Goal: Information Seeking & Learning: Learn about a topic

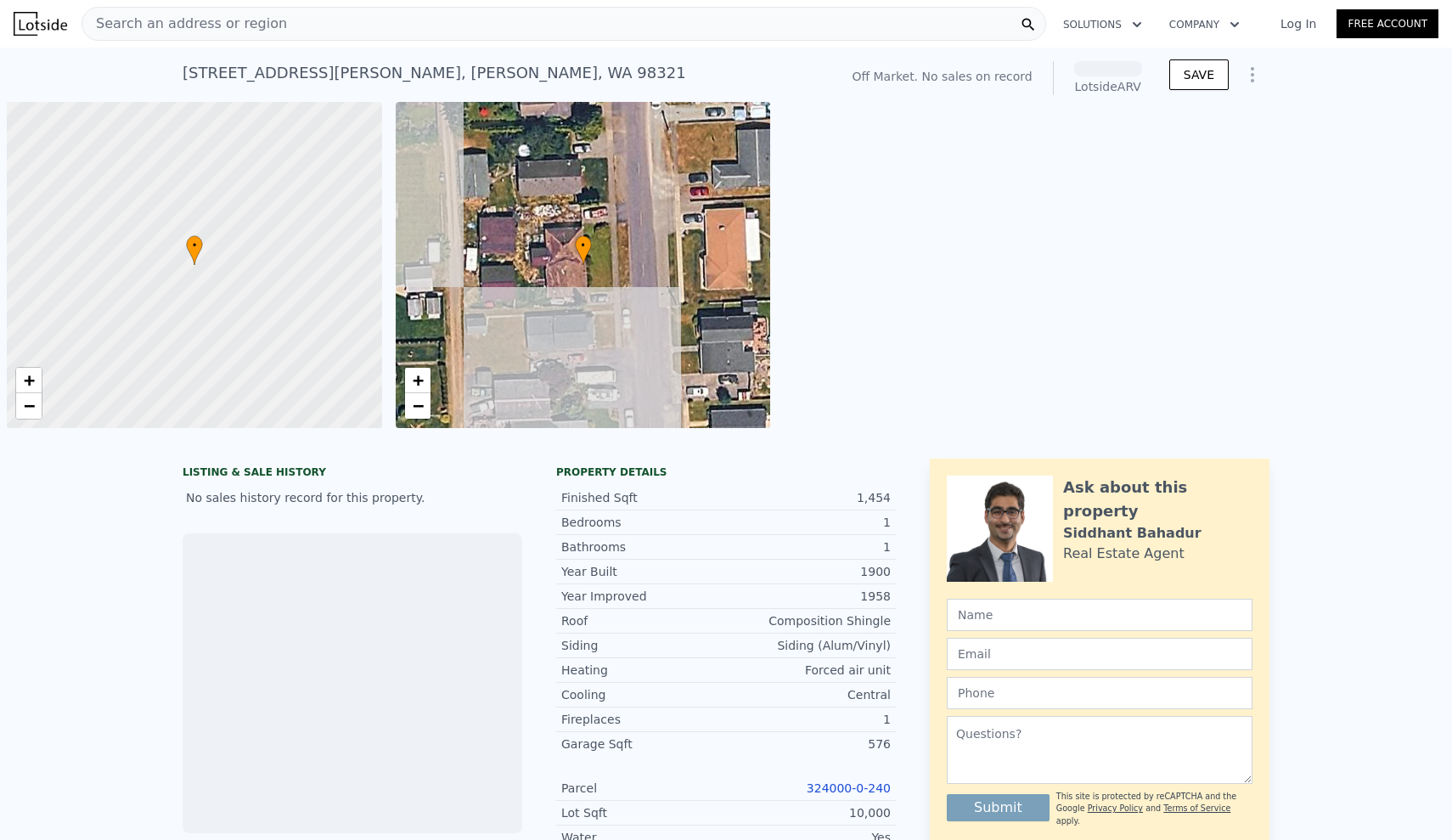
scroll to position [0, 6]
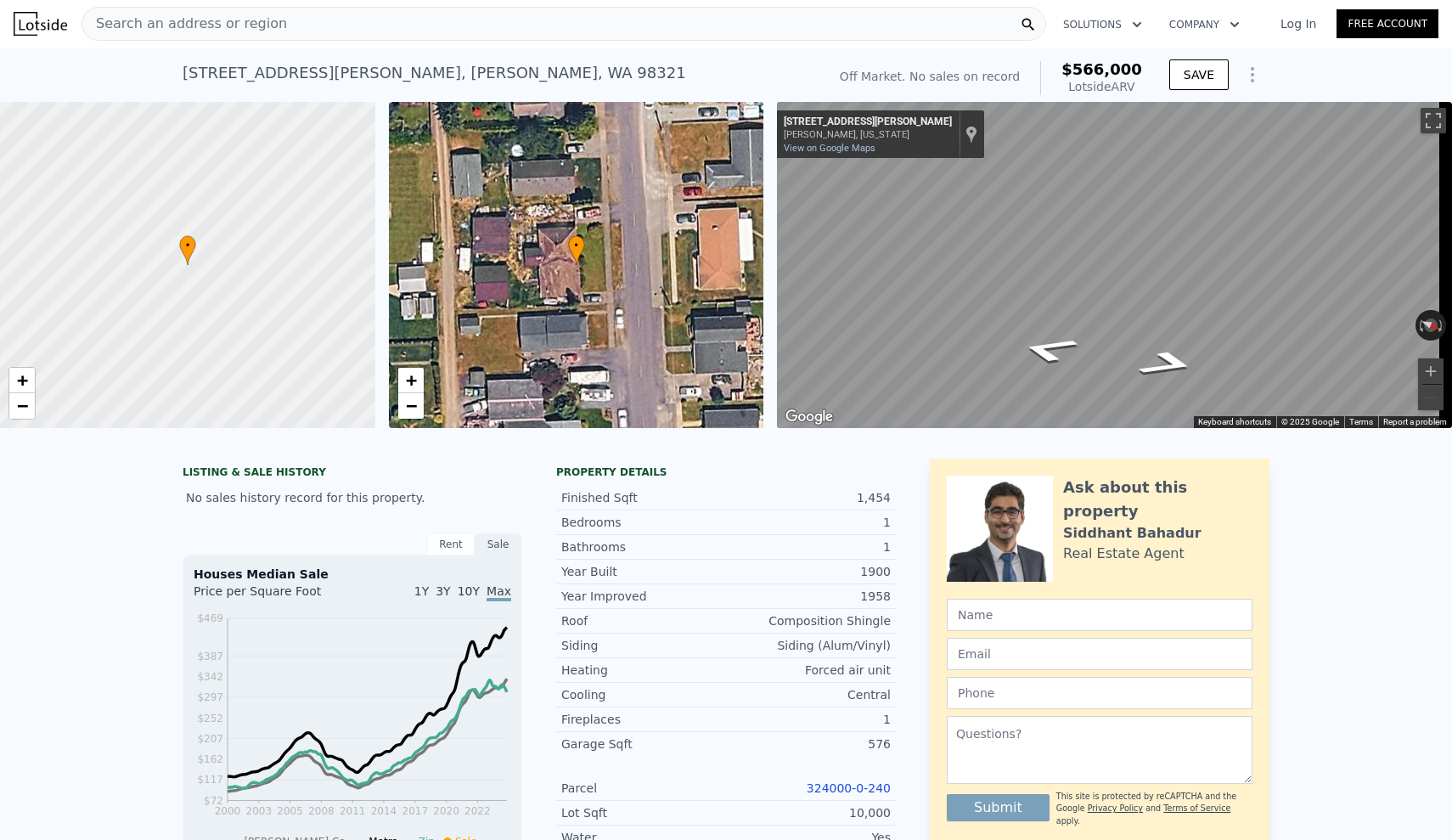
click at [829, 580] on div "1900" at bounding box center [808, 571] width 165 height 17
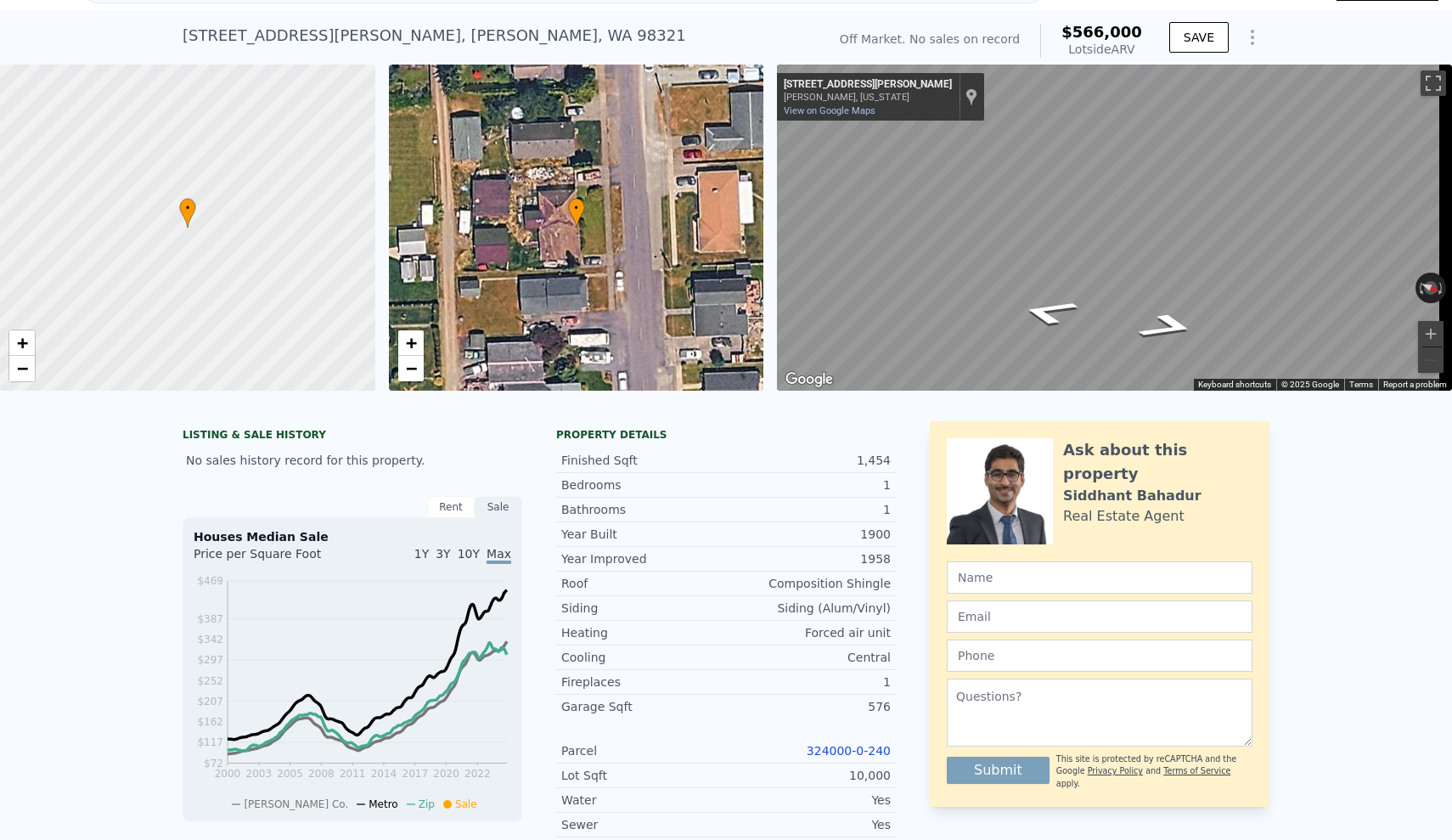
scroll to position [0, 0]
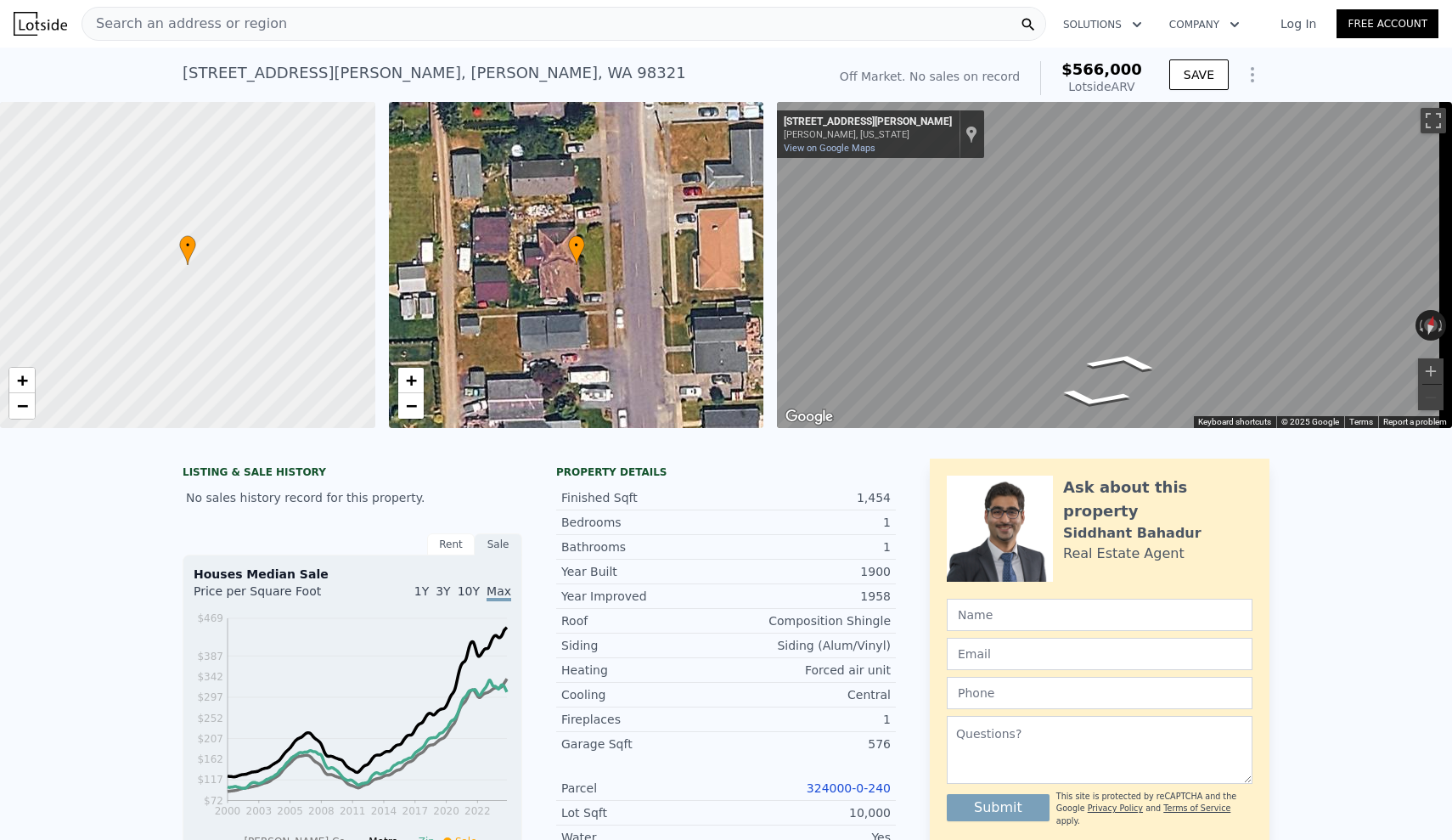
click at [750, 294] on div "• + − • + − ← Move left → Move right ↑ Move up ↓ Move down + Zoom in - Zoom out…" at bounding box center [726, 265] width 1452 height 326
click at [1452, 316] on div "Search an address or region Solutions Company Open main menu Log In Free Accoun…" at bounding box center [726, 420] width 1452 height 840
click at [553, 256] on div "• + −" at bounding box center [576, 265] width 376 height 326
click at [1310, 575] on div "LISTING & SALE HISTORY No sales history record for this property. Rent Sale Ren…" at bounding box center [726, 829] width 1452 height 767
click at [1424, 119] on button "Toggle fullscreen view" at bounding box center [1434, 121] width 25 height 25
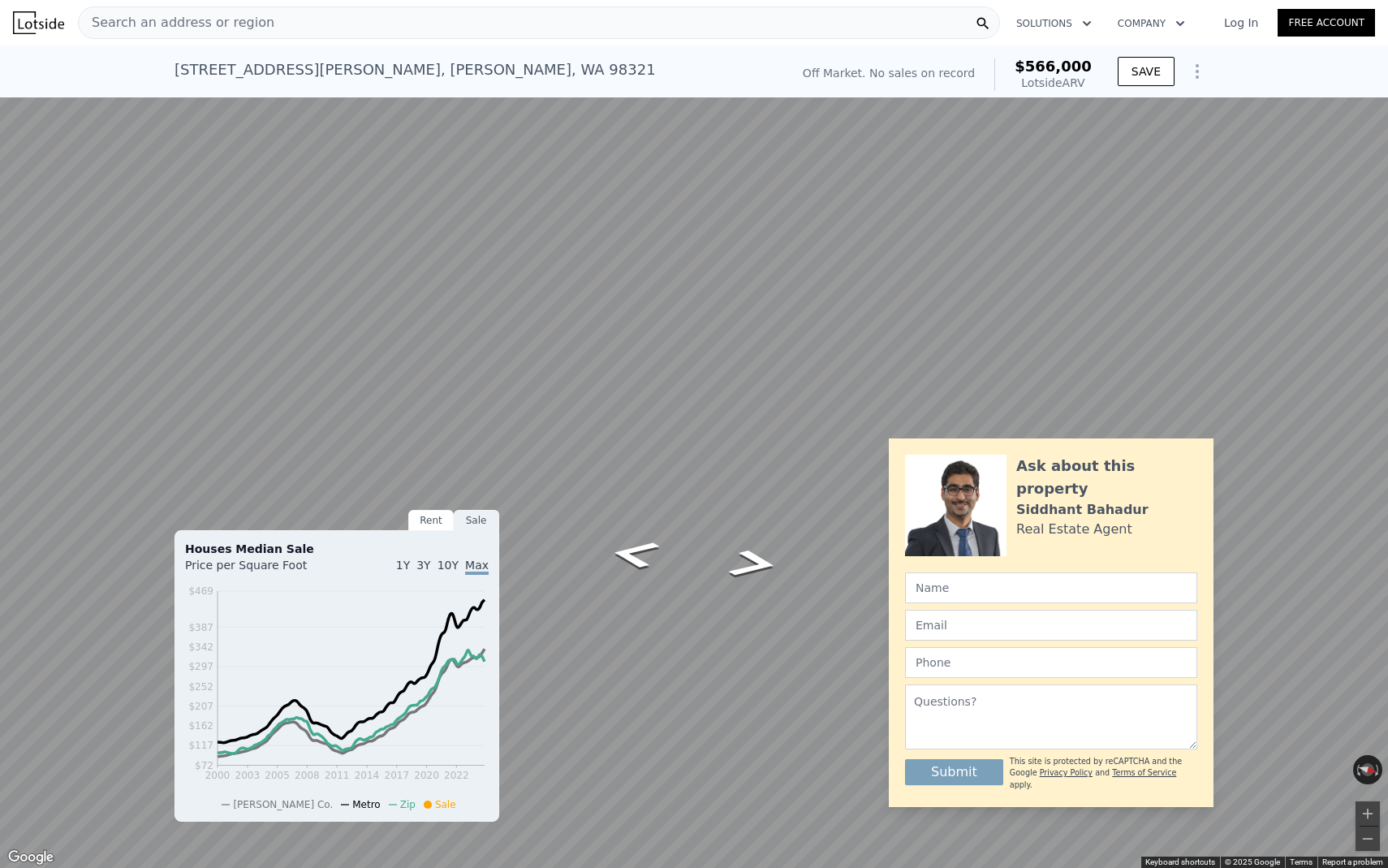
click at [1370, 20] on button "Toggle fullscreen view" at bounding box center [1371, 18] width 24 height 24
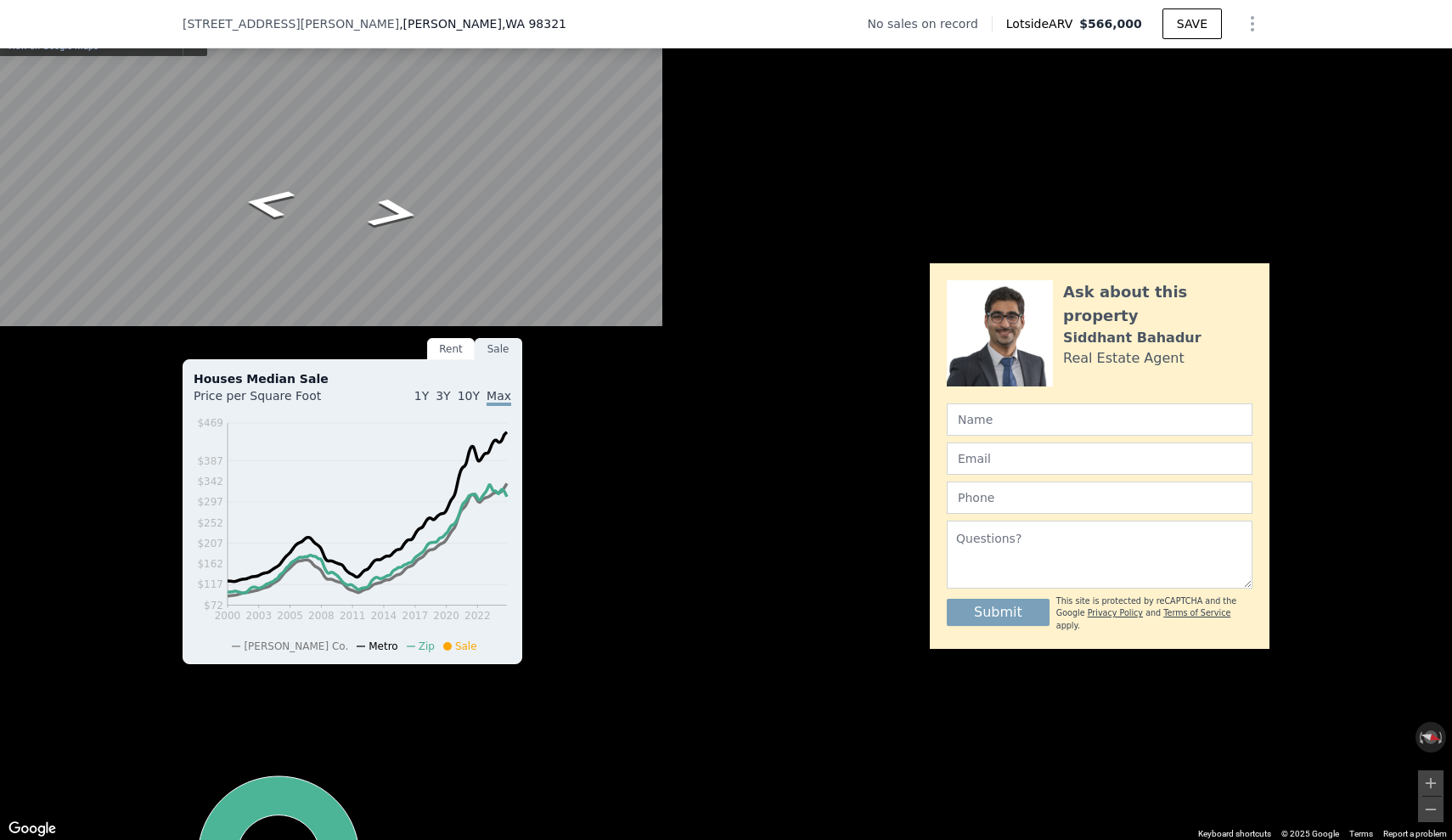
scroll to position [299, 0]
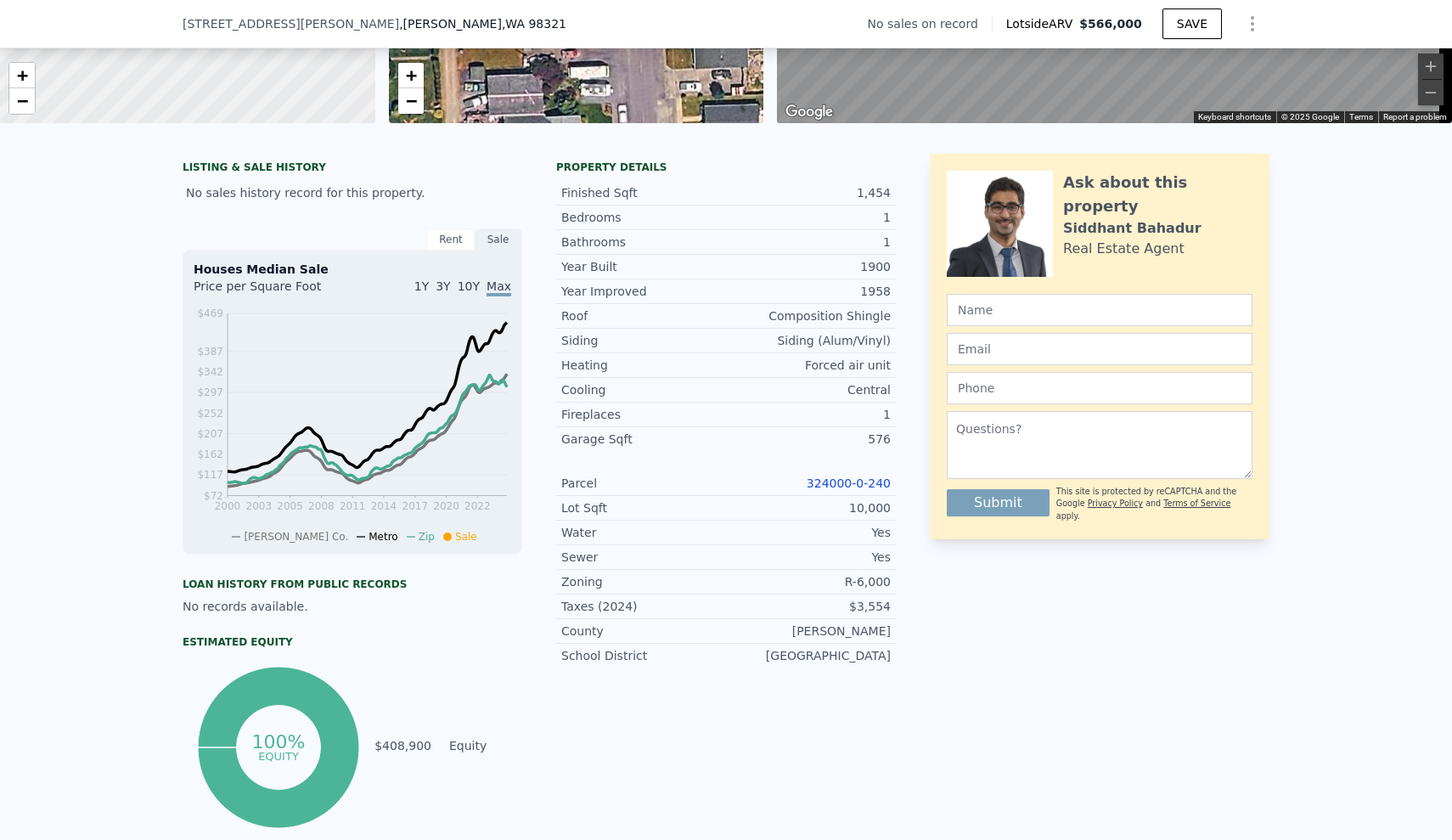
click at [832, 490] on link "324000-0-240" at bounding box center [848, 483] width 84 height 14
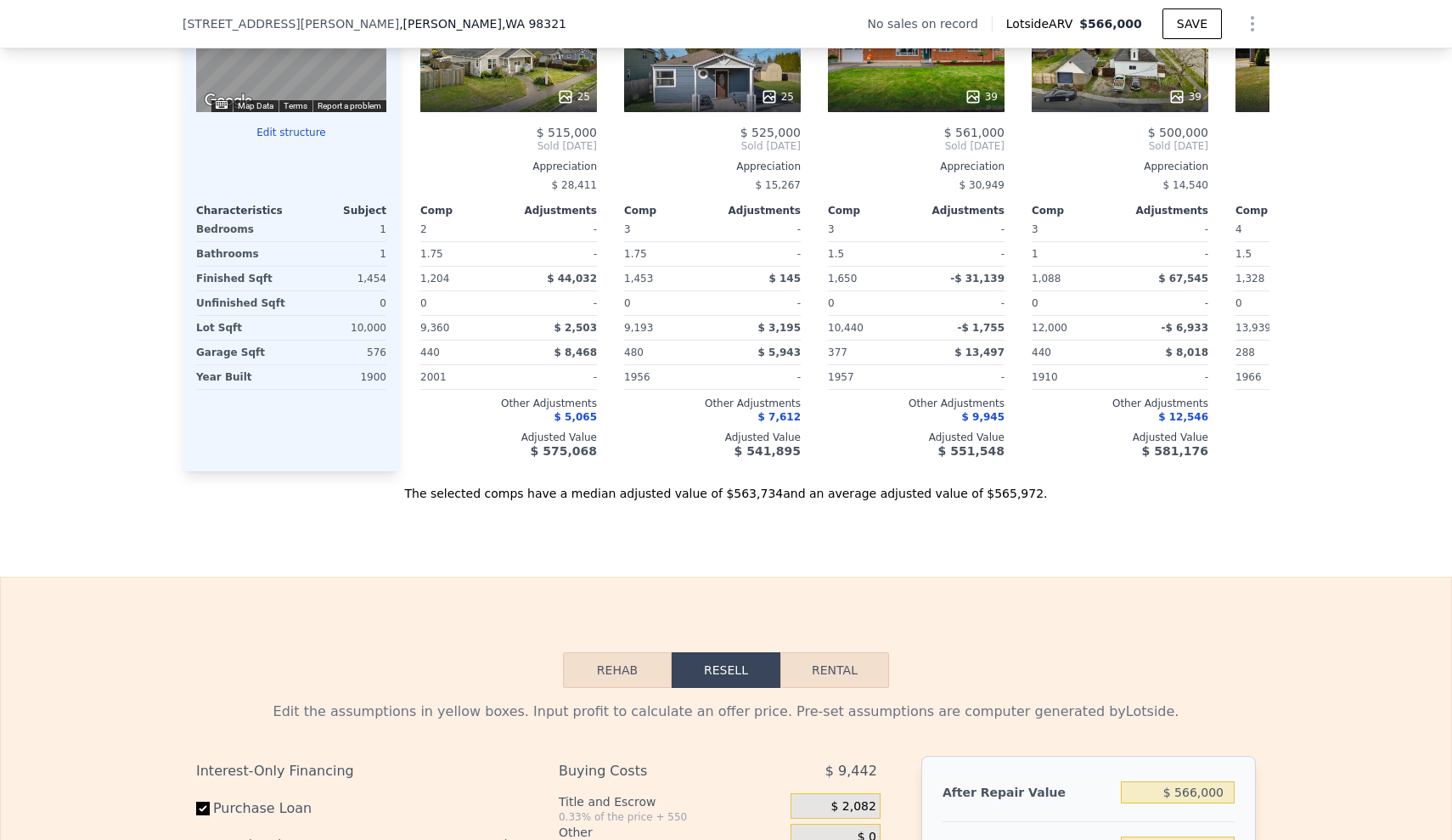
scroll to position [2367, 0]
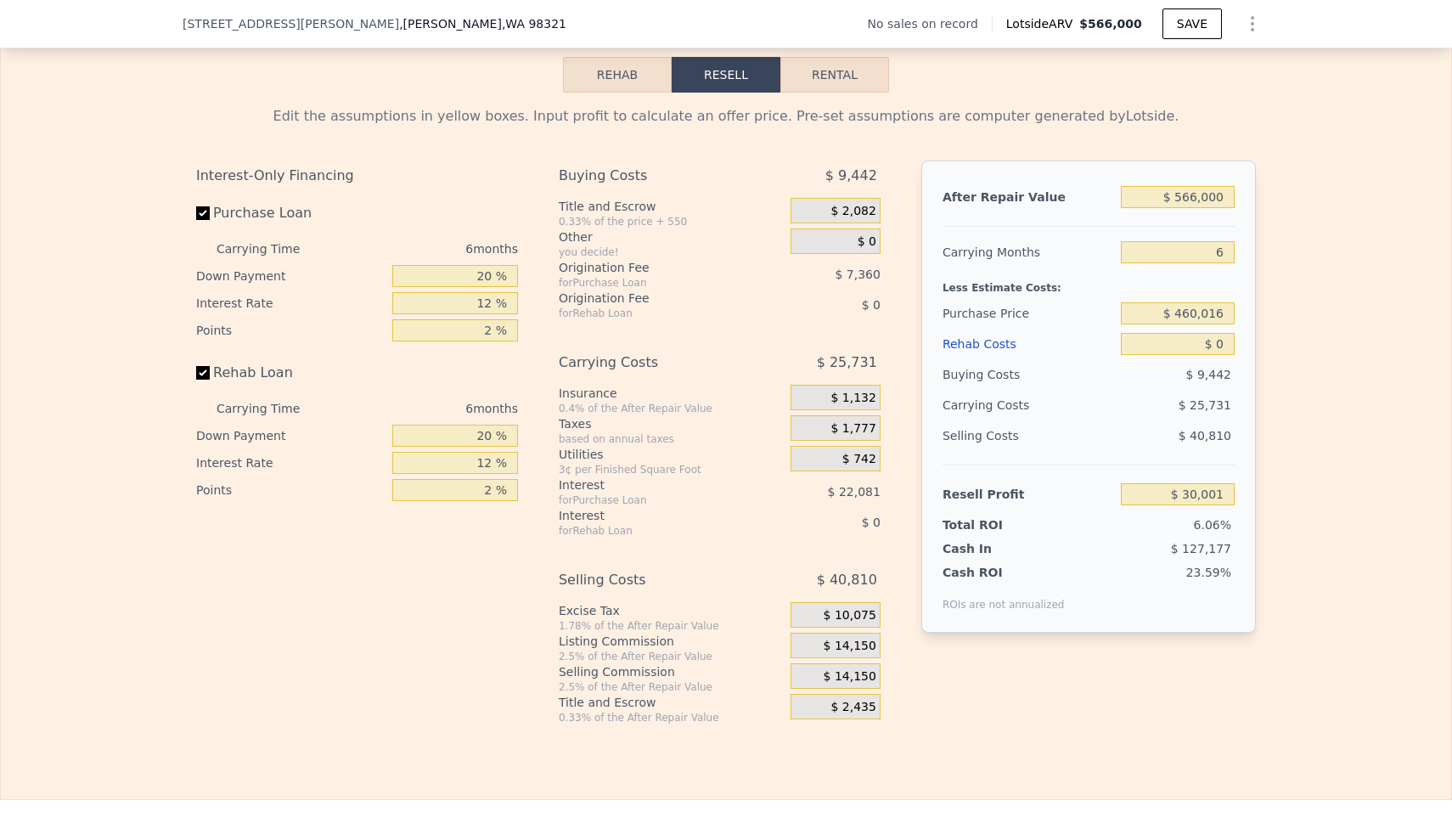
click at [965, 359] on div "Rehab Costs" at bounding box center [1028, 345] width 172 height 31
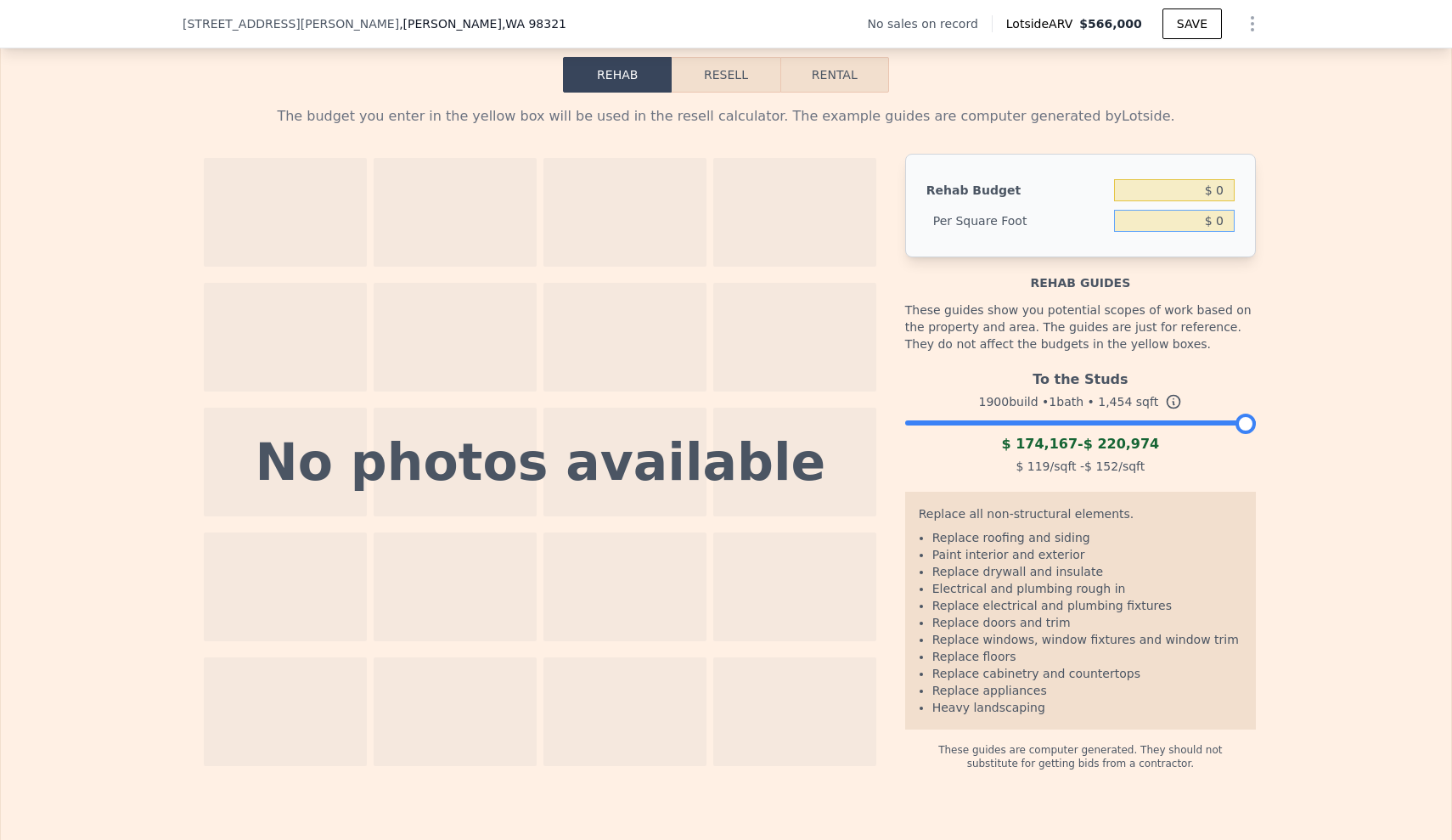
drag, startPoint x: 1141, startPoint y: 243, endPoint x: 1263, endPoint y: 240, distance: 122.0
click at [1263, 240] on div "The budget you enter in the yellow box will be used in the resell calculator. T…" at bounding box center [726, 431] width 1087 height 677
type input "$ 100"
type input "$ 145,400"
click at [736, 93] on button "Resell" at bounding box center [726, 75] width 108 height 35
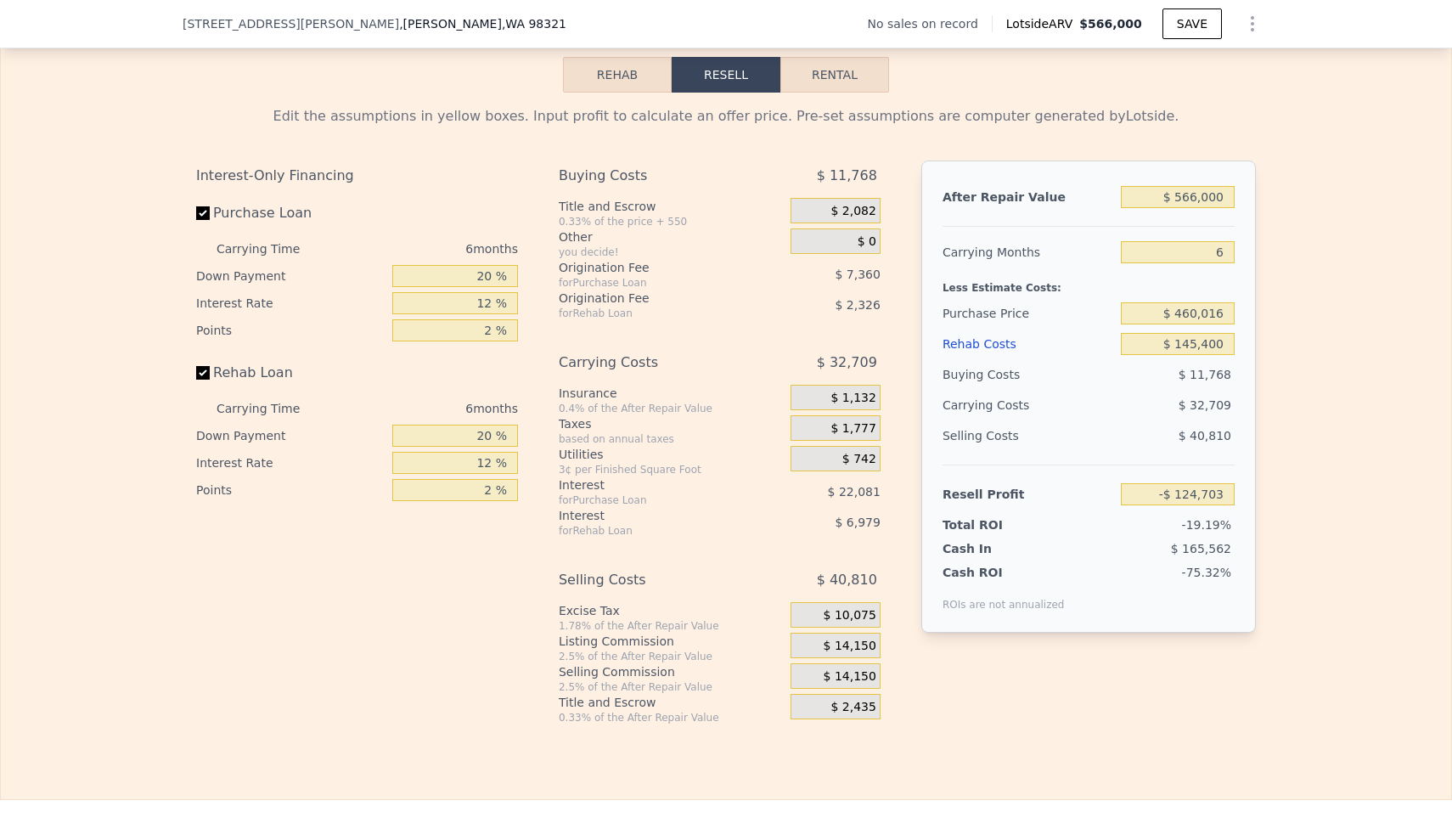
click at [1325, 554] on div "Edit the assumptions in yellow boxes. Input profit to calculate an offer price.…" at bounding box center [726, 408] width 1451 height 632
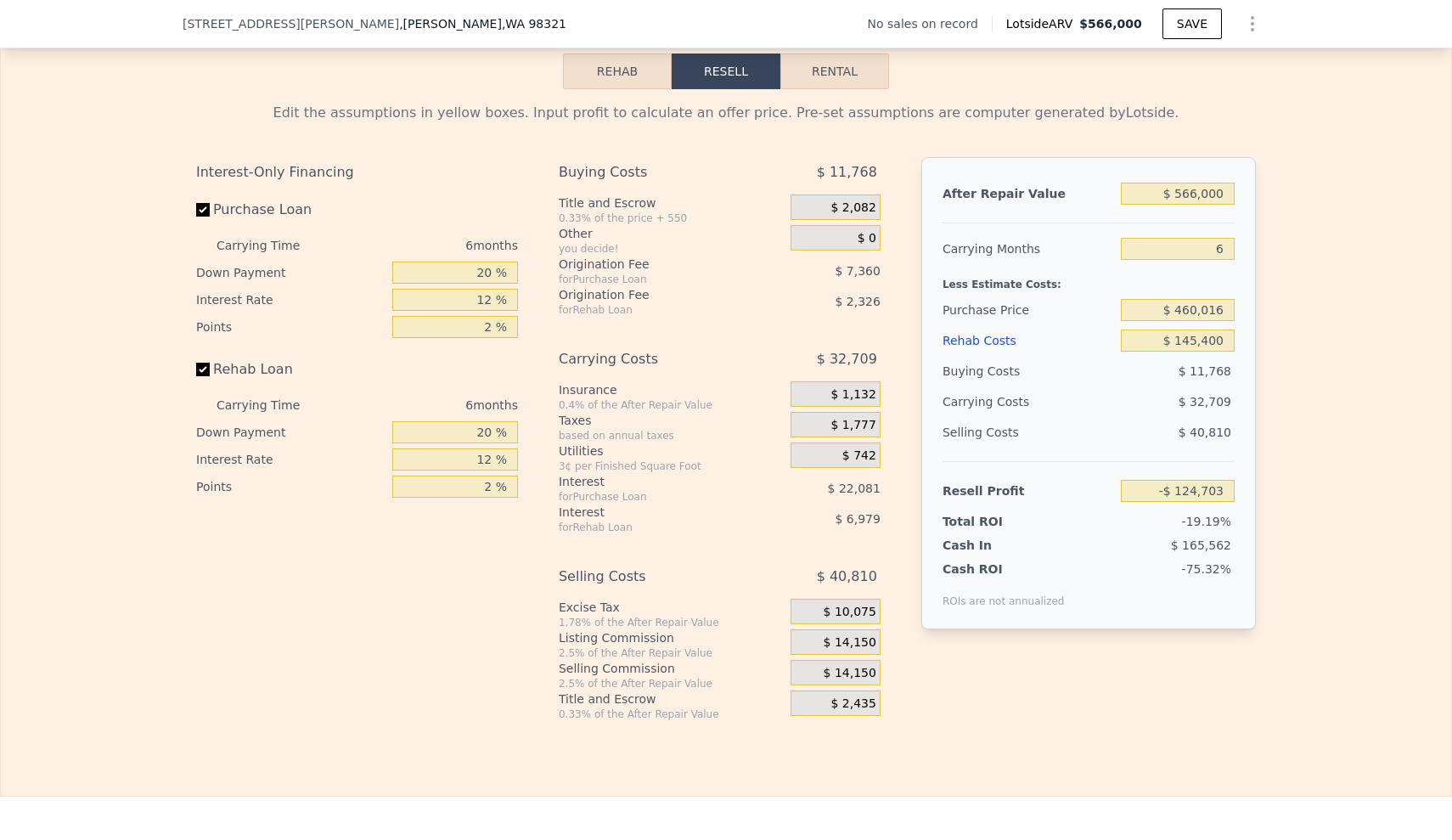
scroll to position [2374, 0]
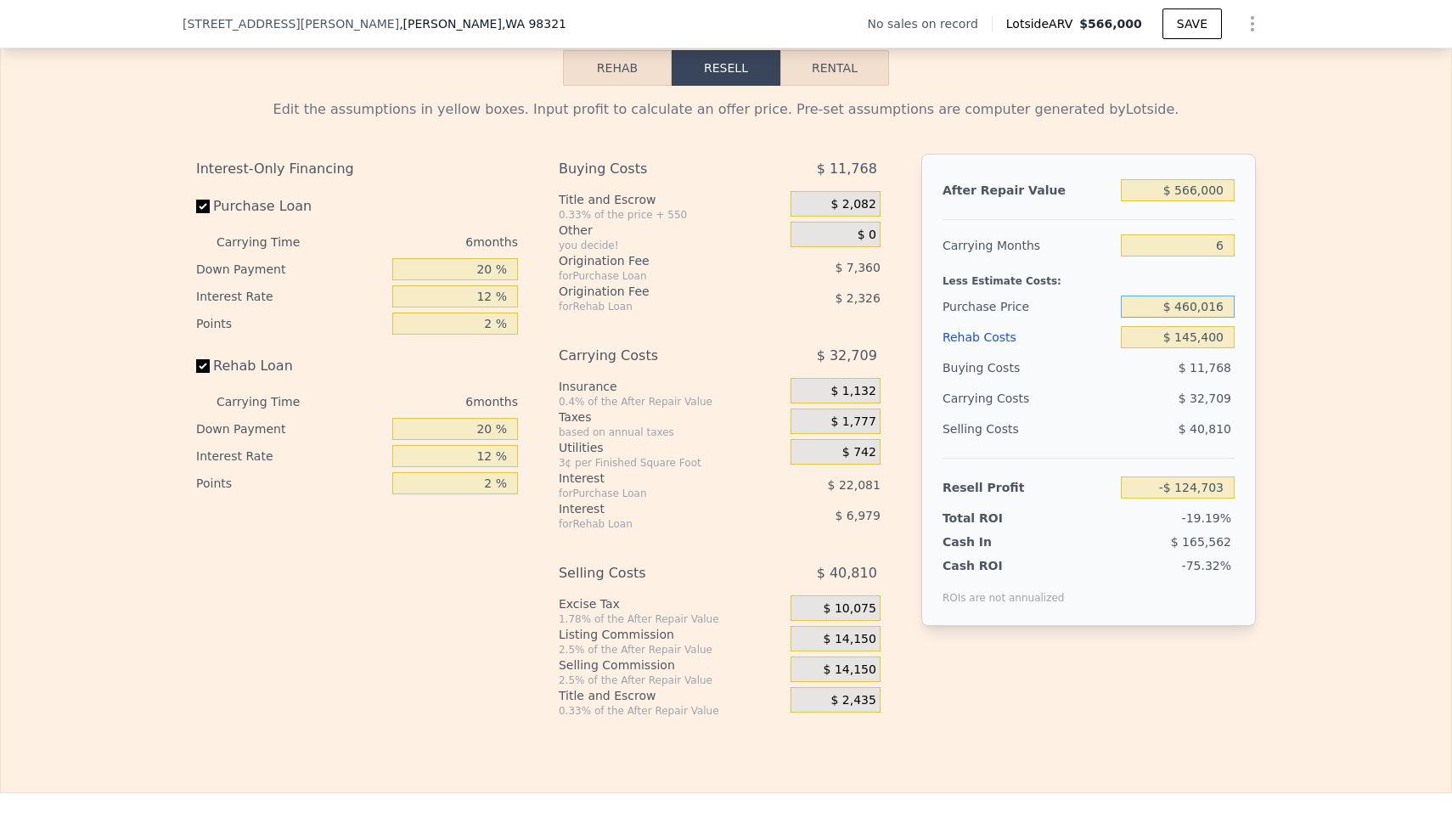
click at [1153, 317] on input "$ 460,016" at bounding box center [1177, 306] width 114 height 22
drag, startPoint x: 1154, startPoint y: 333, endPoint x: 1254, endPoint y: 329, distance: 100.1
click at [1254, 329] on div "Edit the assumptions in yellow boxes. Input profit to calculate an offer price.…" at bounding box center [726, 401] width 1087 height 632
type input "$ 275,000"
click at [1283, 497] on div "Edit the assumptions in yellow boxes. Input profit to calculate an offer price.…" at bounding box center [726, 401] width 1451 height 632
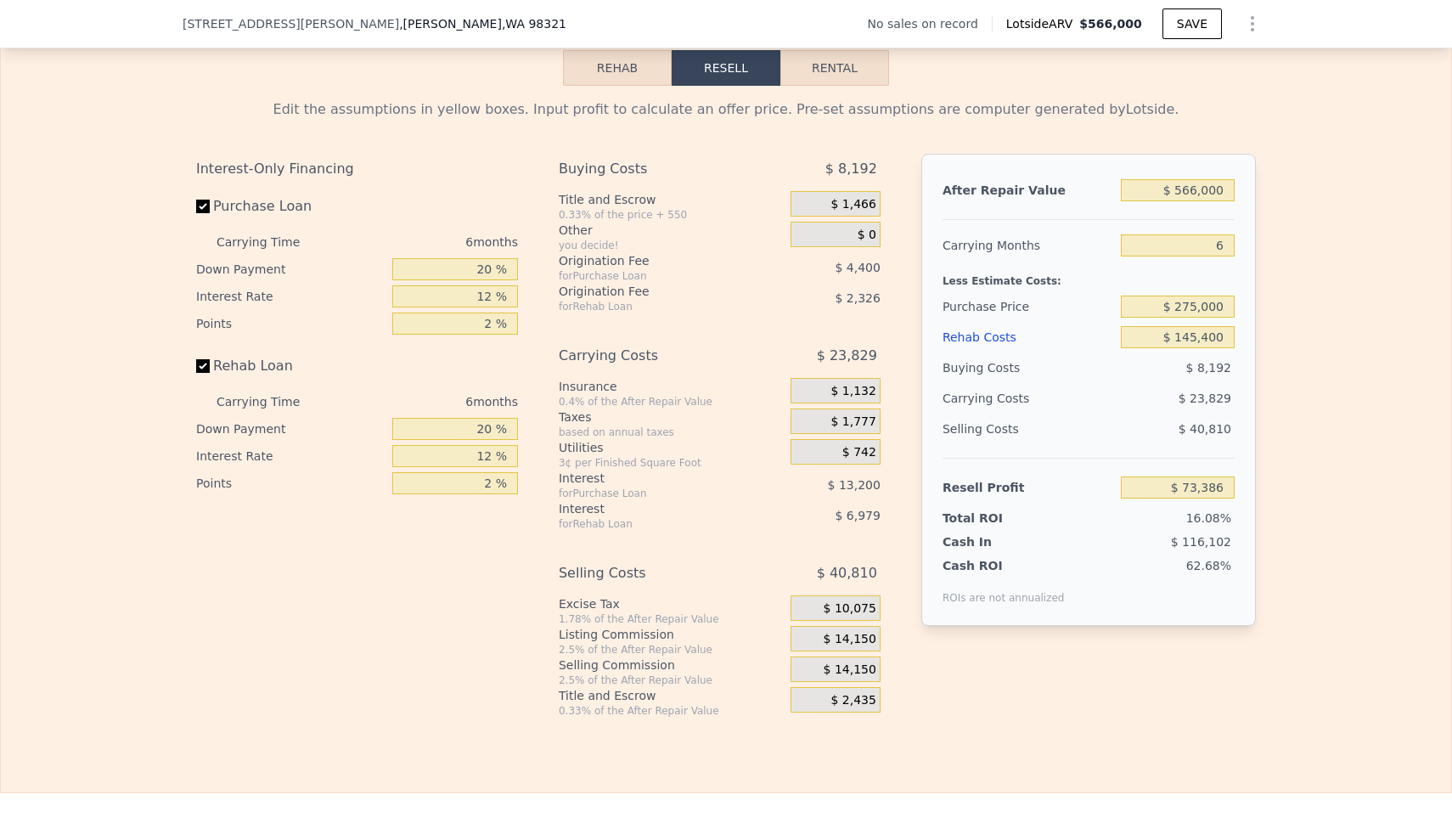
type input "$ 72,769"
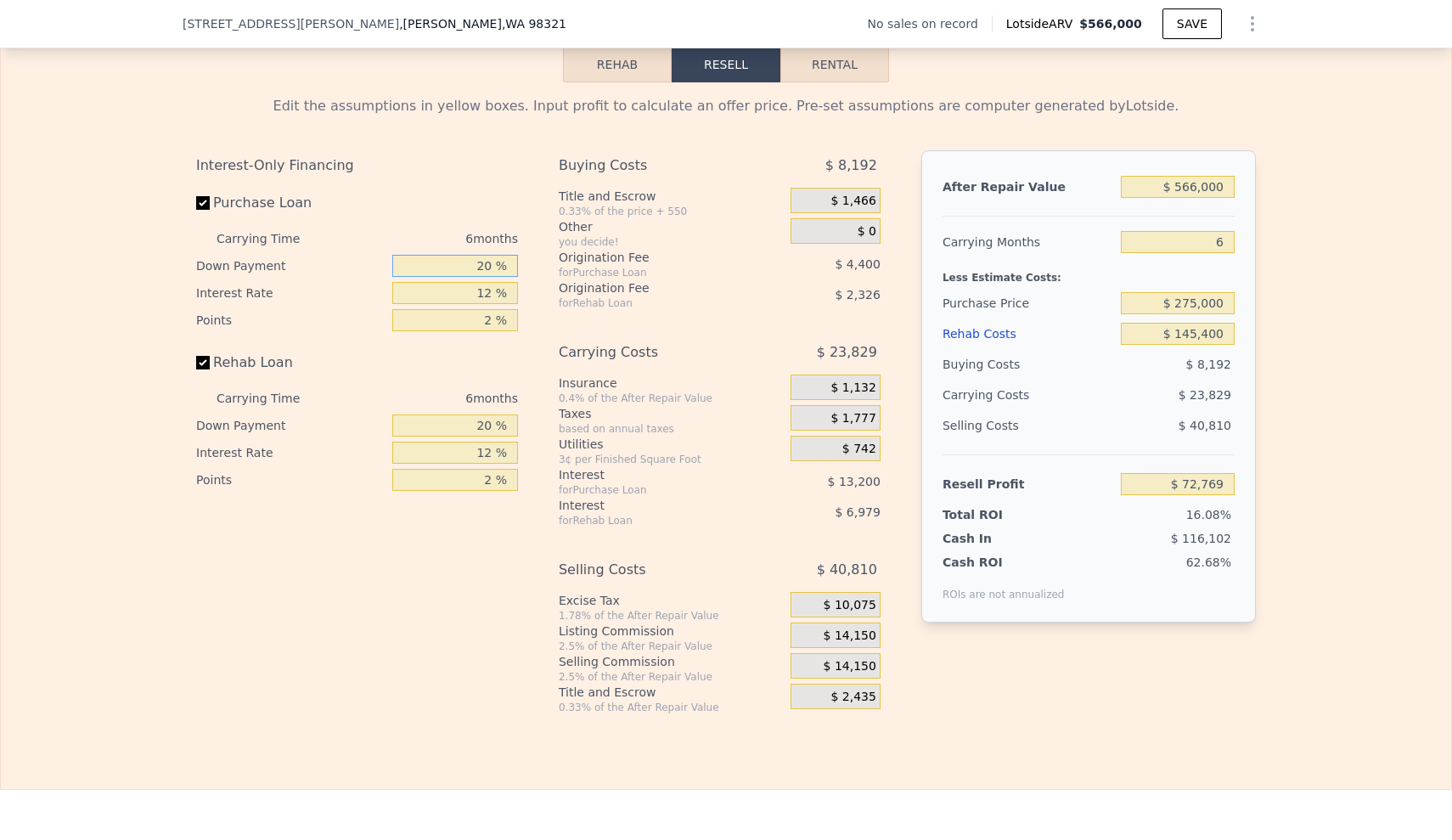
click at [482, 277] on input "20 %" at bounding box center [456, 265] width 125 height 22
type input "0 %"
type input "$ 68,369"
type input "10 %"
type input "$ 70,569"
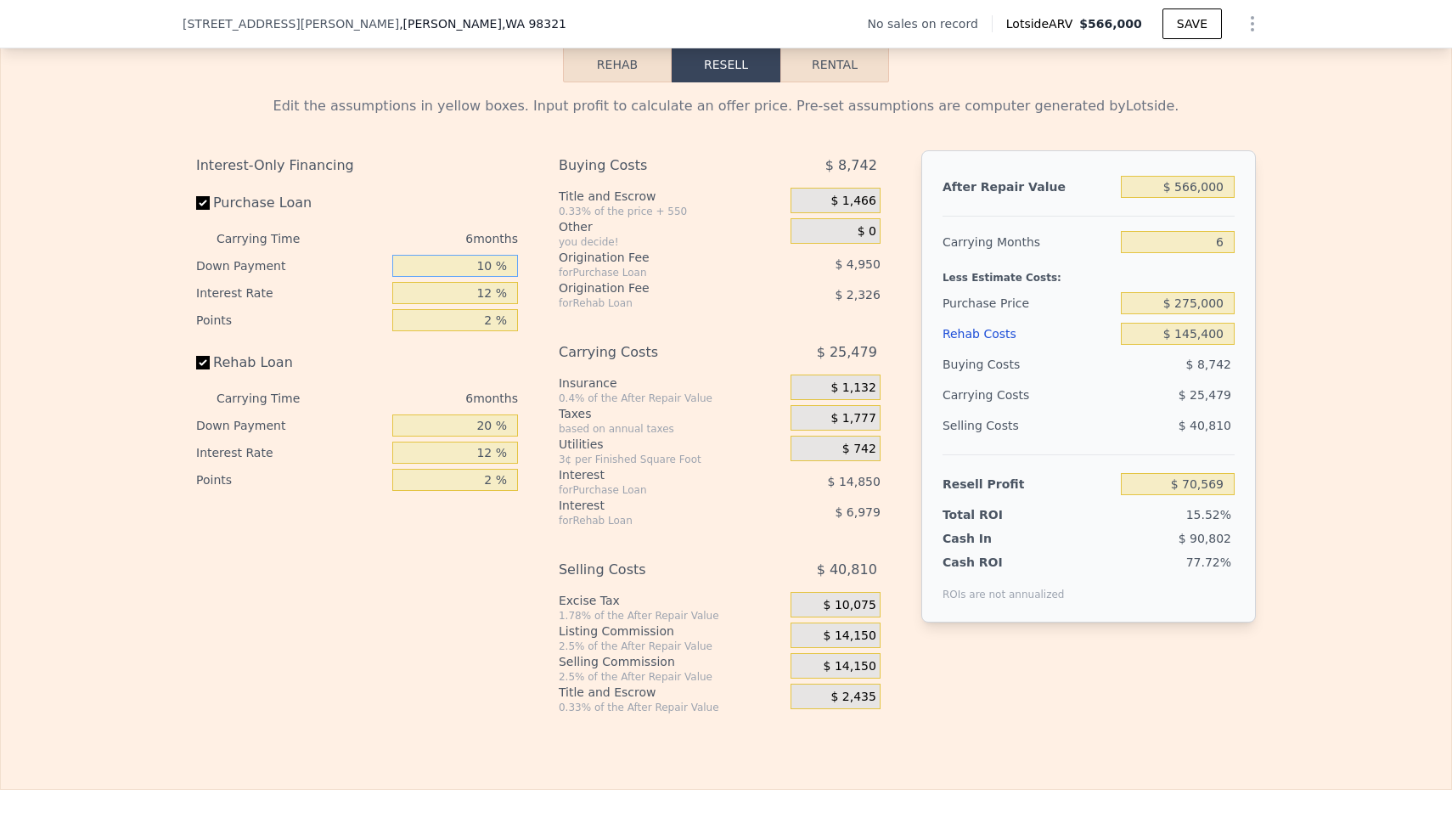
type input "10 %"
click at [490, 304] on input "12 %" at bounding box center [456, 293] width 125 height 22
type input "1 %"
type input "$ 84,183"
type input "10 %"
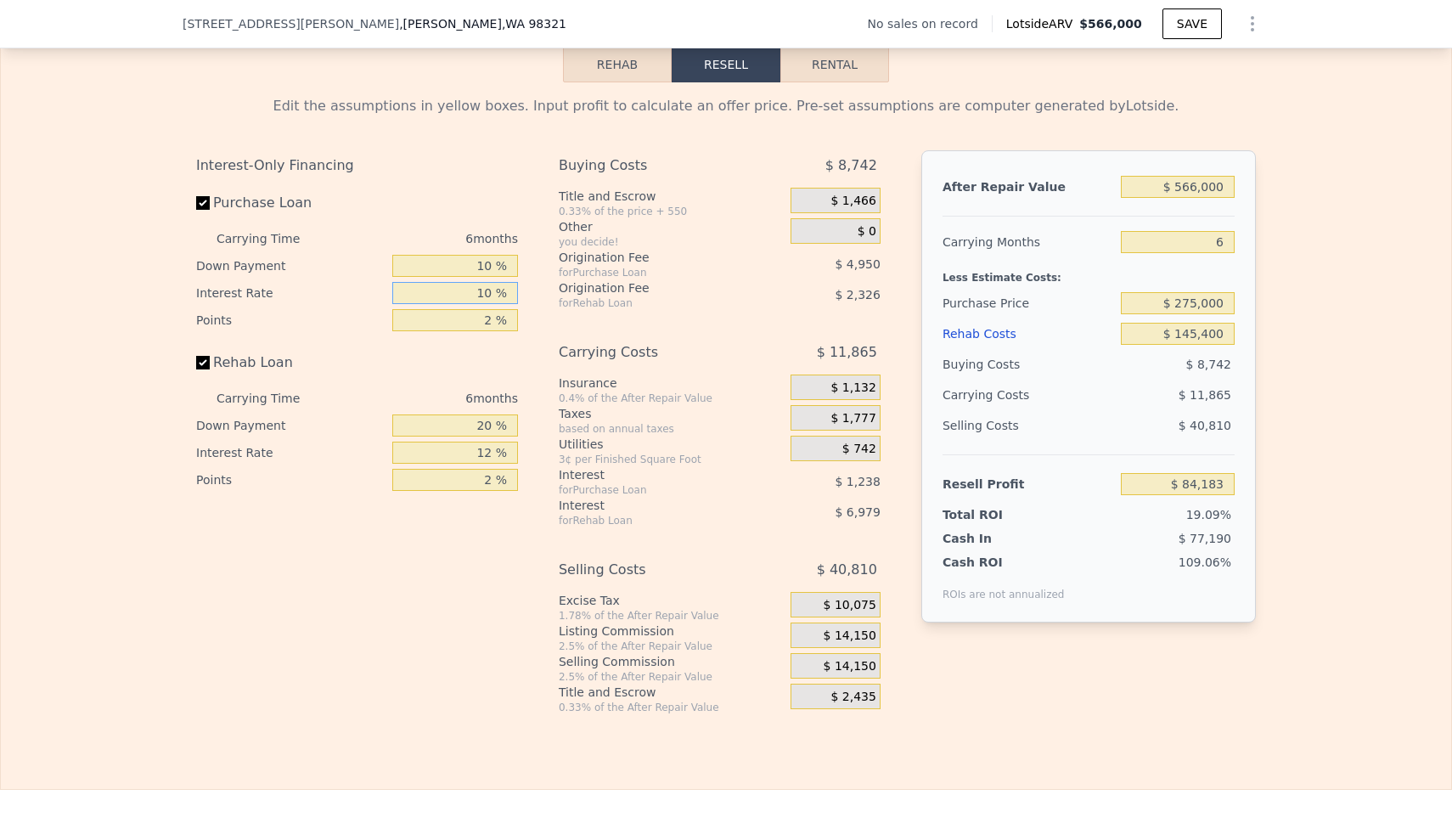
type input "$ 73,041"
type input "10 %"
click at [486, 331] on input "2 %" at bounding box center [456, 320] width 125 height 22
type input "1 %"
type input "$ 75,516"
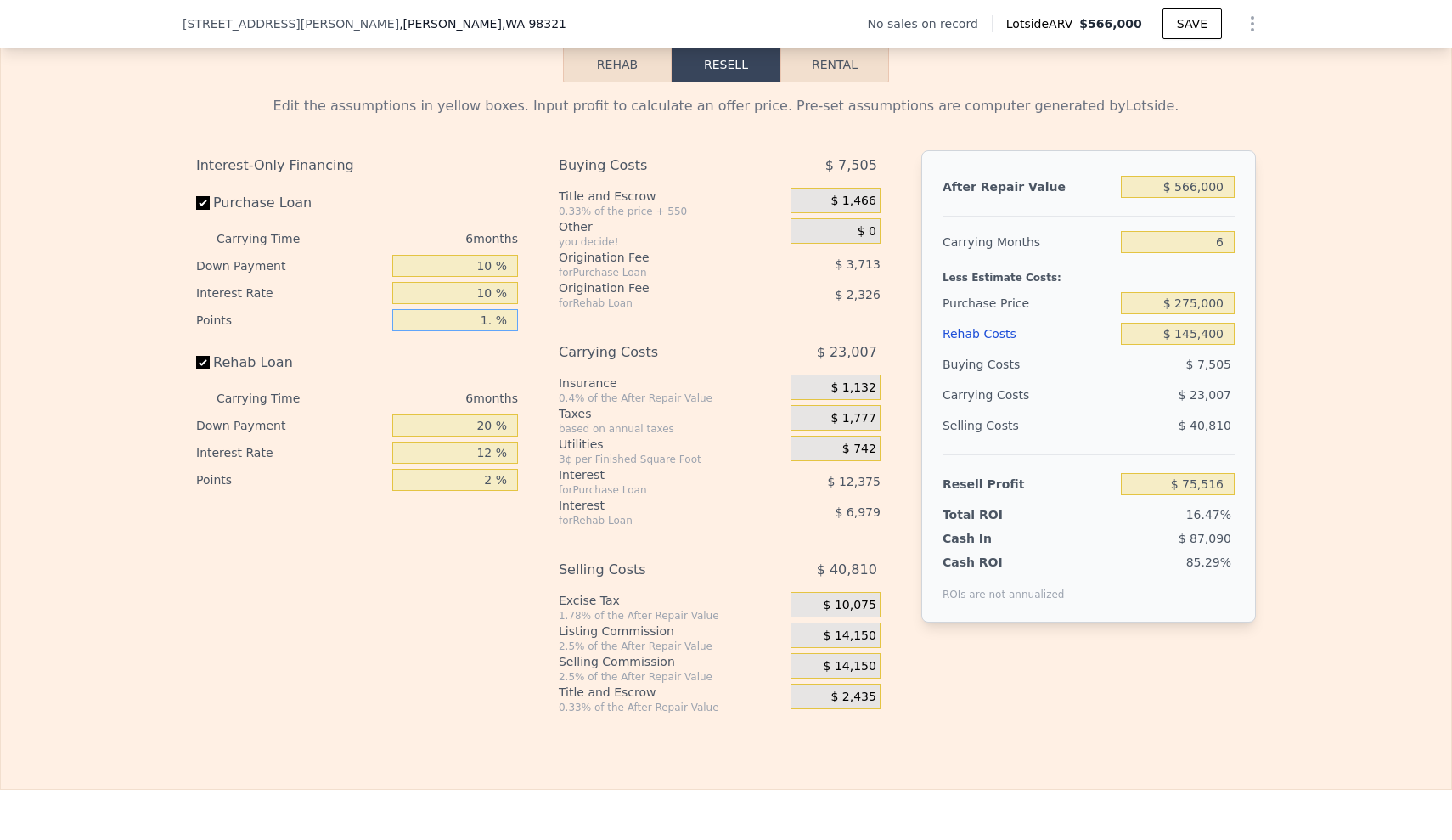
type input "1.5 %"
type input "$ 74,278"
type input "1.5 %"
click at [475, 436] on input "20 %" at bounding box center [456, 425] width 125 height 22
click at [482, 436] on input "20 %" at bounding box center [456, 425] width 125 height 22
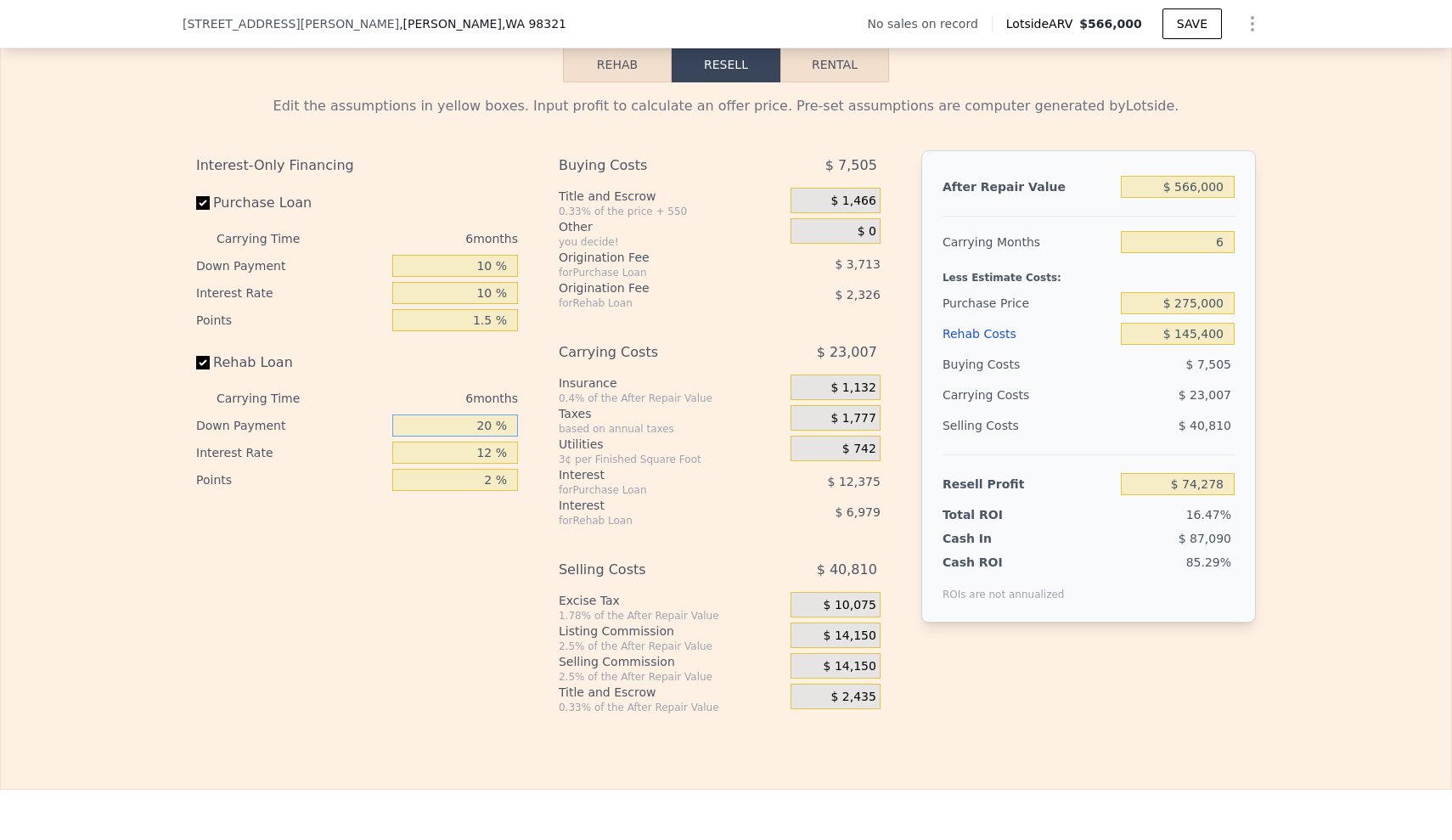
type input "0 %"
type input "$ 71,950"
type input "10 %"
type input "$ 73,111"
type input "10 %"
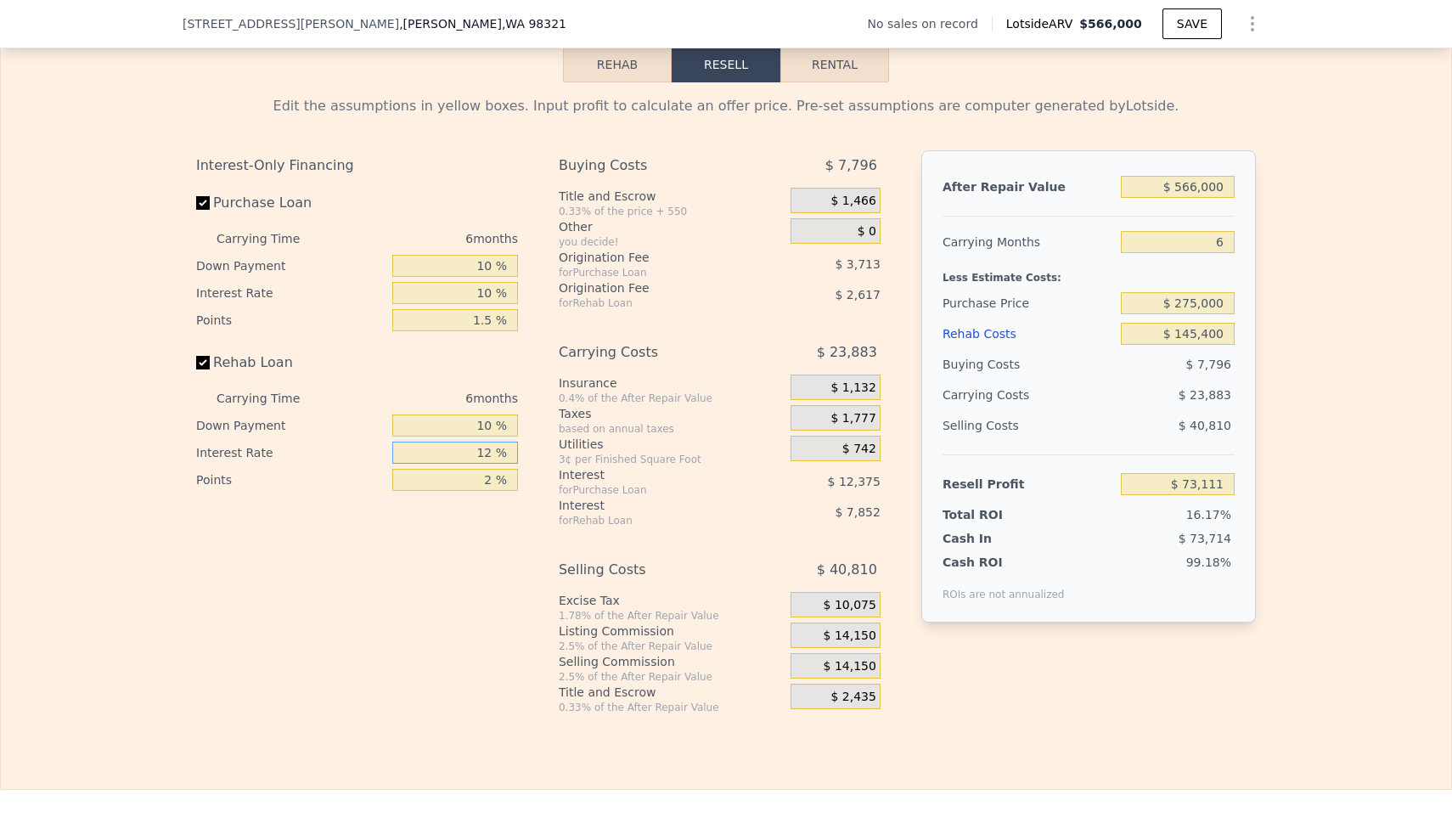
click at [492, 464] on input "12 %" at bounding box center [456, 453] width 125 height 22
type input "1 %"
type input "$ 80,311"
type input "10 %"
type input "$ 74,419"
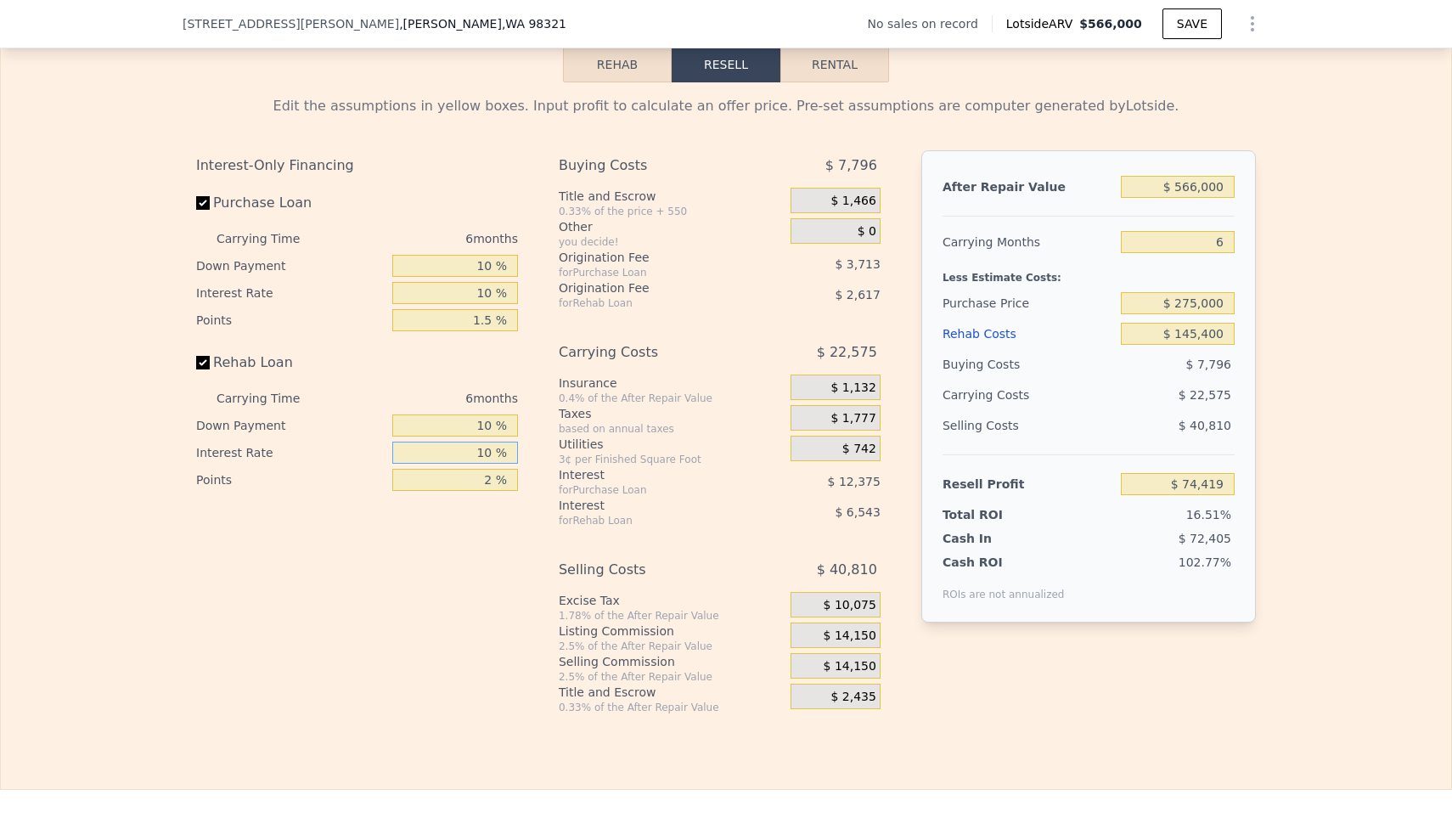
type input "10 %"
click at [486, 491] on input "2 %" at bounding box center [456, 480] width 125 height 22
type input "1 %"
type input "$ 75,727"
type input "1.5 %"
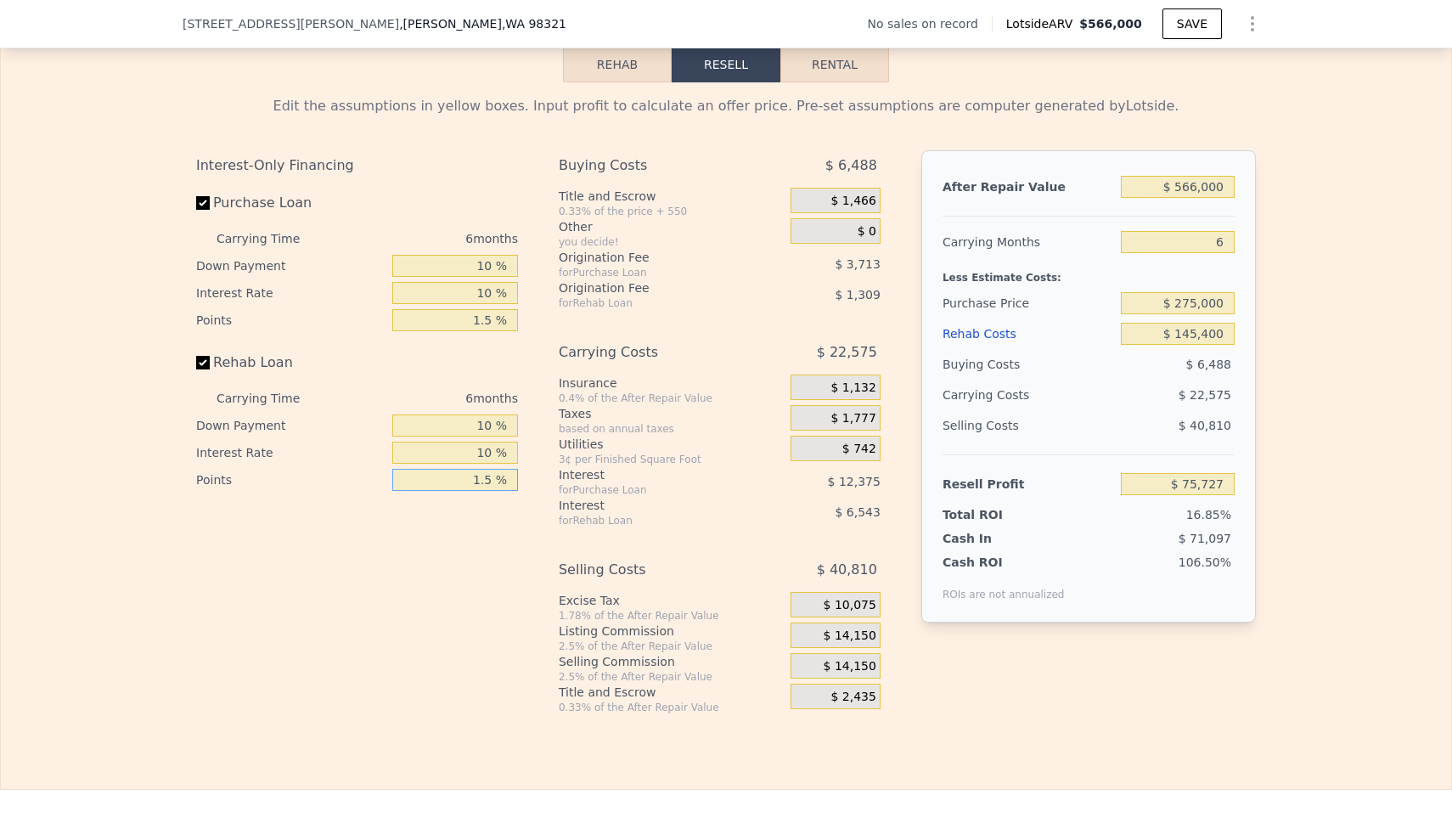
type input "$ 75,073"
type input "1.5 %"
click at [848, 675] on span "$ 14,150" at bounding box center [850, 666] width 53 height 15
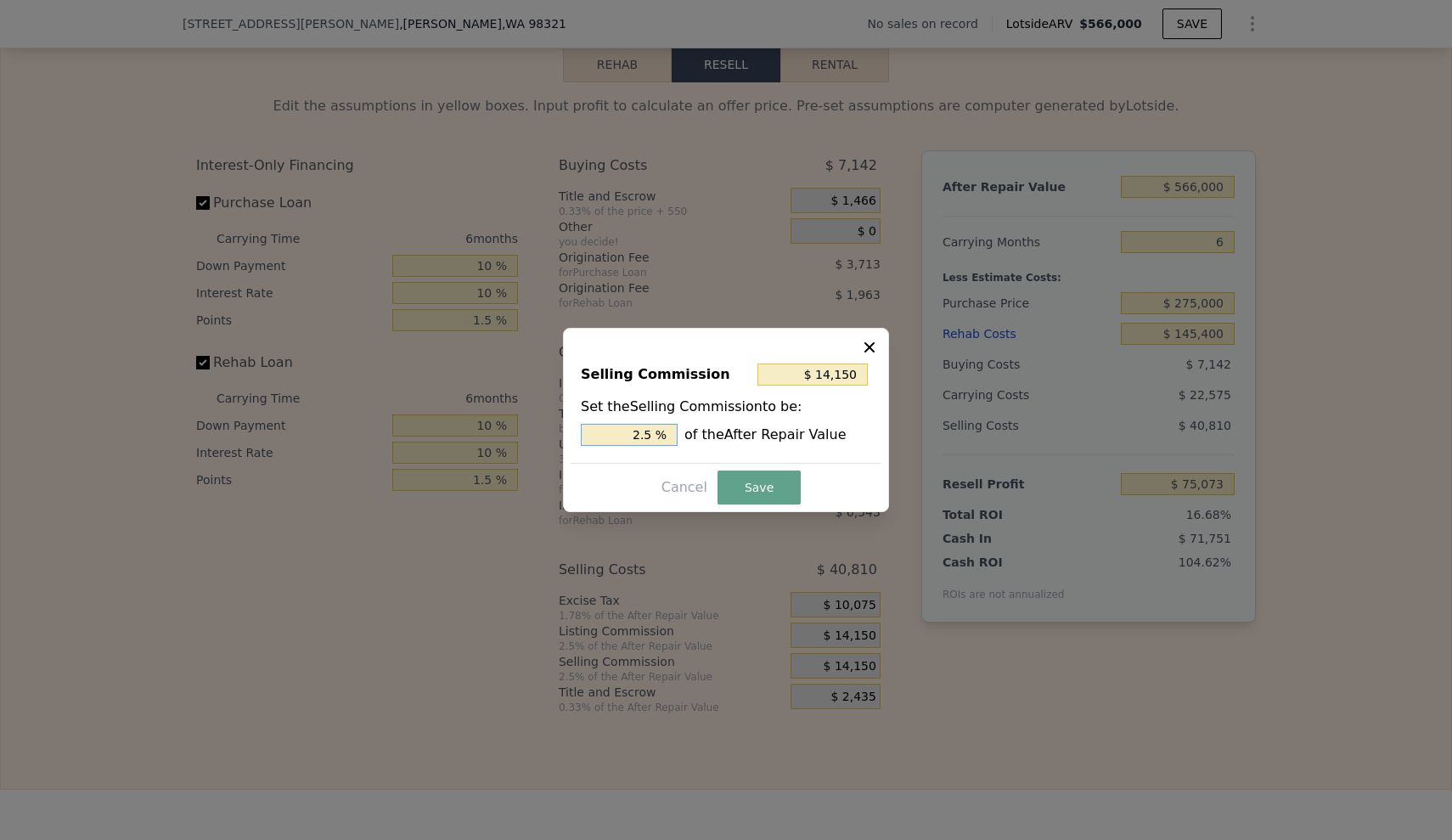
drag, startPoint x: 633, startPoint y: 438, endPoint x: 690, endPoint y: 434, distance: 57.1
click at [690, 434] on div "2.5 % of the After Repair Value" at bounding box center [726, 435] width 290 height 22
type input "$ 0"
type input "0 %"
click at [825, 494] on div "Cancel Save" at bounding box center [726, 487] width 311 height 34
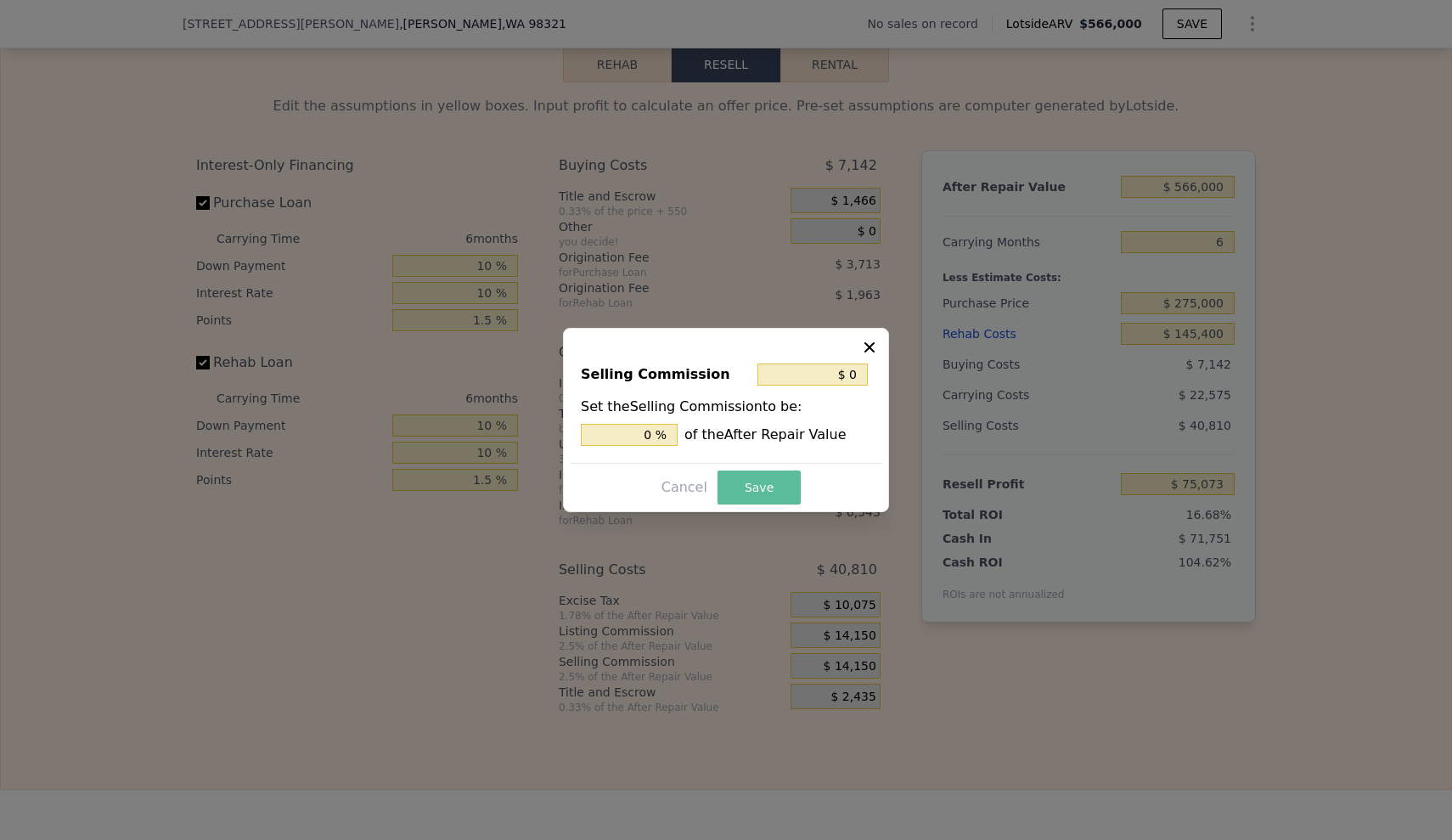
click at [784, 485] on button "Save" at bounding box center [759, 487] width 84 height 34
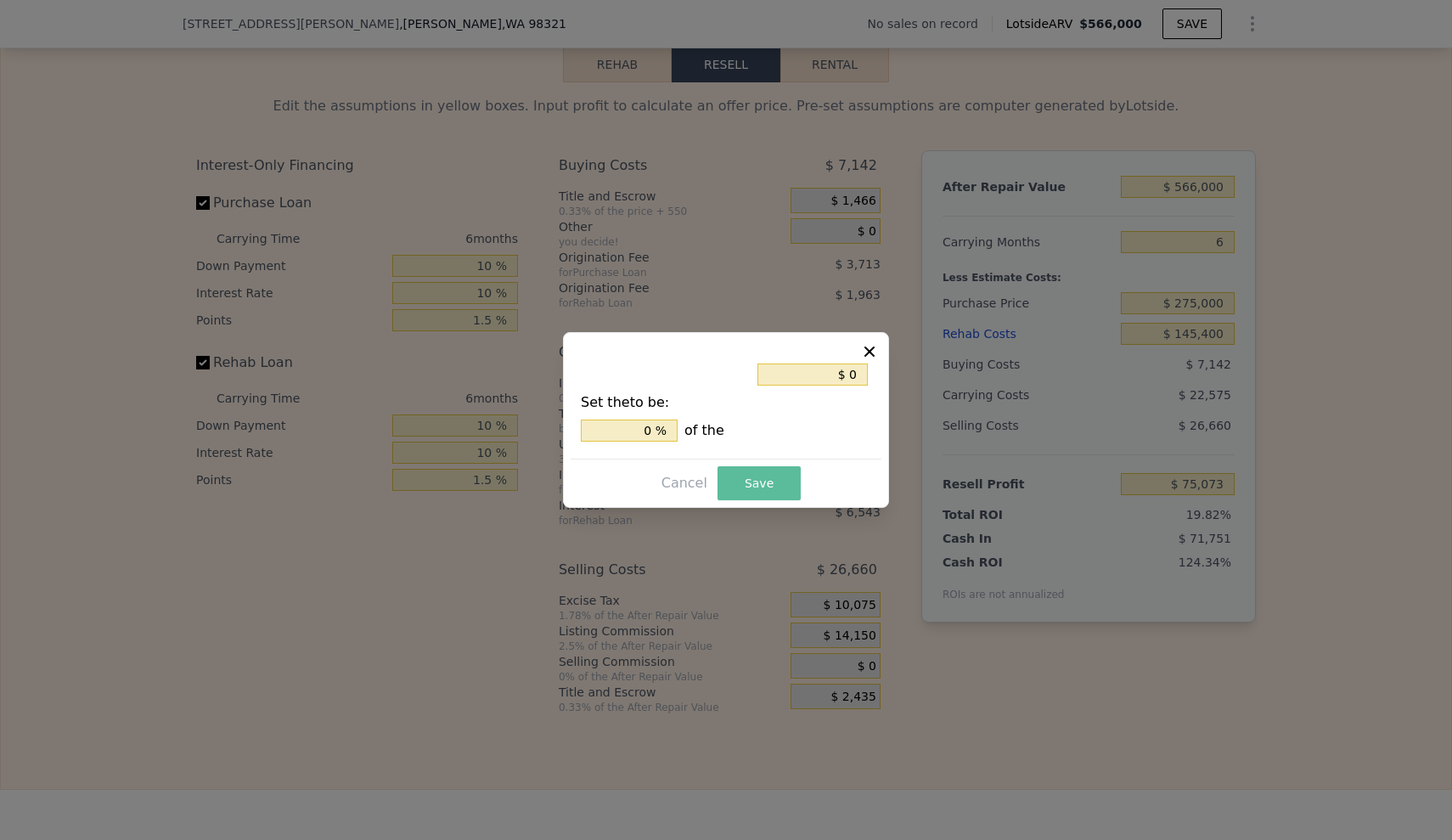
type input "$ 89,223"
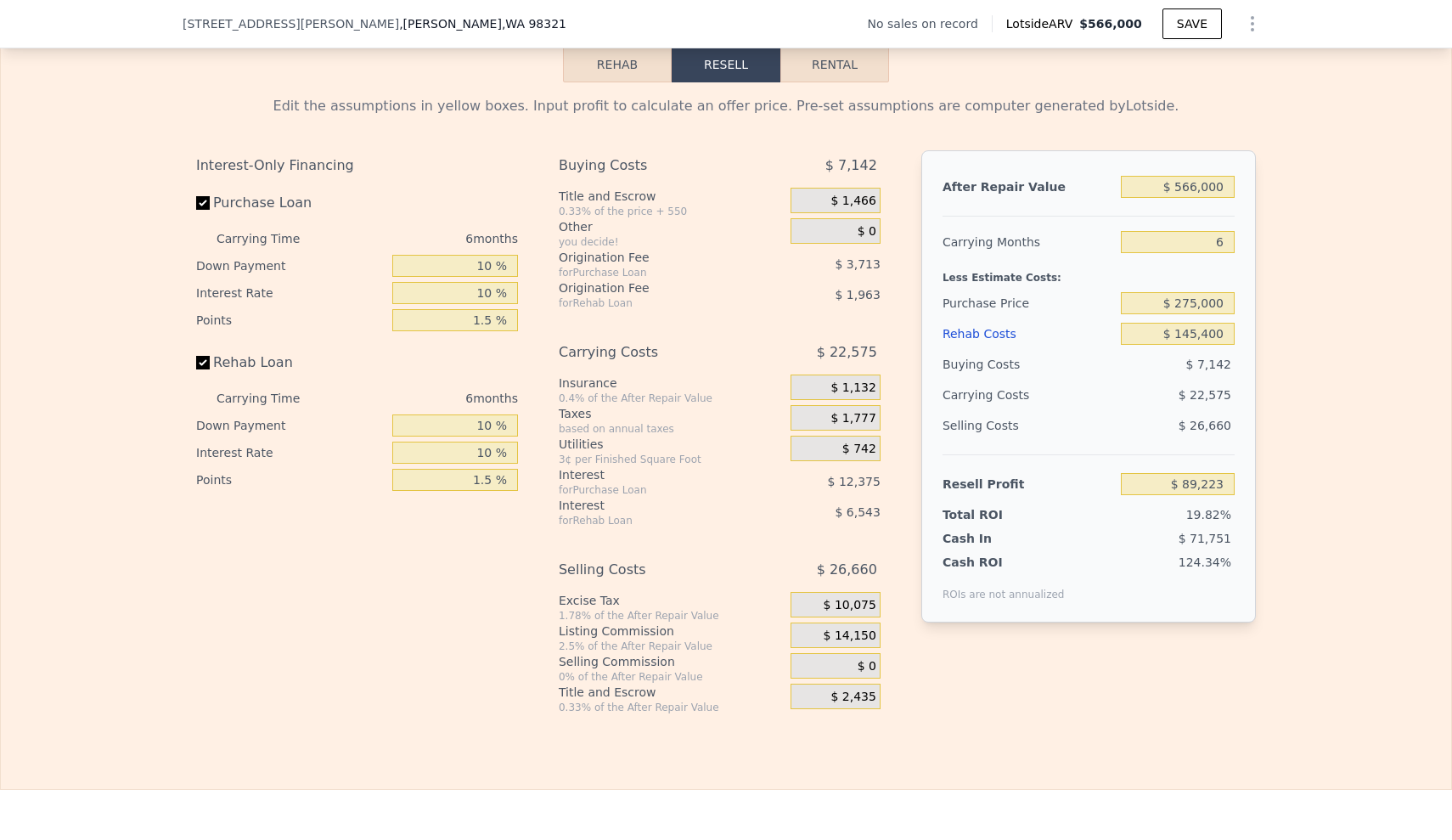
click at [1287, 426] on div "Edit the assumptions in yellow boxes. Input profit to calculate an offer price.…" at bounding box center [726, 398] width 1451 height 632
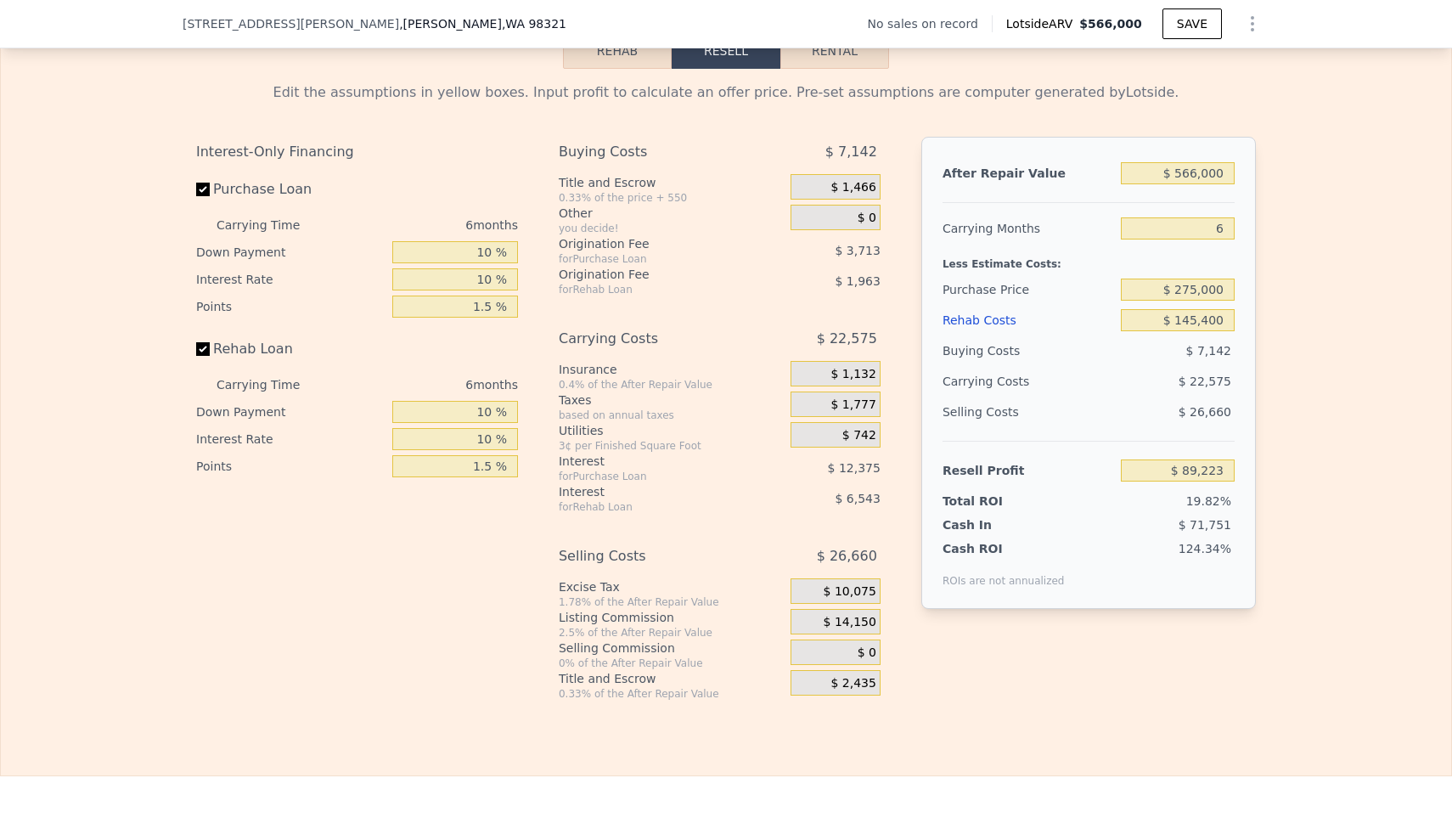
scroll to position [2394, 0]
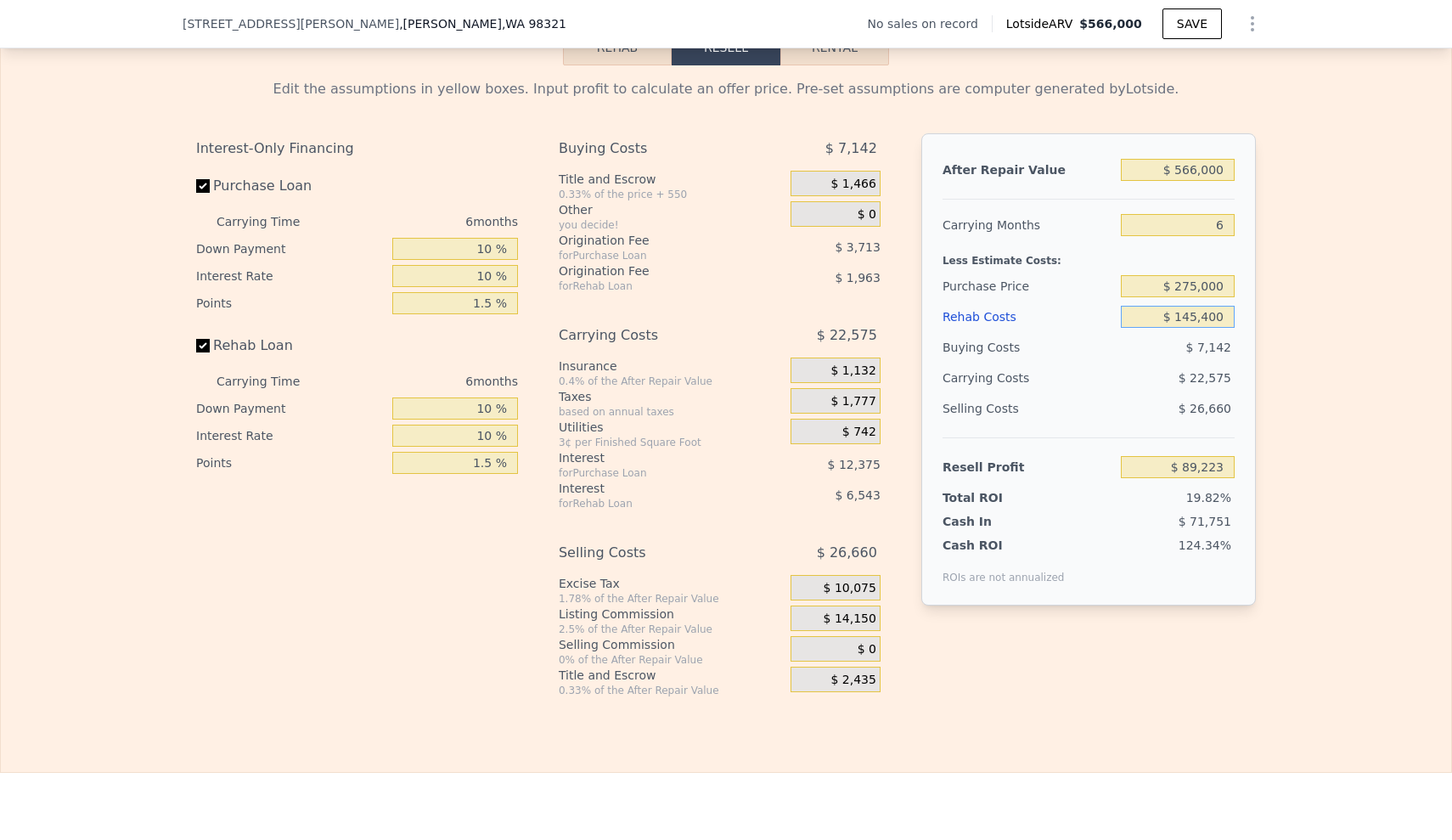
click at [1171, 328] on input "$ 145,400" at bounding box center [1177, 316] width 114 height 22
drag, startPoint x: 1142, startPoint y: 342, endPoint x: 1244, endPoint y: 343, distance: 102.0
click at [1244, 343] on div "After Repair Value $ 566,000 Carrying Months 6 Less Estimate Costs: Purchase Pr…" at bounding box center [1089, 369] width 335 height 472
type input "$ 1"
type input "$ 243,131"
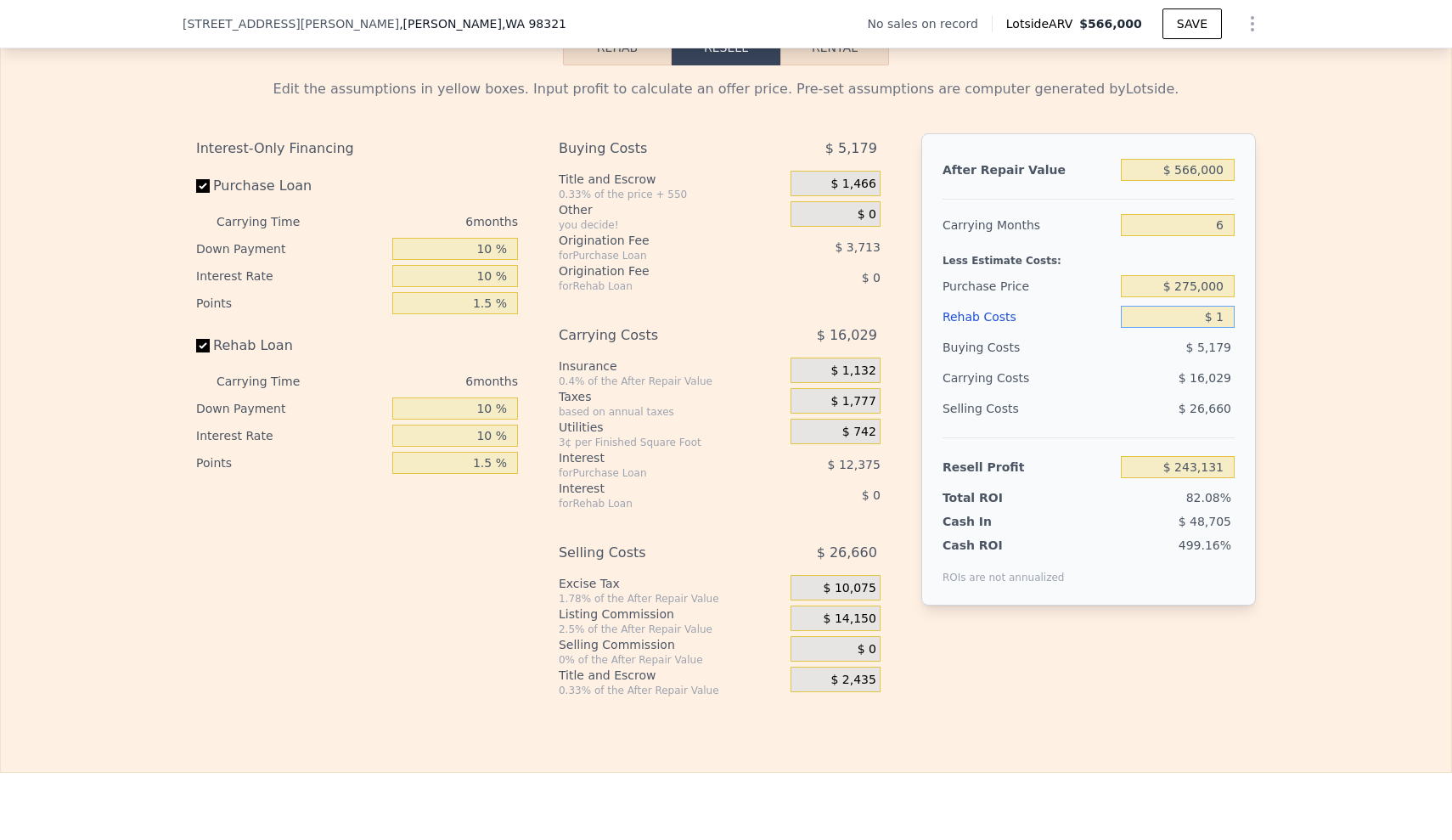
type input "$ 17"
type input "$ 243,115"
type input "$ 175"
type input "$ 242,949"
type input "$ 1,750"
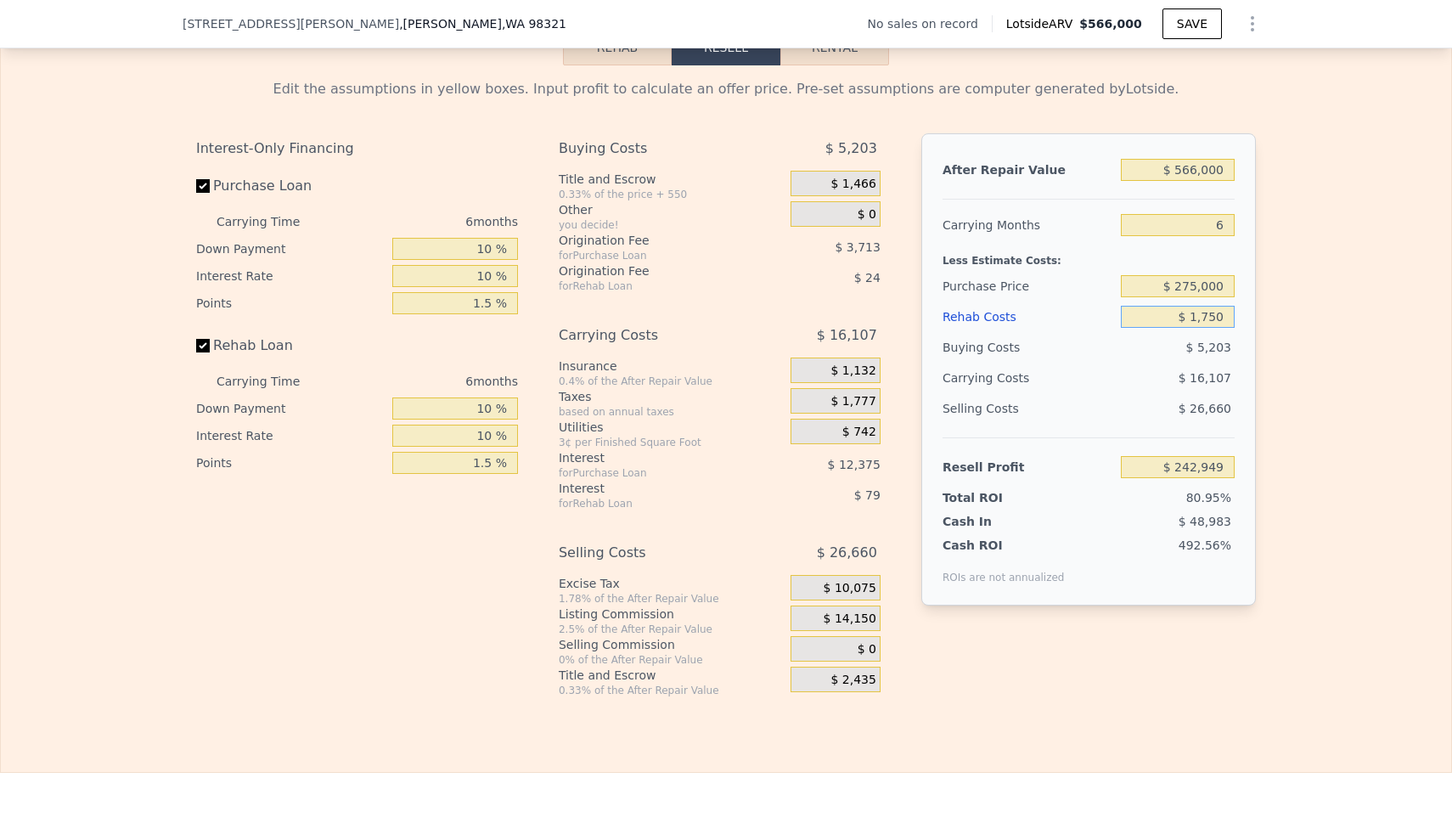
type input "$ 241,280"
type input "$ 17,500"
type input "$ 224,610"
type input "$ 175,000"
type input "$ 57,891"
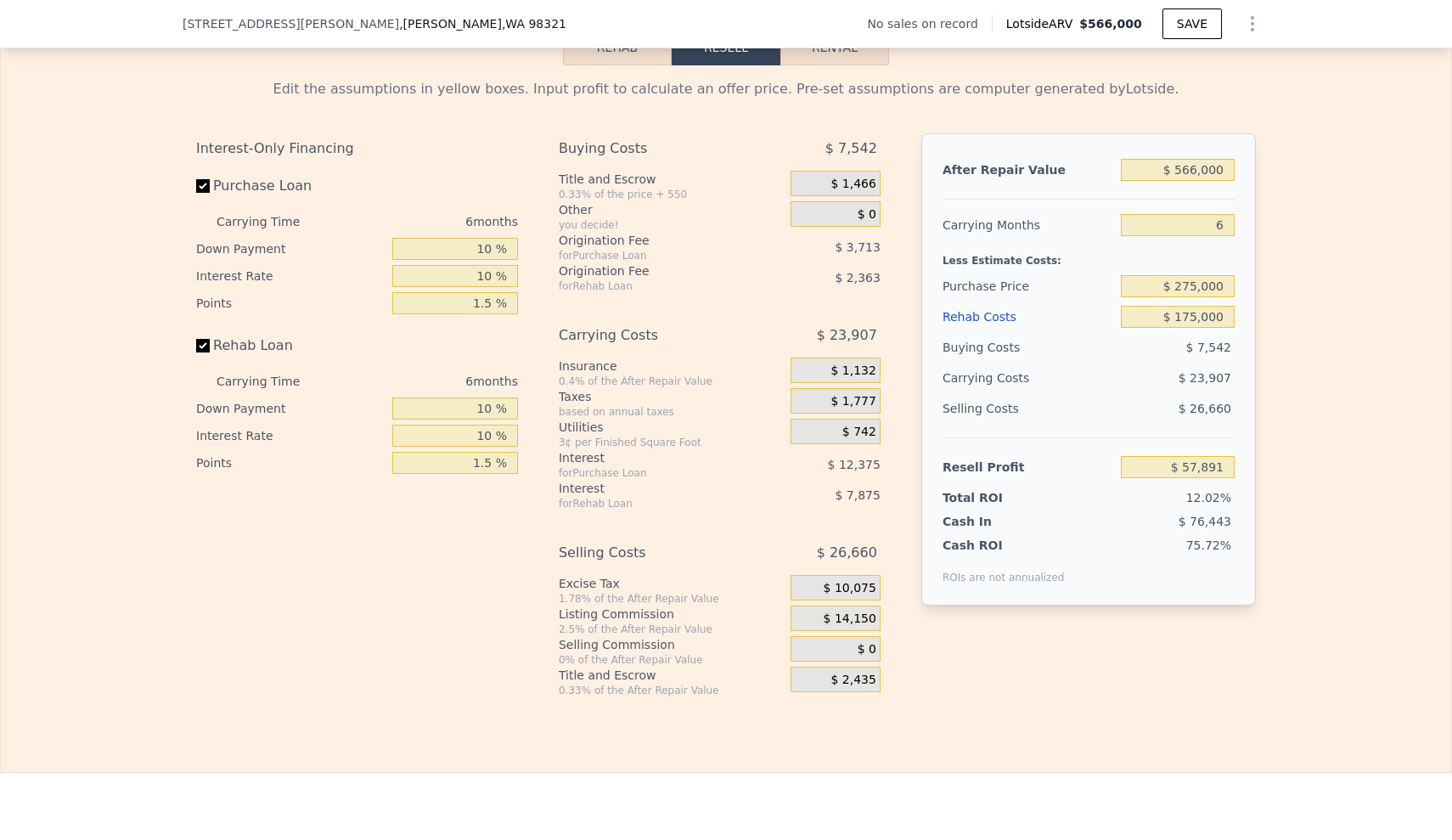
click at [1350, 410] on div "Edit the assumptions in yellow boxes. Input profit to calculate an offer price.…" at bounding box center [726, 381] width 1451 height 632
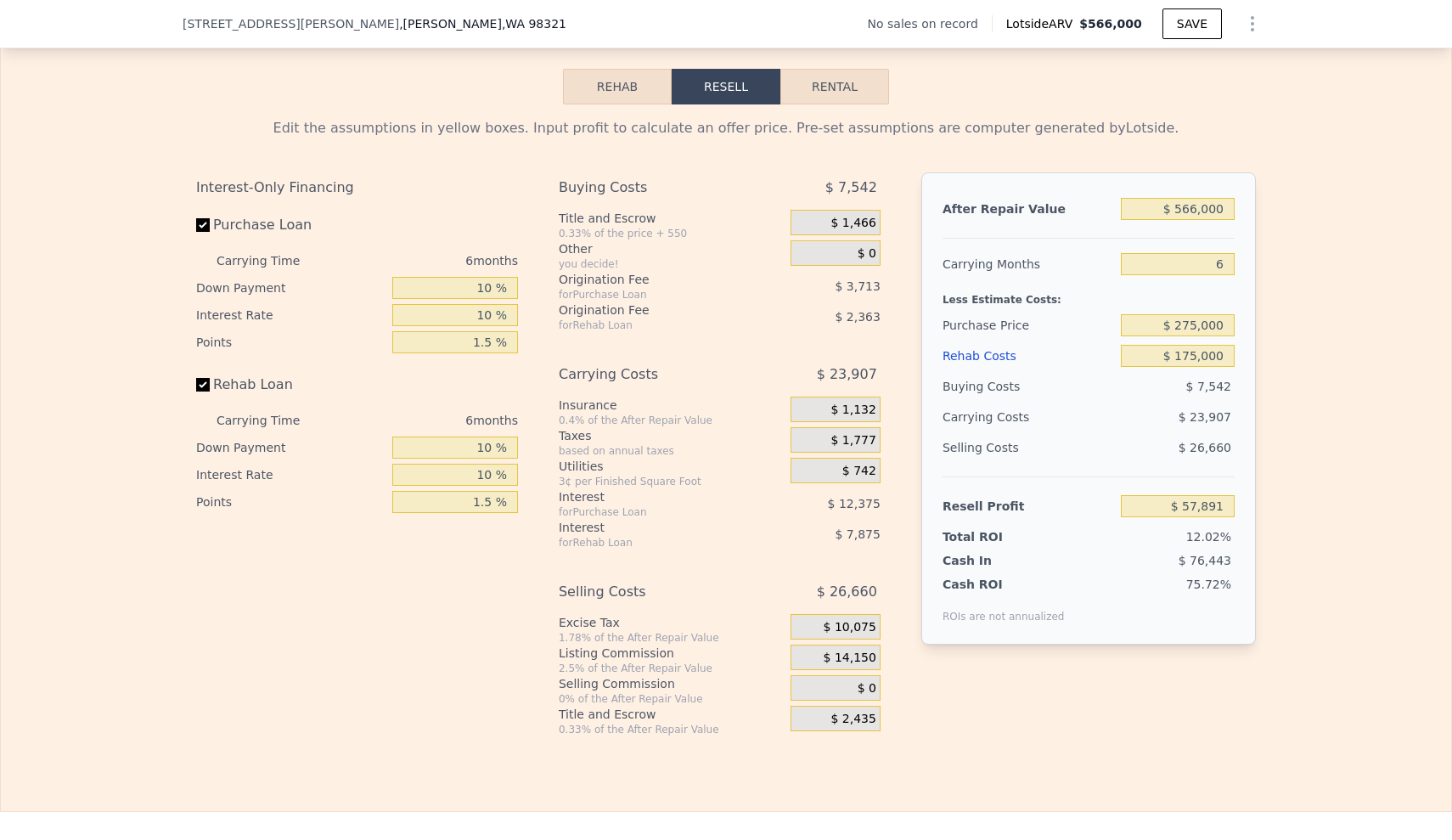
scroll to position [2322, 0]
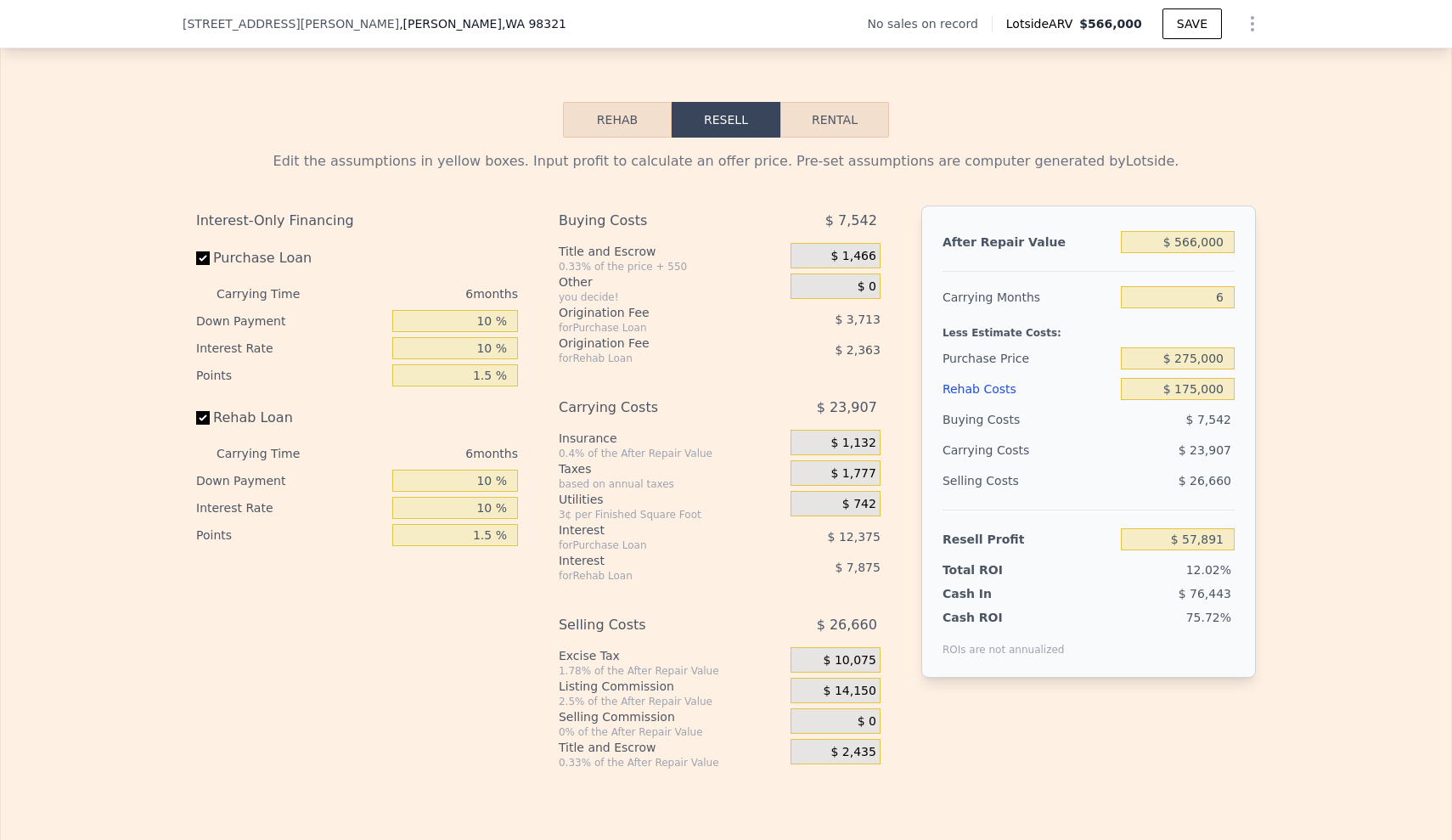
click at [605, 137] on button "Rehab" at bounding box center [617, 119] width 109 height 35
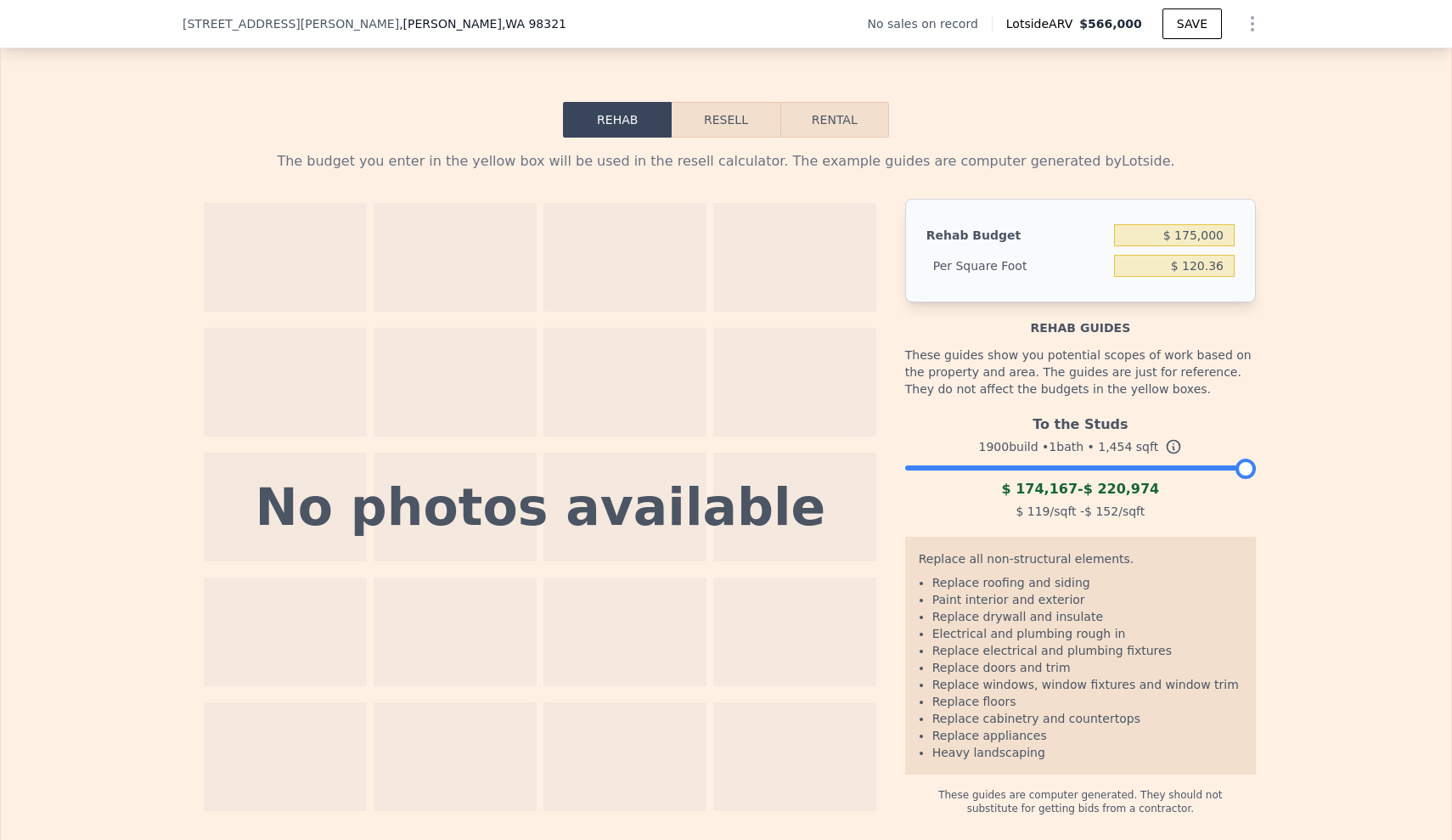
click at [695, 137] on button "Resell" at bounding box center [726, 119] width 108 height 35
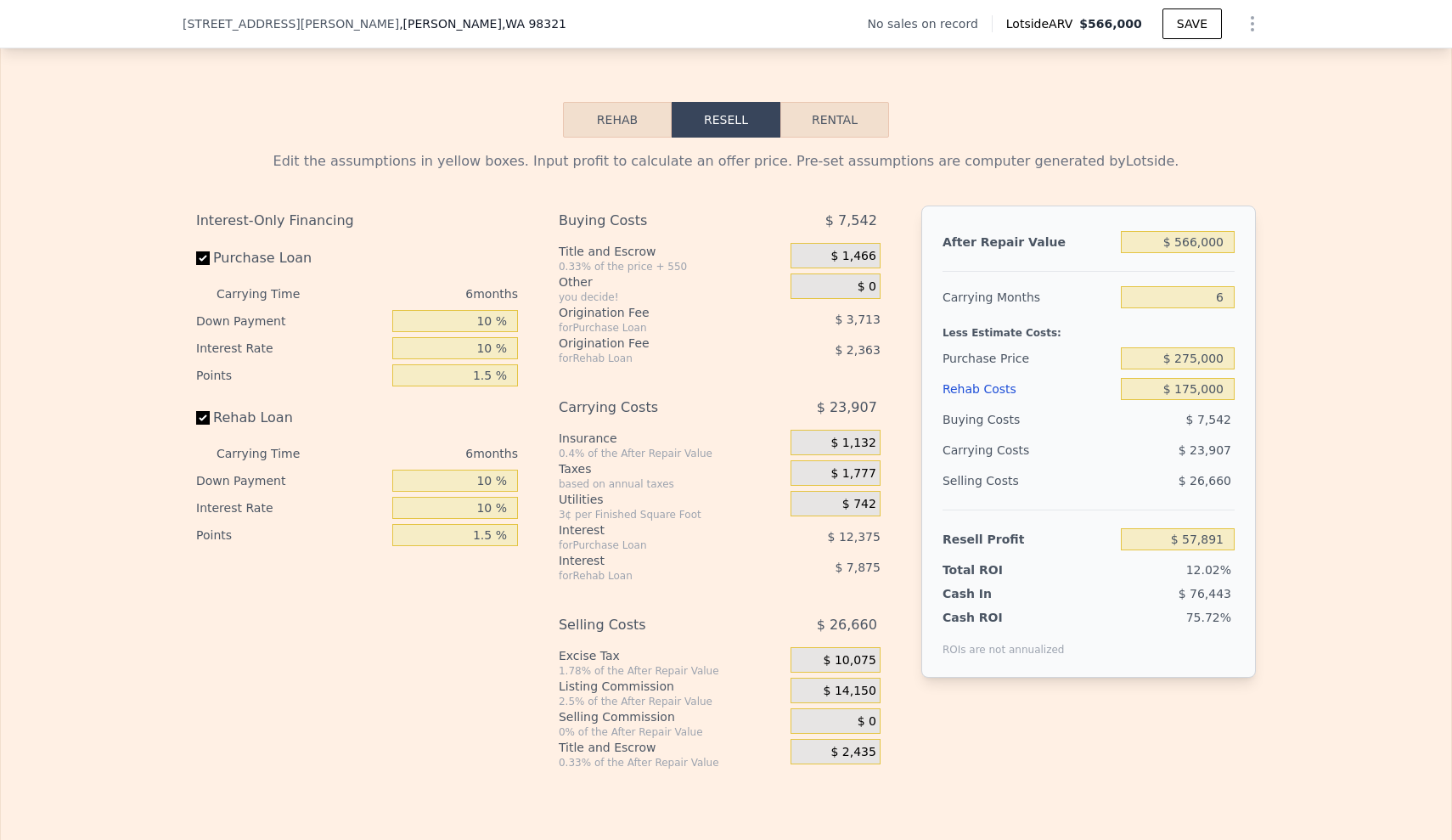
click at [1349, 492] on div "Edit the assumptions in yellow boxes. Input profit to calculate an offer price.…" at bounding box center [726, 453] width 1451 height 632
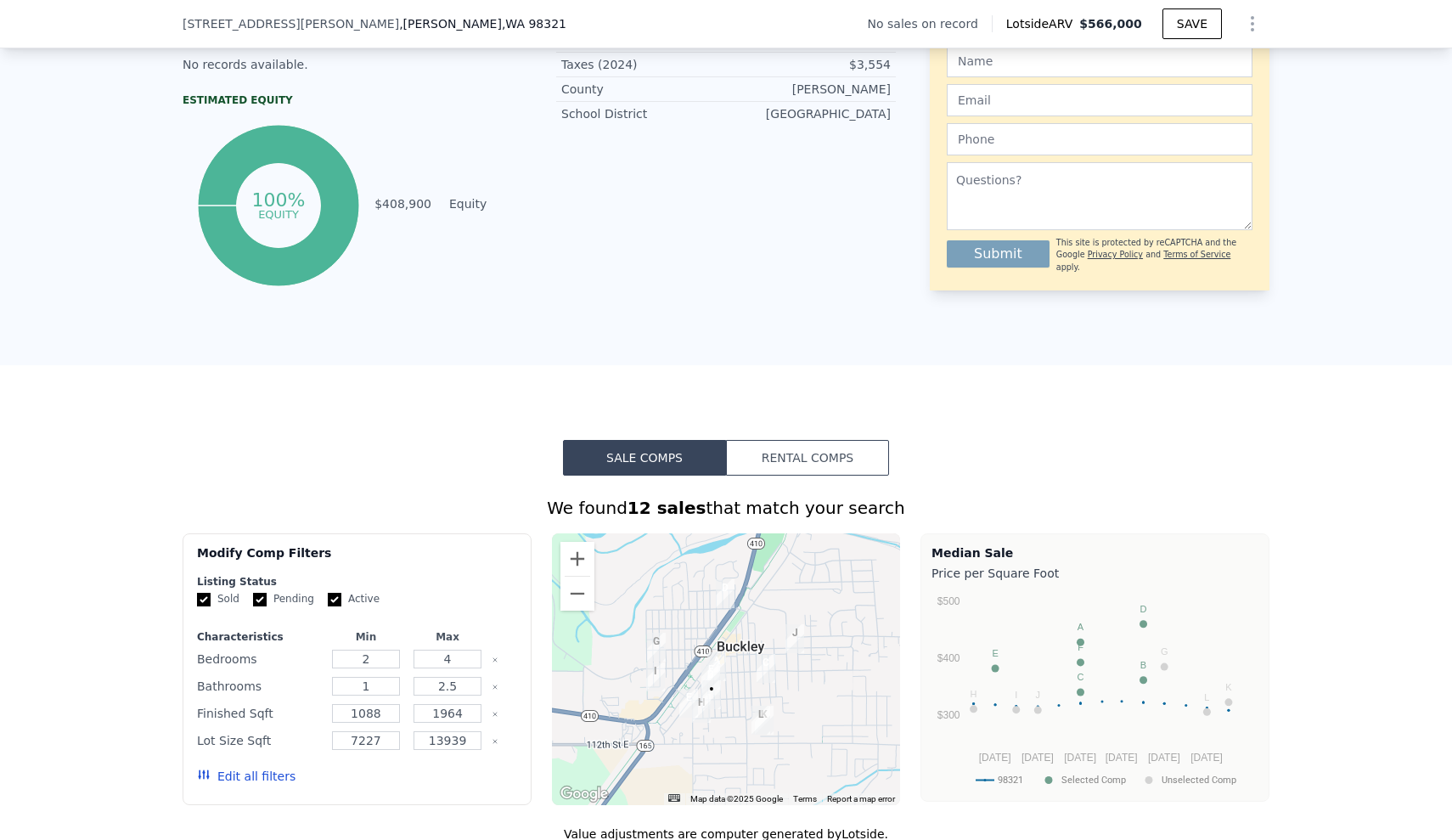
scroll to position [873, 0]
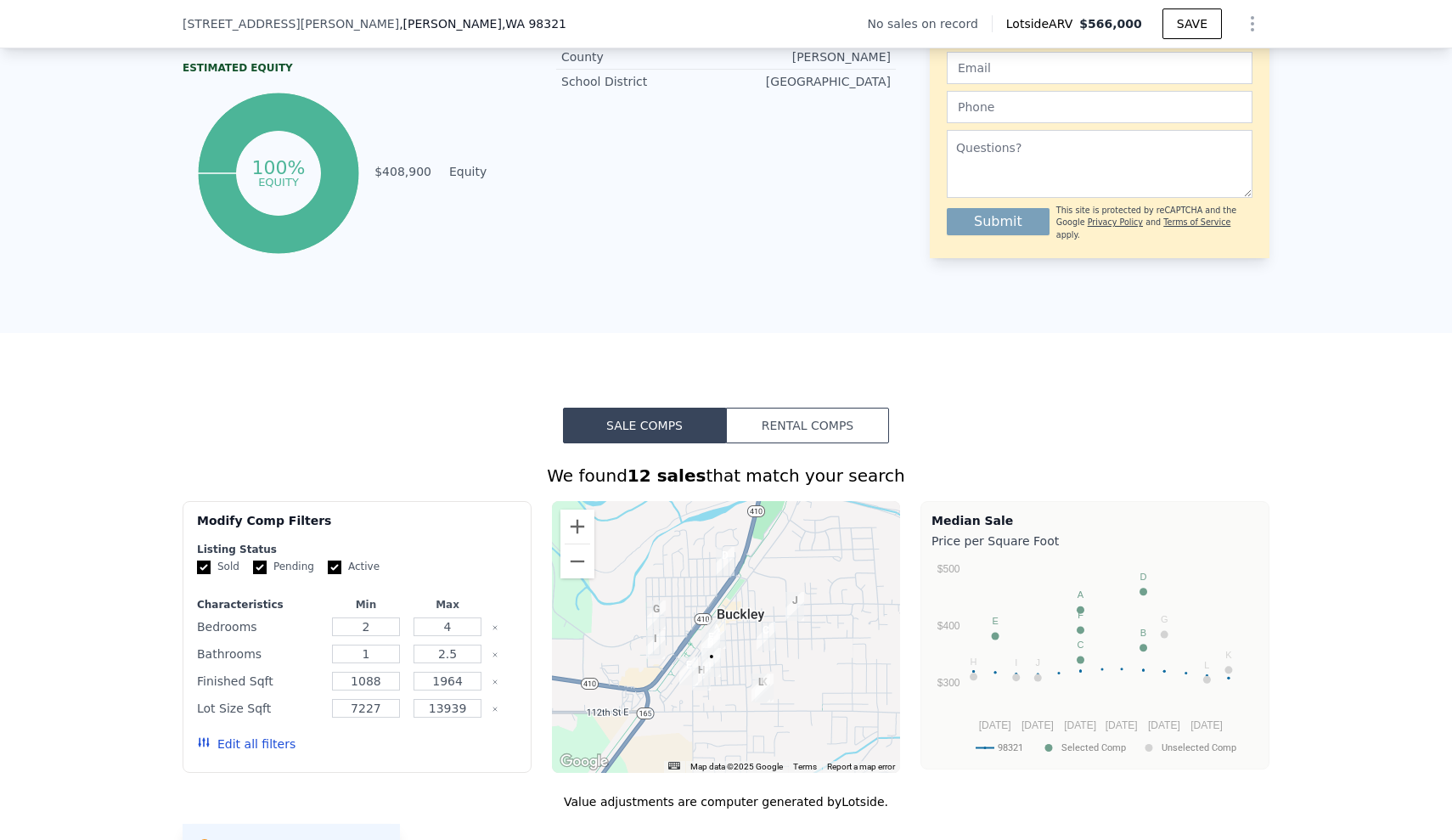
click at [226, 748] on button "Edit all filters" at bounding box center [246, 744] width 98 height 17
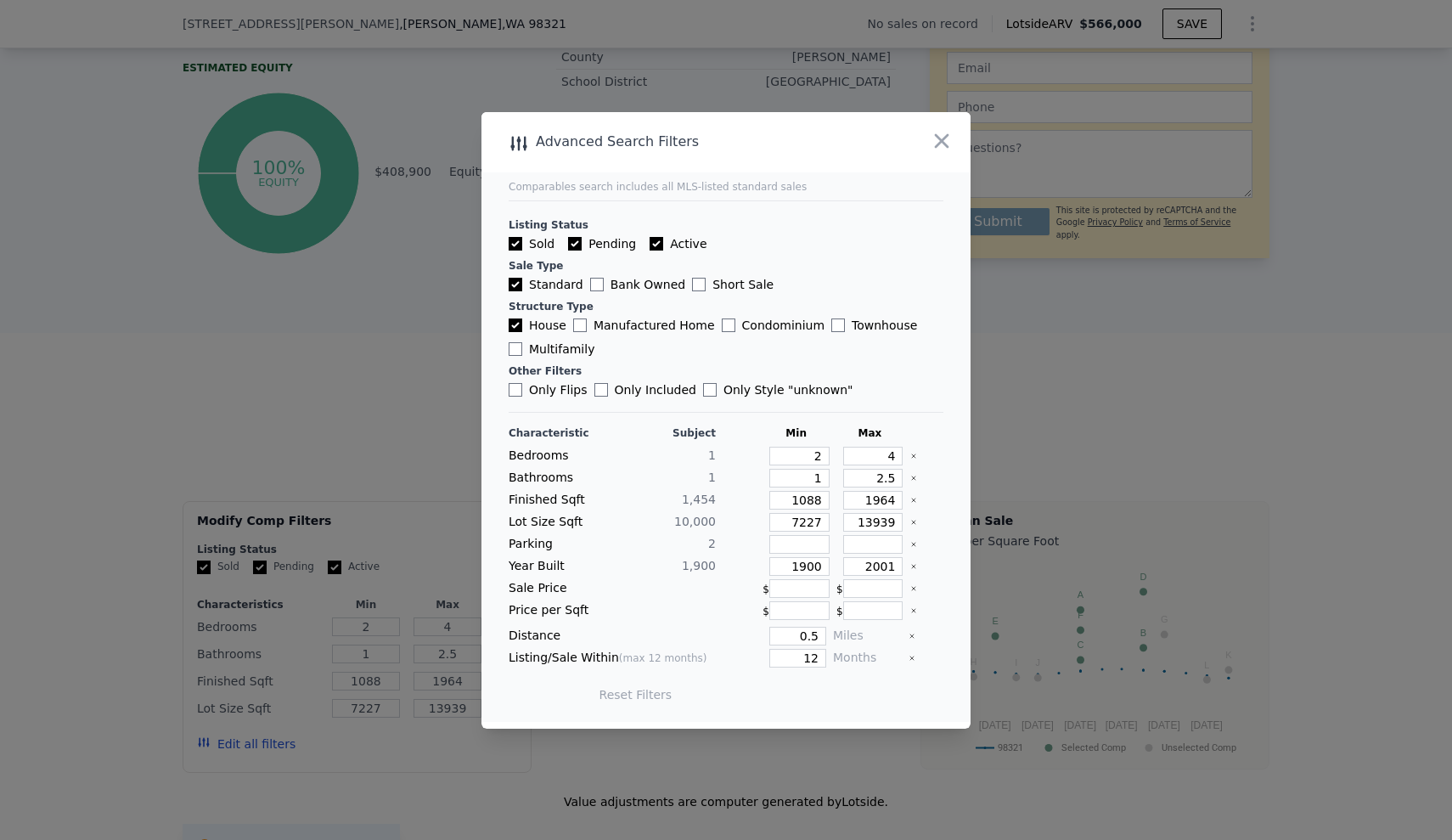
type input "$ 0"
type input "$ 30,001"
click at [806, 471] on input "1" at bounding box center [799, 478] width 60 height 19
click at [948, 139] on icon "button" at bounding box center [942, 141] width 24 height 24
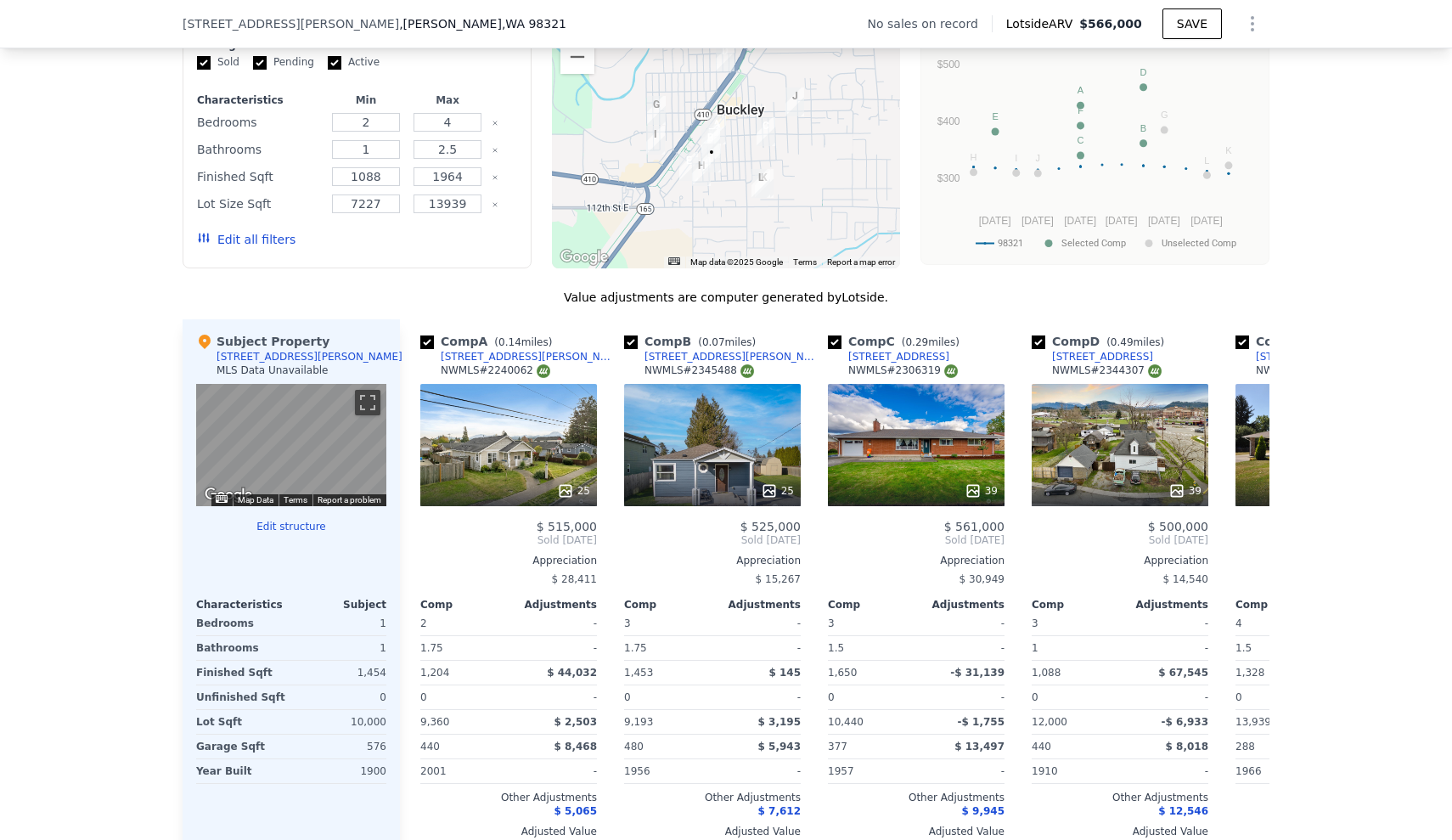
scroll to position [1611, 0]
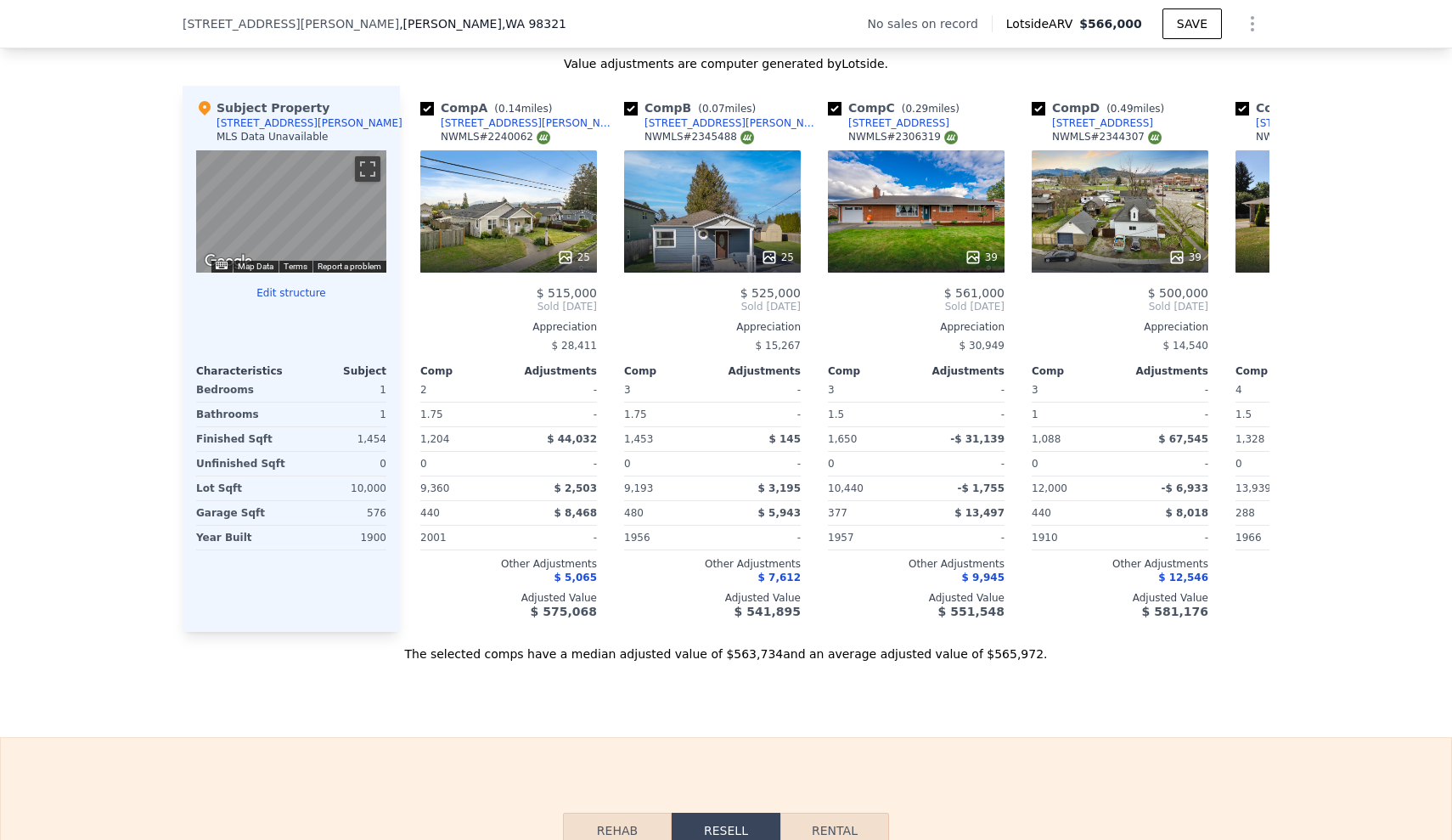
click at [296, 300] on button "Edit structure" at bounding box center [291, 293] width 190 height 14
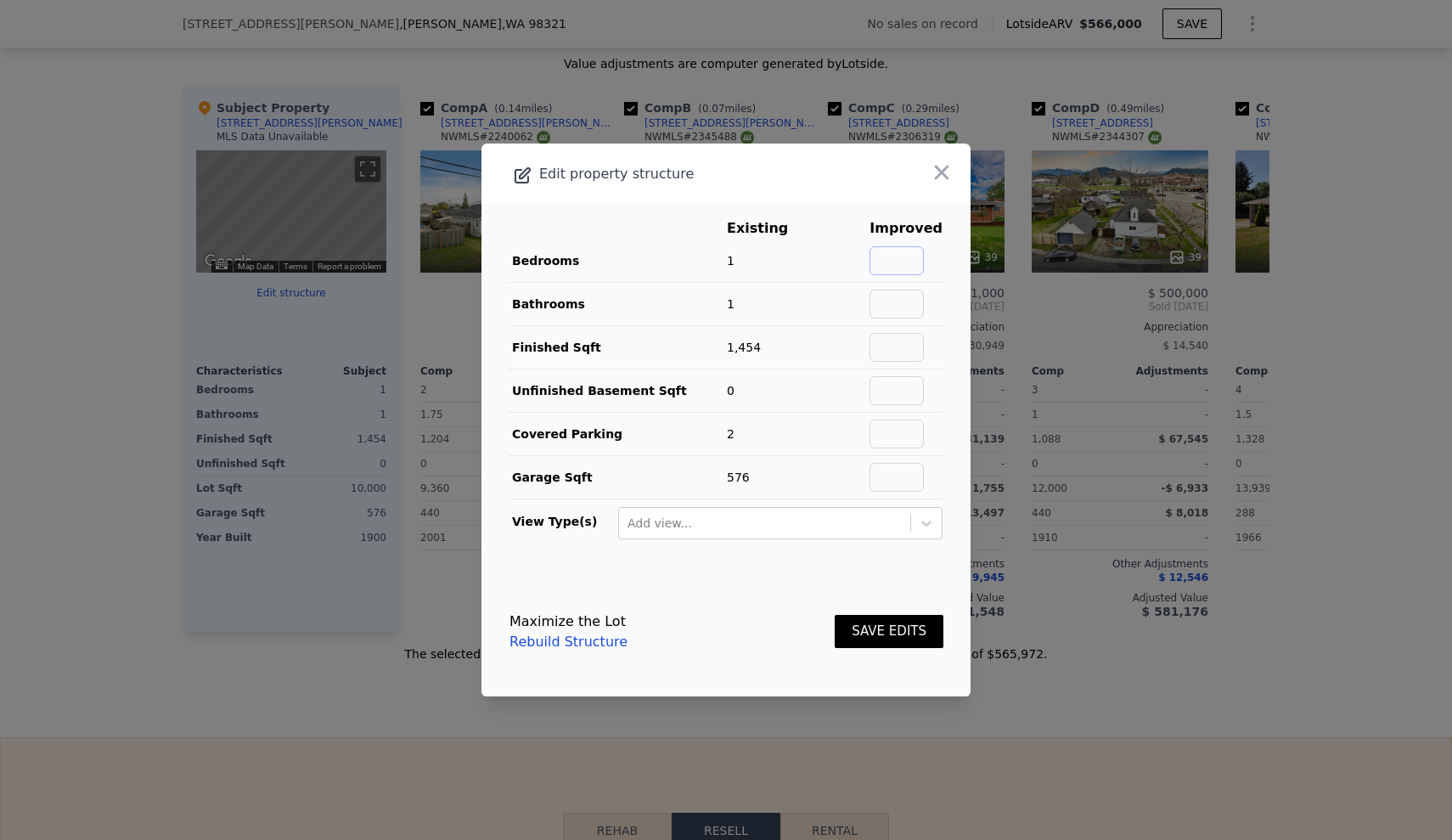
click at [881, 257] on input "text" at bounding box center [897, 261] width 55 height 29
type input "3"
click at [907, 292] on input "text" at bounding box center [897, 305] width 55 height 29
type input "2"
click at [826, 391] on td at bounding box center [842, 391] width 55 height 44
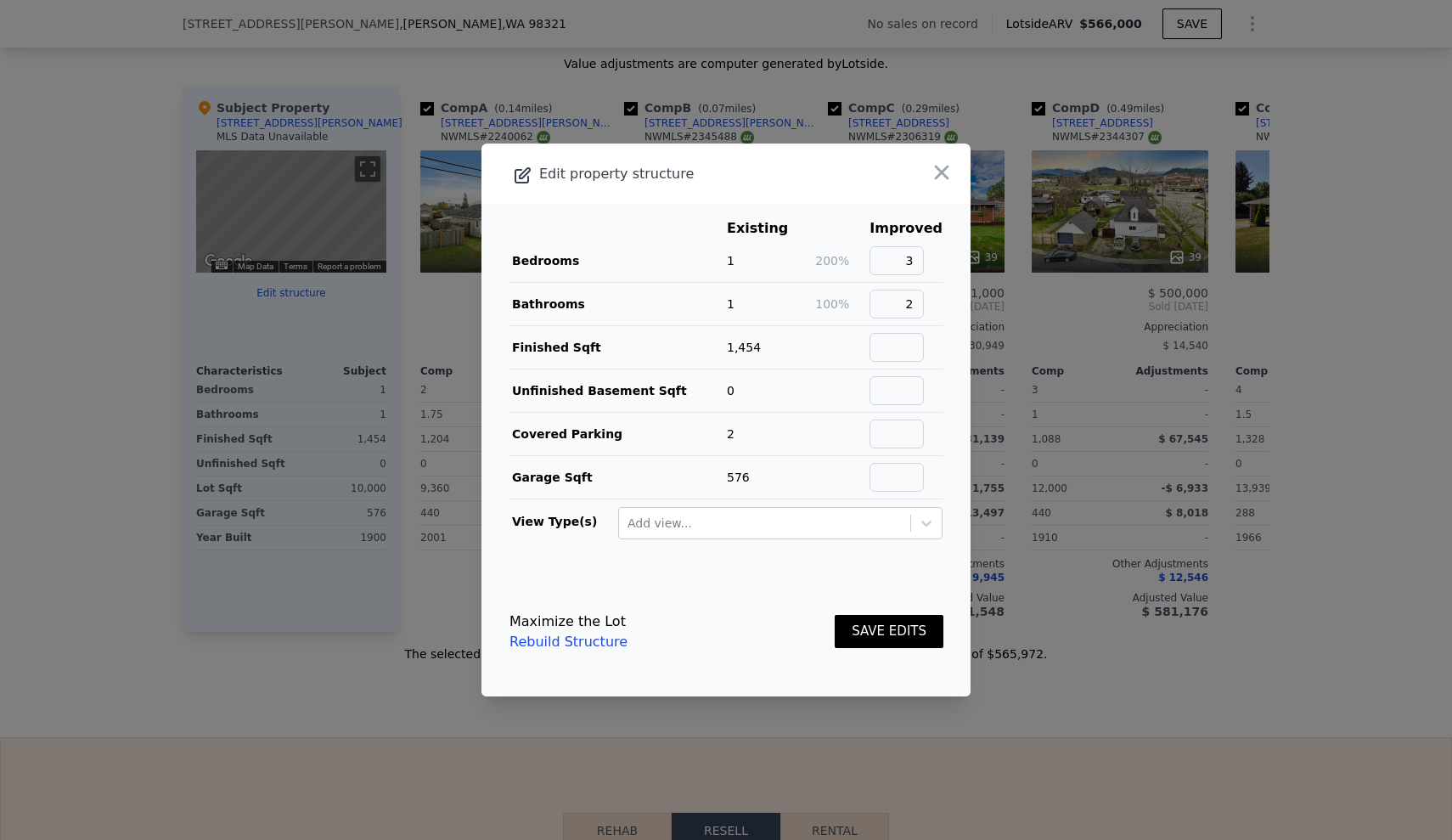
click at [904, 634] on button "SAVE EDITS" at bounding box center [889, 631] width 109 height 33
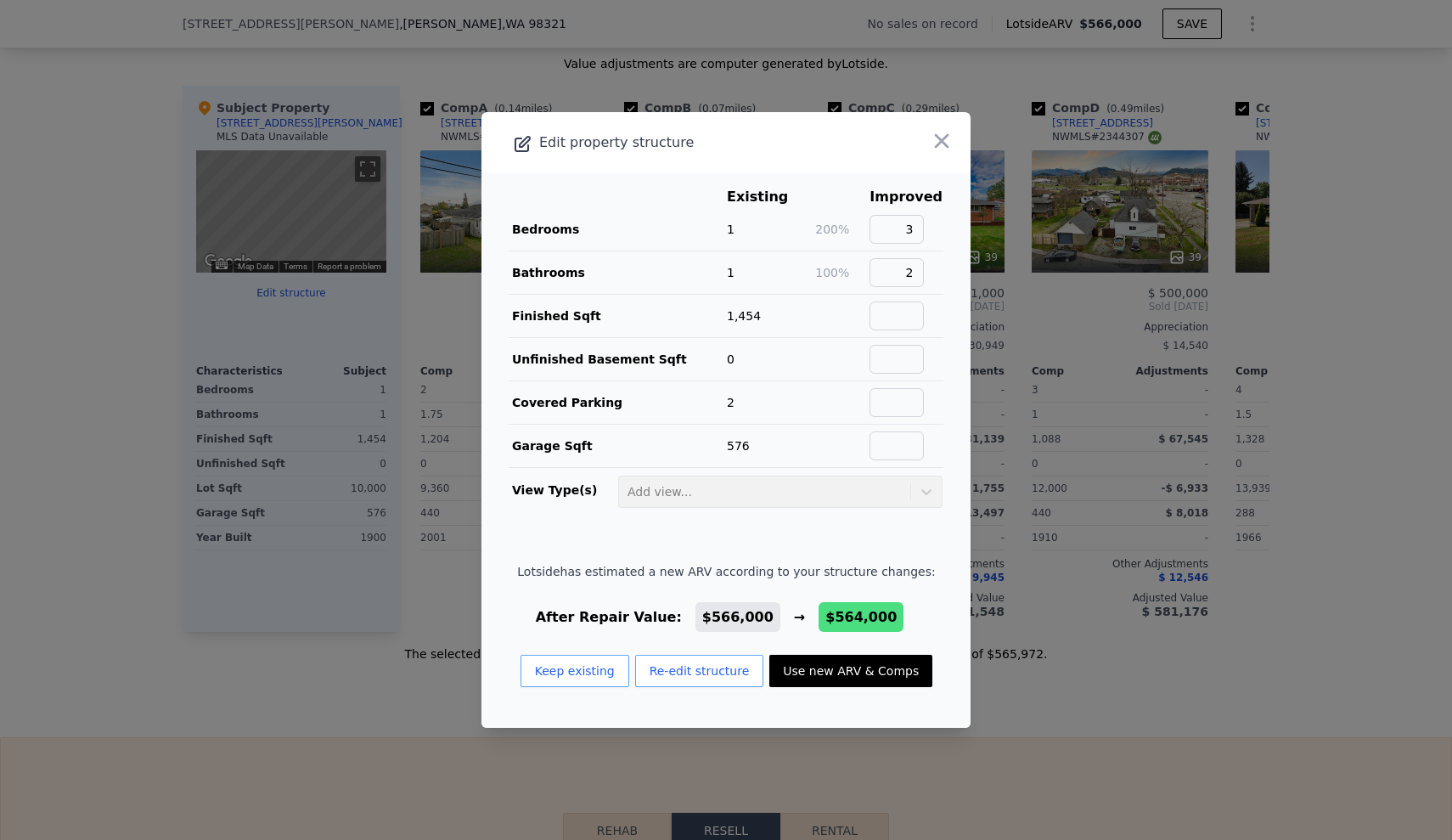
click at [896, 678] on button "Use new ARV & Comps" at bounding box center [850, 670] width 163 height 32
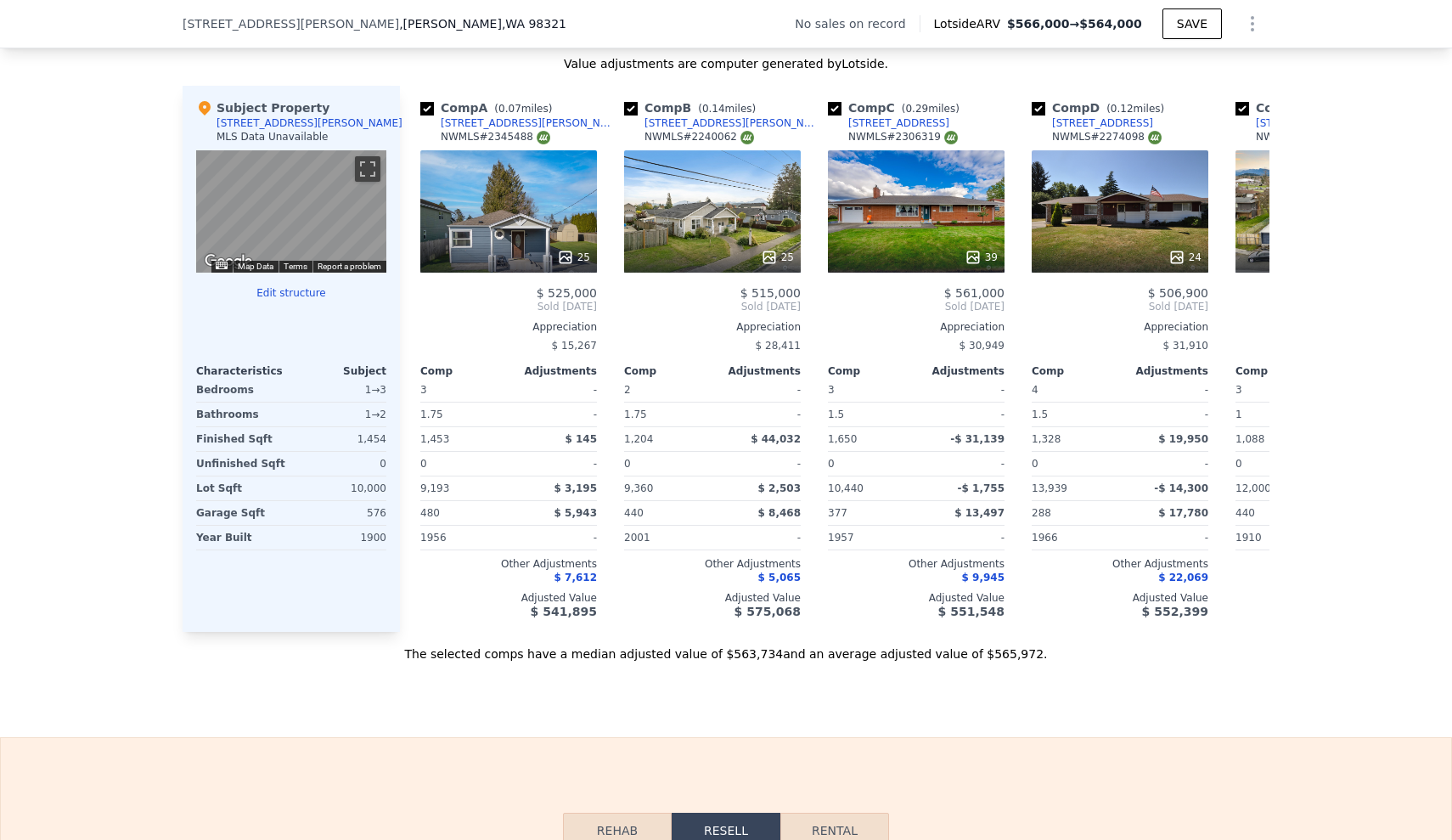
type input "$ 564,000"
type input "$ 28,148"
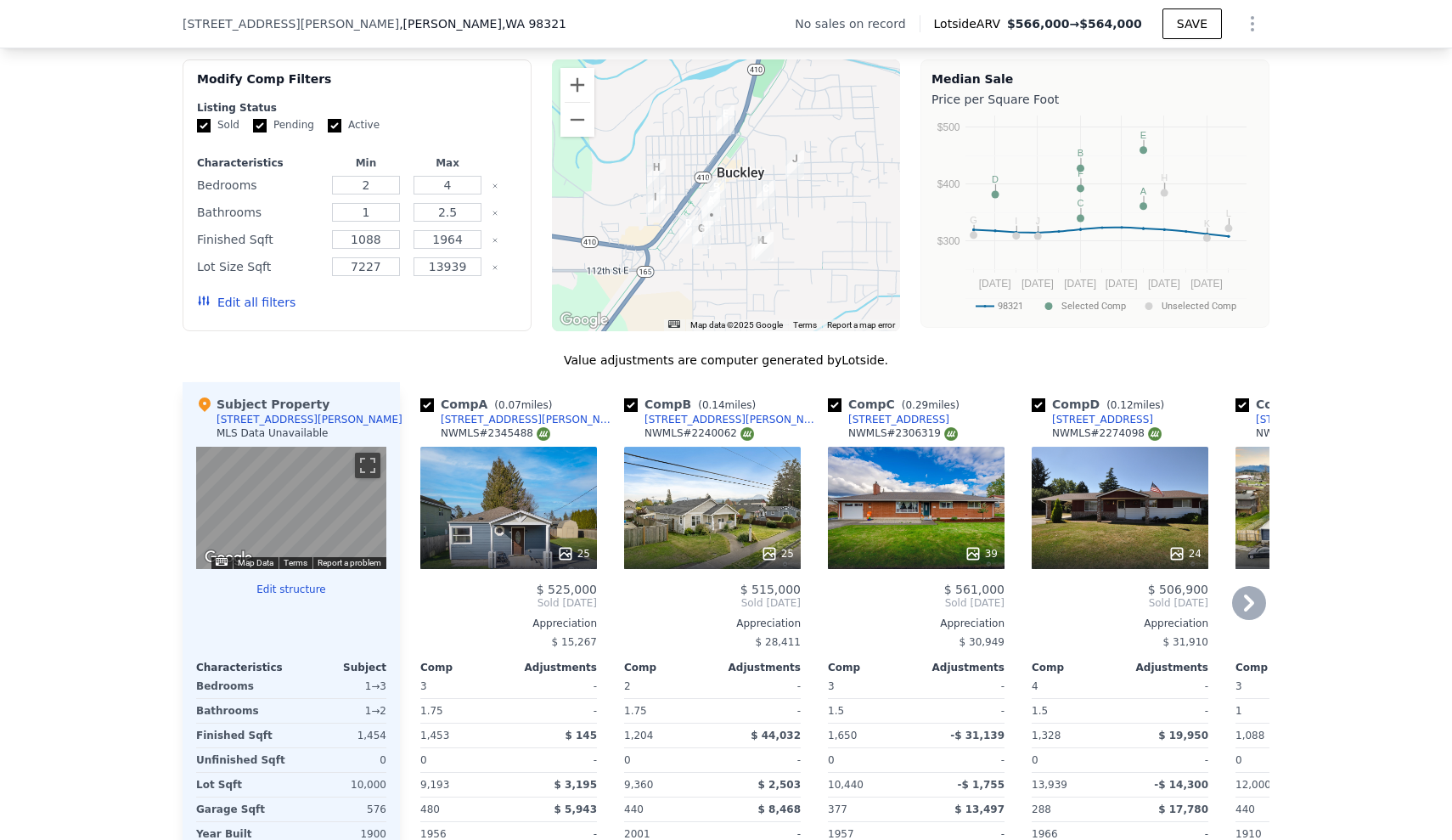
scroll to position [1102, 0]
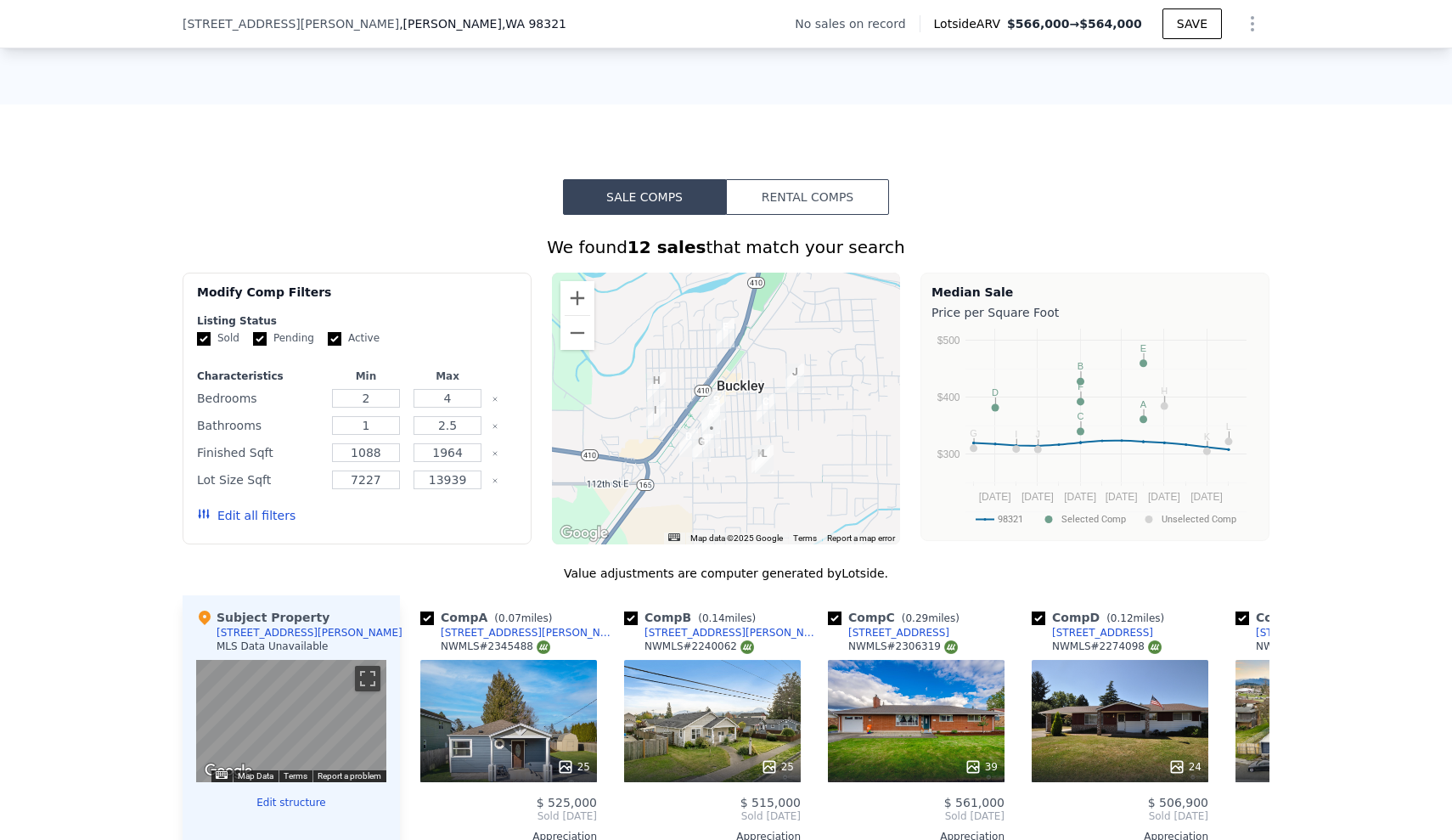
click at [239, 523] on button "Edit all filters" at bounding box center [246, 515] width 98 height 17
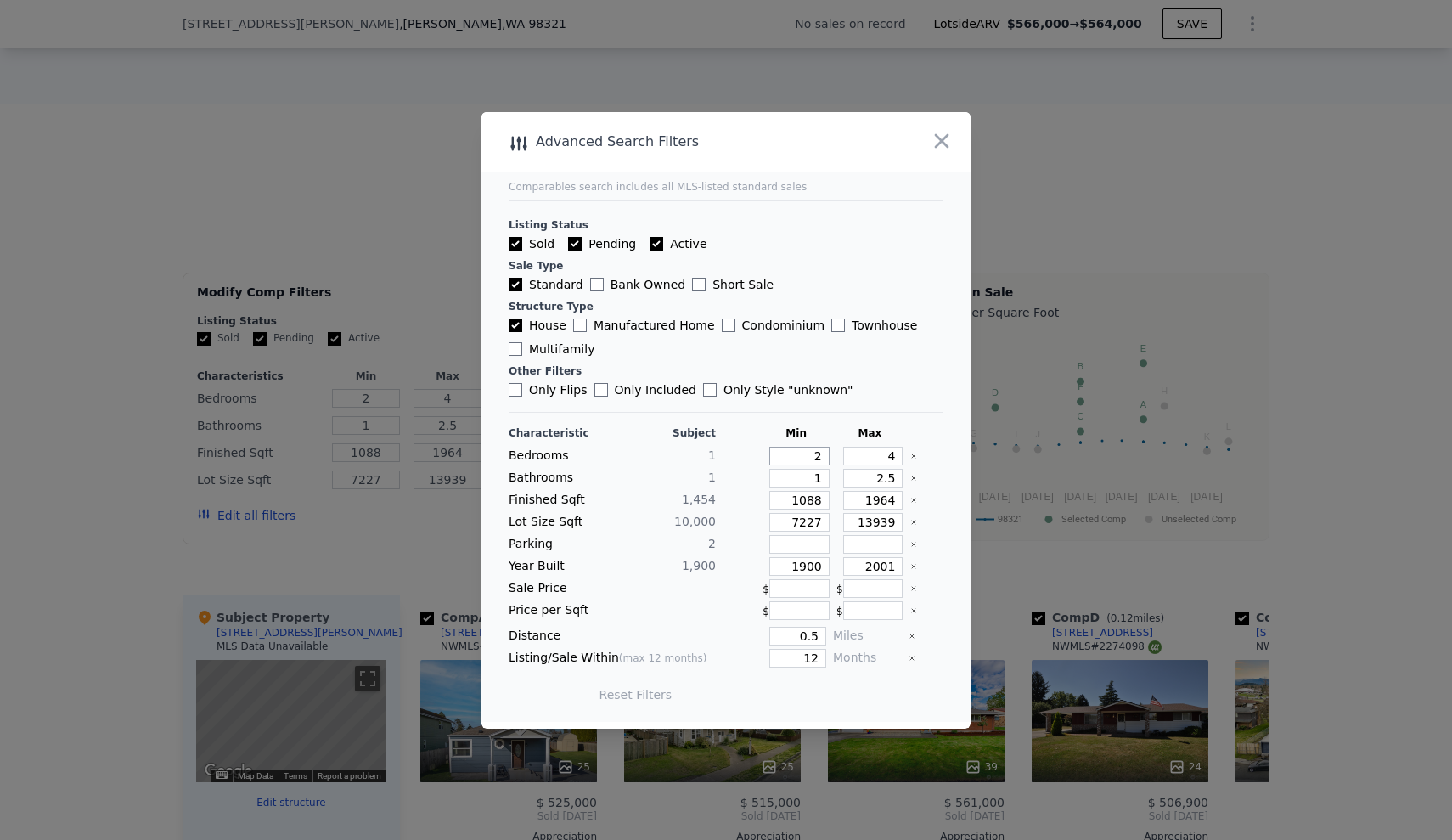
click at [816, 462] on input "2" at bounding box center [799, 455] width 60 height 19
type input "2"
type input "3"
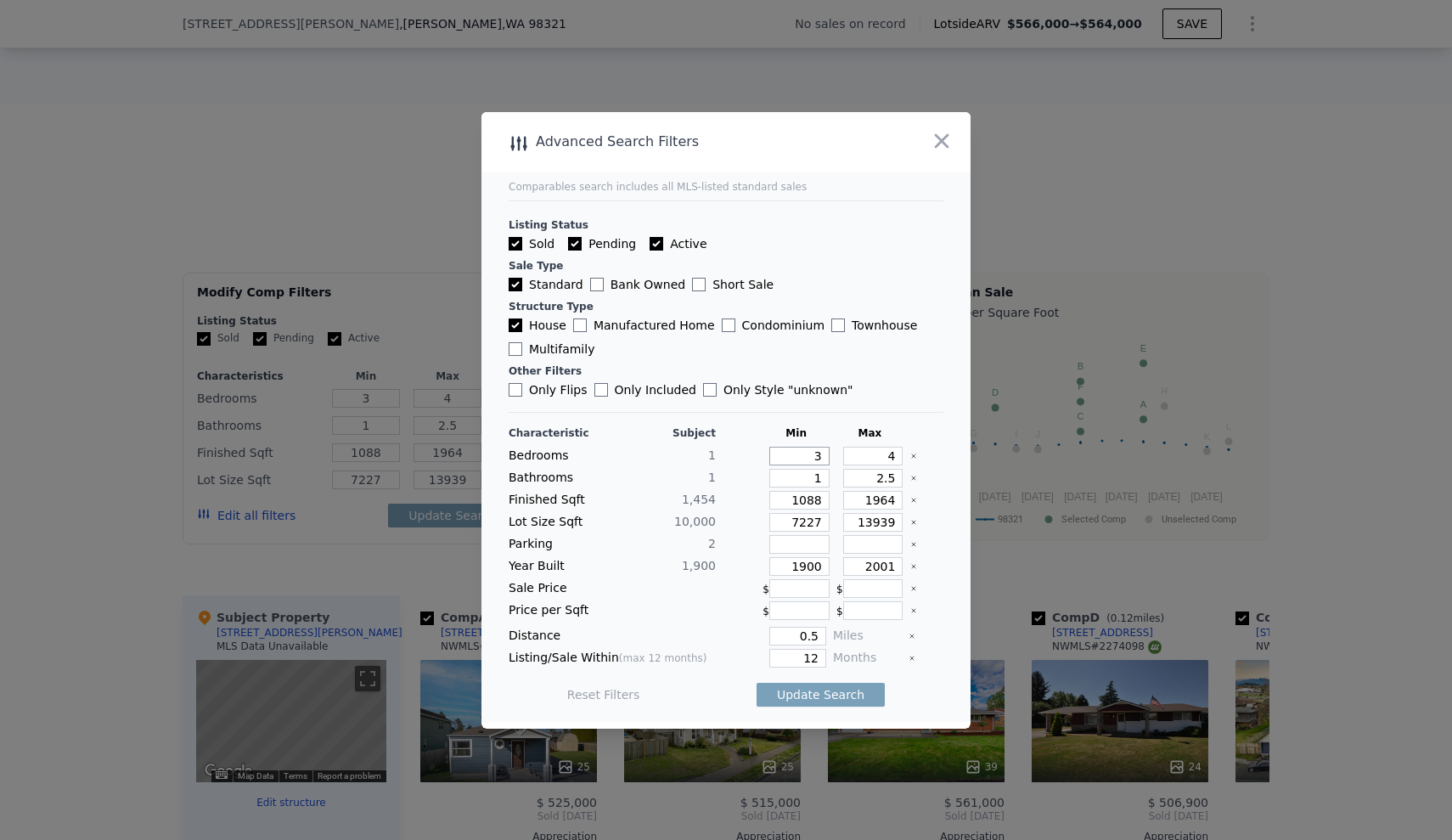
type input "3"
click at [817, 481] on input "1" at bounding box center [799, 478] width 60 height 19
drag, startPoint x: 856, startPoint y: 482, endPoint x: 904, endPoint y: 482, distance: 48.0
click at [904, 482] on div "Bathrooms 1 1 2.5" at bounding box center [726, 478] width 435 height 19
type input "3"
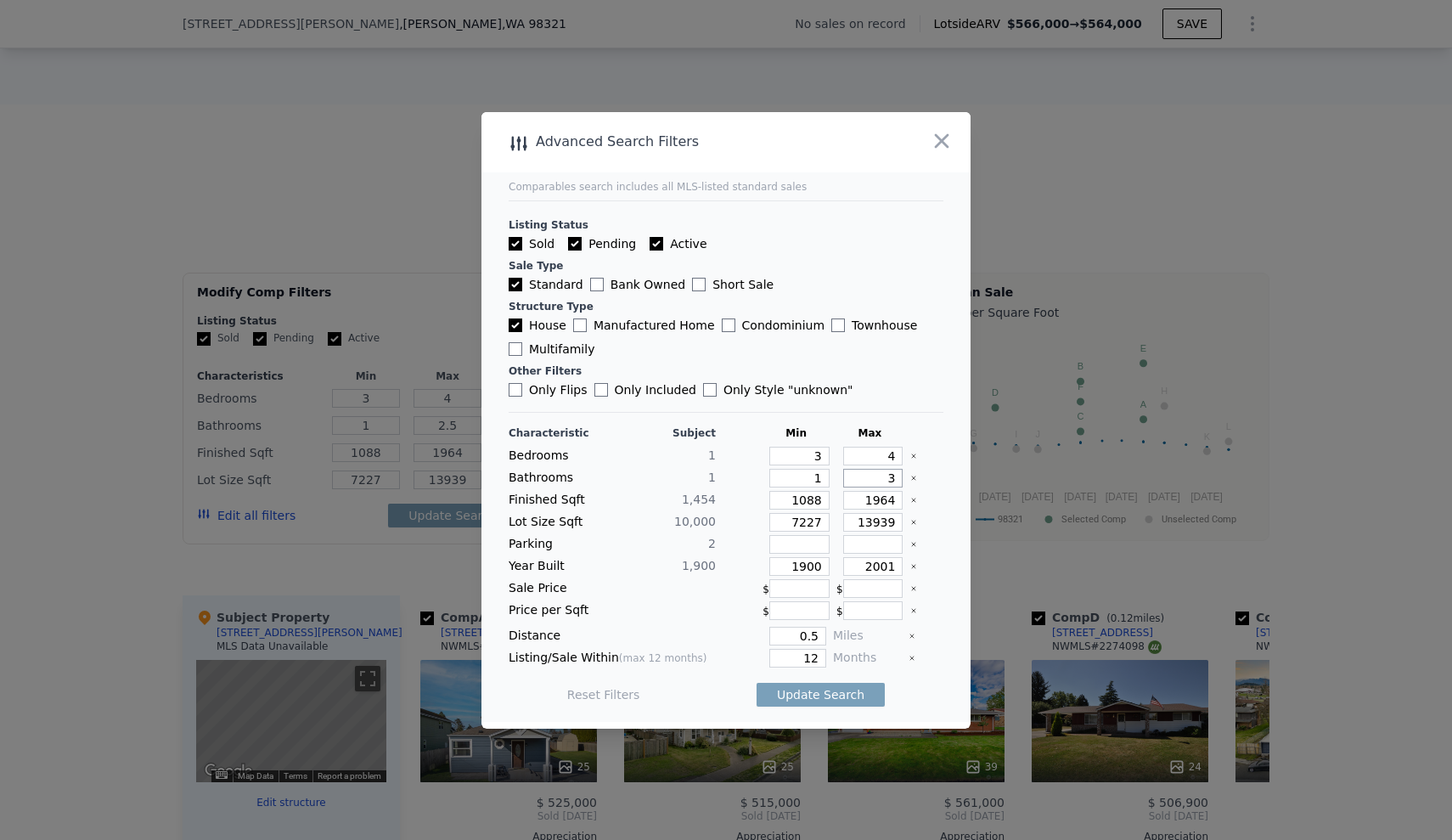
type input "3"
drag, startPoint x: 775, startPoint y: 499, endPoint x: 829, endPoint y: 501, distance: 54.0
click at [829, 501] on div "Finished Sqft 1,454 1088 1964" at bounding box center [726, 500] width 435 height 19
type input "1"
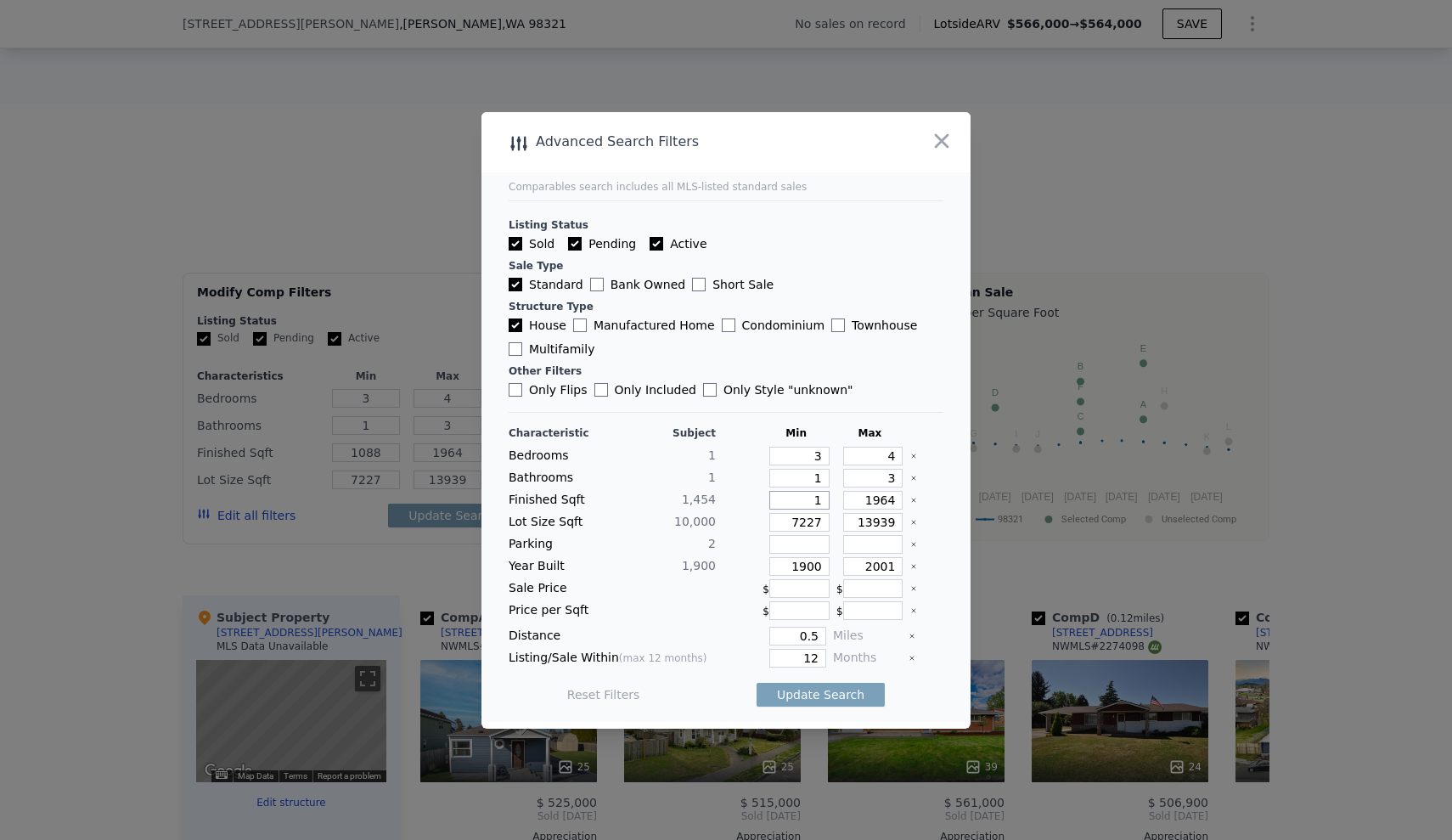
type input "1"
type input "12"
type input "120"
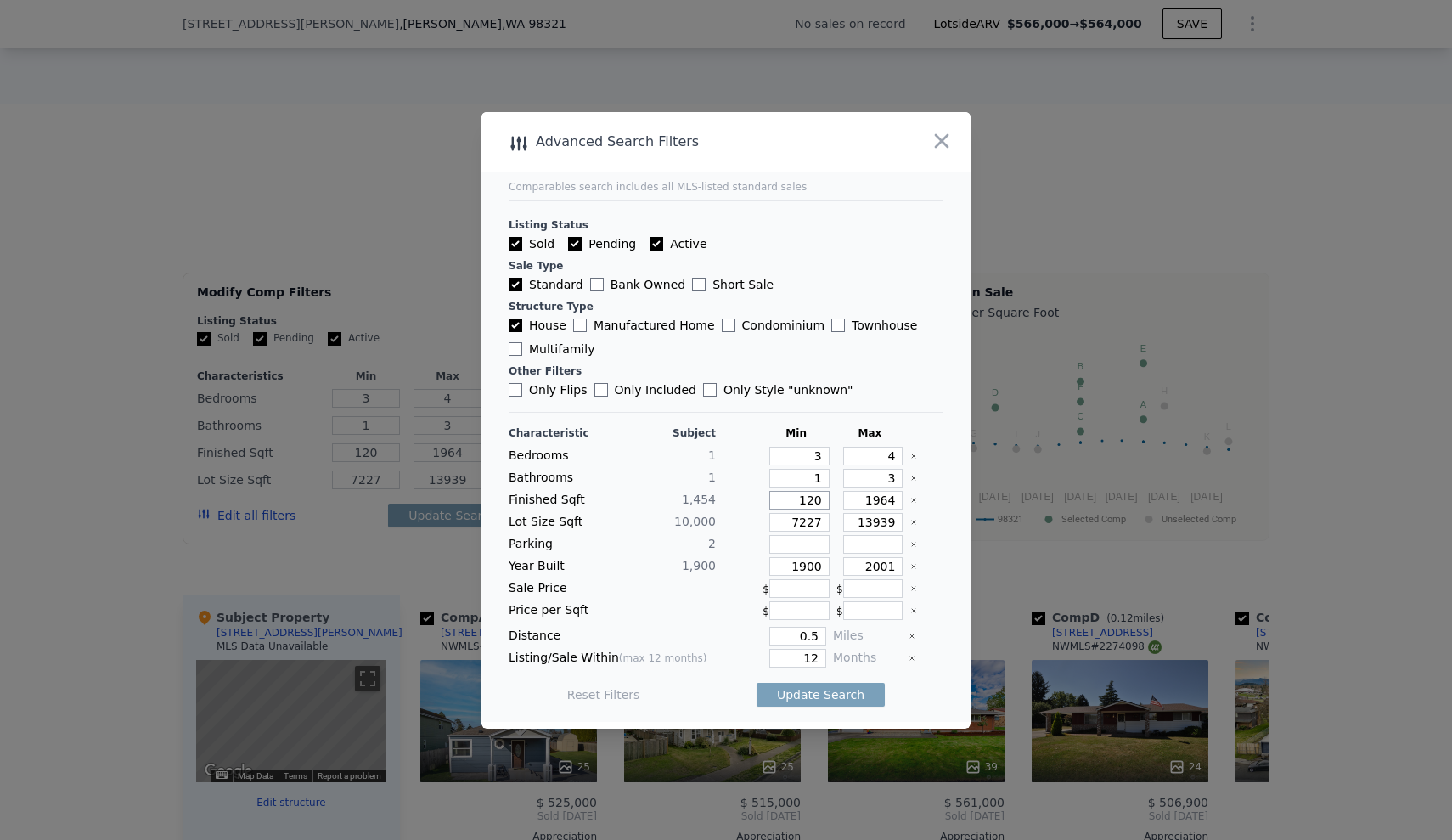
type input "1200"
click at [848, 501] on input "1964" at bounding box center [874, 500] width 60 height 19
drag, startPoint x: 852, startPoint y: 501, endPoint x: 903, endPoint y: 502, distance: 51.0
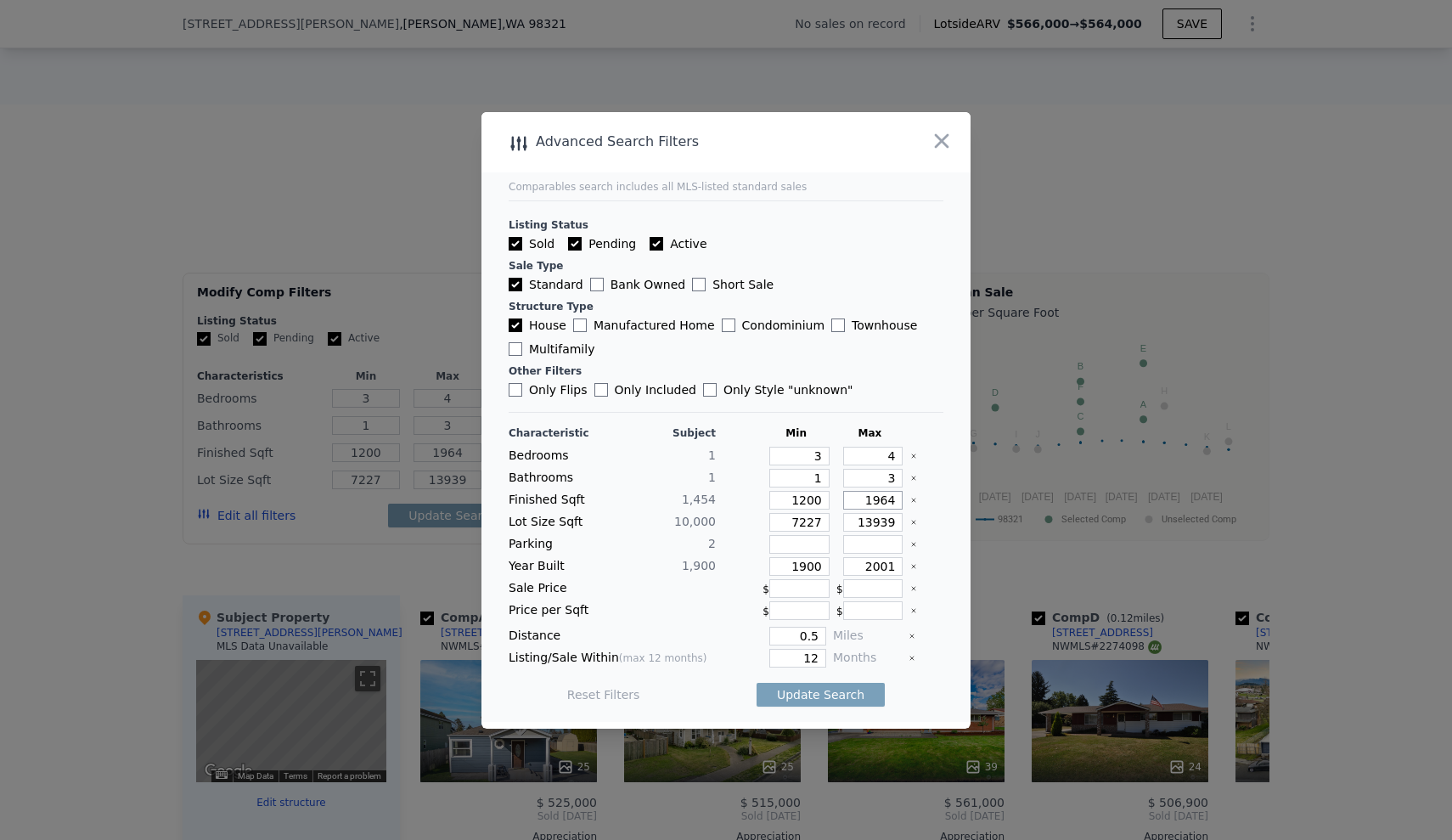
click at [903, 502] on div "Finished Sqft 1,454 1200 1964" at bounding box center [726, 500] width 435 height 19
type input "1"
type input "16"
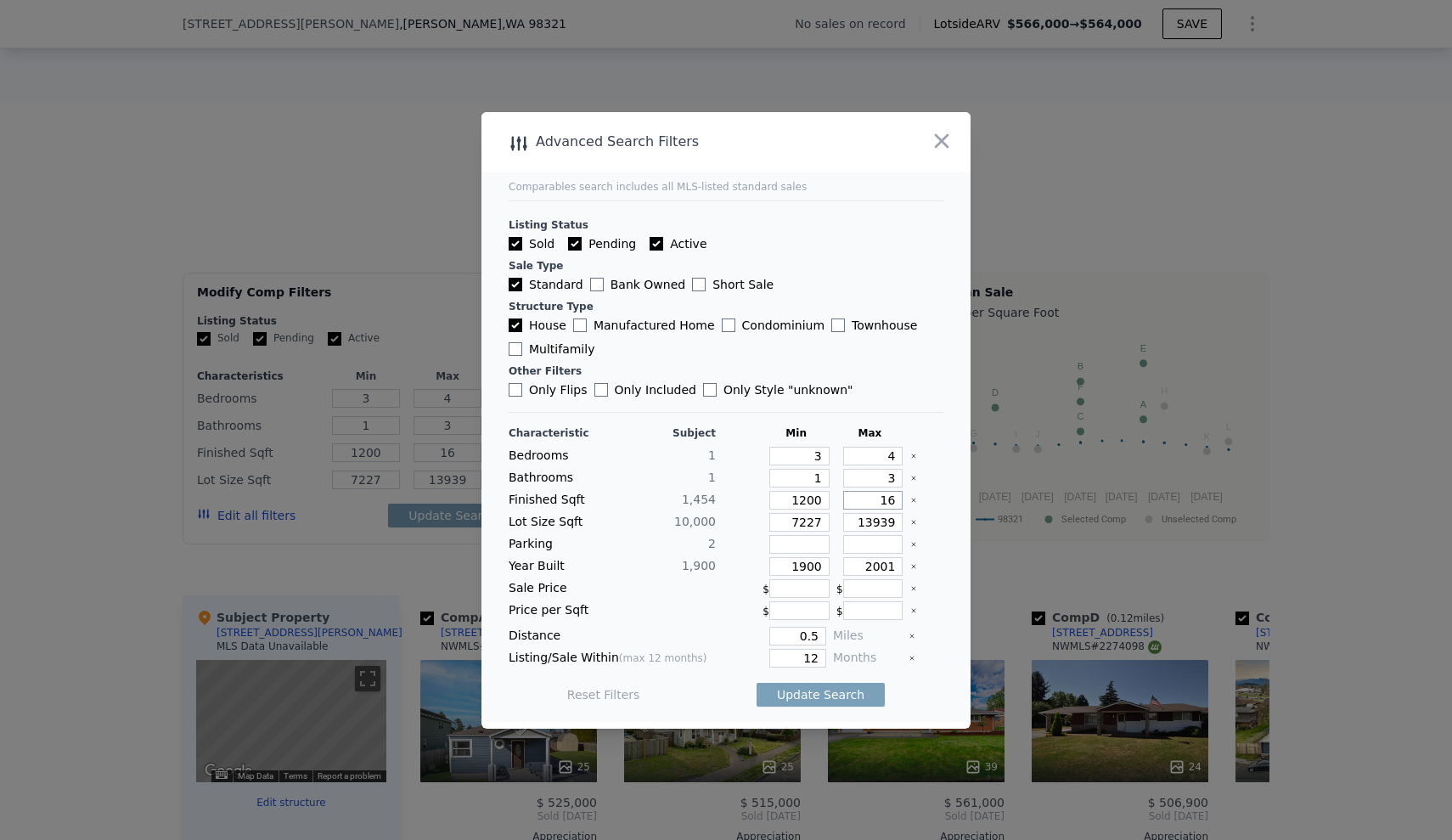
type input "165"
type input "1650"
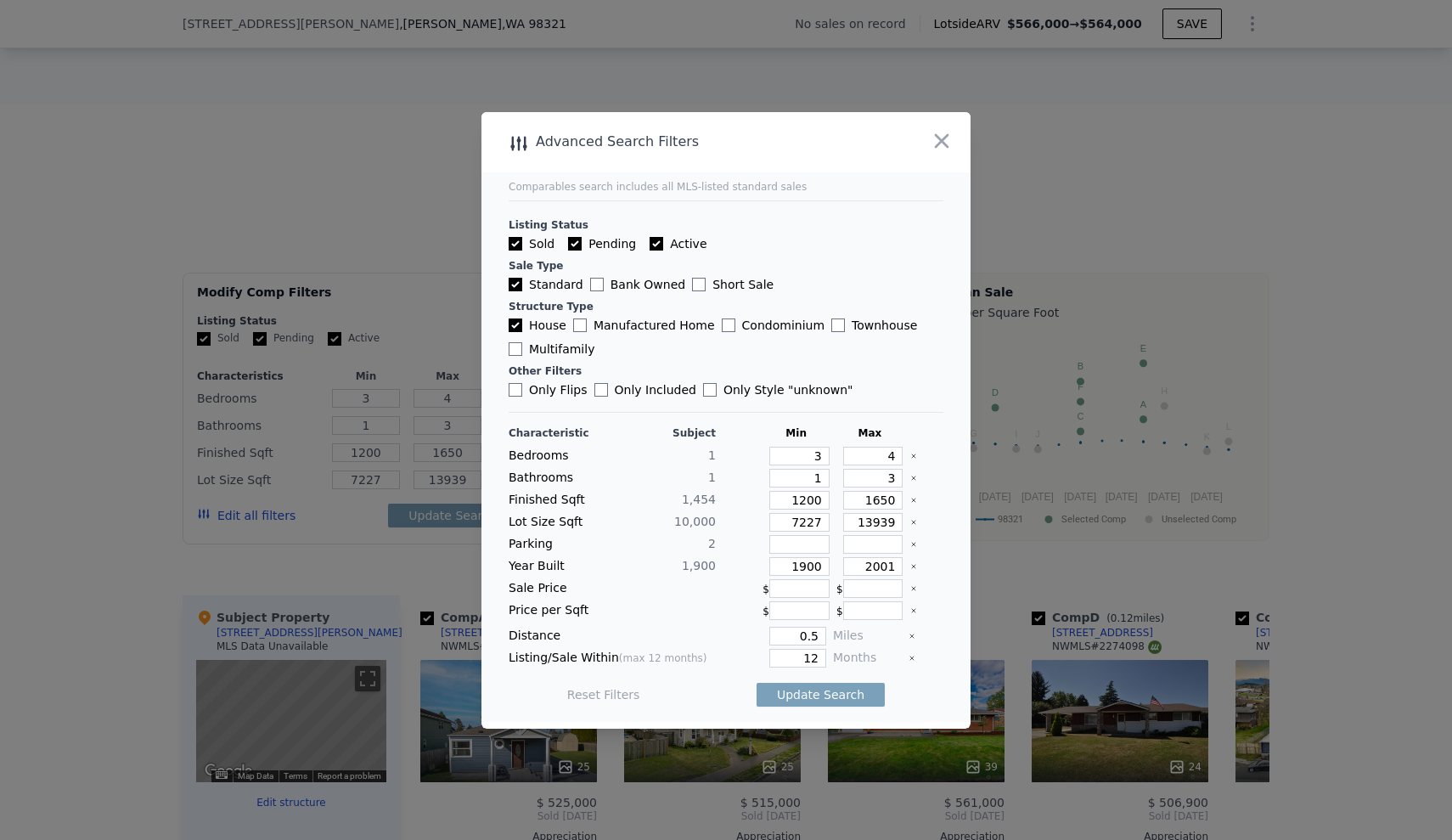
click at [910, 522] on icon "Clear" at bounding box center [913, 522] width 6 height 6
click at [910, 565] on icon "Clear" at bounding box center [913, 565] width 6 height 6
drag, startPoint x: 791, startPoint y: 635, endPoint x: 823, endPoint y: 636, distance: 32.0
click at [823, 636] on div "Distance 0.5 Miles" at bounding box center [726, 635] width 435 height 19
click at [831, 700] on button "Update Search" at bounding box center [820, 695] width 128 height 24
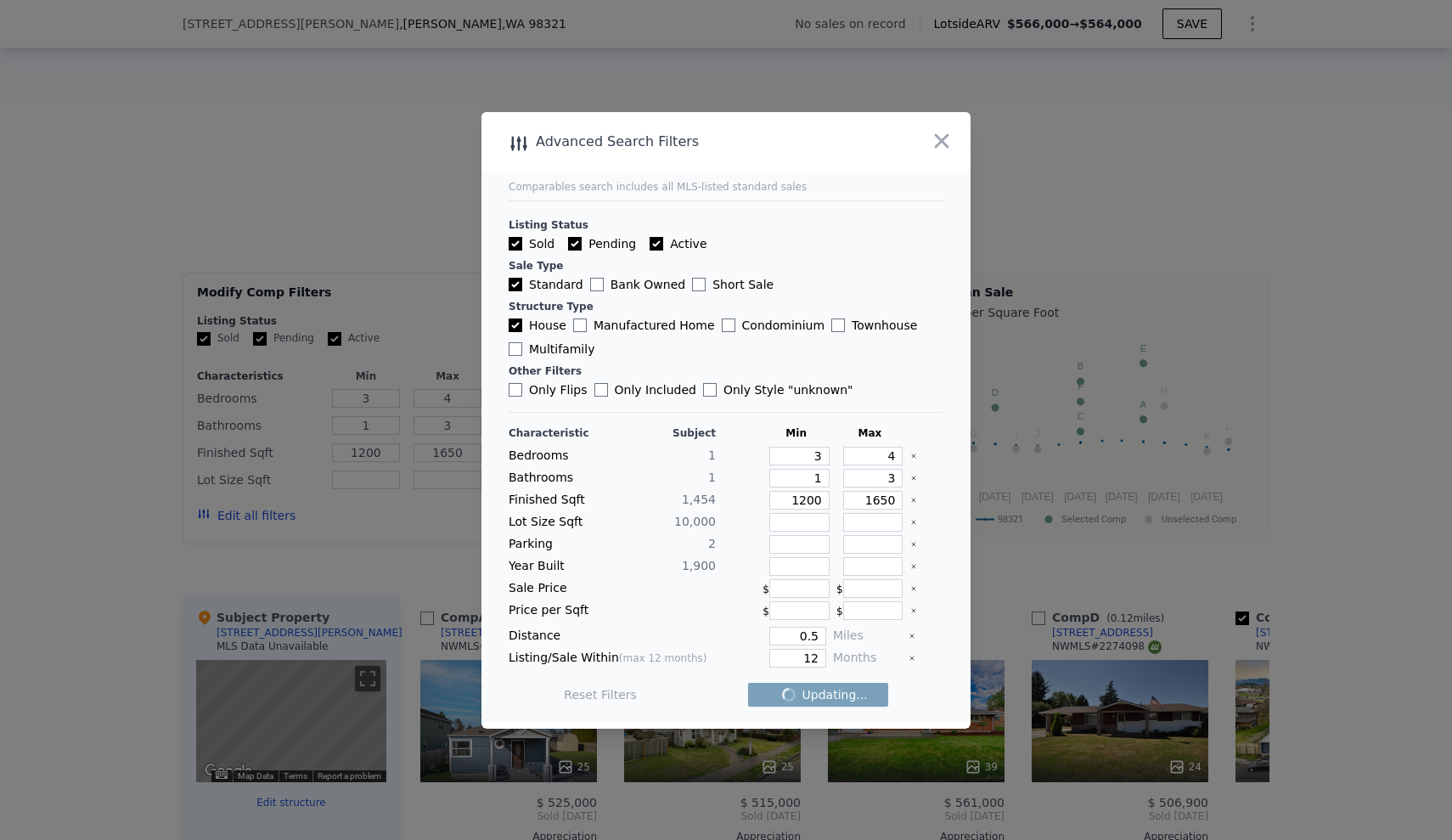
checkbox input "false"
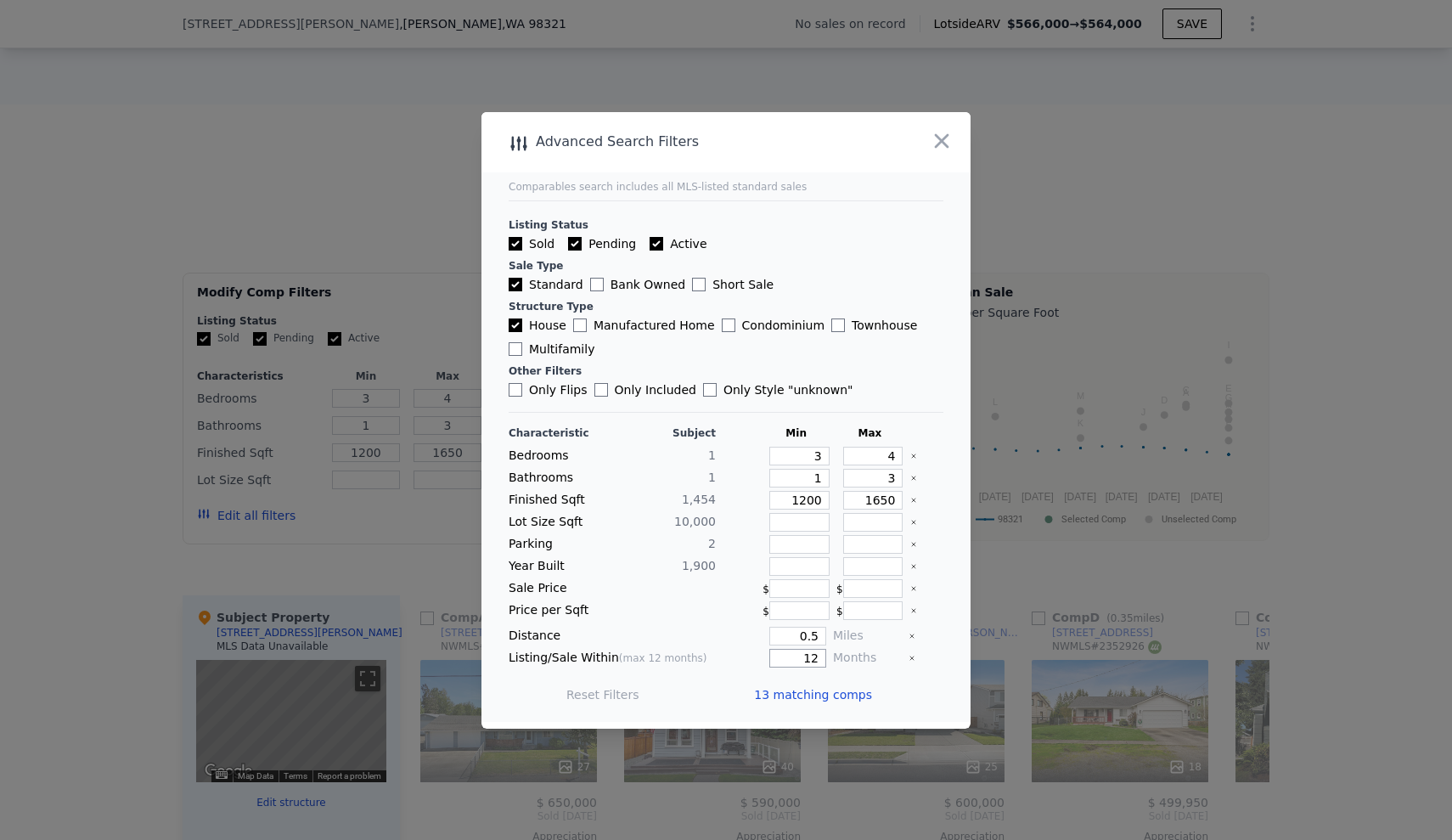
click at [810, 663] on input "12" at bounding box center [797, 658] width 57 height 19
drag, startPoint x: 809, startPoint y: 660, endPoint x: 782, endPoint y: 658, distance: 27.1
click at [782, 658] on input "12" at bounding box center [797, 658] width 57 height 19
type input "6"
click at [803, 695] on button "Update Search" at bounding box center [820, 695] width 128 height 24
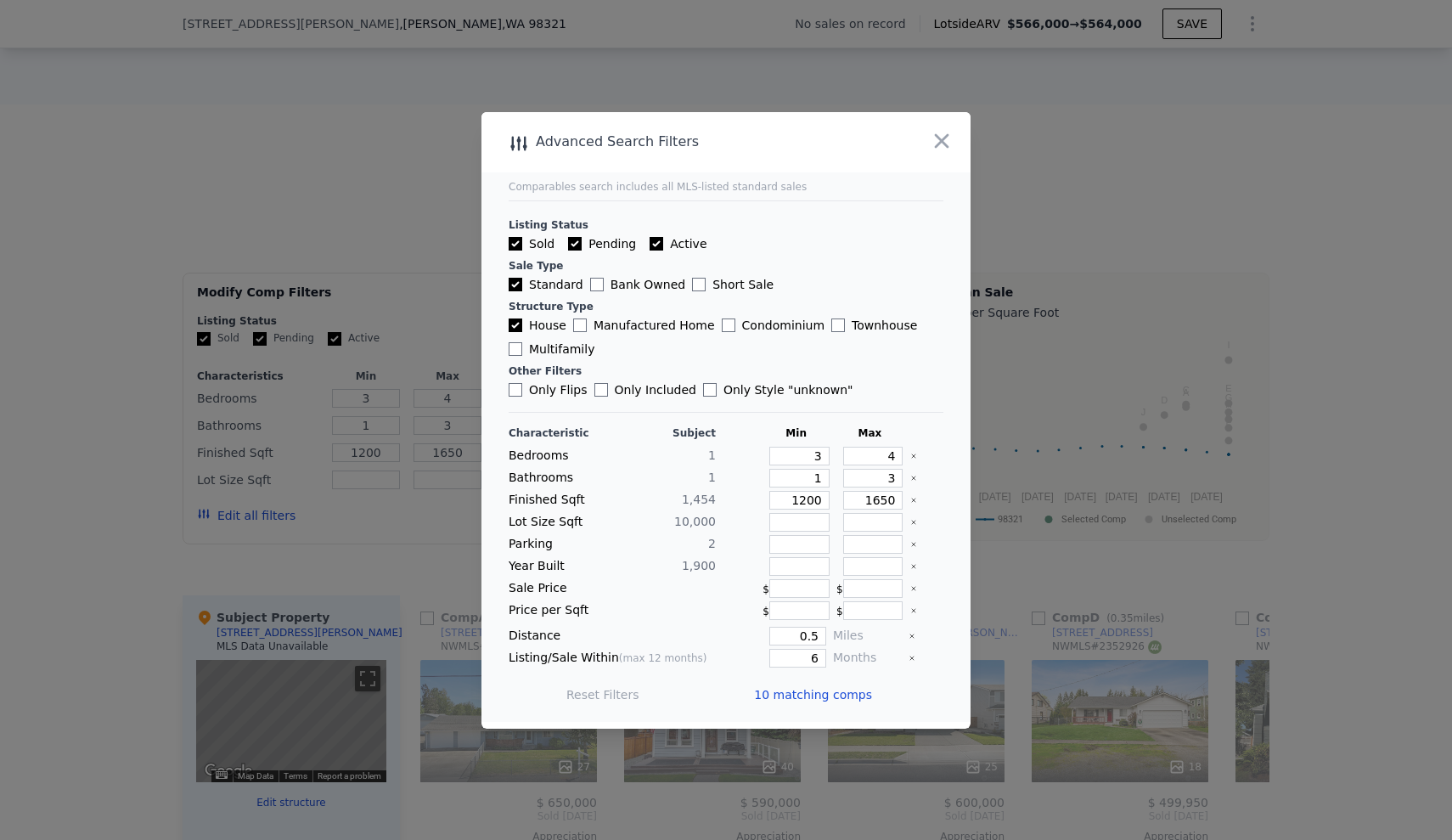
click at [814, 695] on span "10 matching comps" at bounding box center [814, 695] width 118 height 17
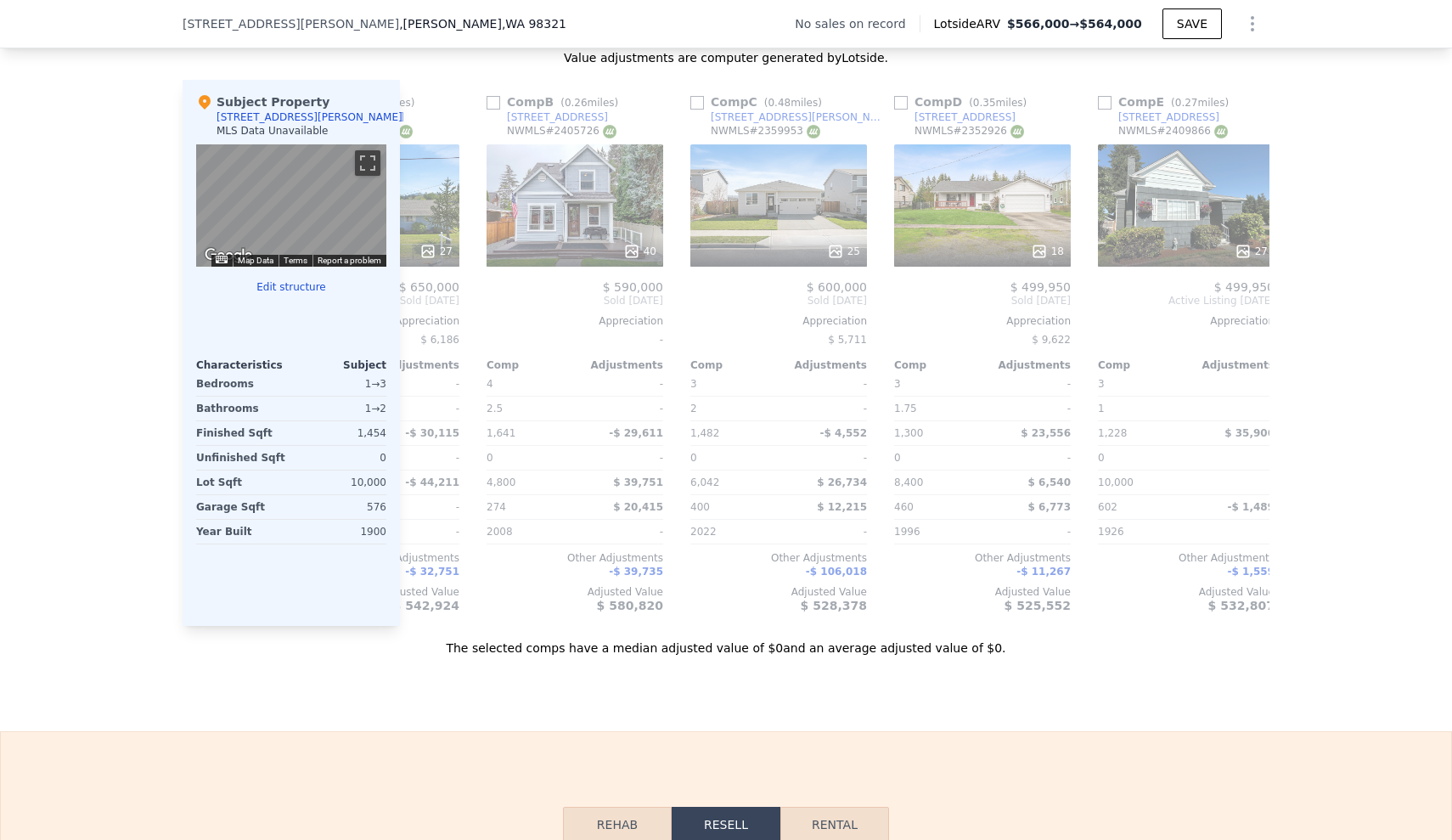
scroll to position [0, 0]
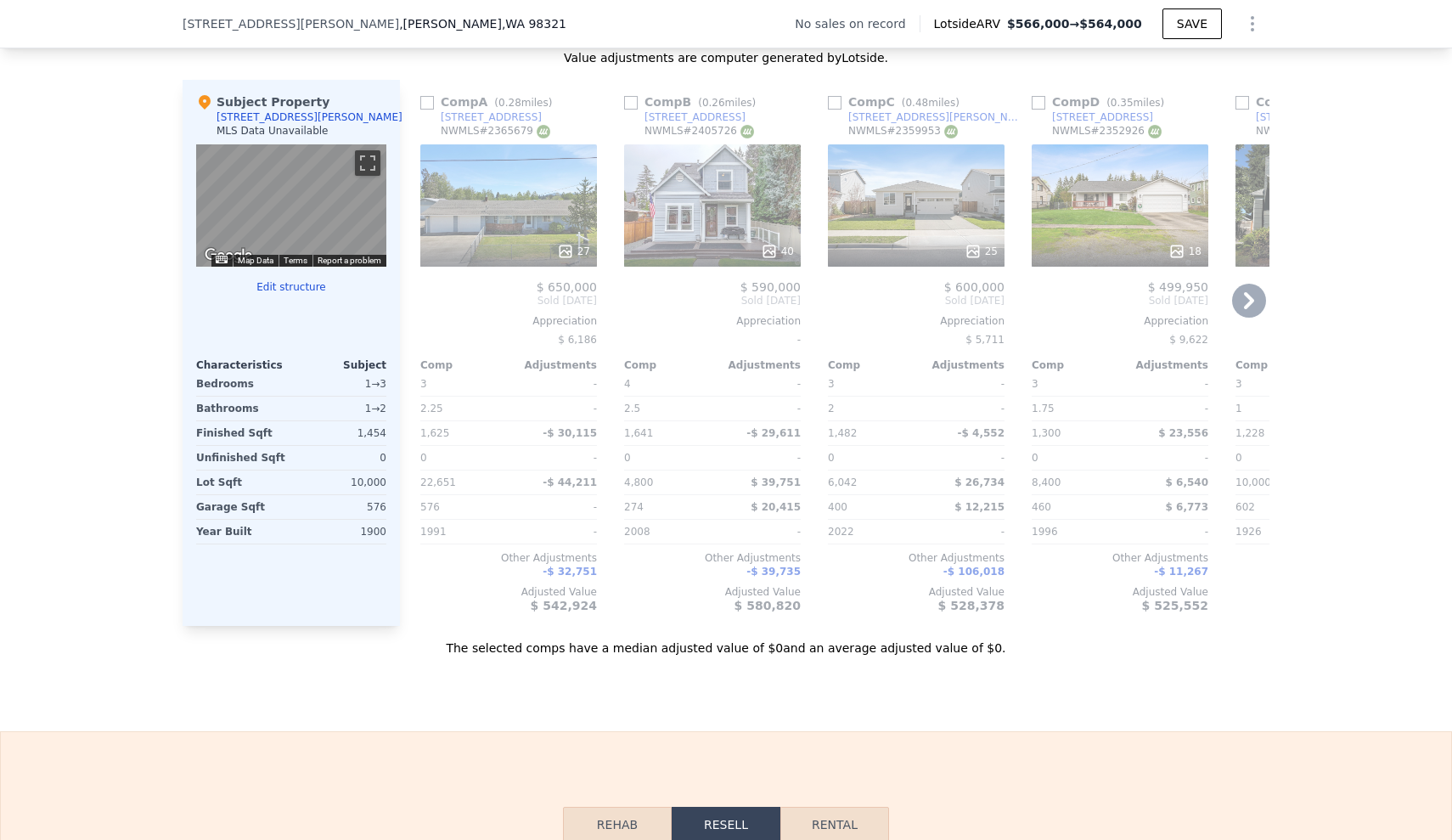
click at [478, 233] on div "27" at bounding box center [508, 205] width 176 height 123
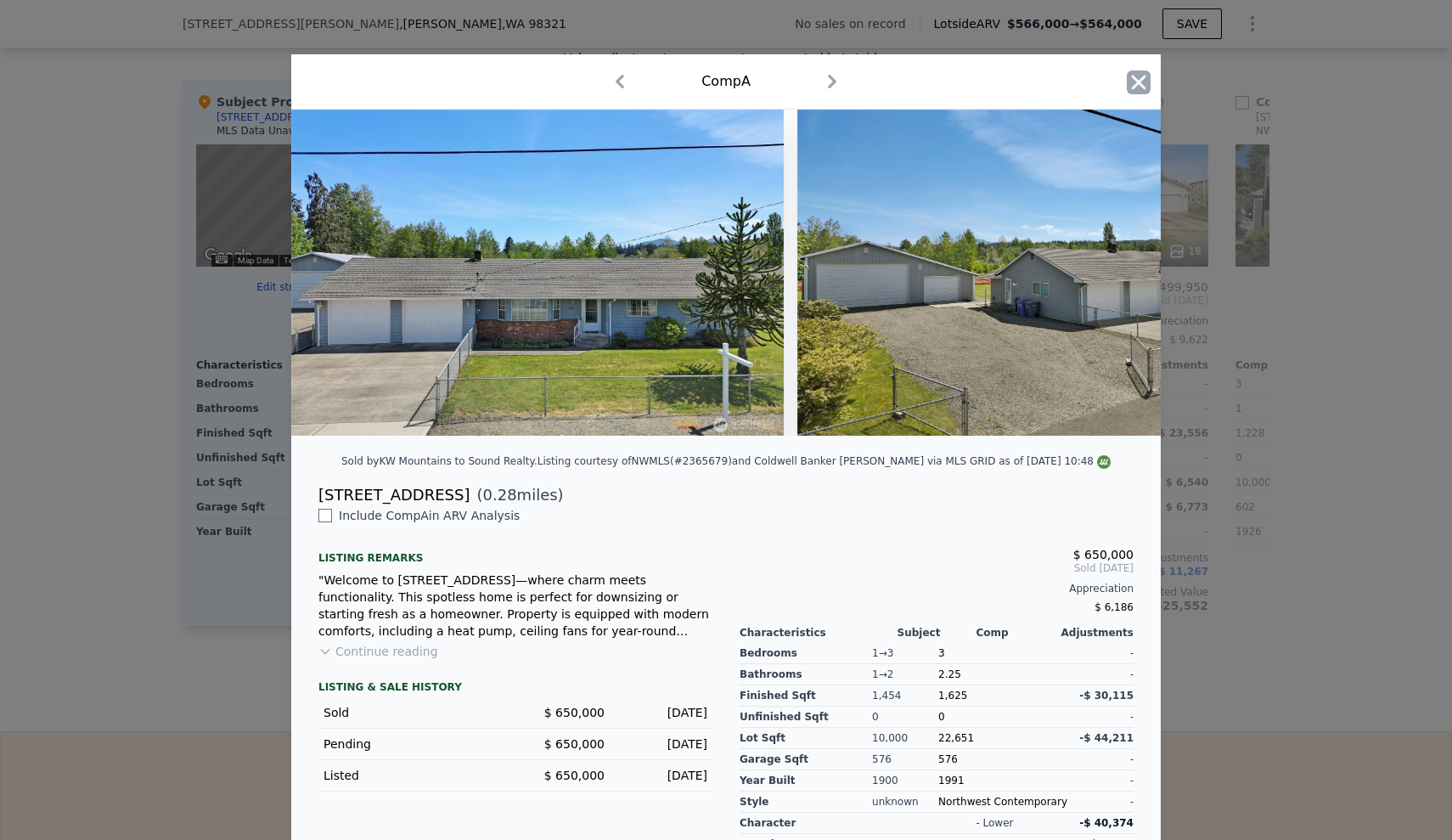
click at [1127, 83] on icon "button" at bounding box center [1139, 83] width 24 height 24
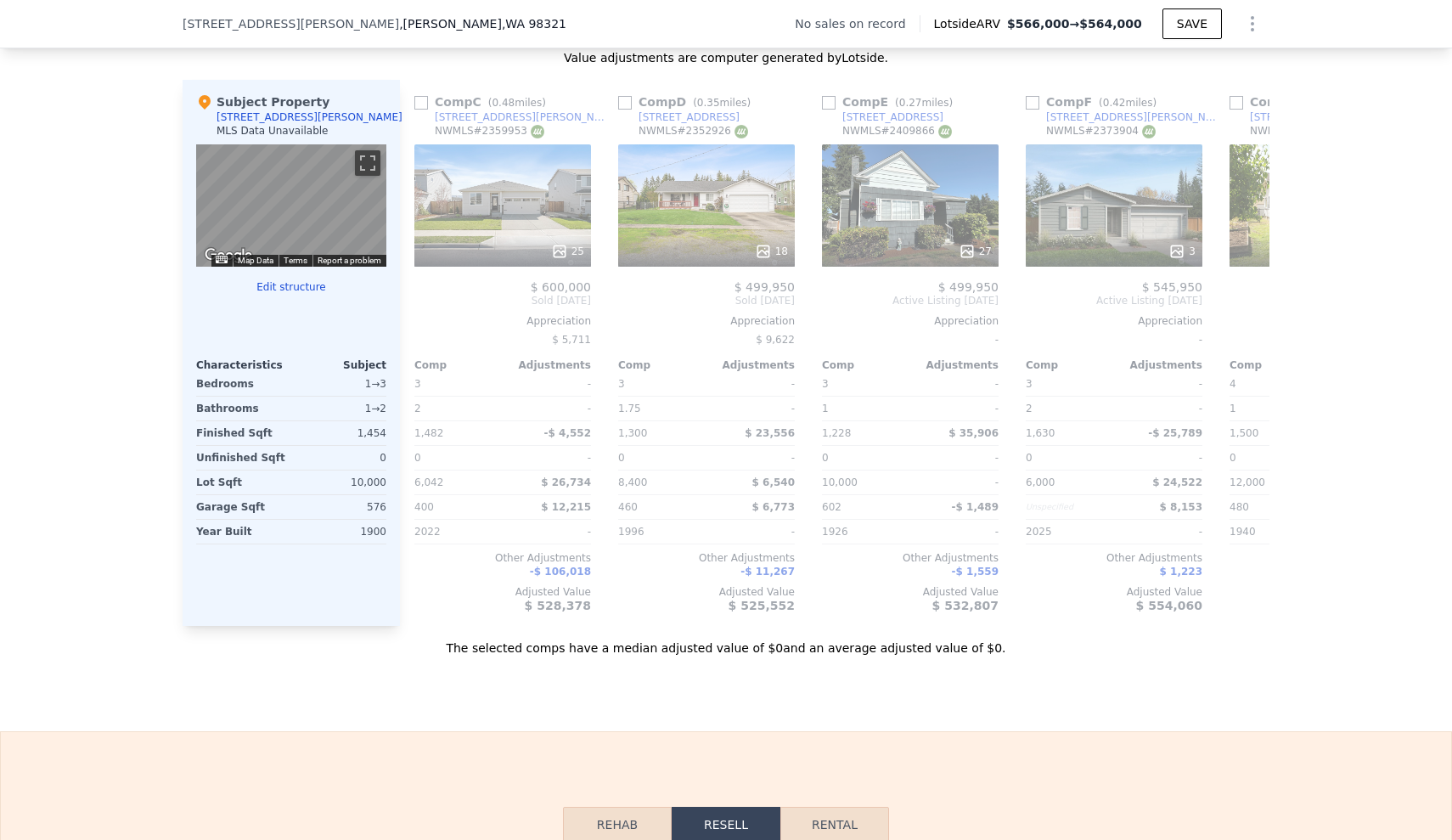
scroll to position [0, 416]
click at [518, 200] on div "25" at bounding box center [500, 205] width 176 height 123
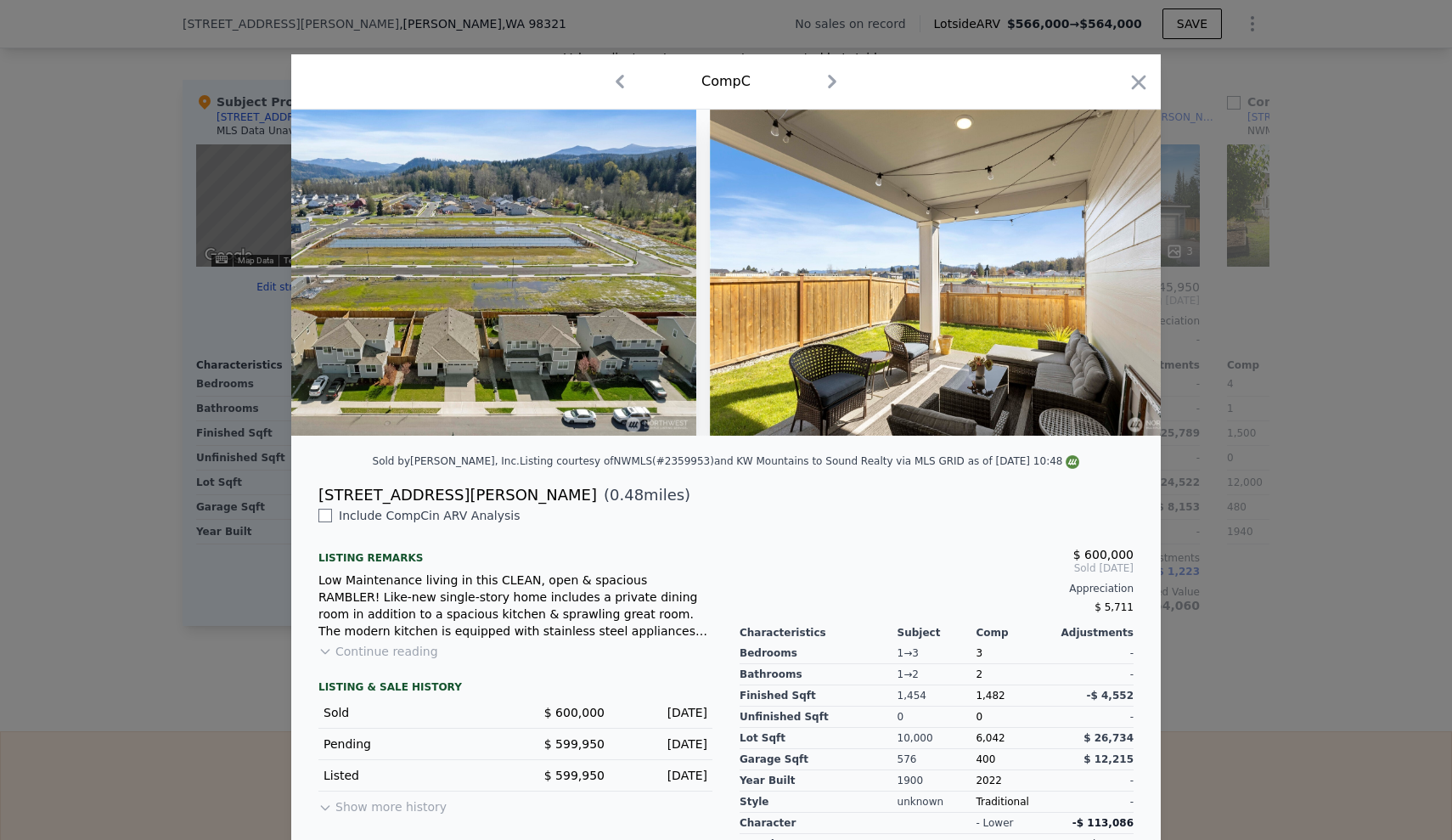
scroll to position [0, 11421]
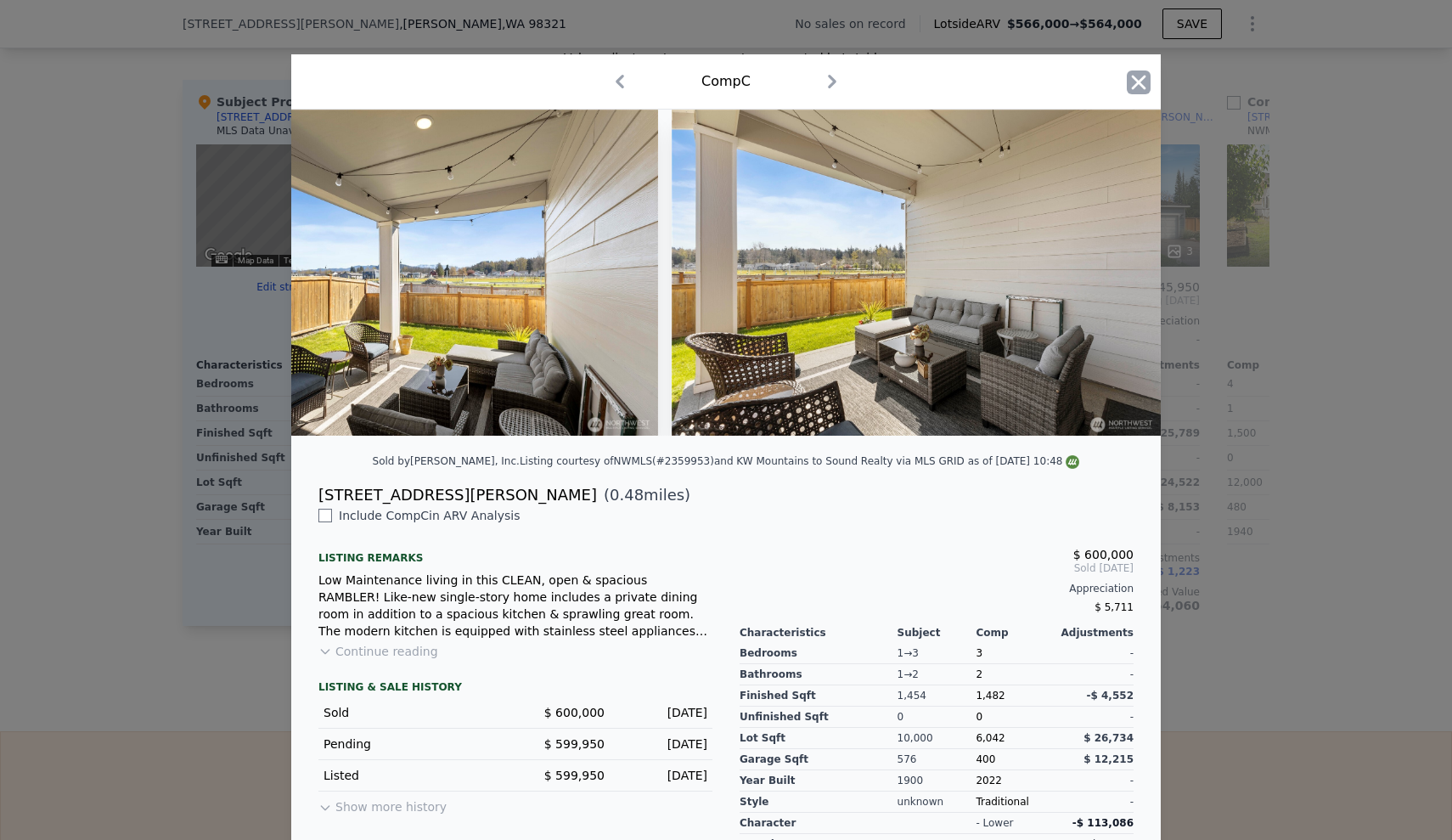
click at [1134, 91] on icon "button" at bounding box center [1139, 83] width 24 height 24
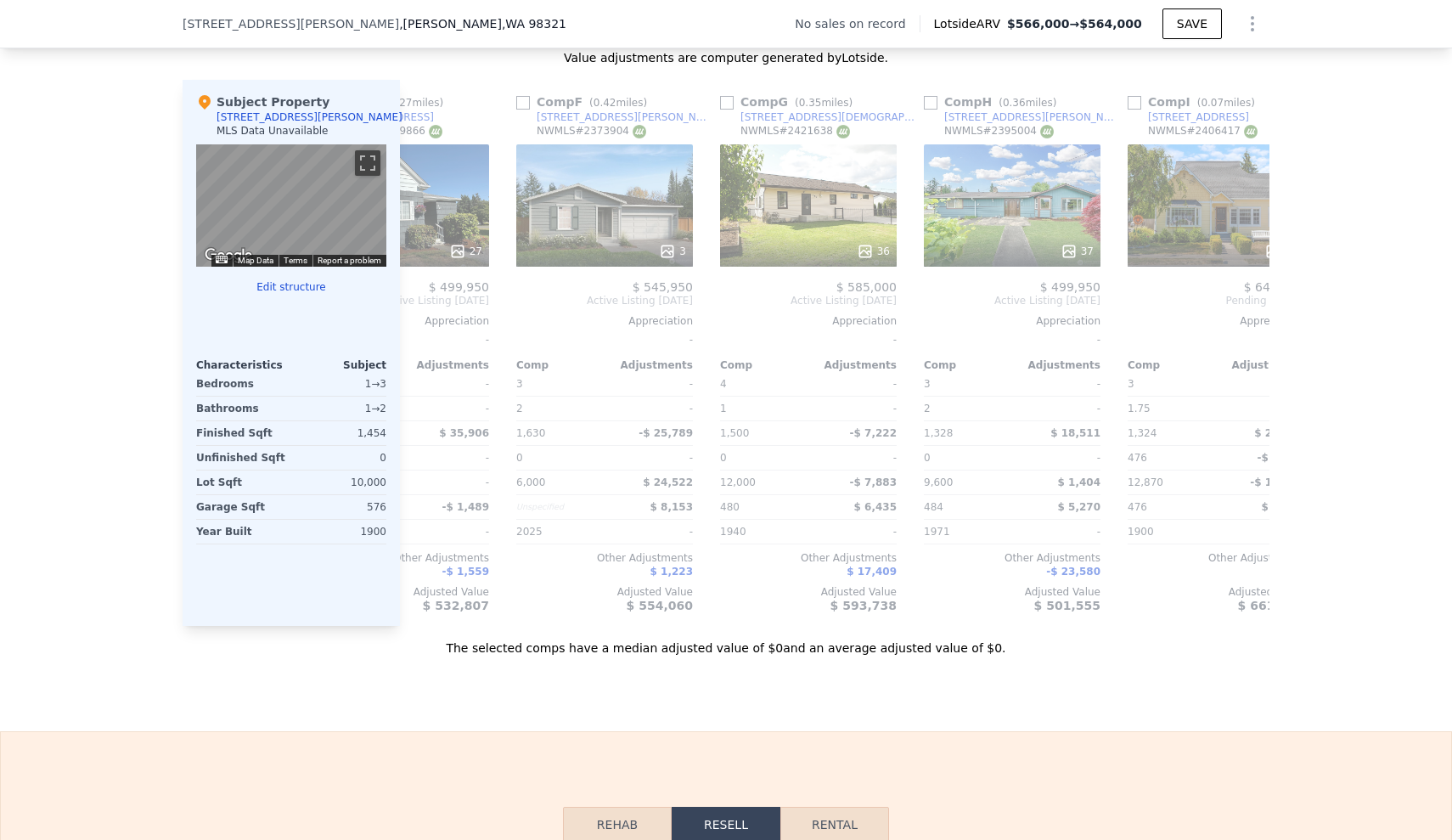
scroll to position [0, 1011]
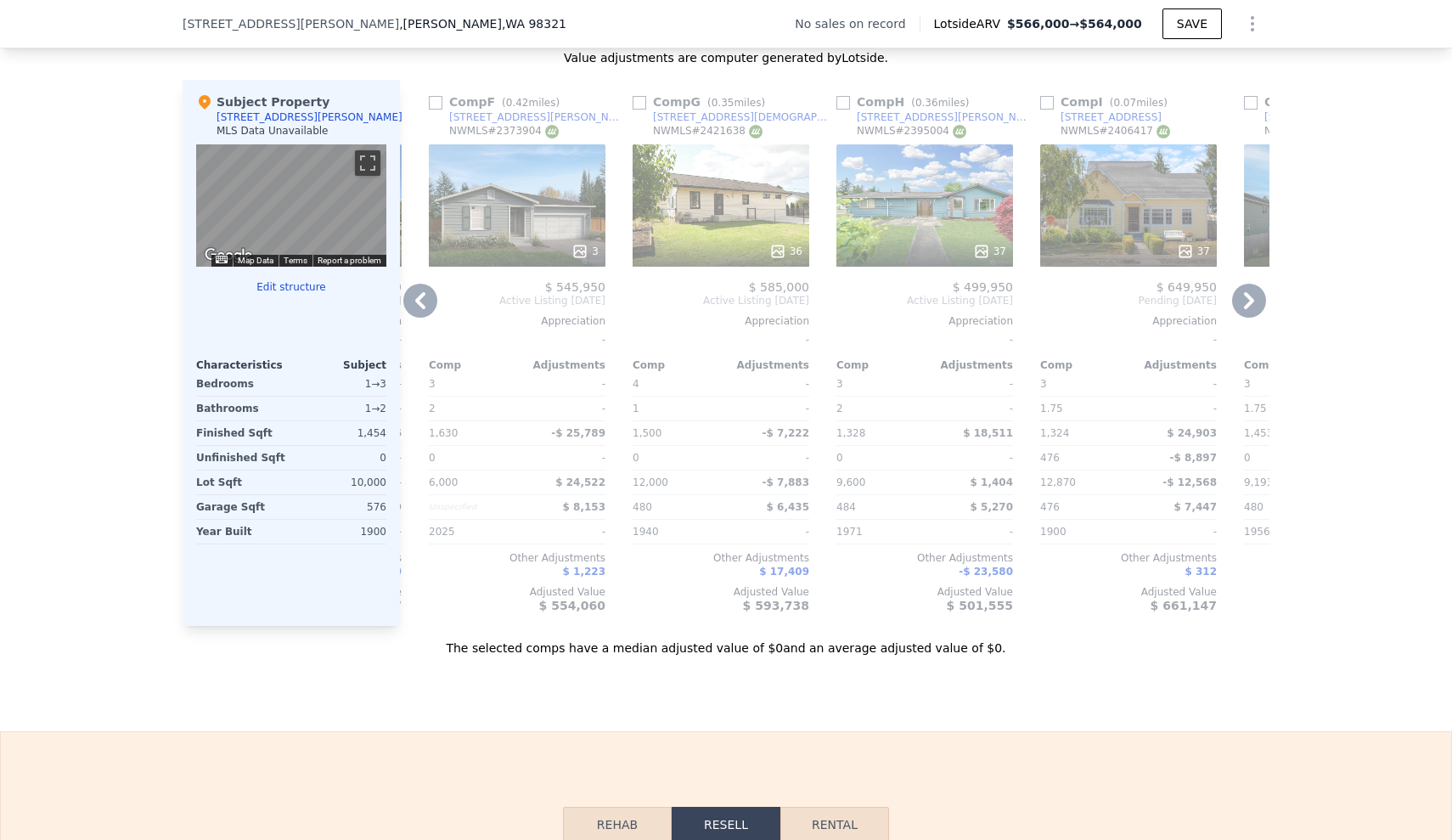
click at [460, 190] on div "3" at bounding box center [517, 205] width 176 height 123
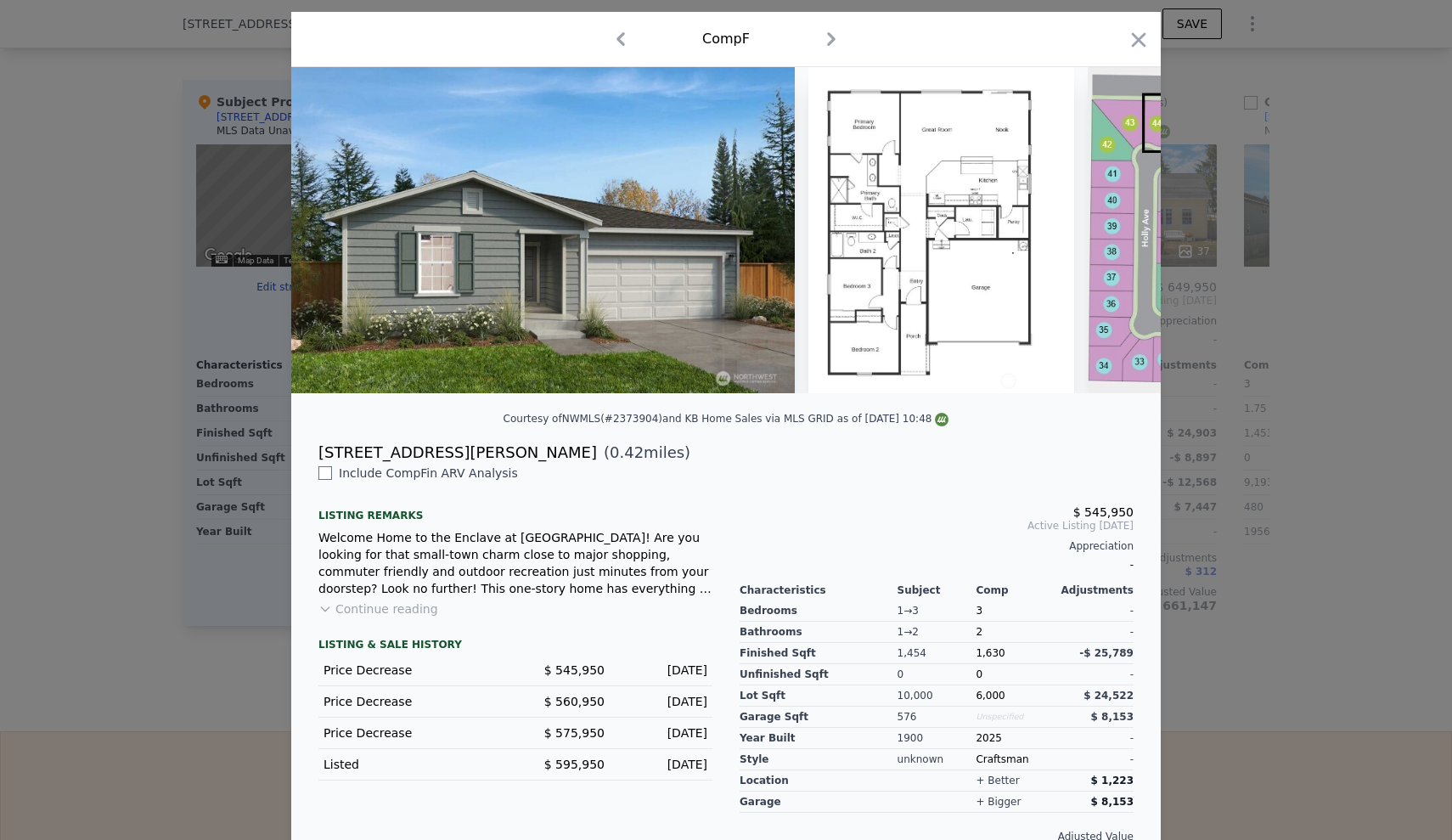
scroll to position [73, 0]
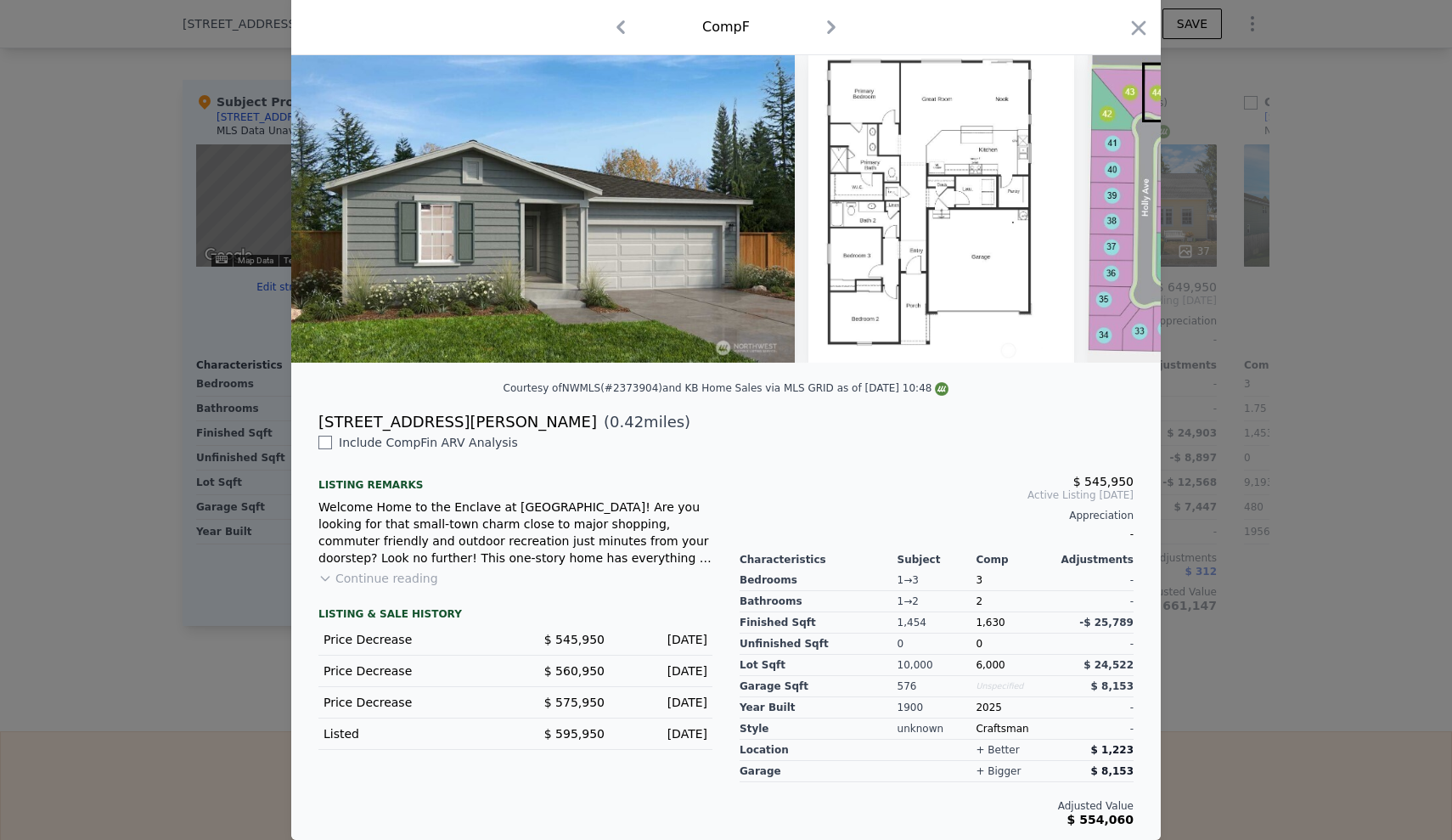
click at [473, 307] on img at bounding box center [543, 199] width 504 height 326
click at [1136, 225] on img at bounding box center [1324, 199] width 471 height 326
click at [1133, 23] on icon "button" at bounding box center [1139, 28] width 24 height 24
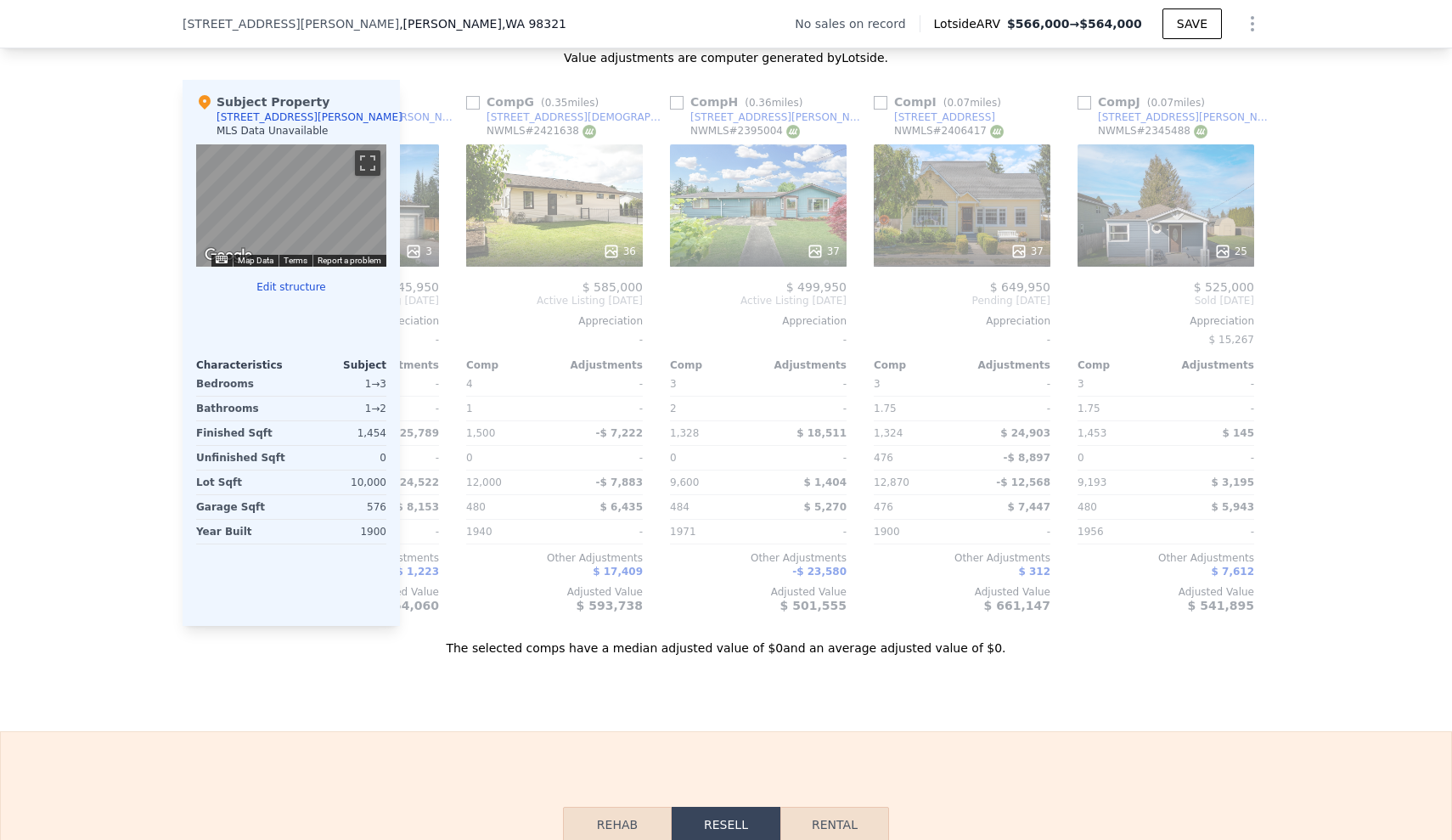
scroll to position [0, 1209]
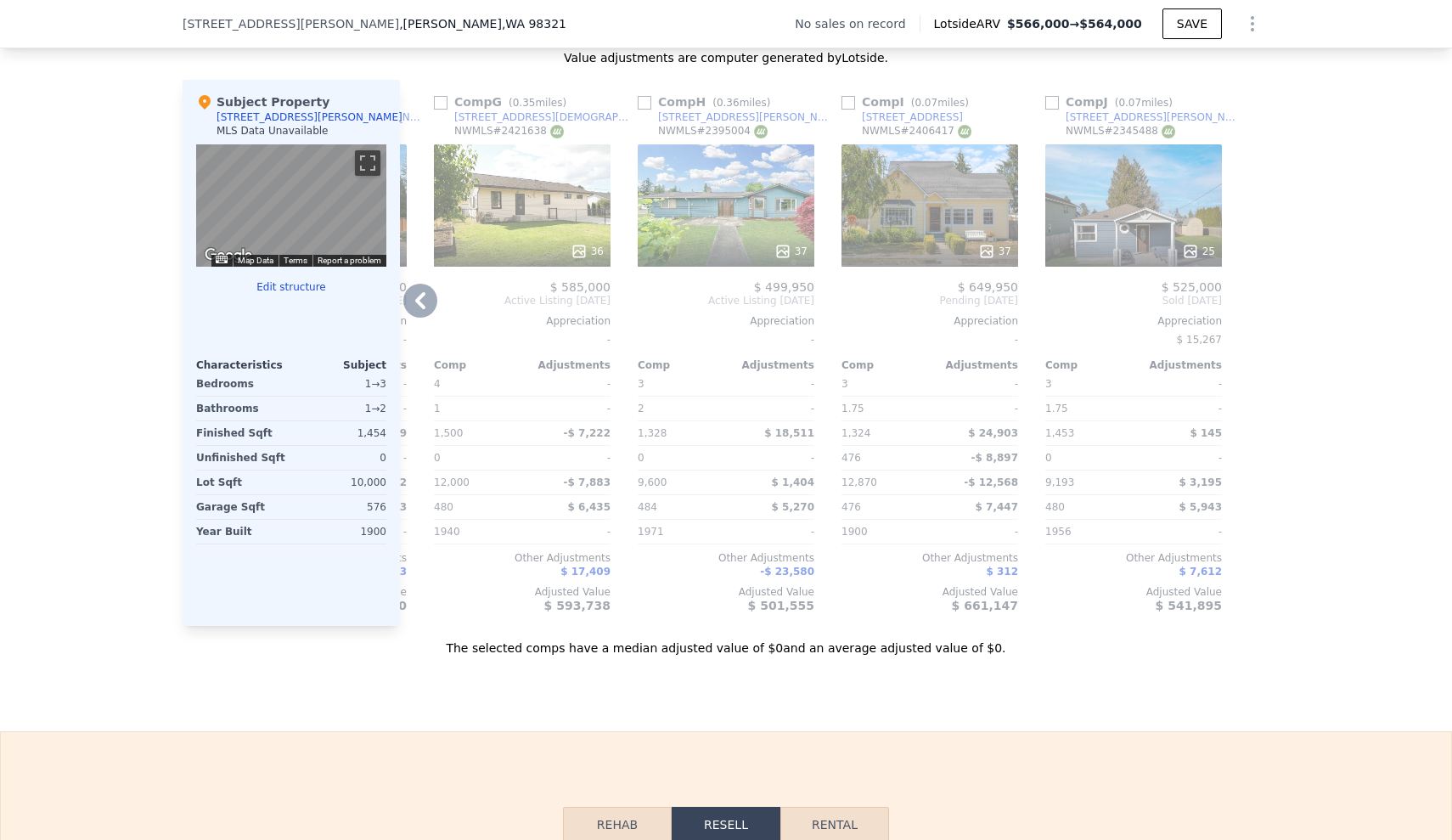
click at [731, 219] on div "37" at bounding box center [726, 205] width 176 height 123
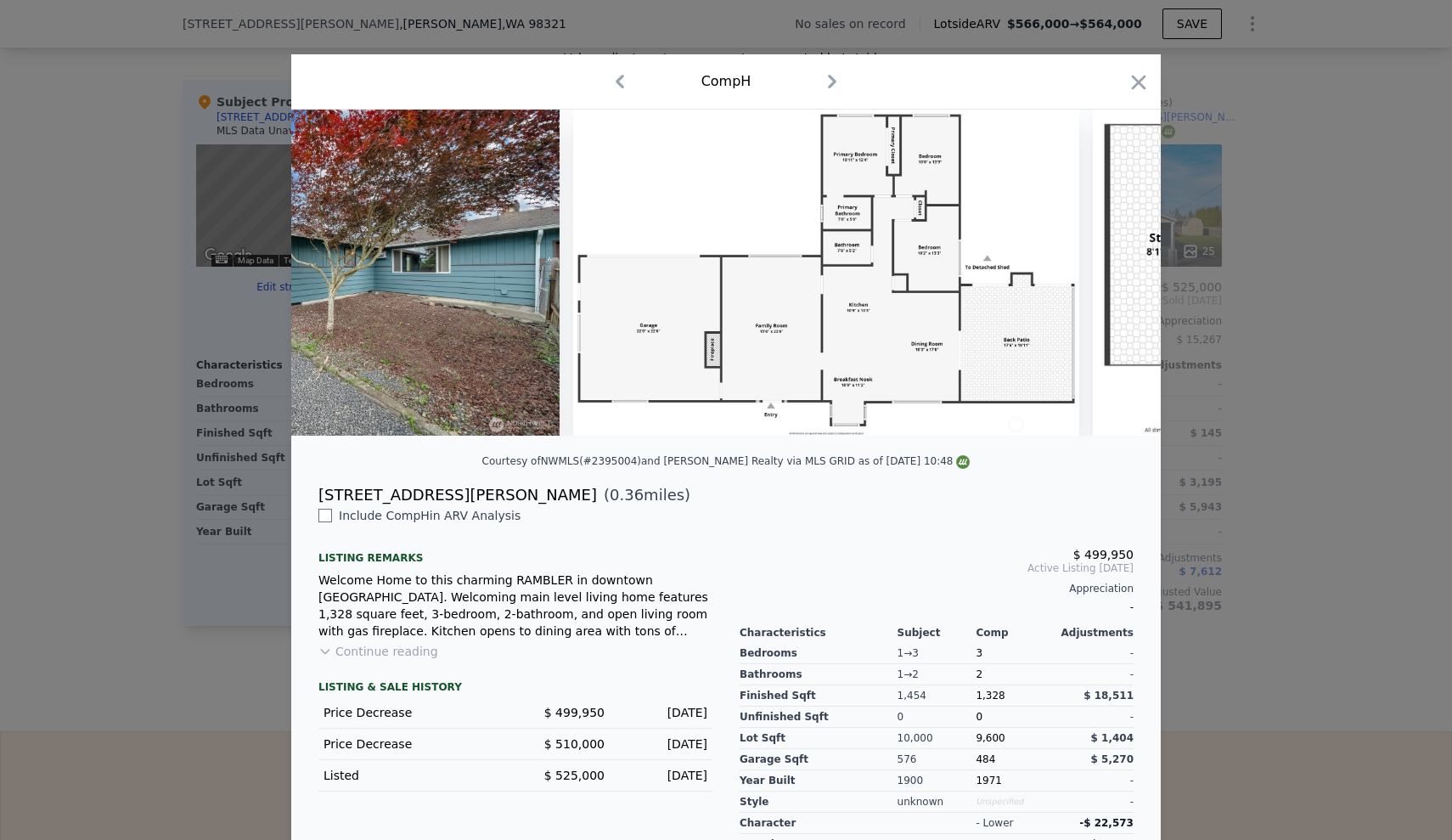
scroll to position [0, 17543]
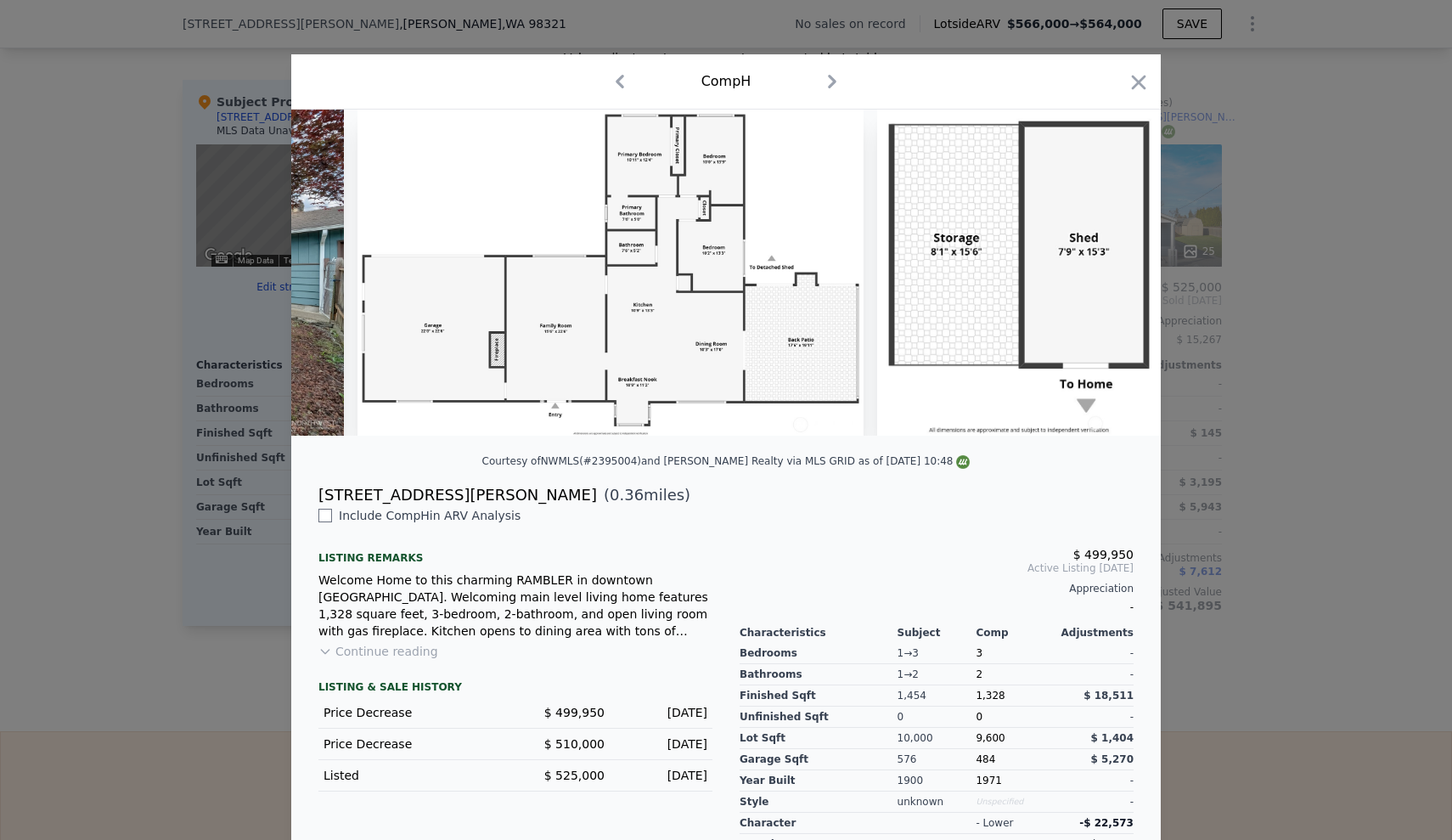
drag, startPoint x: 1134, startPoint y: 82, endPoint x: 1121, endPoint y: 99, distance: 21.4
click at [1134, 84] on icon "button" at bounding box center [1139, 82] width 15 height 15
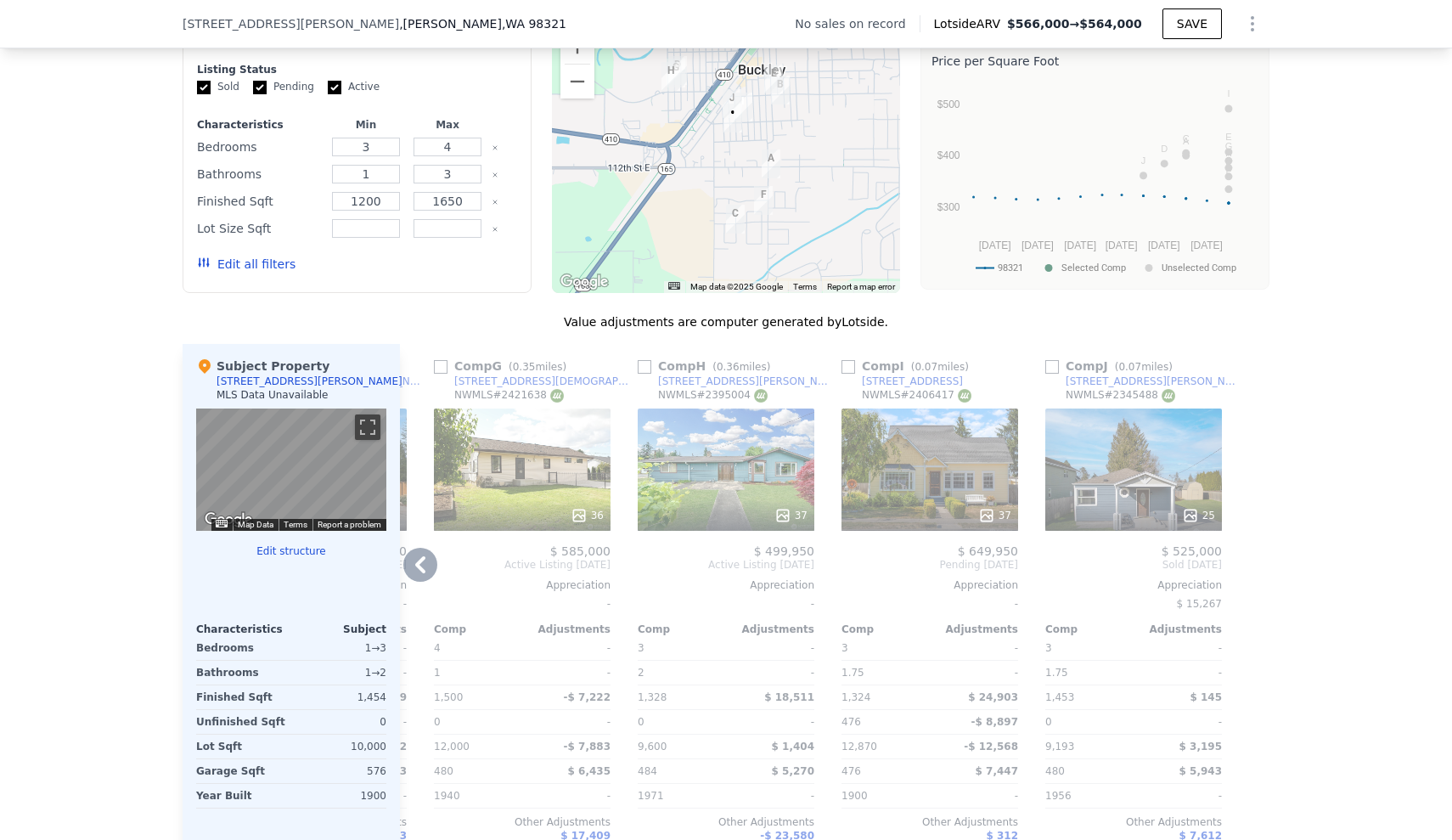
scroll to position [1400, 0]
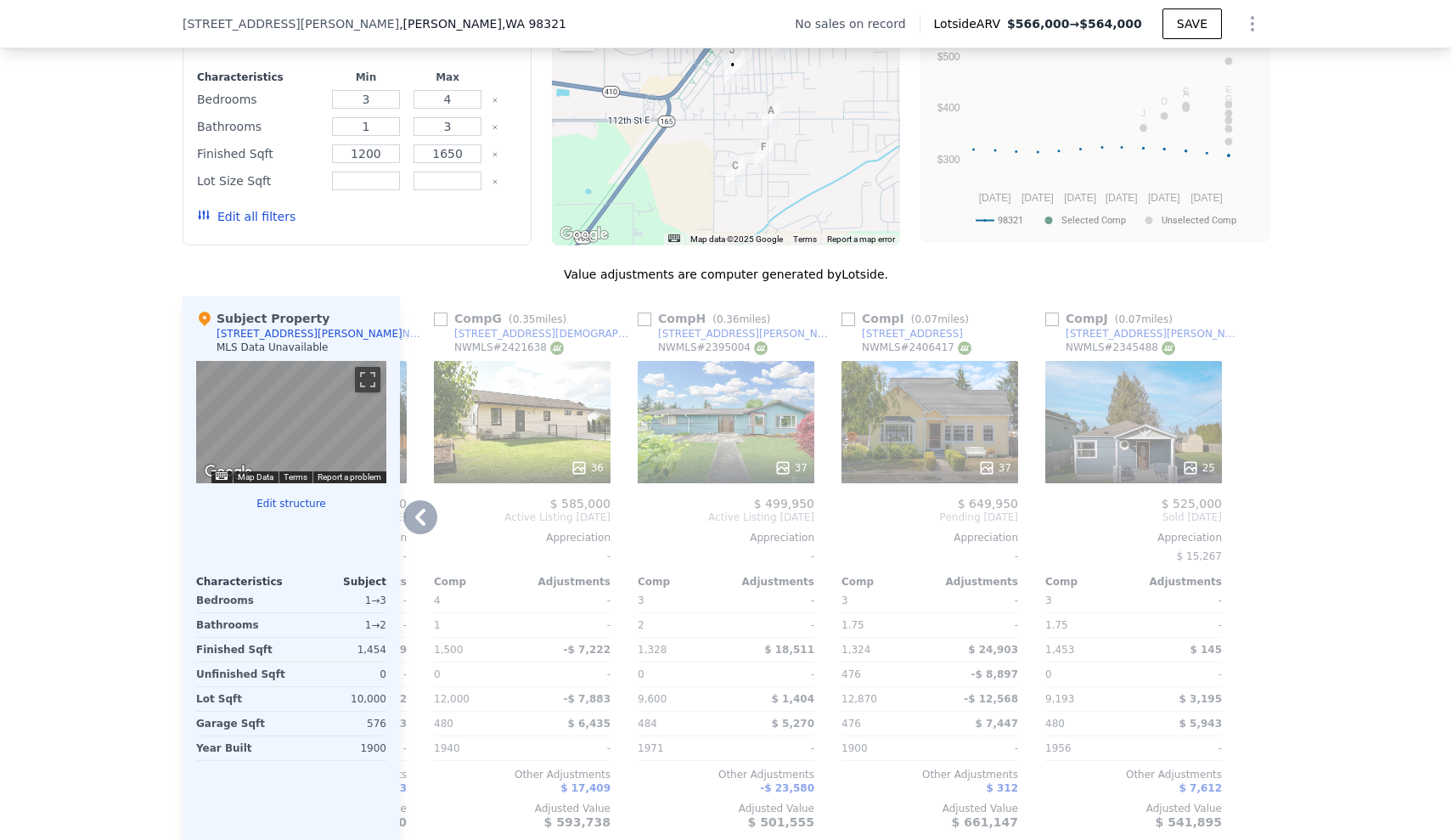
click at [928, 454] on div "37" at bounding box center [930, 422] width 176 height 123
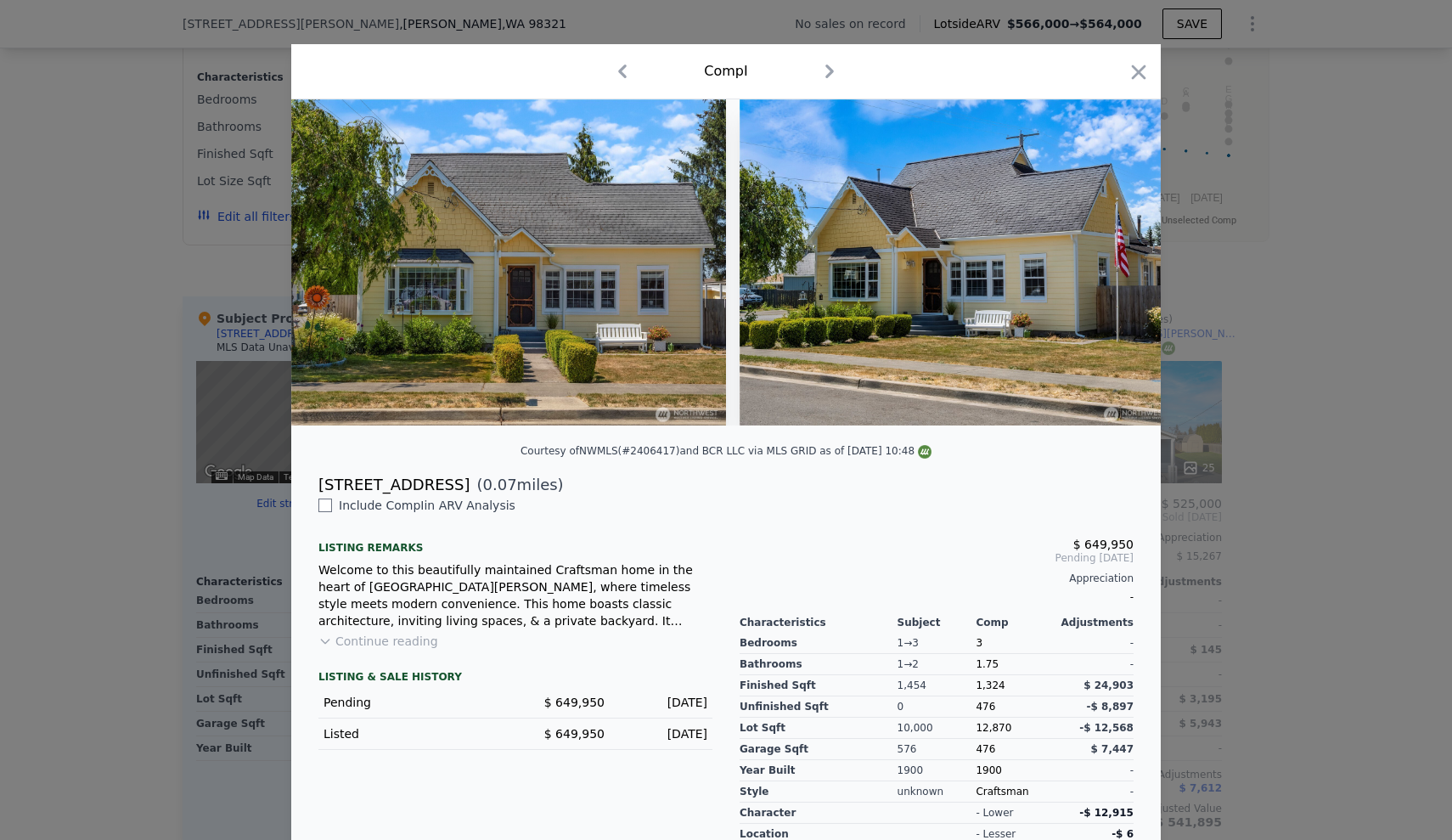
scroll to position [14, 0]
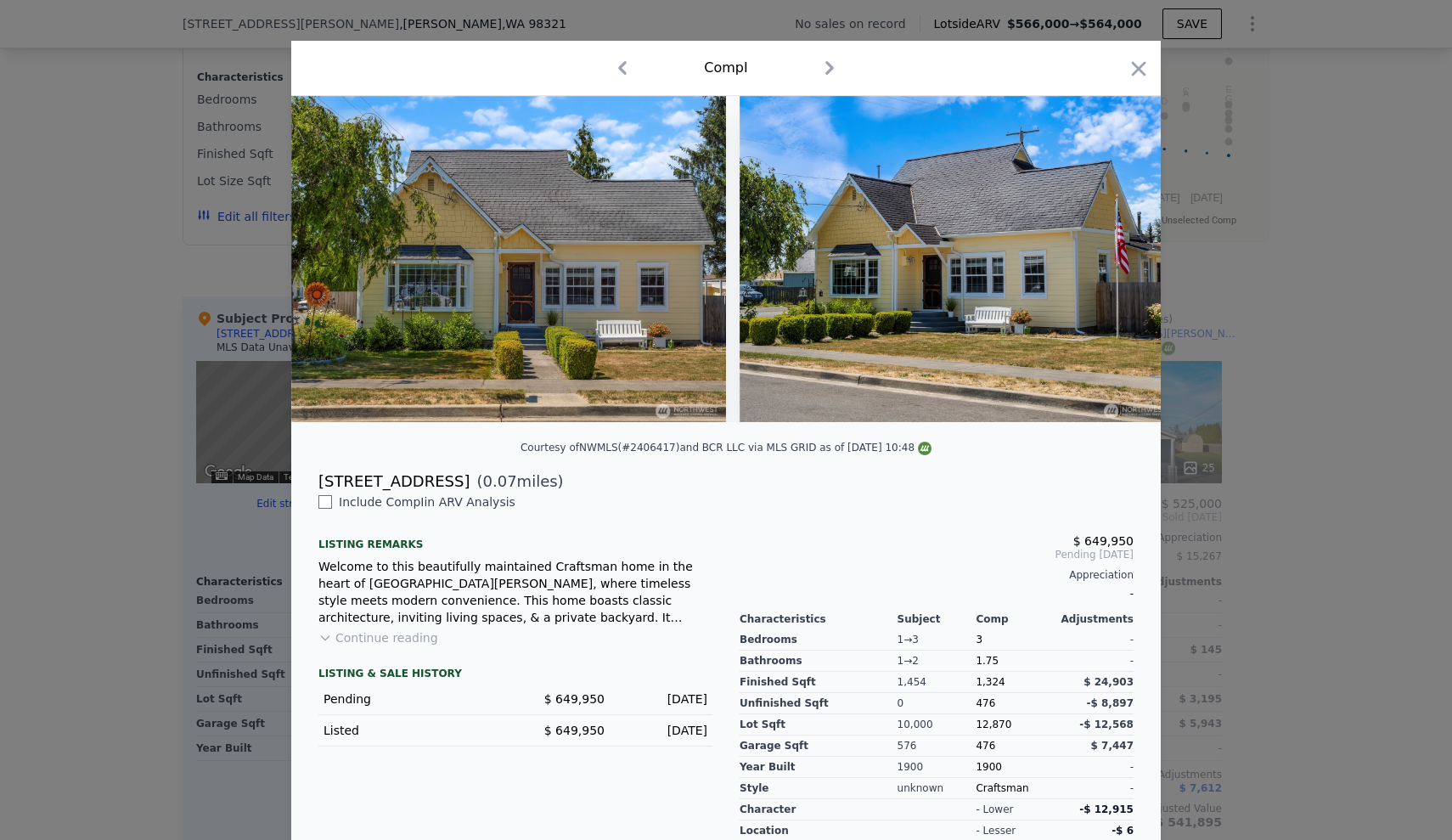
click at [367, 646] on button "Continue reading" at bounding box center [378, 637] width 120 height 17
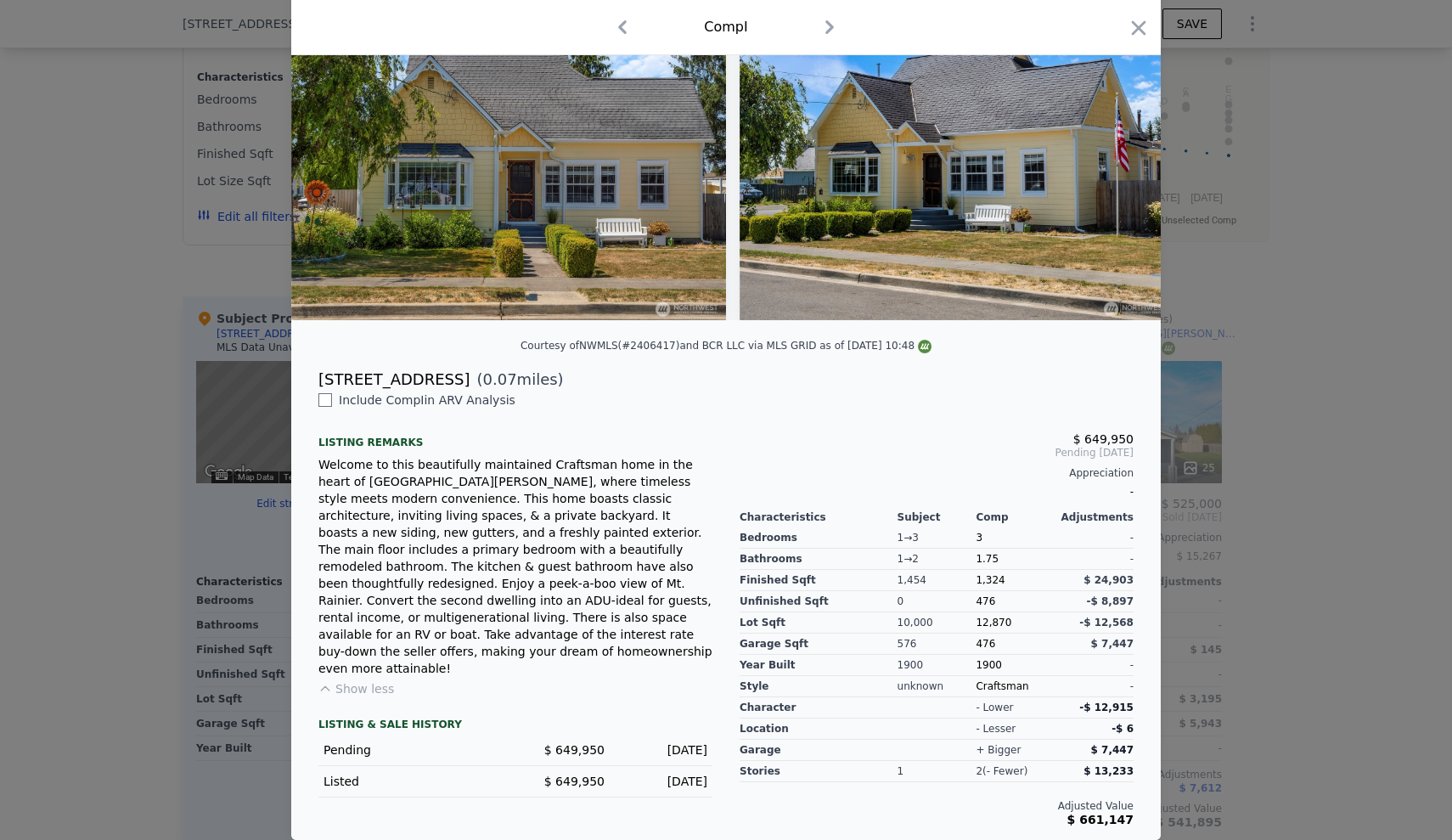
scroll to position [0, 0]
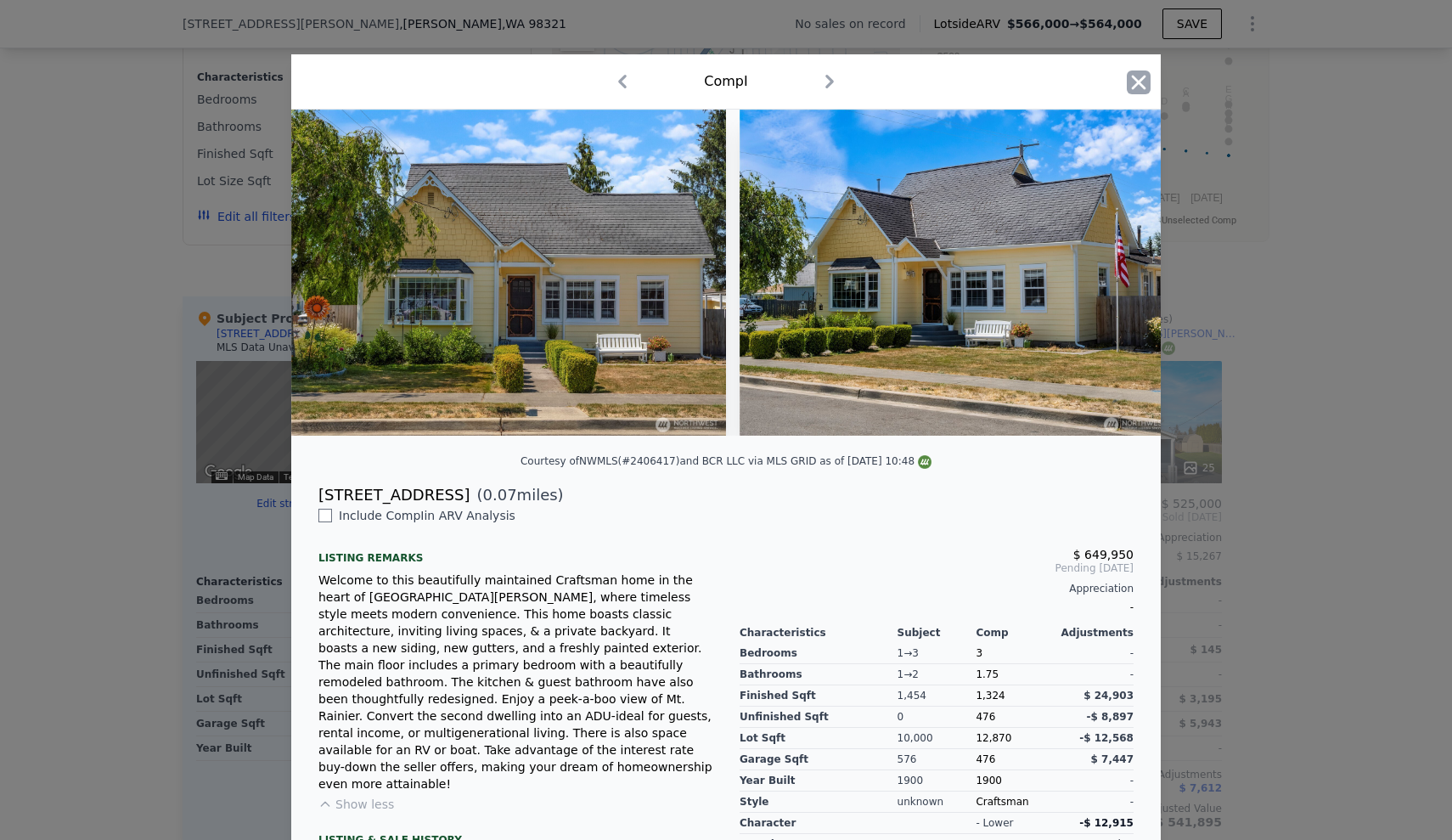
click at [1133, 83] on icon "button" at bounding box center [1139, 82] width 15 height 15
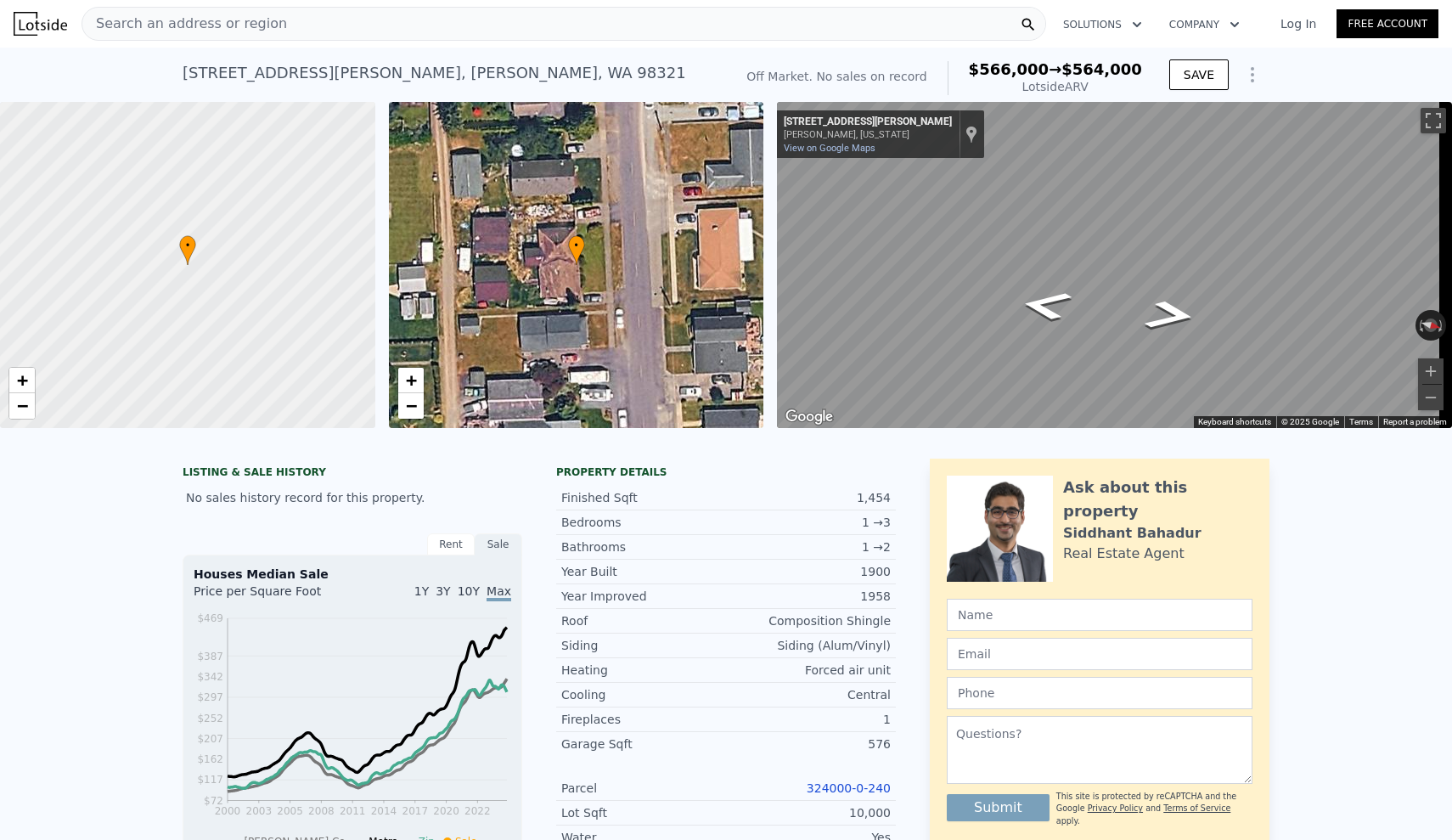
click at [1409, 541] on div "LISTING & SALE HISTORY No sales history record for this property. Rent Sale Ren…" at bounding box center [726, 829] width 1452 height 767
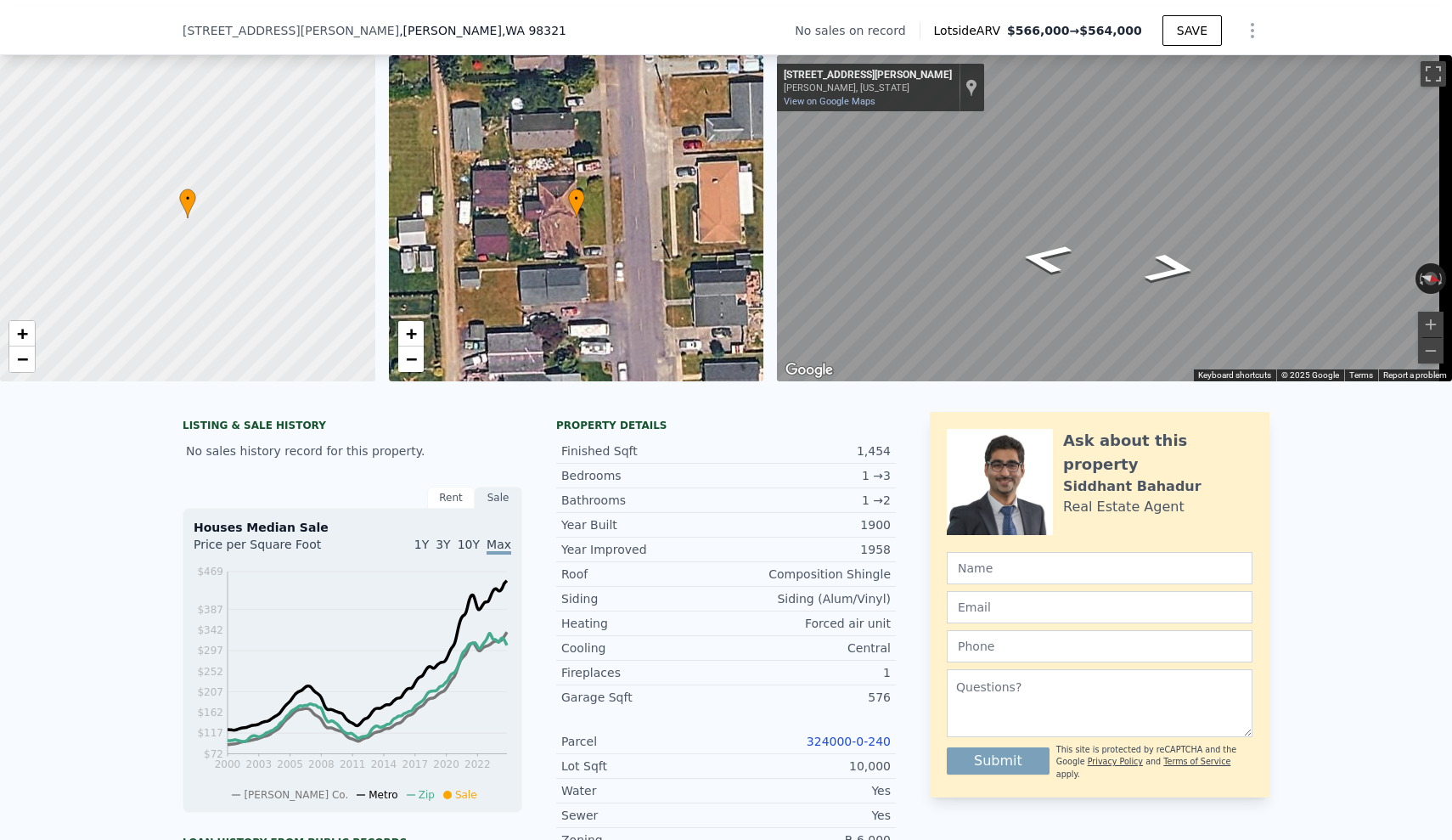
scroll to position [407, 0]
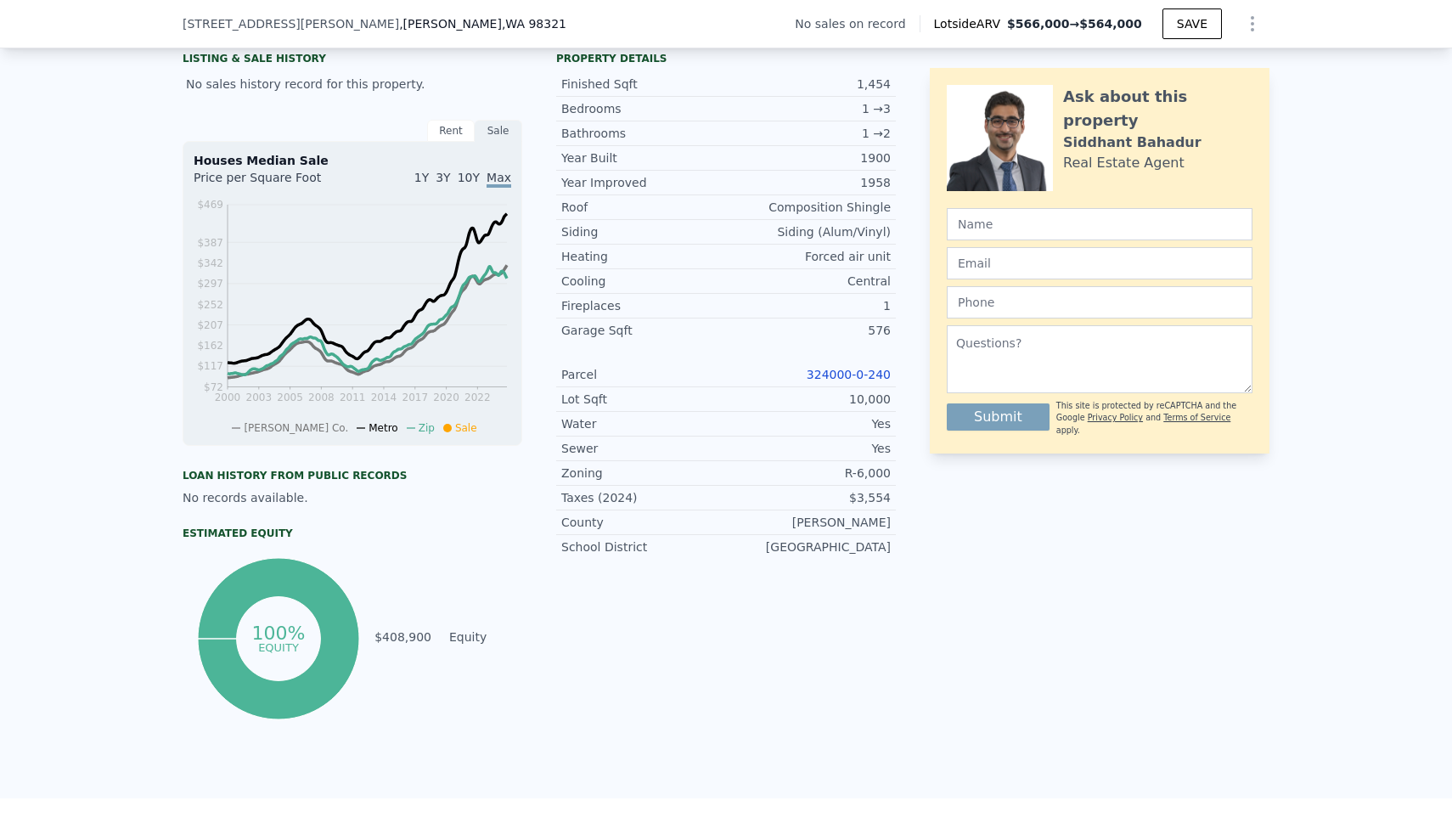
click at [860, 381] on link "324000-0-240" at bounding box center [848, 374] width 84 height 14
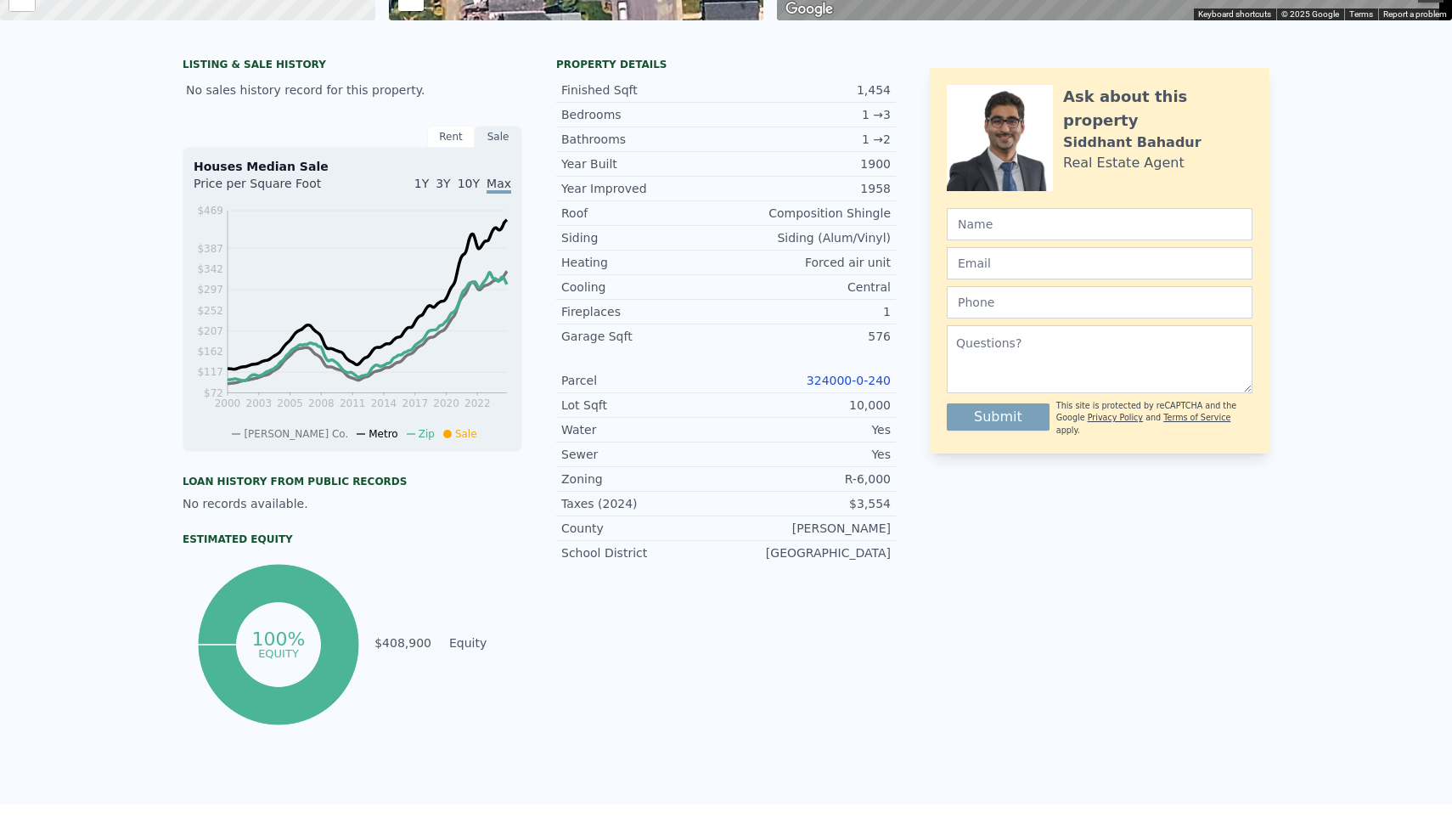
scroll to position [0, 0]
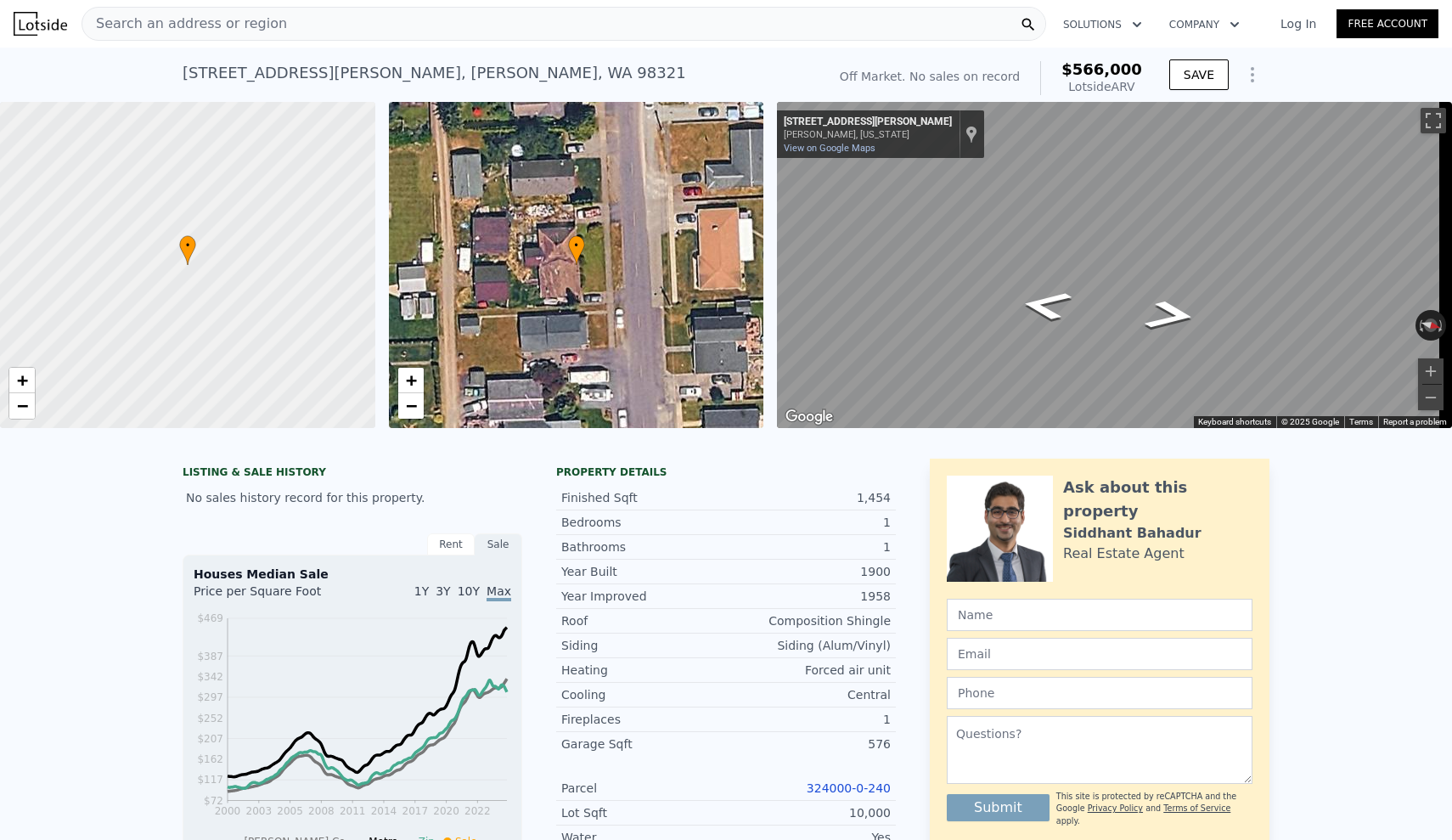
type input "2"
type input "2.5"
type input "1088"
type input "1964"
type input "7227"
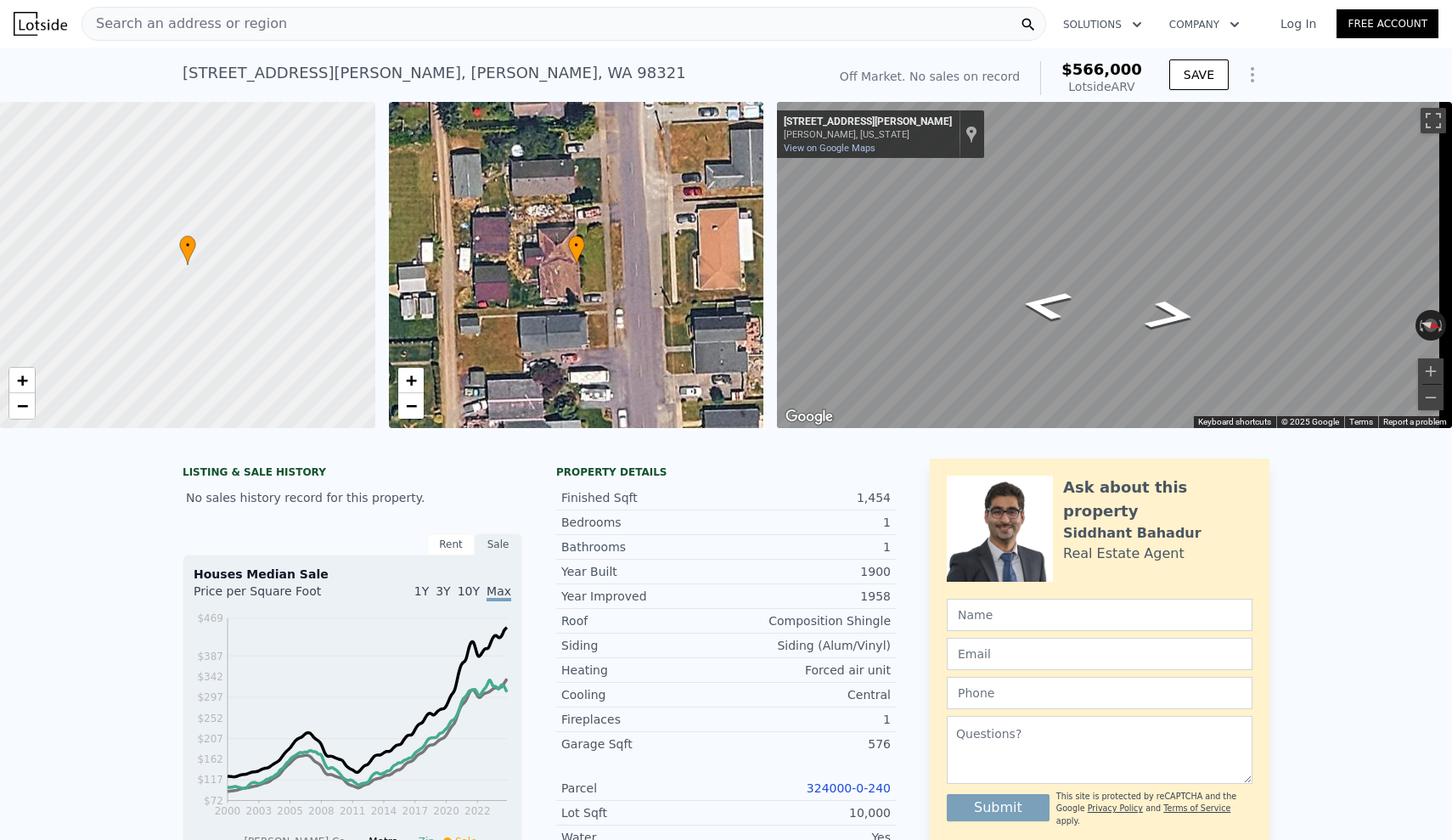
type input "13939"
type input "$ 566,000"
type input "$ 30,001"
checkbox input "true"
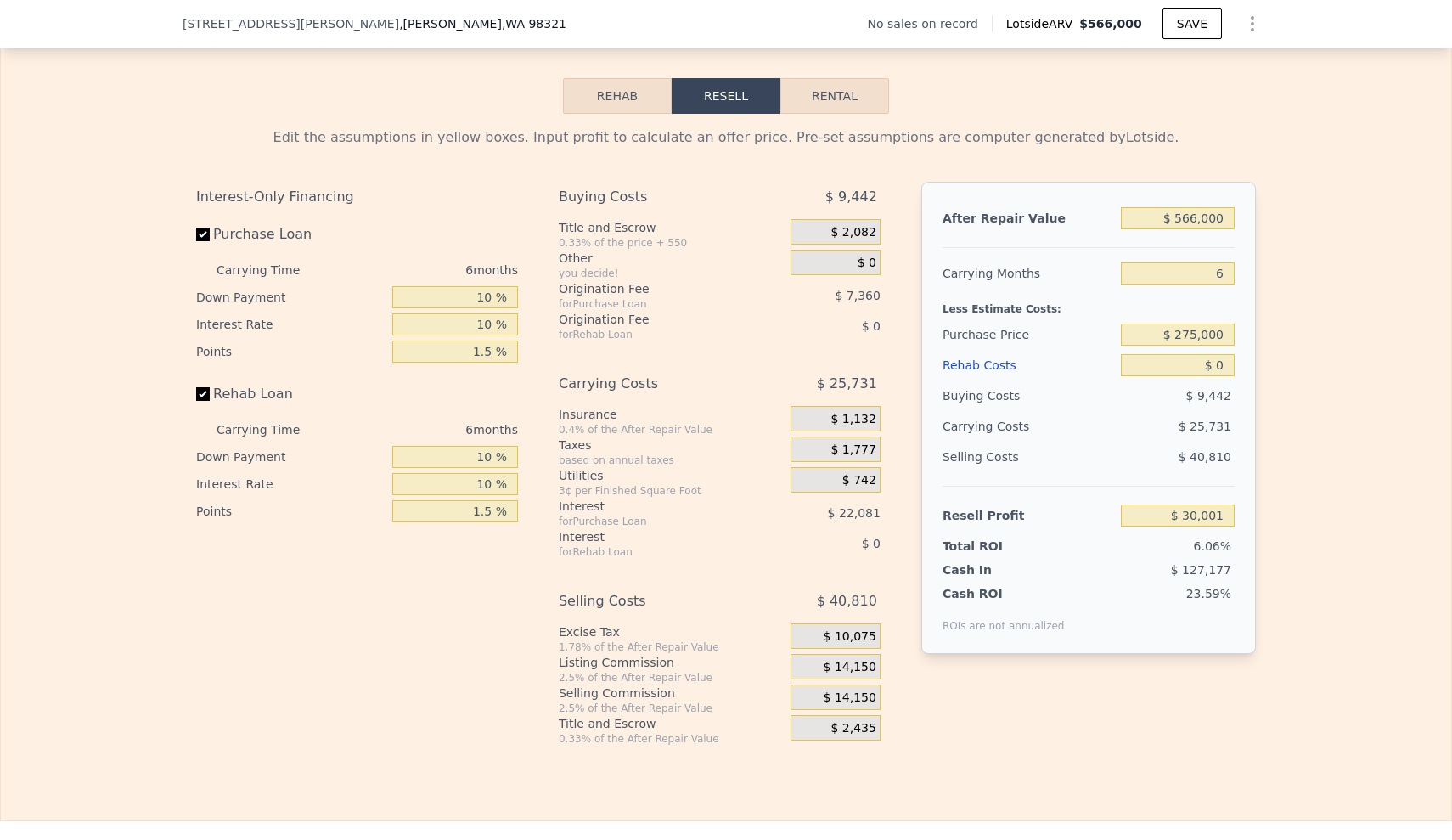
scroll to position [2458, 0]
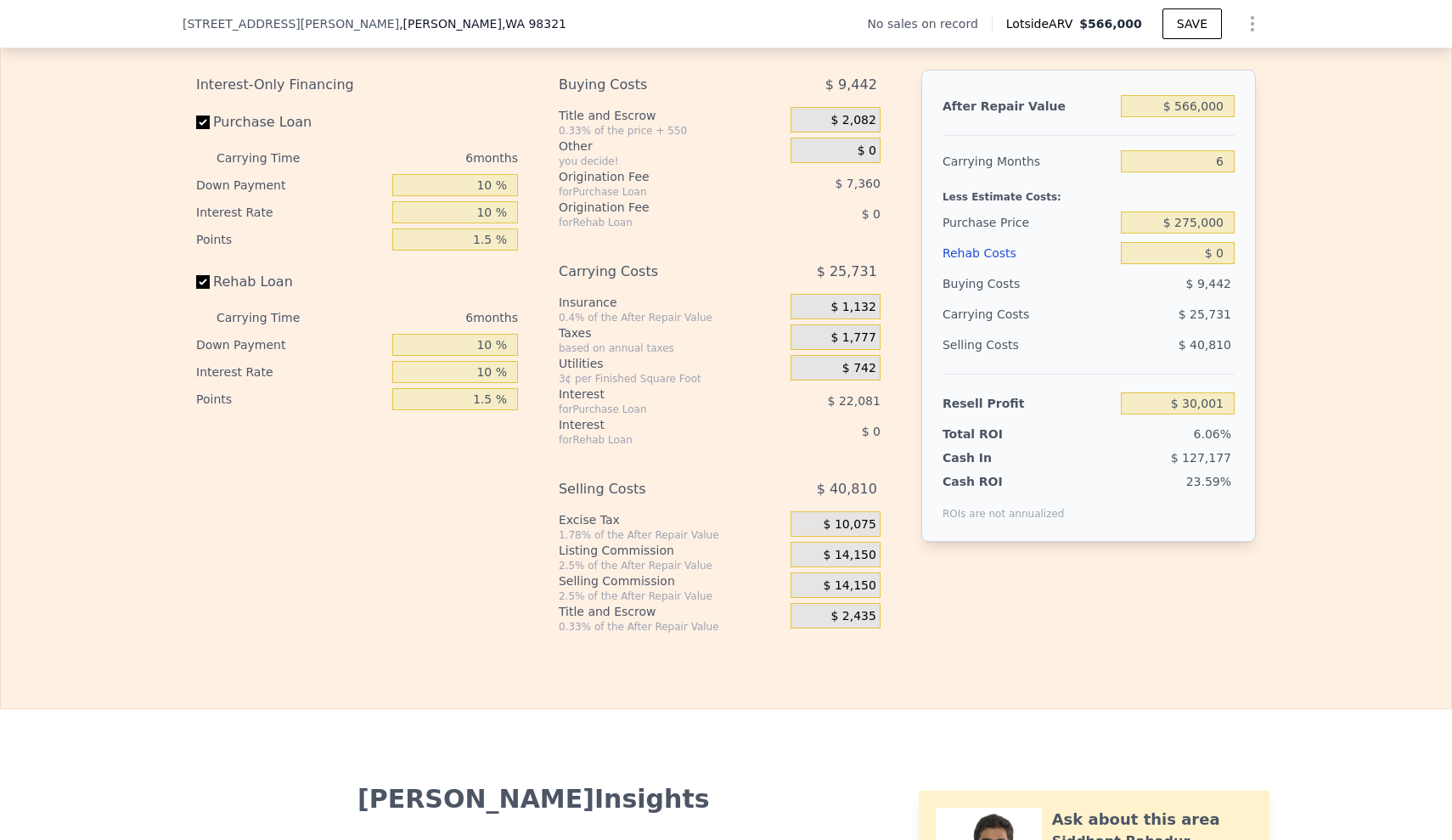
click at [834, 594] on span "$ 14,150" at bounding box center [850, 585] width 53 height 15
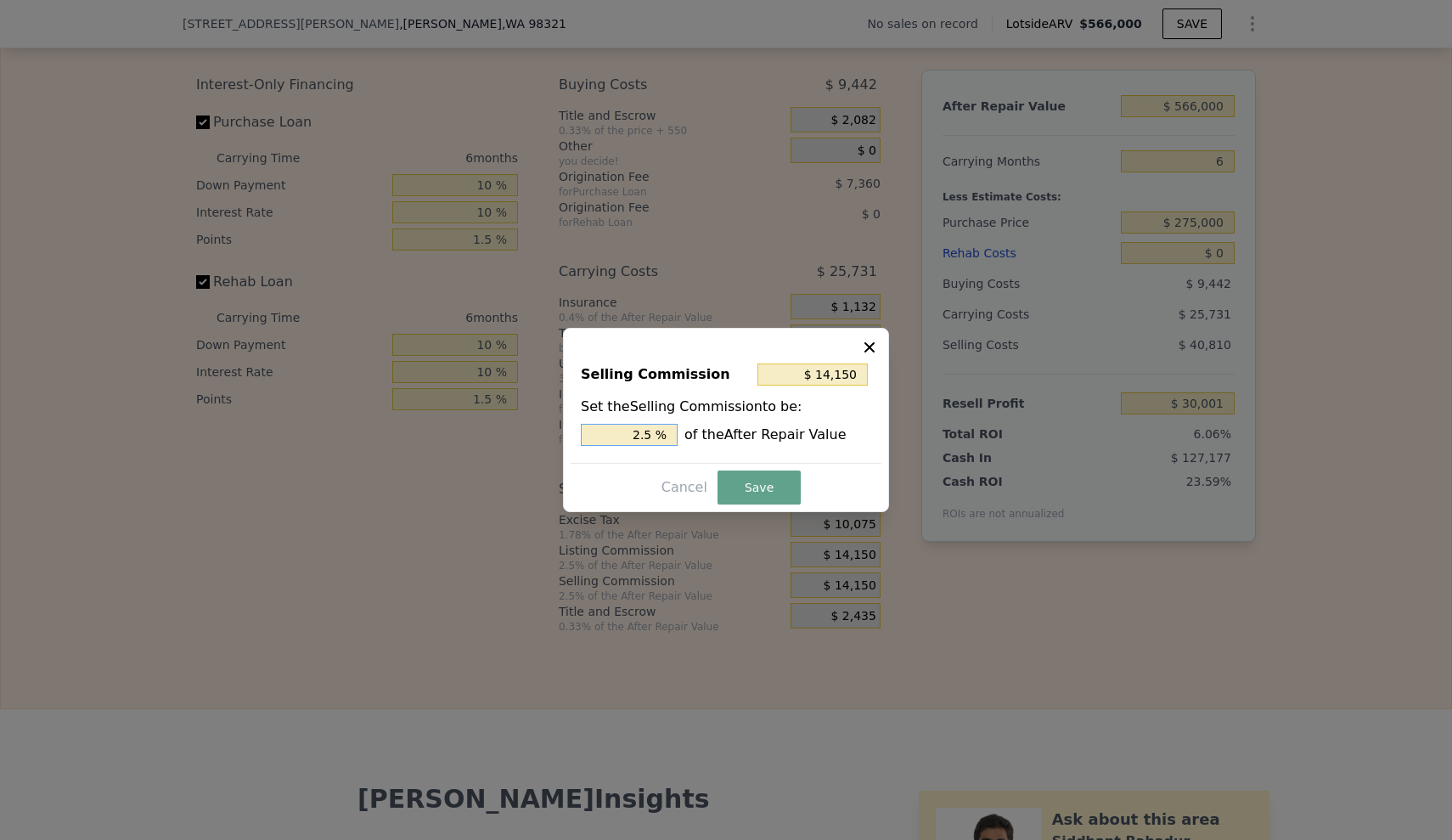
drag, startPoint x: 622, startPoint y: 435, endPoint x: 722, endPoint y: 434, distance: 100.0
click at [717, 434] on div "2.5 % of the After Repair Value" at bounding box center [726, 435] width 290 height 22
type input "$ 0"
type input "0 %"
click at [762, 483] on button "Save" at bounding box center [759, 487] width 84 height 34
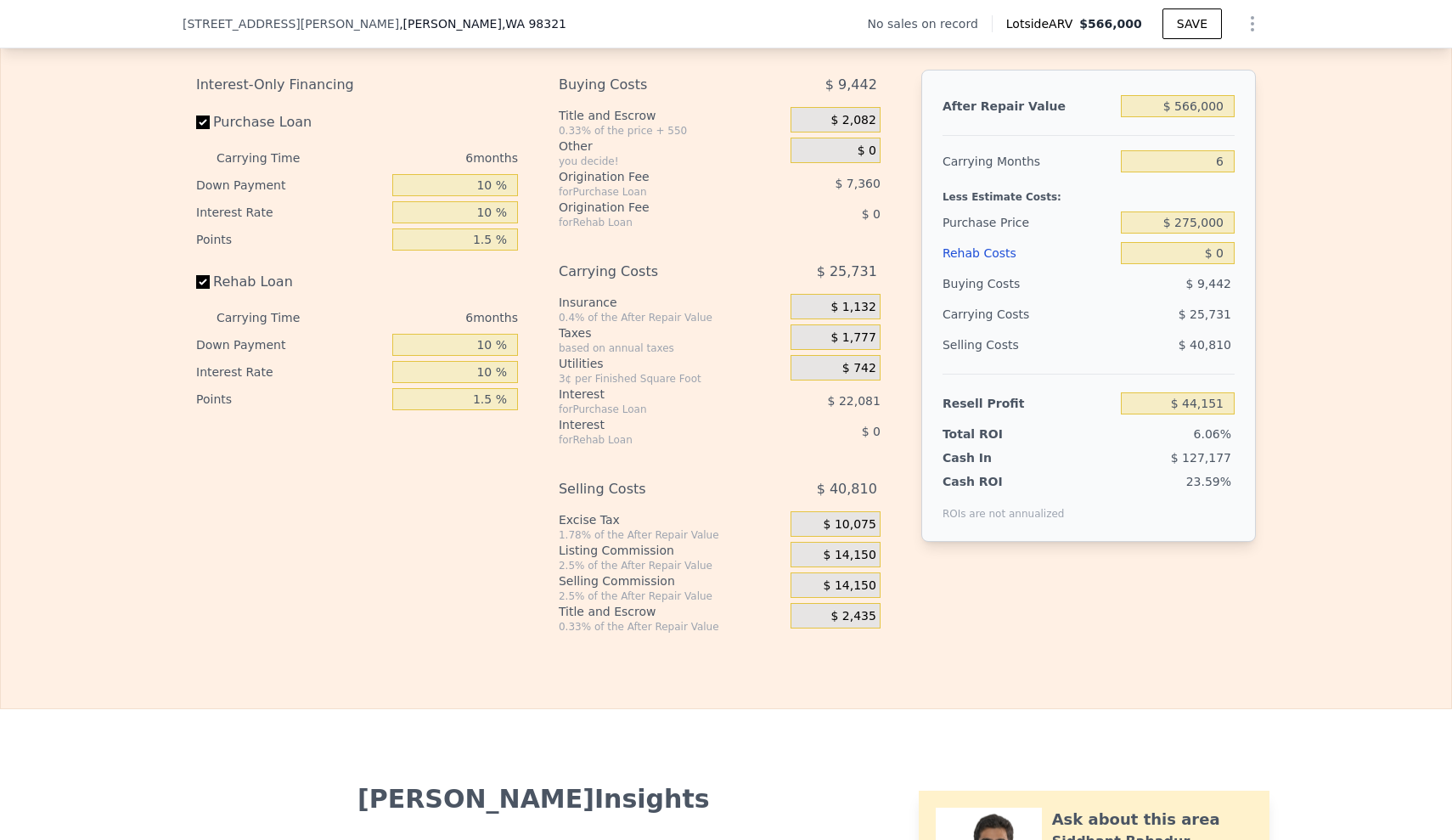
type input "$ 30,001"
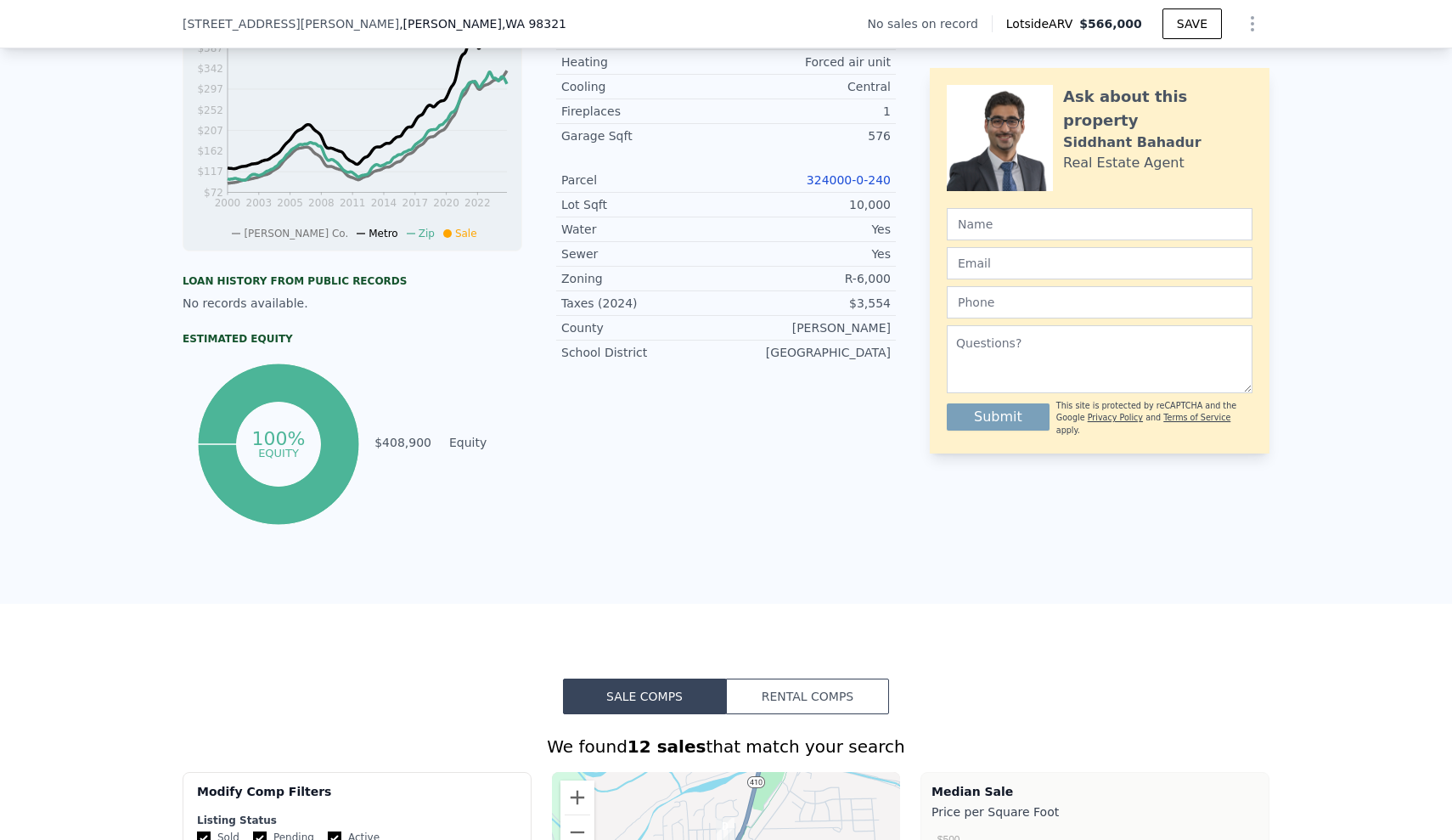
scroll to position [0, 0]
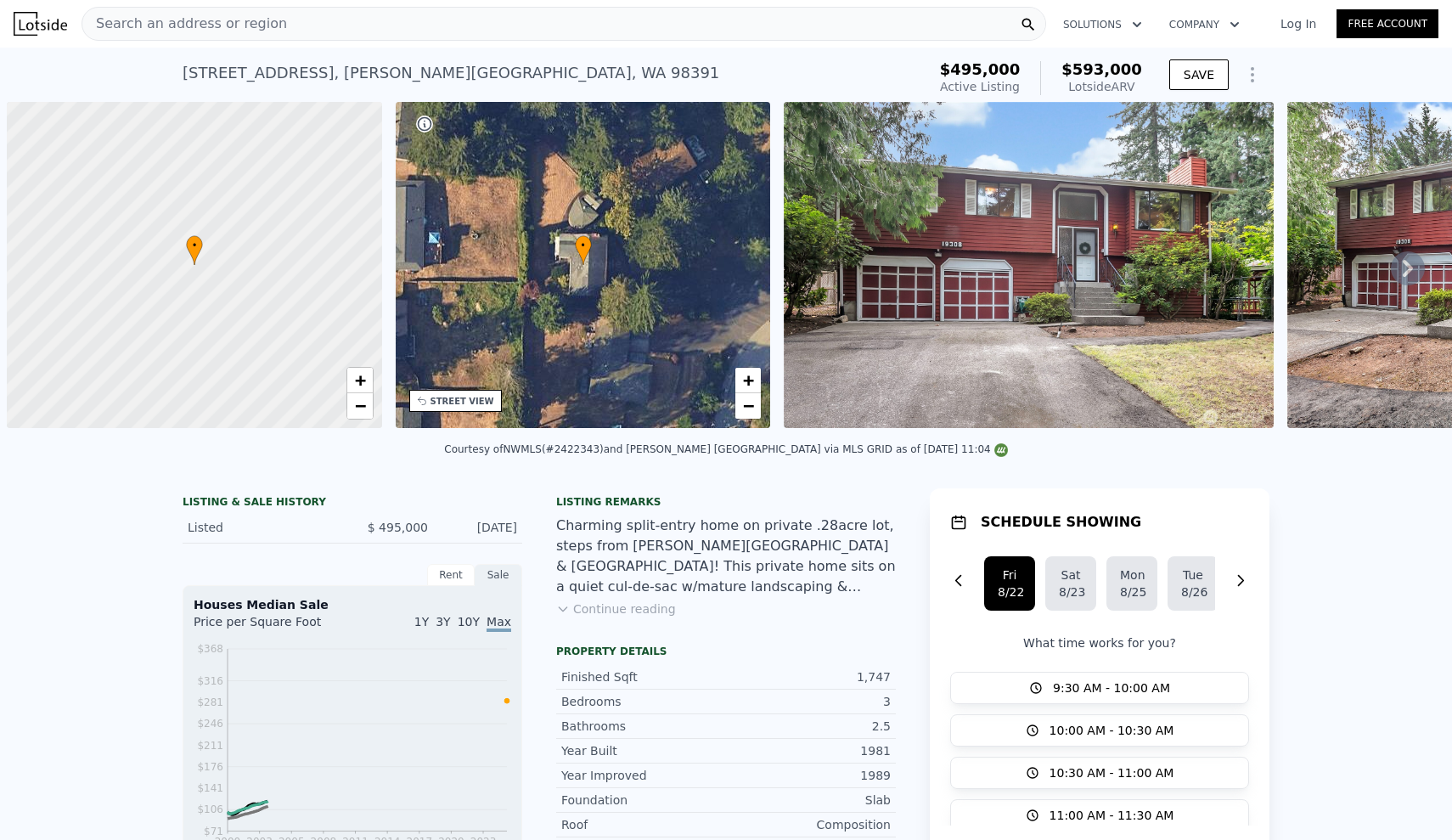
scroll to position [0, 6]
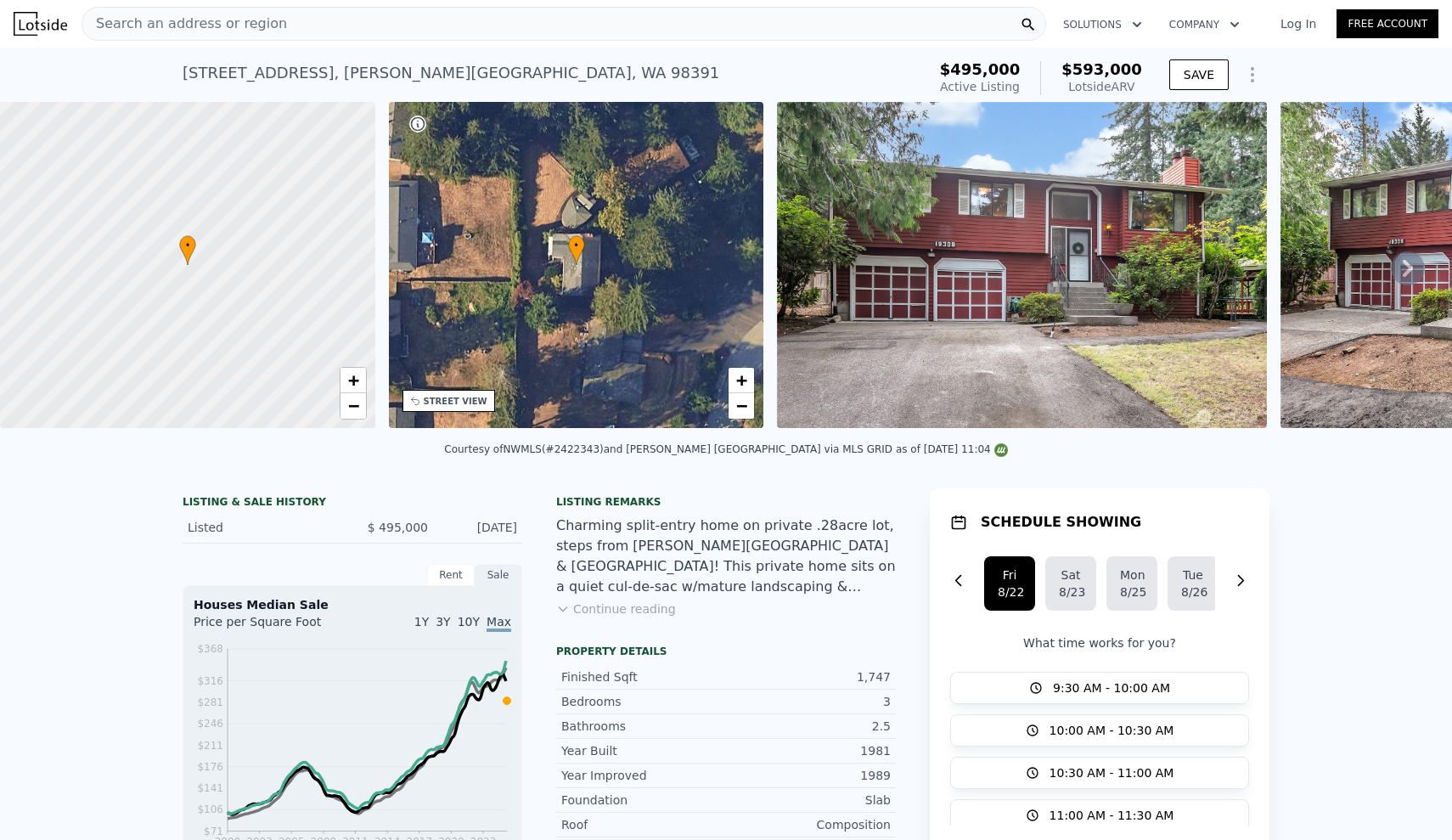
click at [588, 617] on button "Continue reading" at bounding box center [616, 608] width 120 height 17
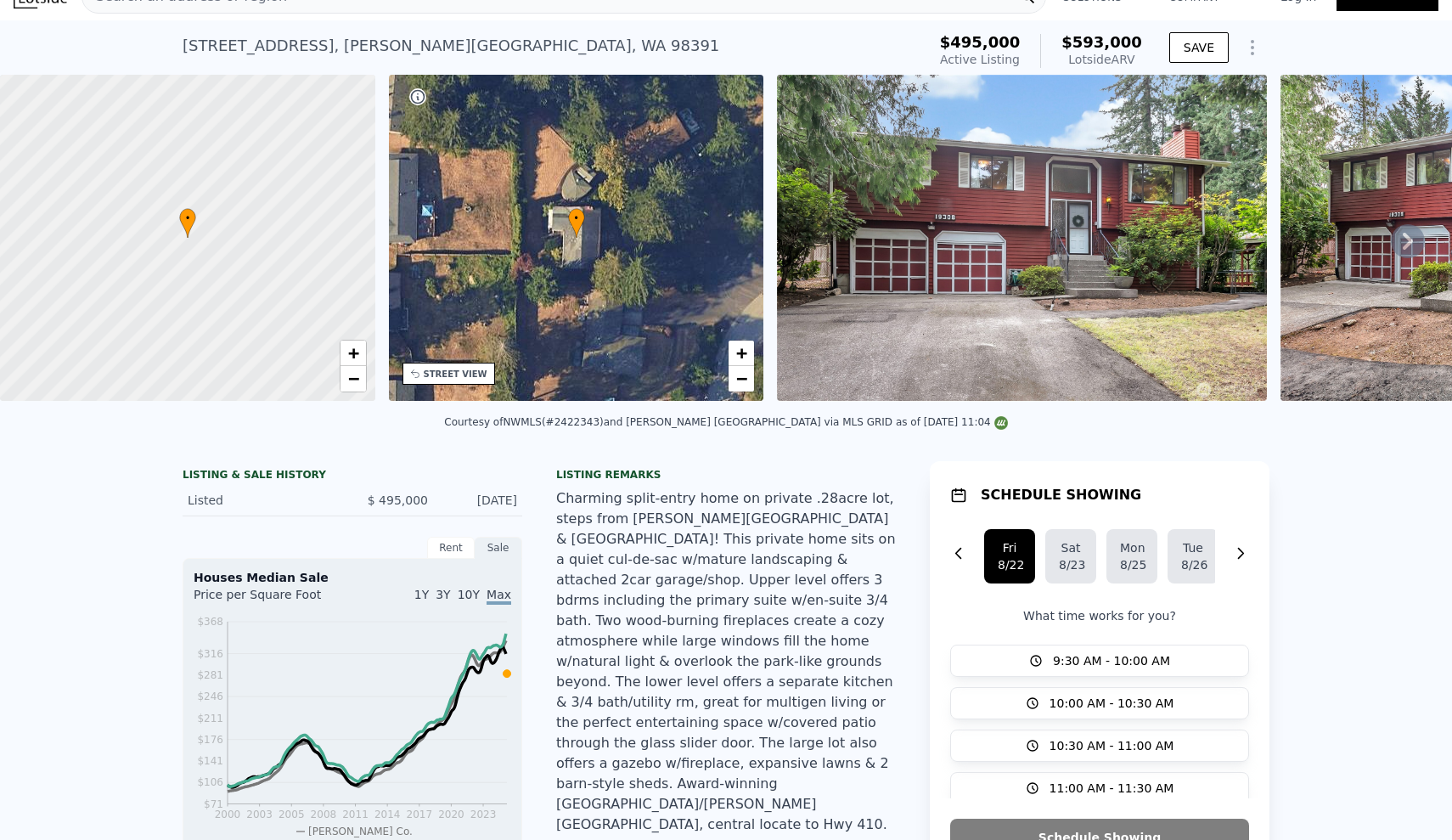
scroll to position [32, 0]
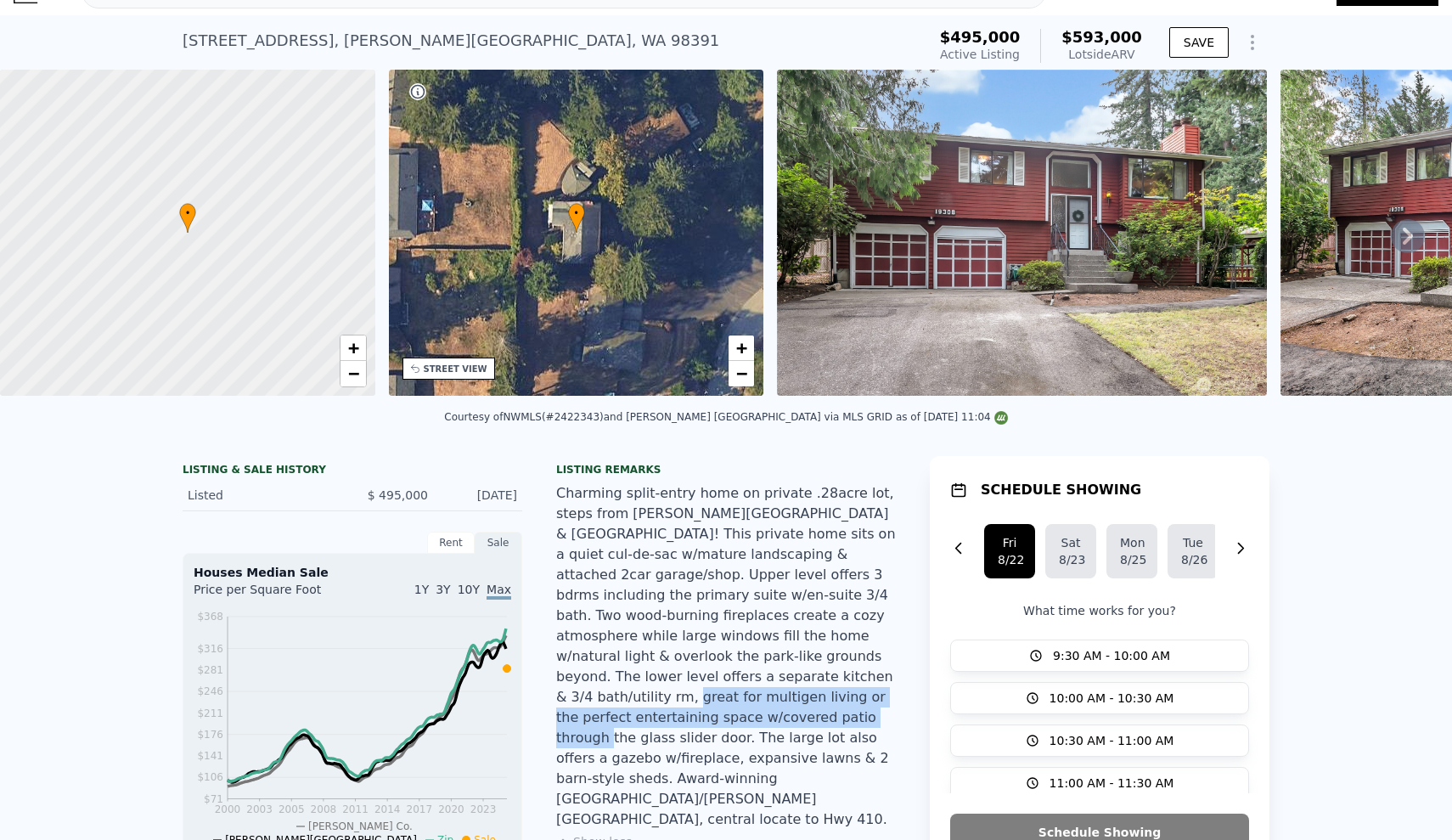
drag, startPoint x: 614, startPoint y: 690, endPoint x: 831, endPoint y: 714, distance: 218.3
click at [826, 712] on div "Charming split-entry home on private .28acre lot, steps from Allan Yorke Park &…" at bounding box center [726, 656] width 340 height 346
click at [873, 721] on div "Charming split-entry home on private .28acre lot, steps from Allan Yorke Park &…" at bounding box center [726, 656] width 340 height 346
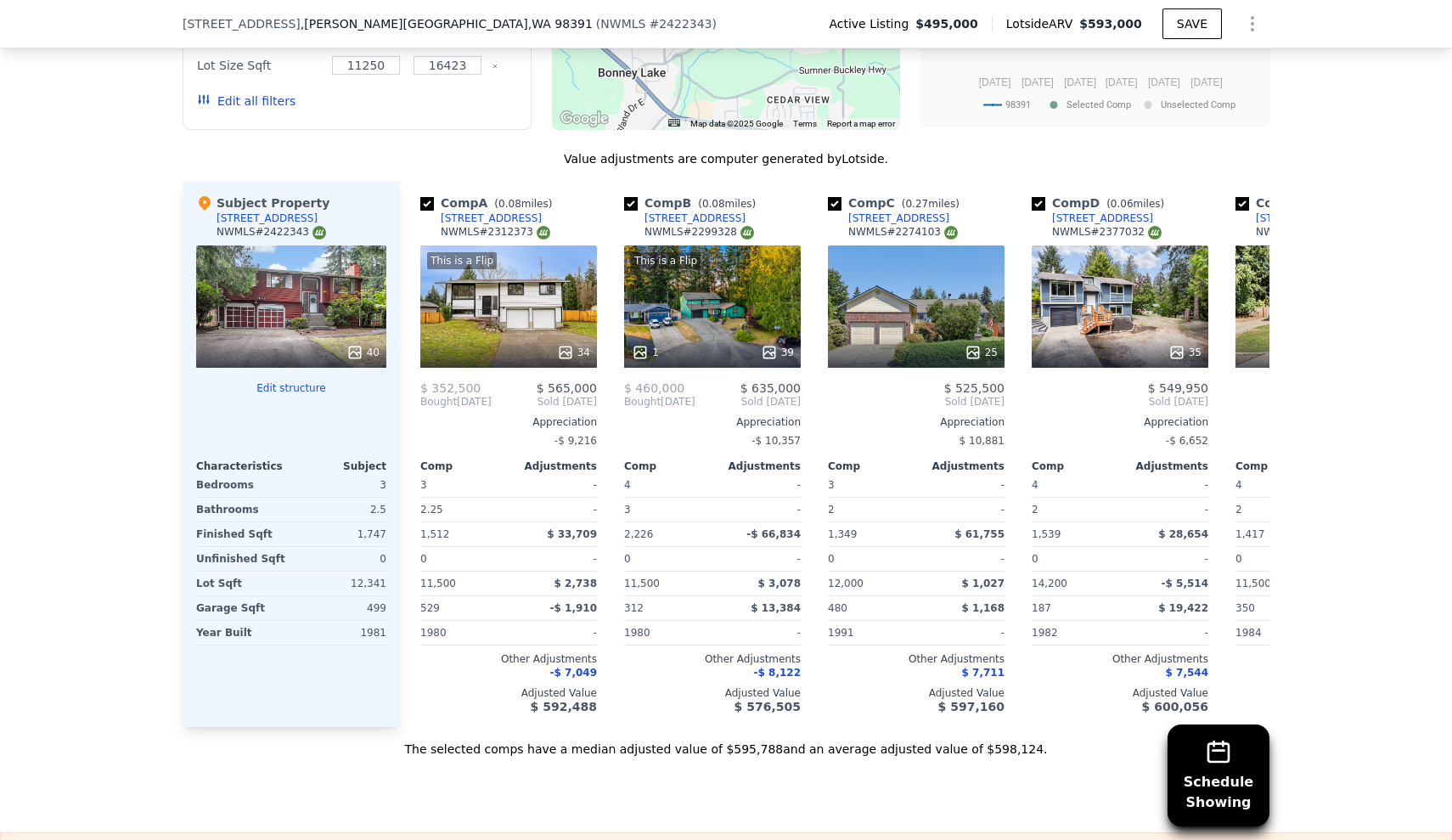
scroll to position [1871, 0]
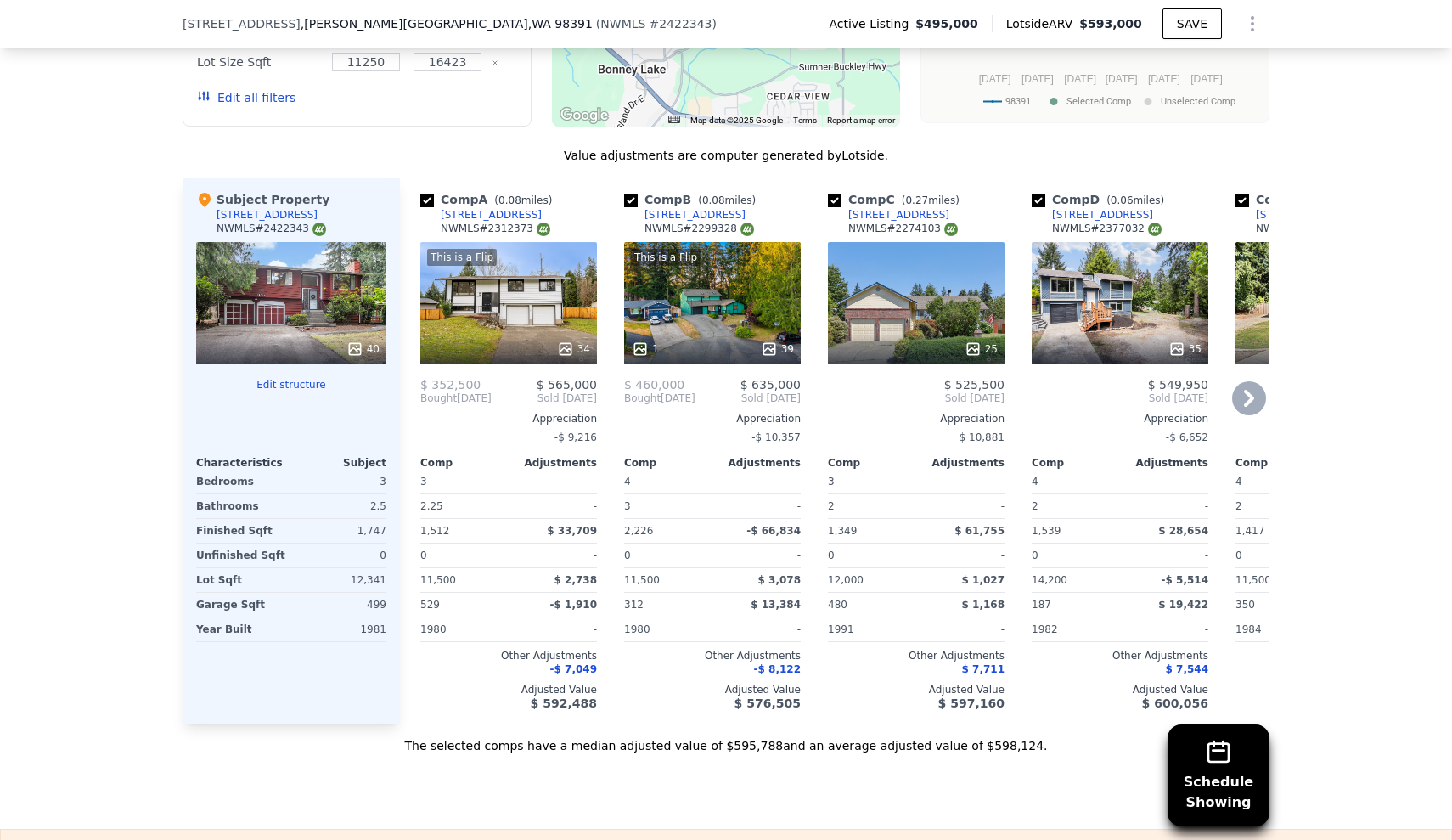
click at [484, 253] on div "This is a Flip 34" at bounding box center [508, 303] width 176 height 123
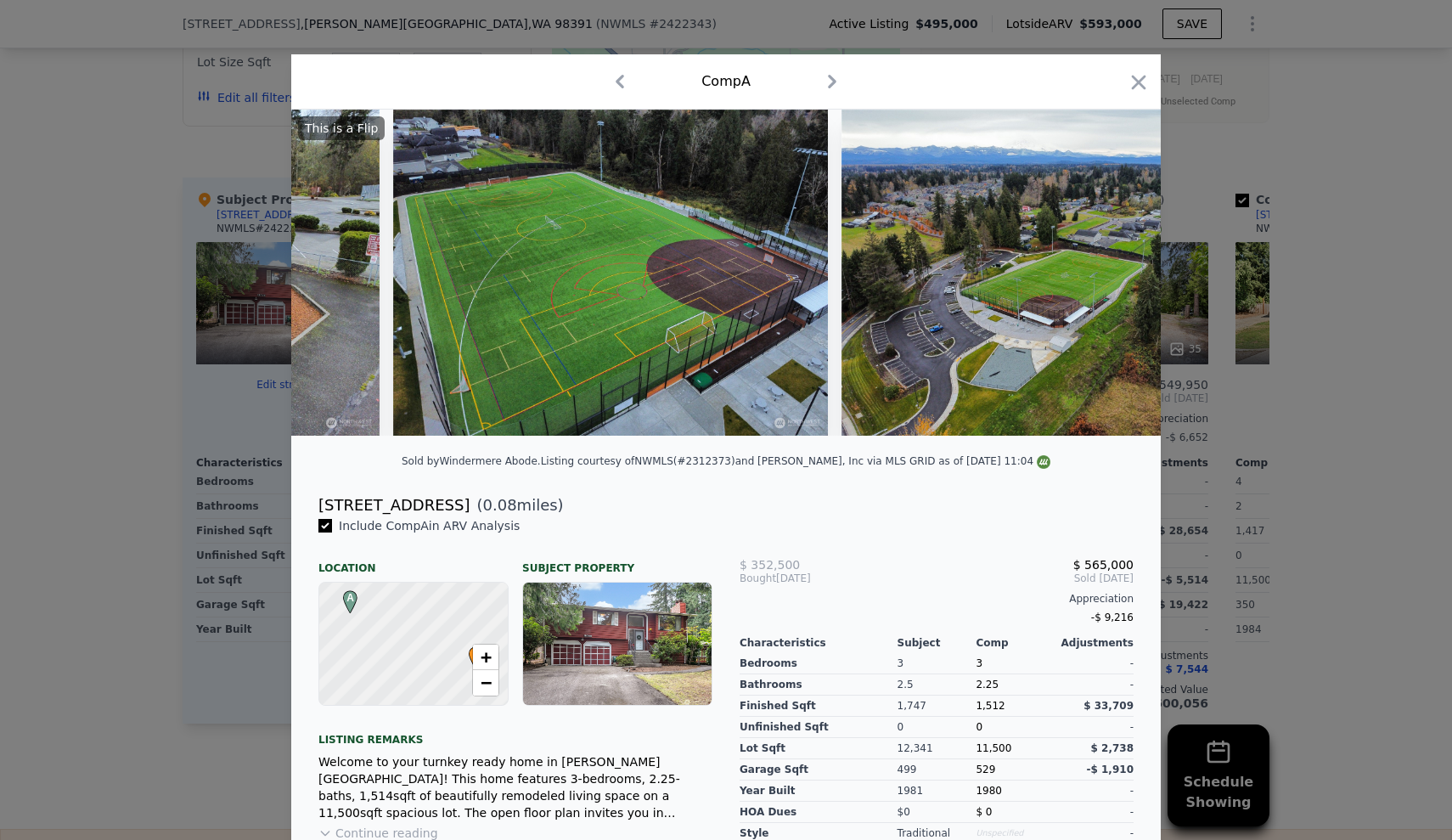
scroll to position [0, 16004]
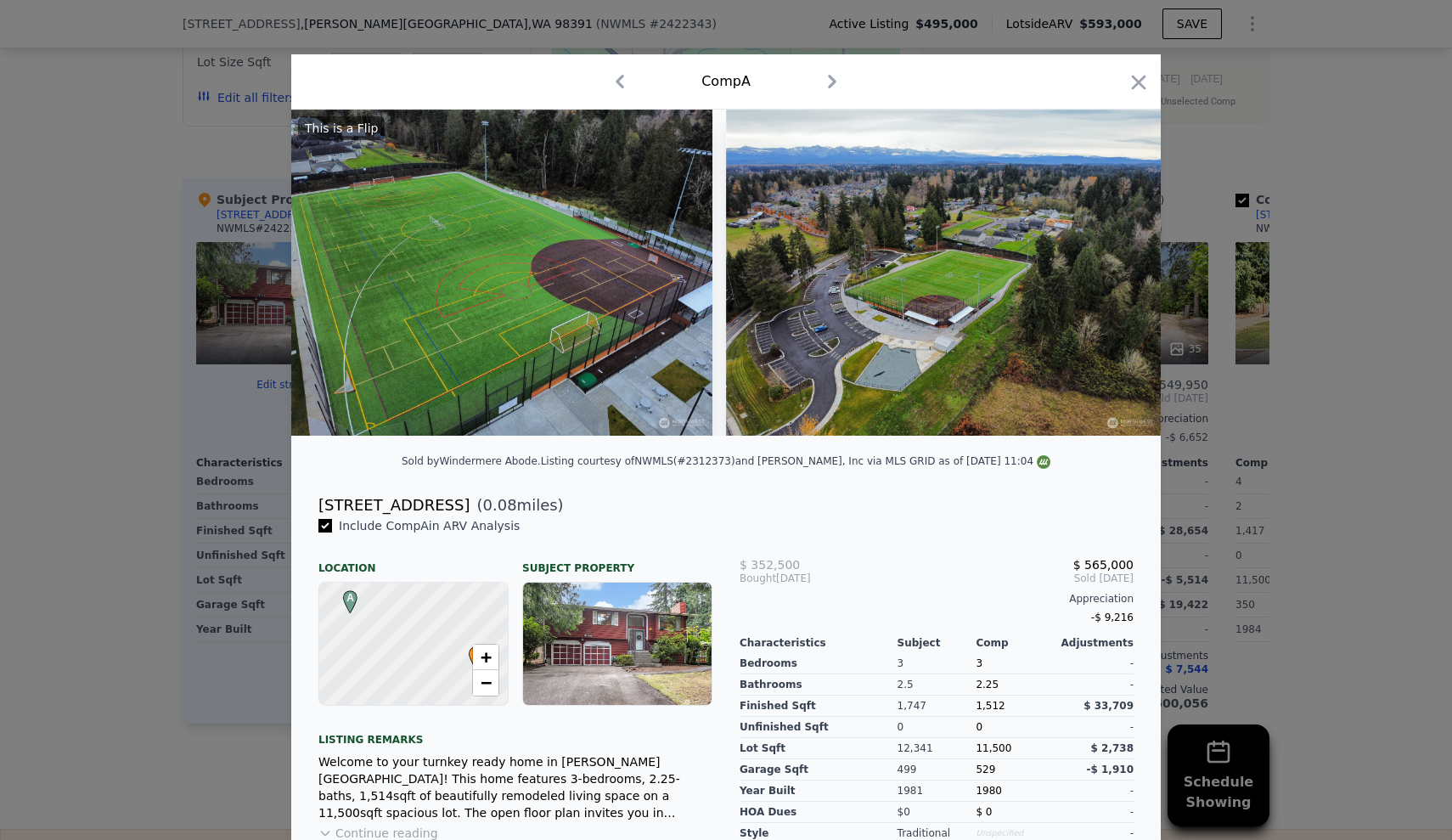
click at [1140, 83] on icon "button" at bounding box center [1139, 83] width 24 height 24
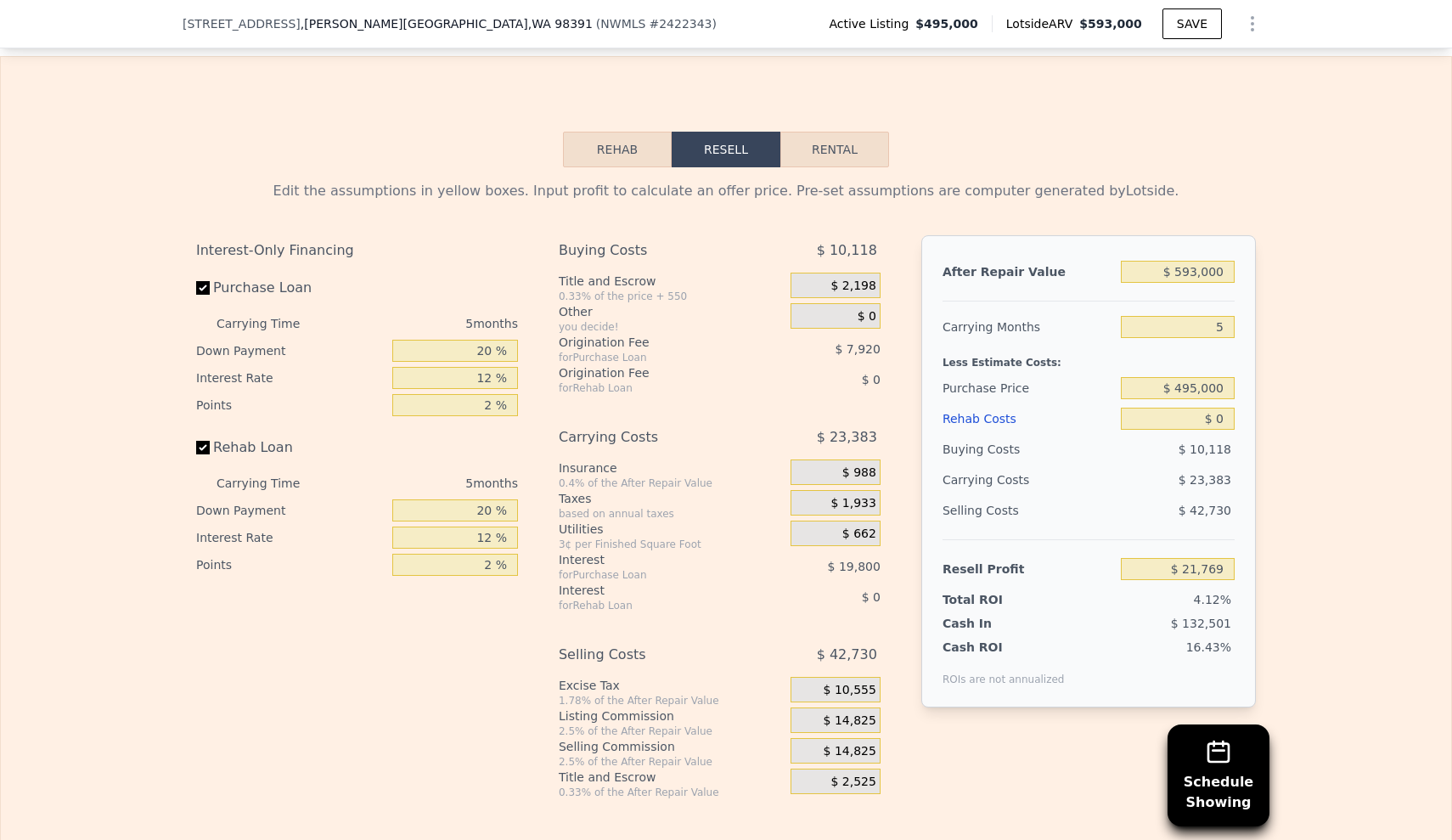
scroll to position [2640, 0]
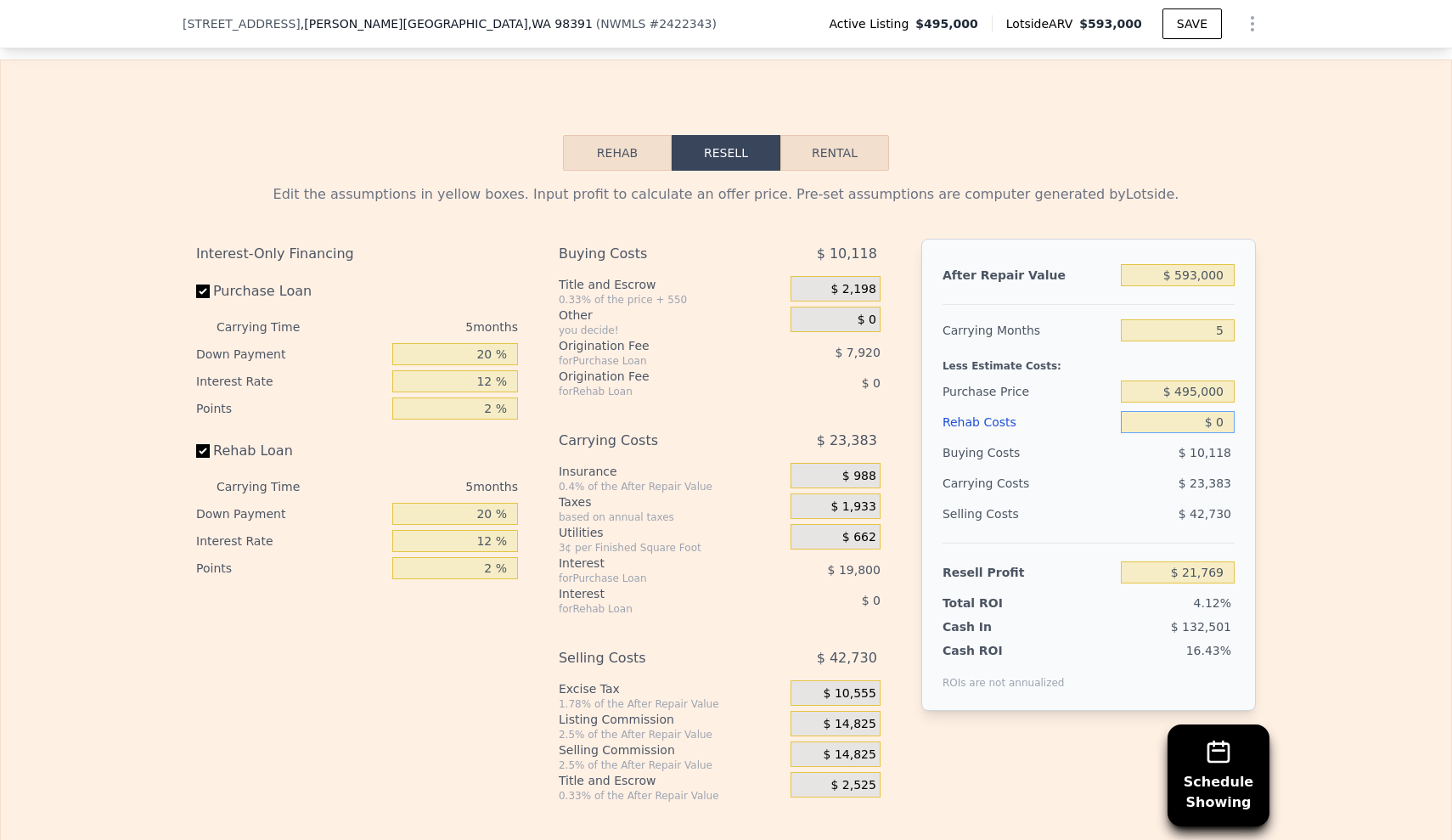
click at [1184, 411] on input "$ 0" at bounding box center [1177, 422] width 114 height 22
drag, startPoint x: 1185, startPoint y: 364, endPoint x: 1250, endPoint y: 362, distance: 65.0
click at [1242, 363] on div "After Repair Value $ 593,000 Carrying Months 5 Less Estimate Costs: Purchase Pr…" at bounding box center [1089, 475] width 335 height 472
type input "$ 5"
type input "$ 21,764"
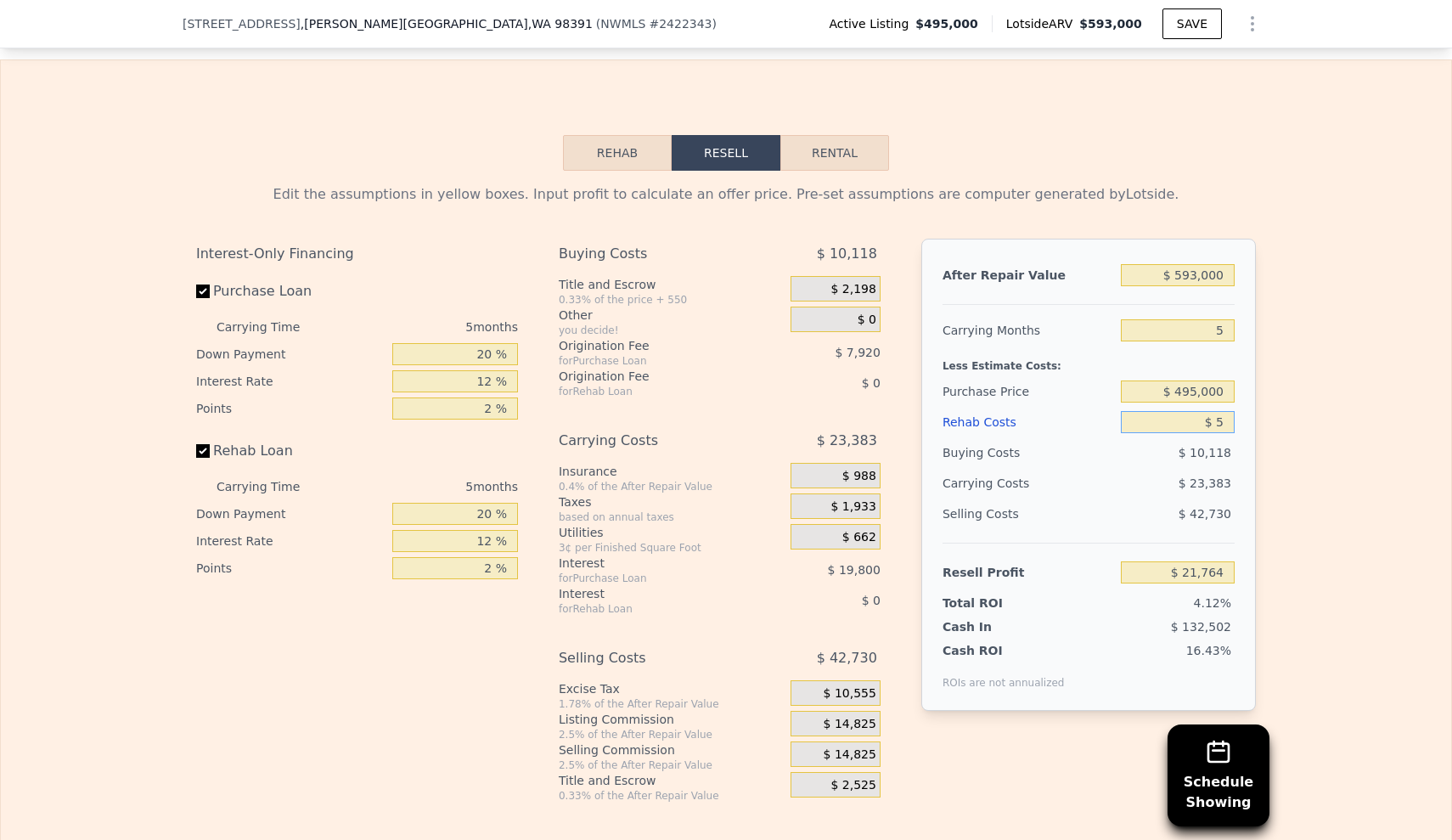
type input "$ 50"
type input "$ 21,718"
type input "$ 500"
type input "$ 21,241"
type input "$ 5,000"
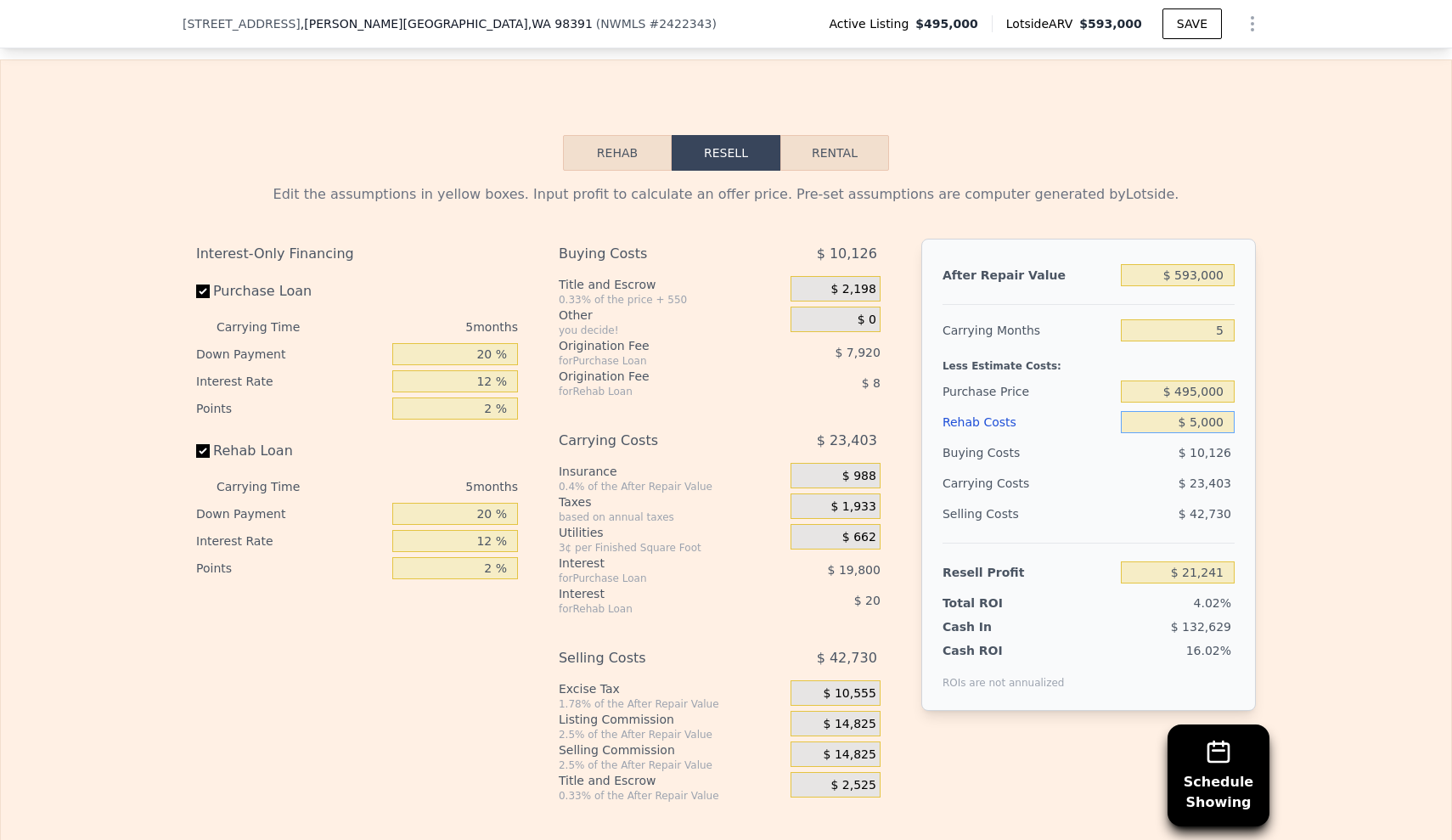
type input "$ 16,489"
type input "$ 50,000"
type input "-$ 31,031"
click at [354, 551] on div "Interest-Only Financing Purchase Loan Carrying Time 5 months Down Payment 20 % …" at bounding box center [364, 521] width 335 height 564
click at [484, 343] on input "20 %" at bounding box center [456, 354] width 125 height 22
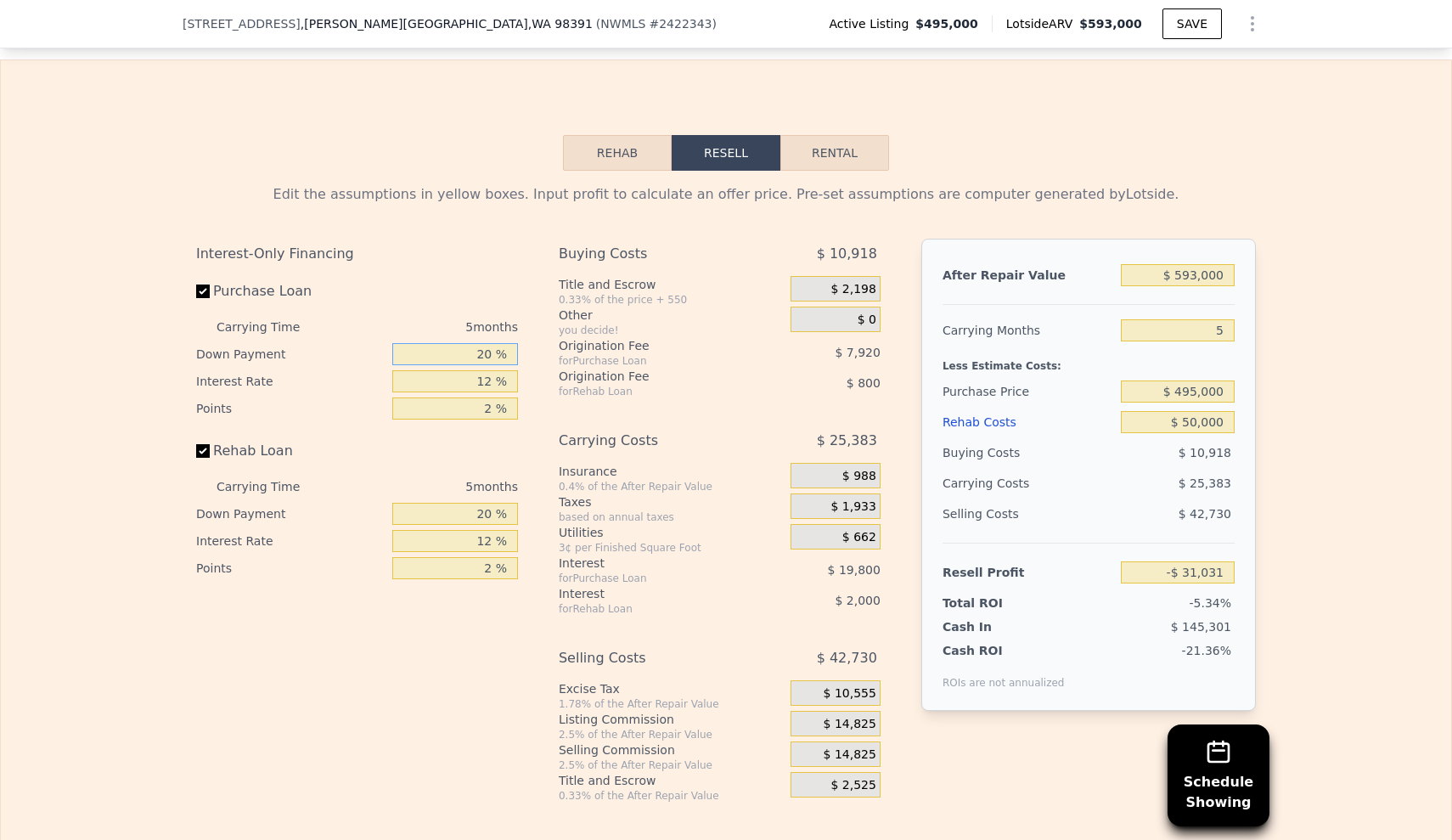
type input "2 %"
type input "-$ 37,268"
type input "1 %"
type input "-$ 37,617"
type input "10 %"
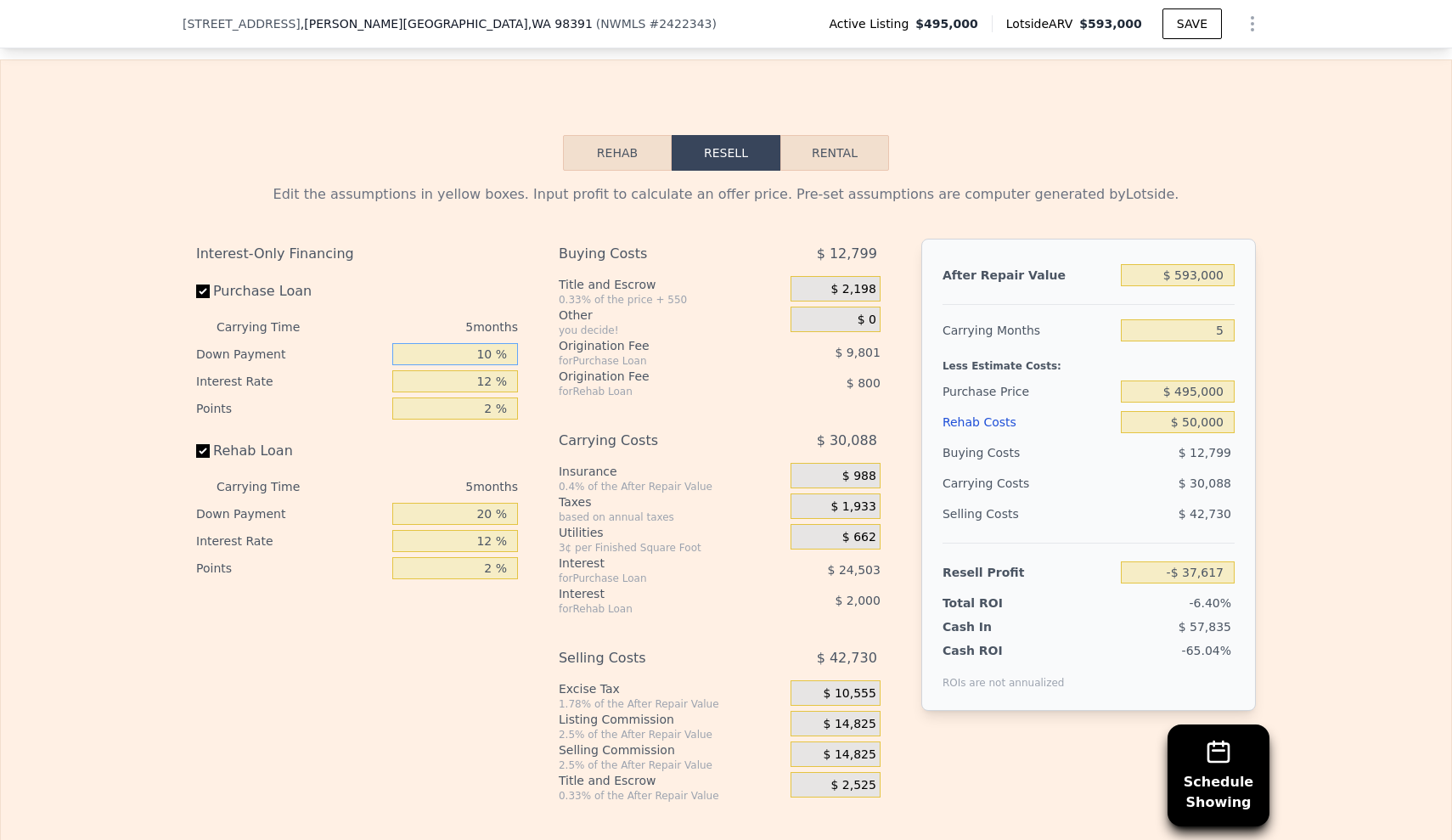
type input "-$ 34,496"
type input "10 %"
click at [485, 370] on input "12 %" at bounding box center [456, 381] width 125 height 22
type input "1 %"
type input "-$ 14,076"
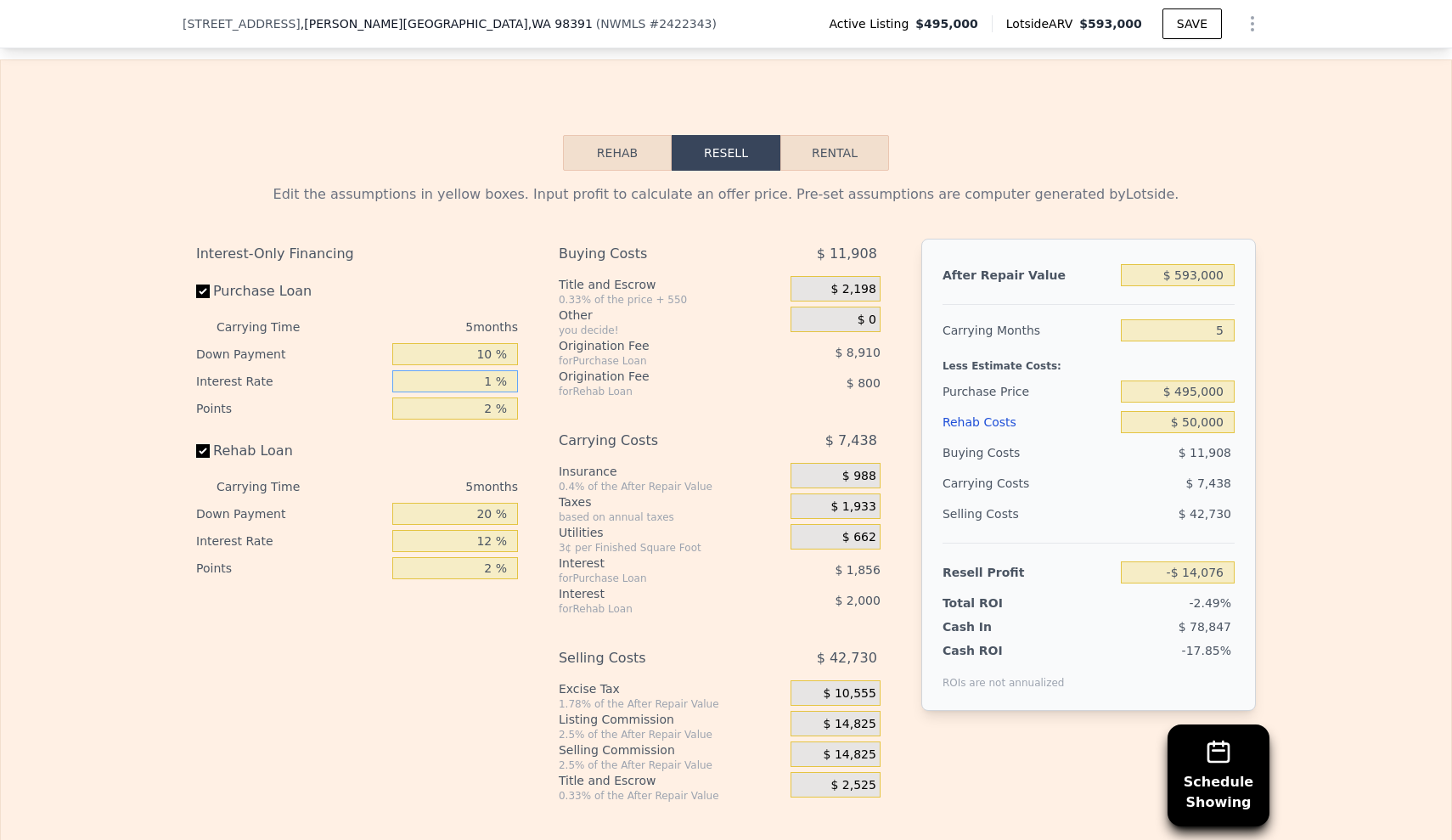
type input "10 %"
type input "-$ 30,786"
type input "10 %"
click at [485, 397] on input "2 %" at bounding box center [456, 408] width 125 height 22
type input "1 %"
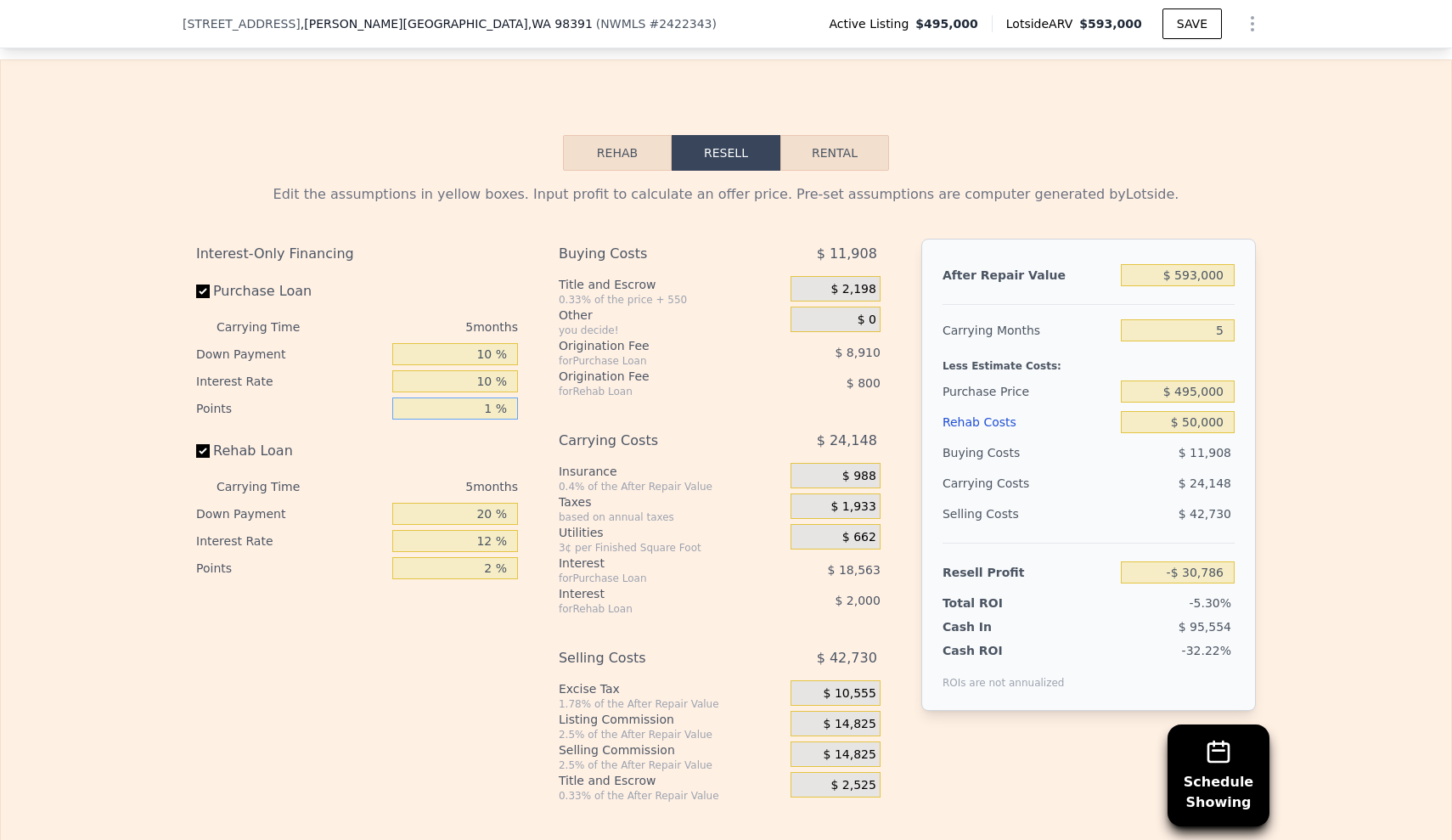
type input "-$ 26,331"
type input "1.5 %"
type input "-$ 28,559"
type input "1.5 %"
click at [481, 503] on input "20 %" at bounding box center [456, 514] width 125 height 22
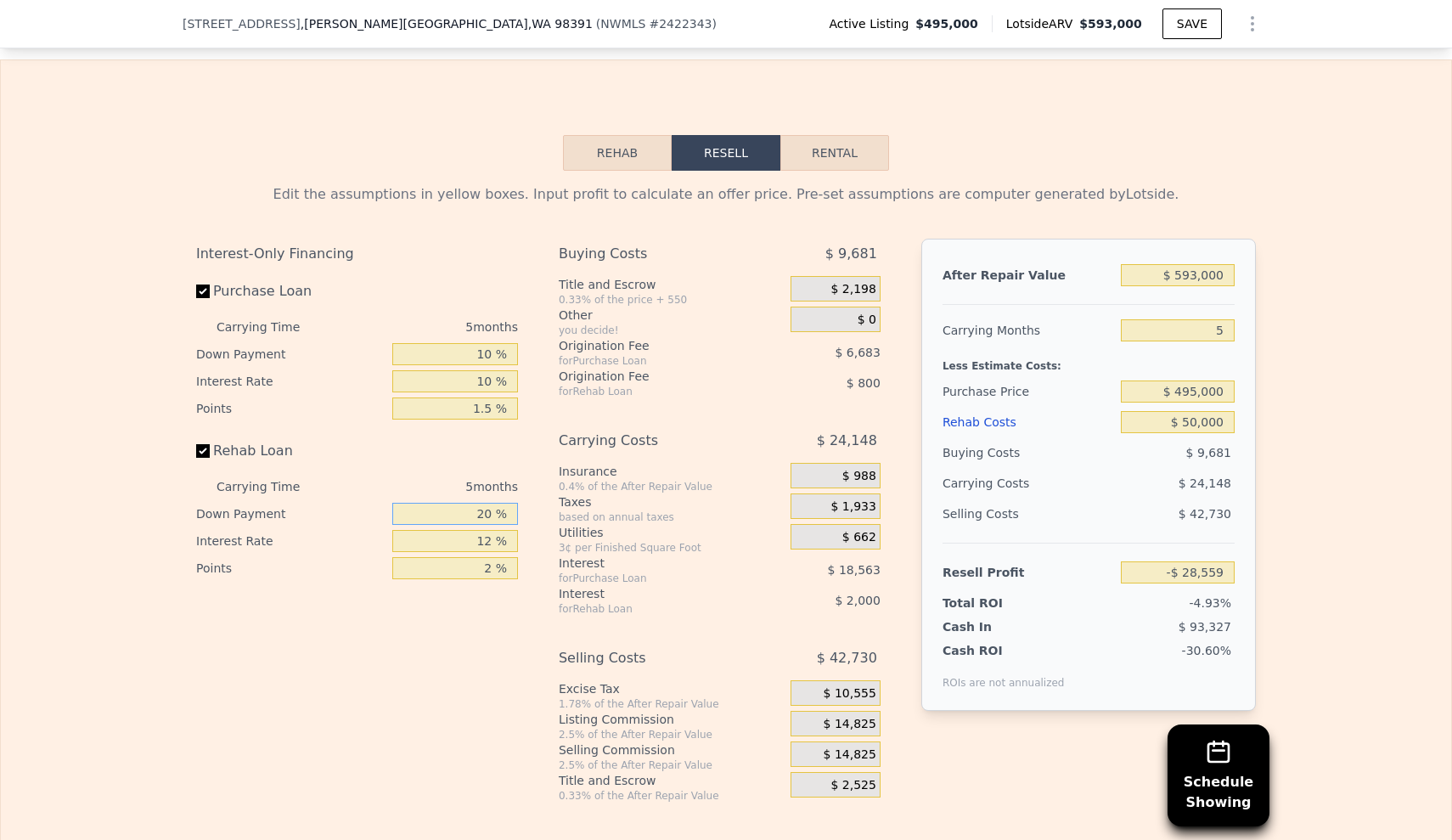
type input "0 %"
type input "-$ 29,259"
type input "10 %"
type input "-$ 28,909"
type input "10 %"
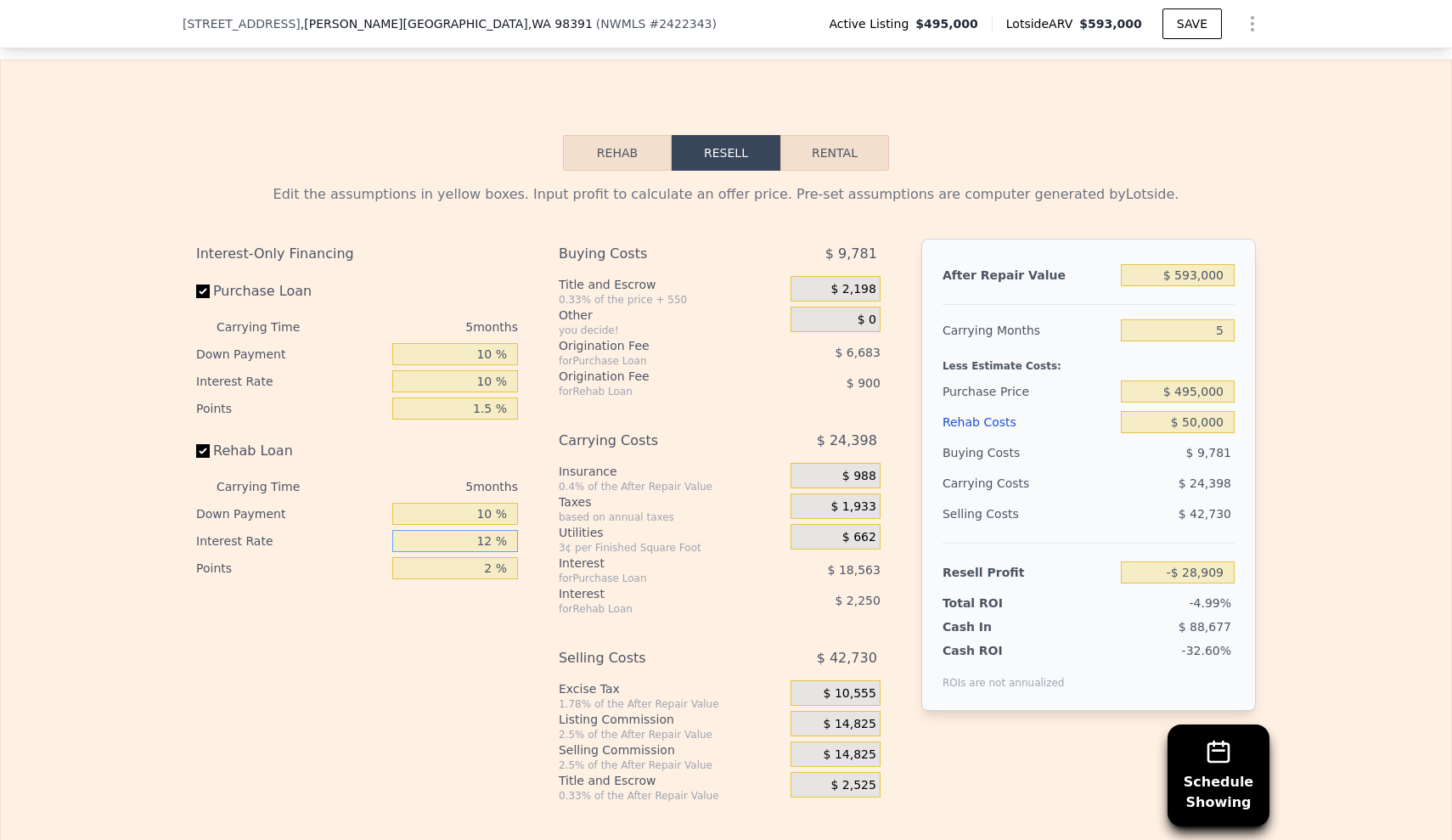
click at [486, 530] on input "12 %" at bounding box center [456, 541] width 125 height 22
type input "1 %"
type input "-$ 26,849"
type input "10 %"
type input "-$ 28,534"
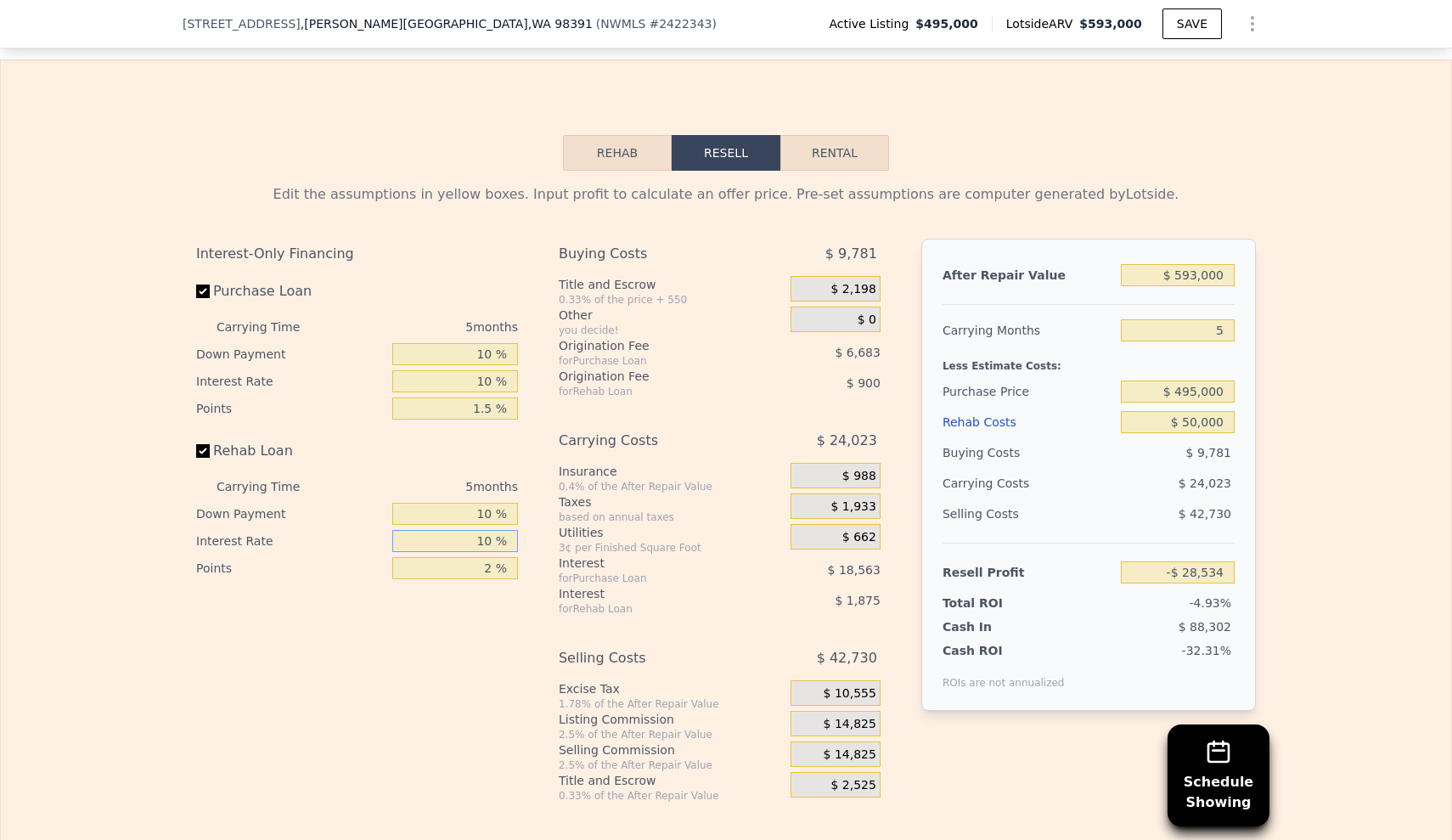
type input "10 %"
click at [486, 557] on input "2 %" at bounding box center [456, 568] width 125 height 22
type input "1 %"
type input "-$ 28,084"
type input "1.5 %"
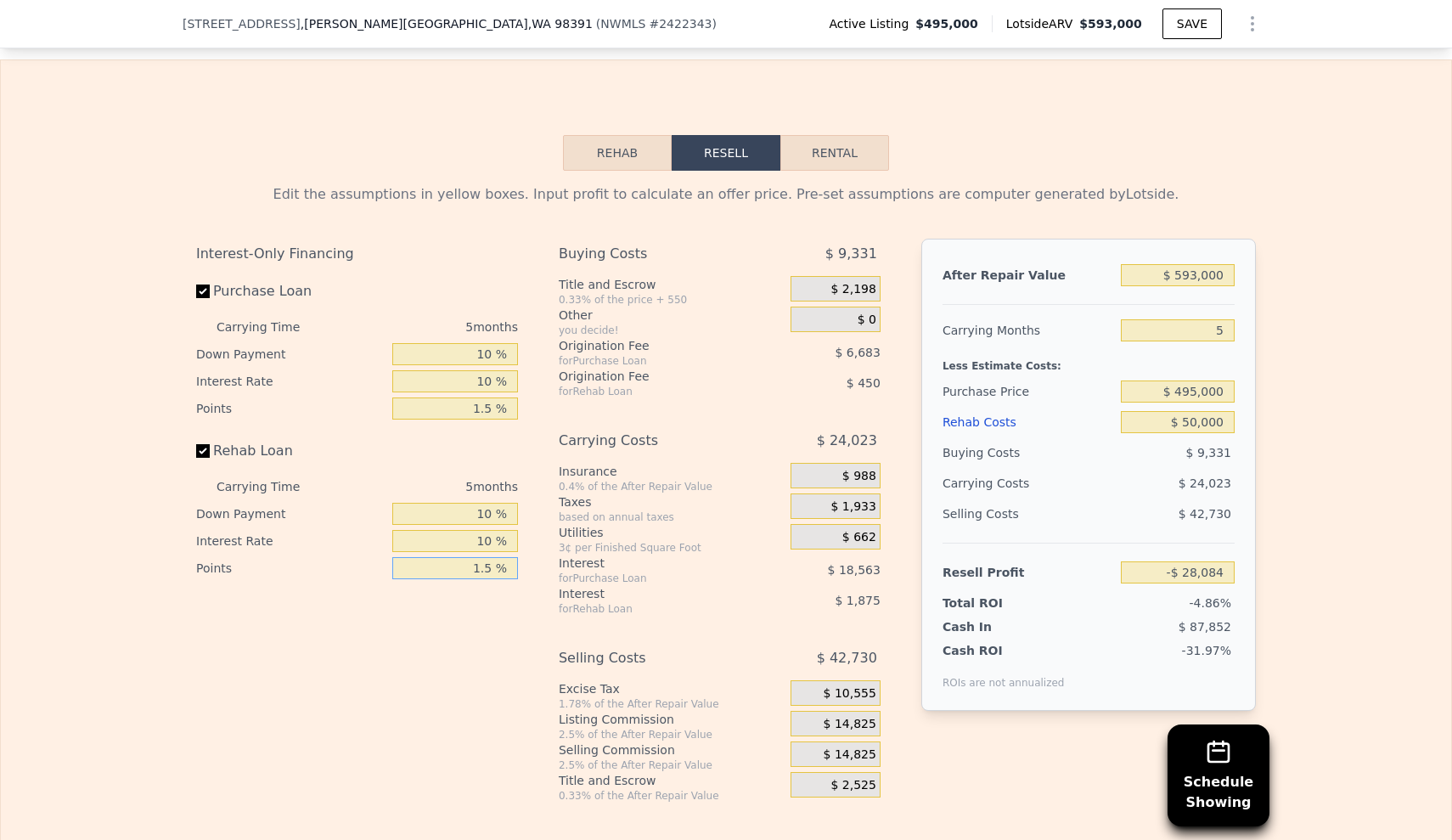
type input "-$ 28,309"
type input "1.5 %"
click at [826, 747] on span "$ 14,825" at bounding box center [850, 755] width 53 height 15
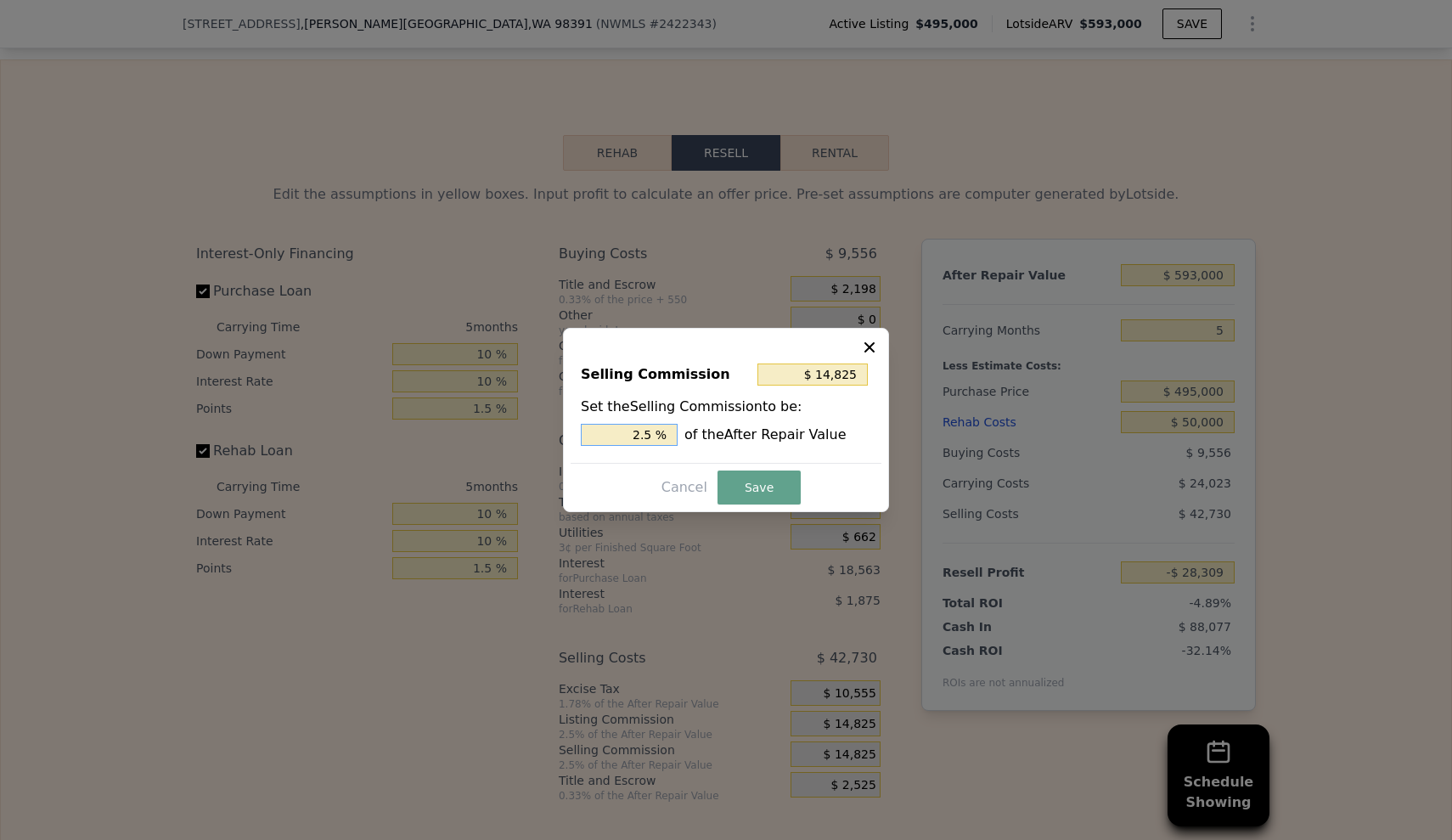
drag, startPoint x: 626, startPoint y: 437, endPoint x: 678, endPoint y: 435, distance: 52.0
click at [677, 435] on div "2.5 % of the After Repair Value" at bounding box center [726, 435] width 290 height 22
type input "$ 0"
type input "0 %"
click at [755, 486] on button "Save" at bounding box center [759, 487] width 84 height 34
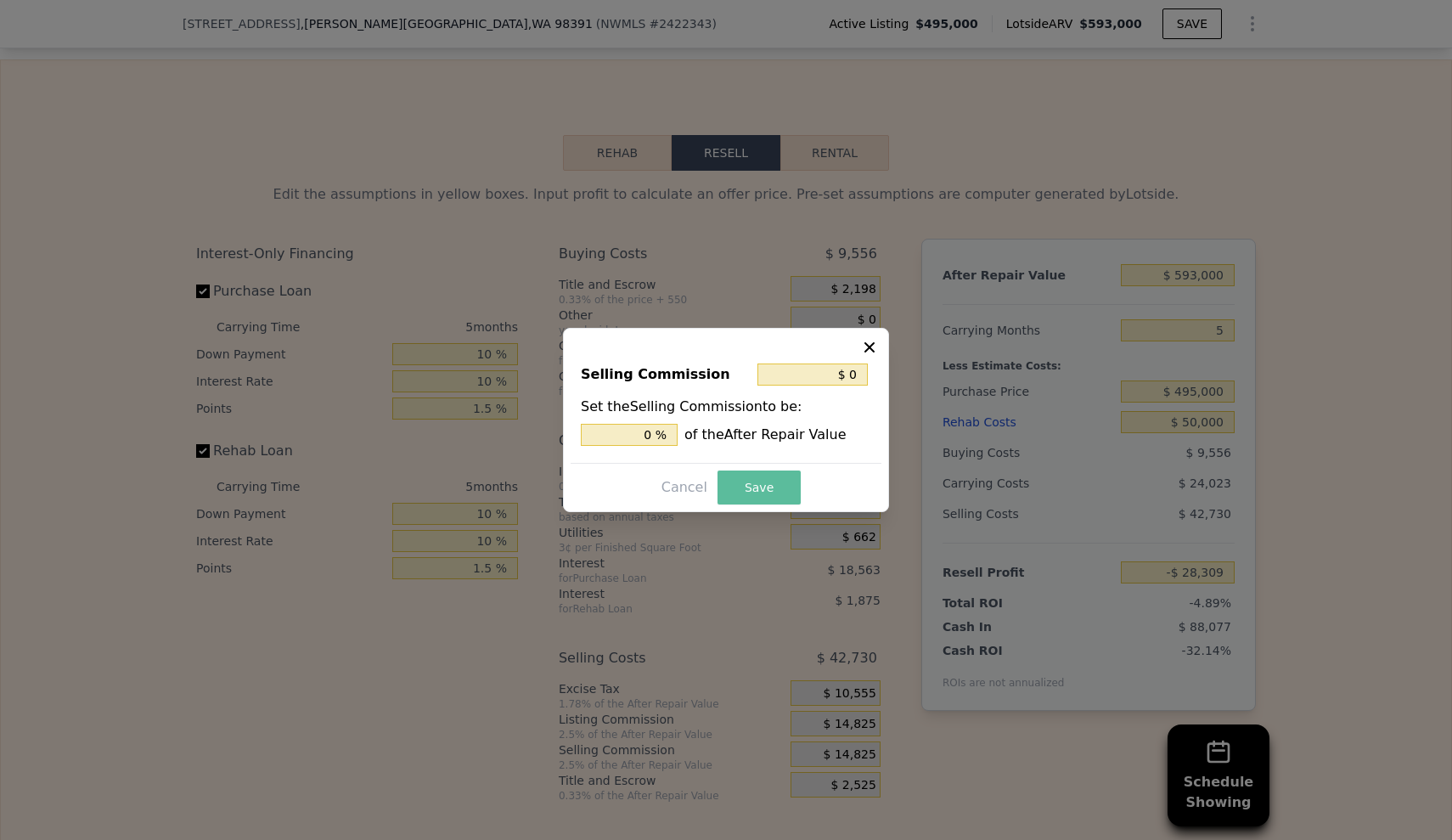
type input "-$ 13,484"
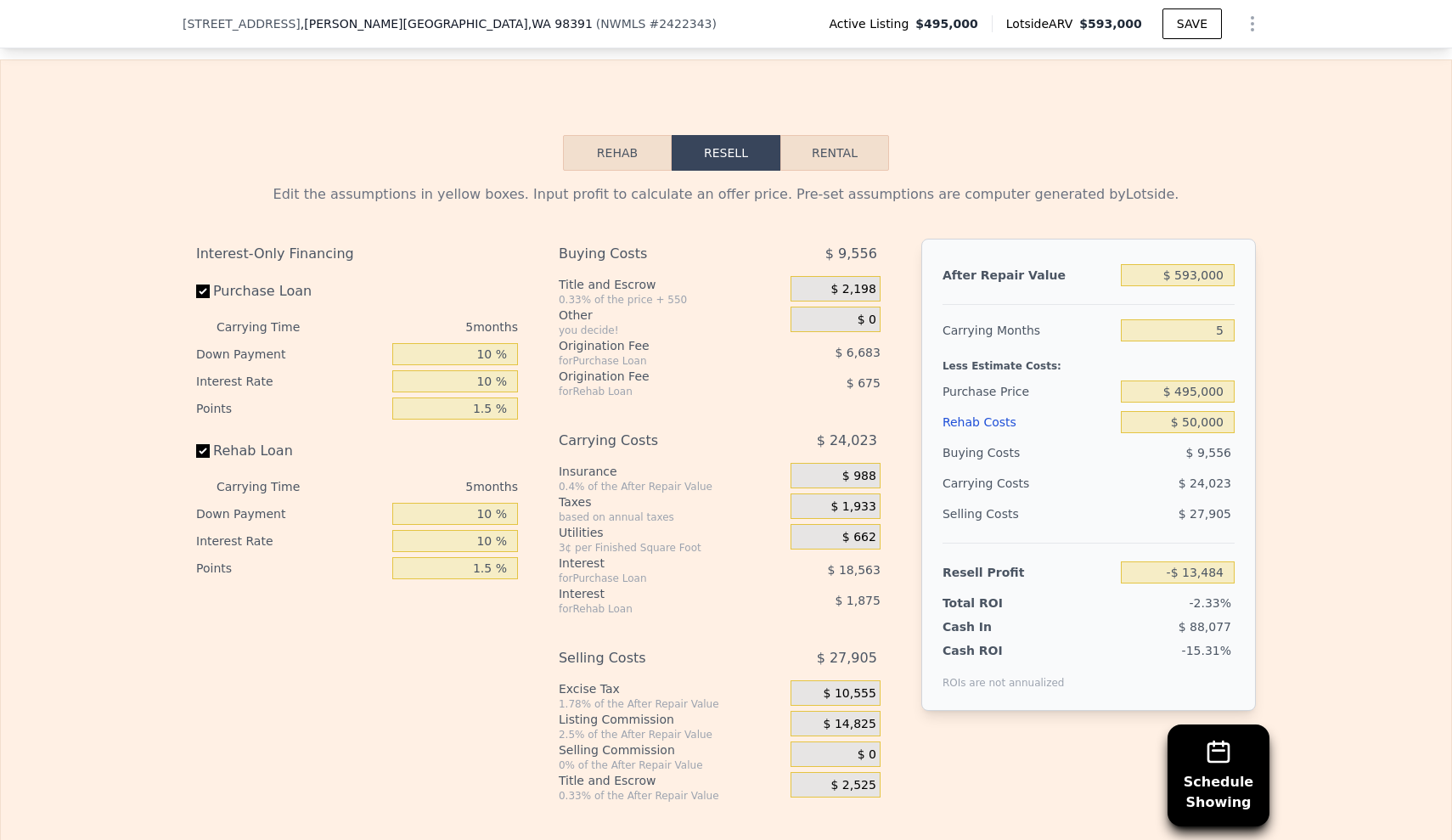
click at [1308, 527] on div "Edit the assumptions in yellow boxes. Input profit to calculate an offer price.…" at bounding box center [726, 486] width 1451 height 632
click at [1223, 319] on input "5" at bounding box center [1177, 330] width 114 height 22
type input "3"
type input "-$ 3,875"
type input "3"
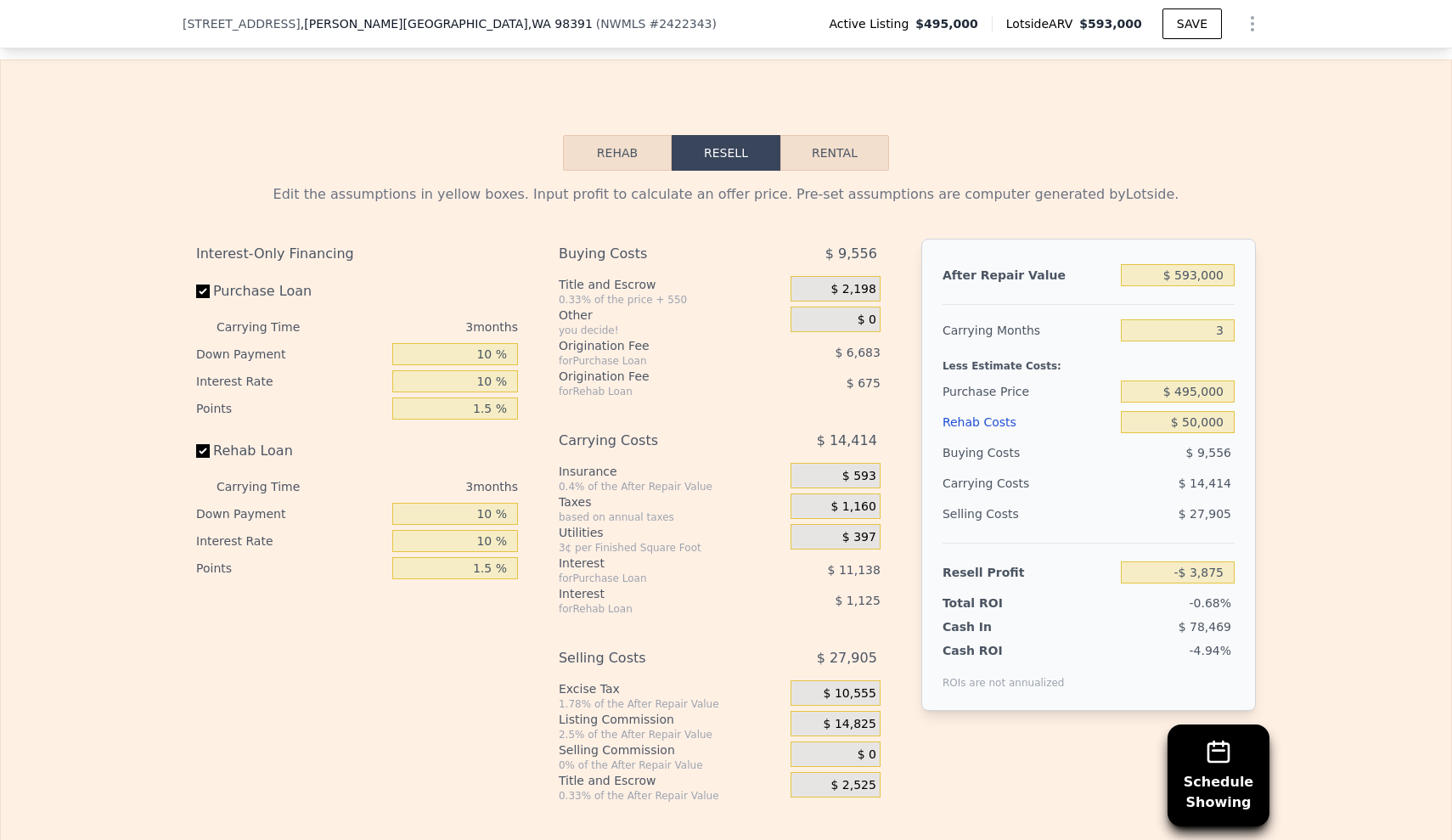
click at [1352, 366] on div "Edit the assumptions in yellow boxes. Input profit to calculate an offer price.…" at bounding box center [726, 486] width 1451 height 632
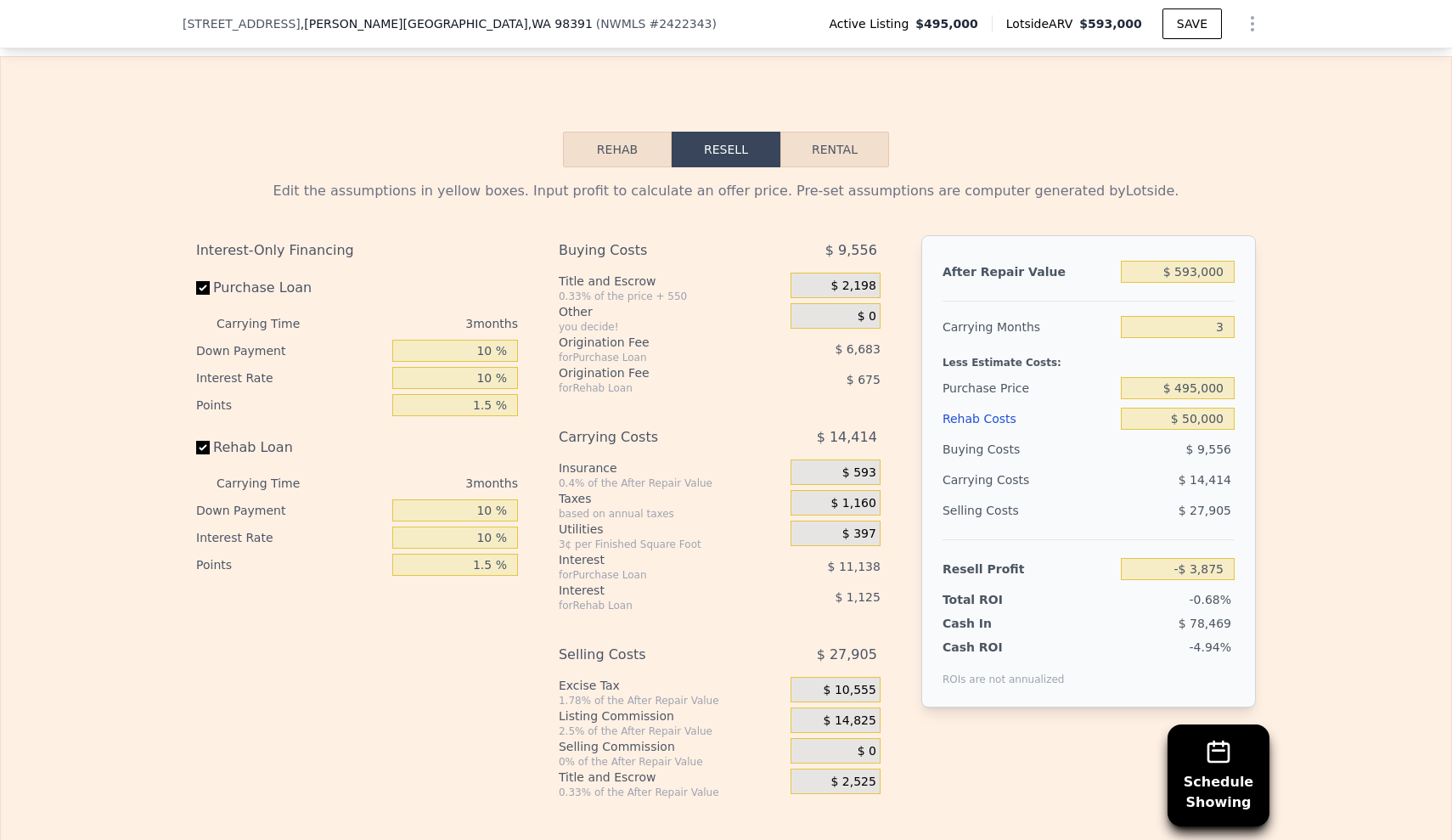
scroll to position [2647, 0]
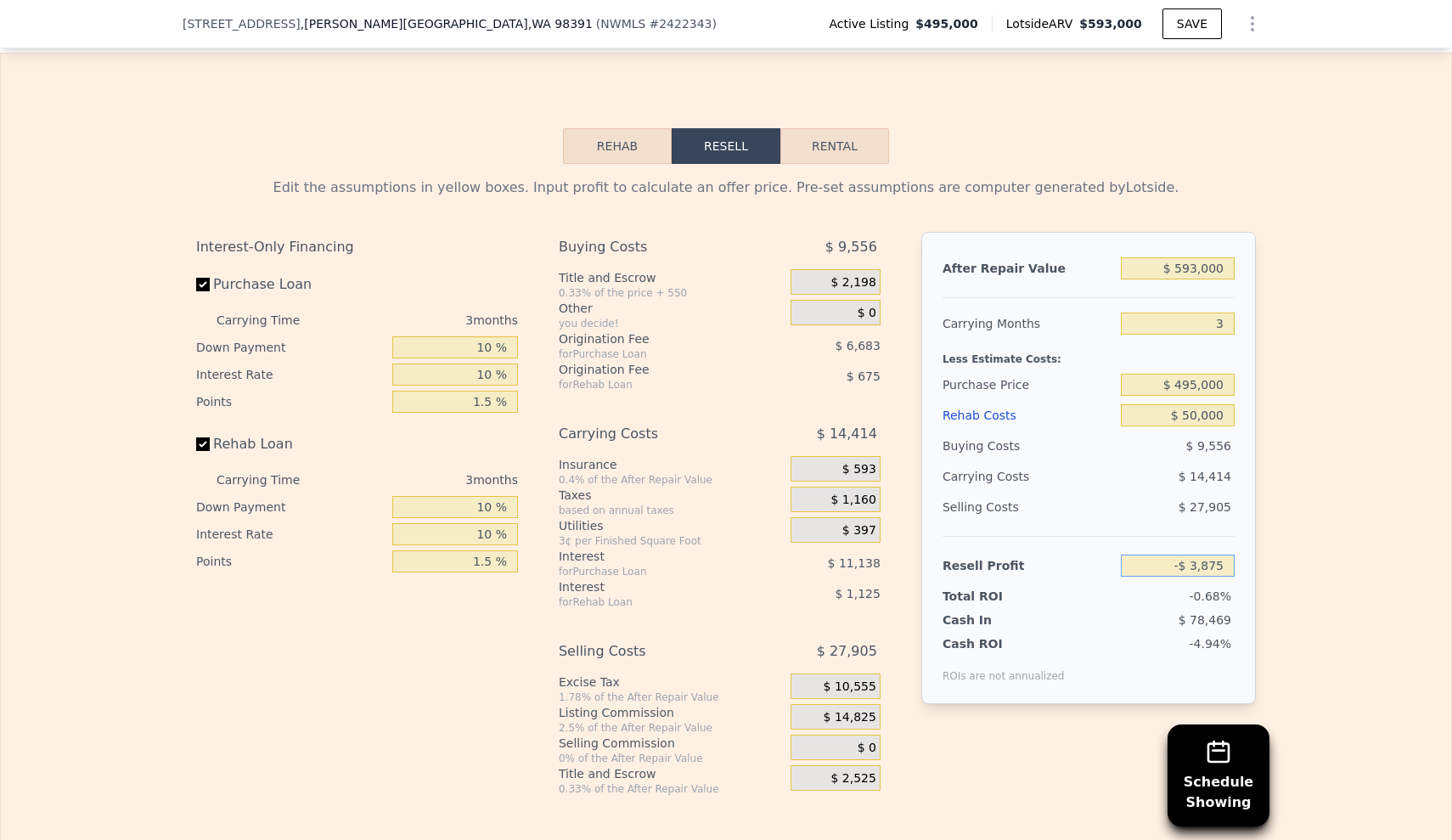
click at [1192, 555] on input "-$ 3,875" at bounding box center [1177, 565] width 114 height 22
drag, startPoint x: 1148, startPoint y: 516, endPoint x: 1270, endPoint y: 517, distance: 122.0
click at [1269, 518] on div "Edit the assumptions in yellow boxes. Input profit to calculate an offer price.…" at bounding box center [726, 479] width 1451 height 632
type input "$ 50,000"
type input "$ 443,164"
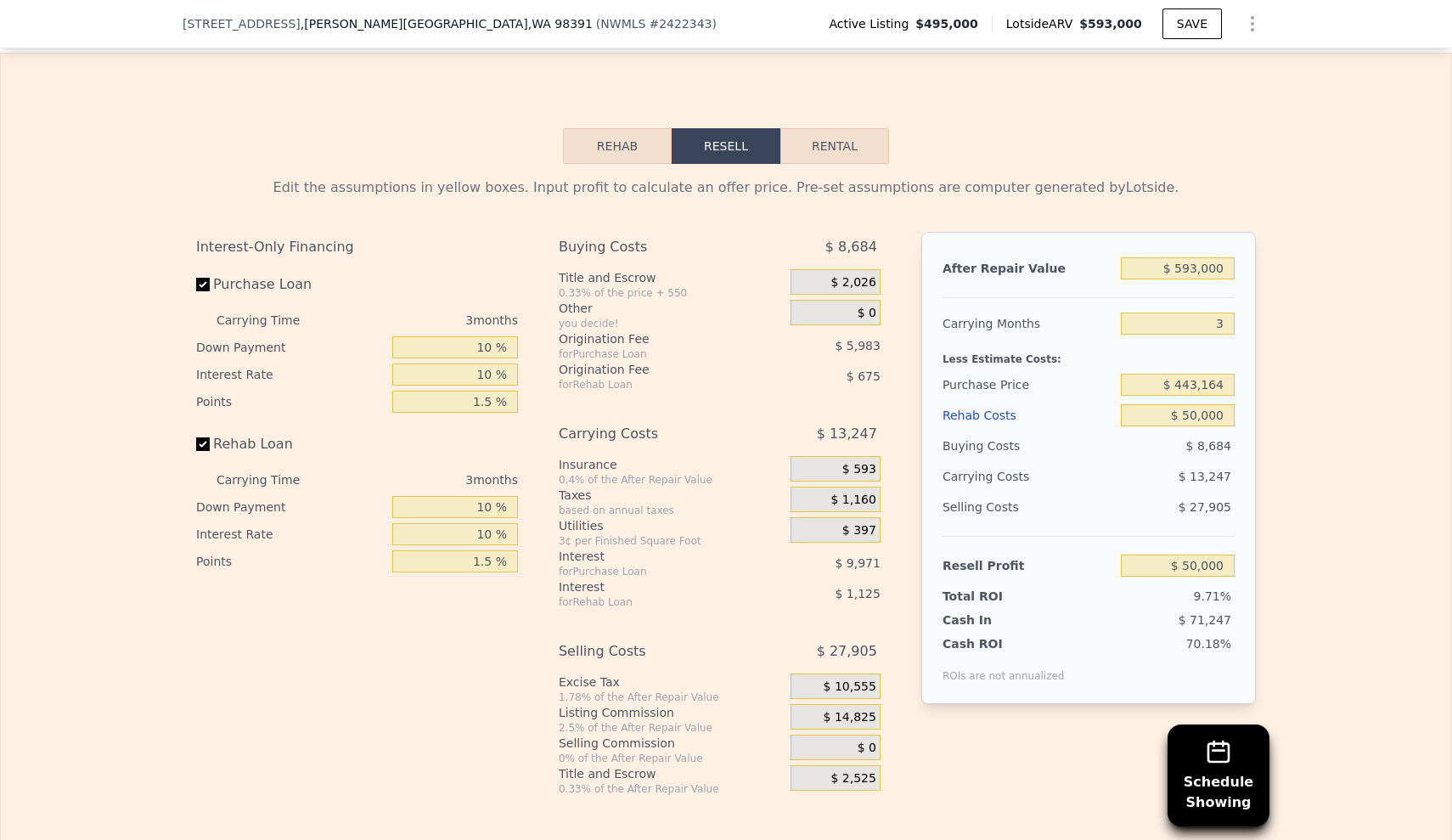
click at [1347, 412] on div "Edit the assumptions in yellow boxes. Input profit to calculate an offer price.…" at bounding box center [726, 479] width 1451 height 632
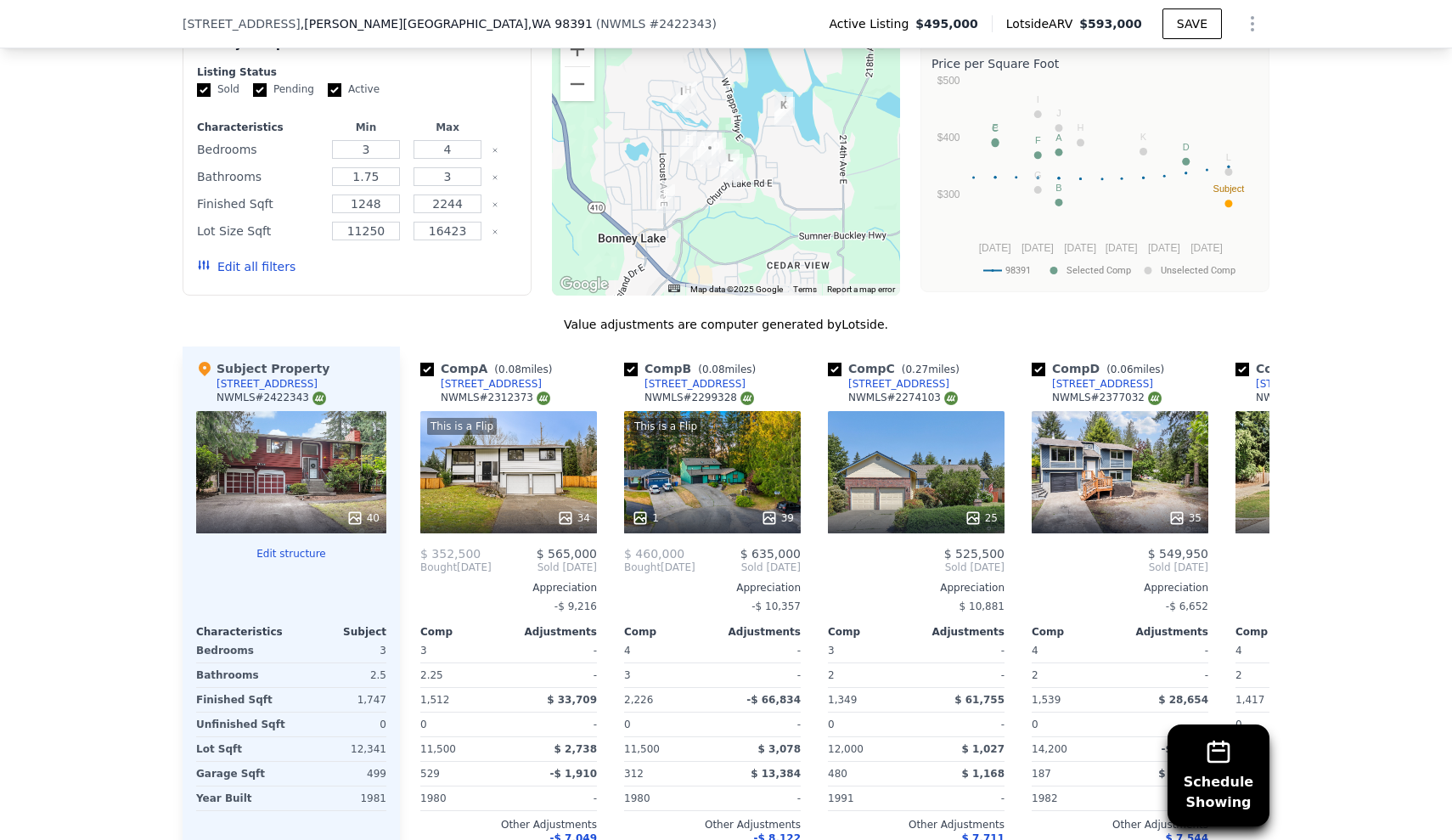
scroll to position [1653, 0]
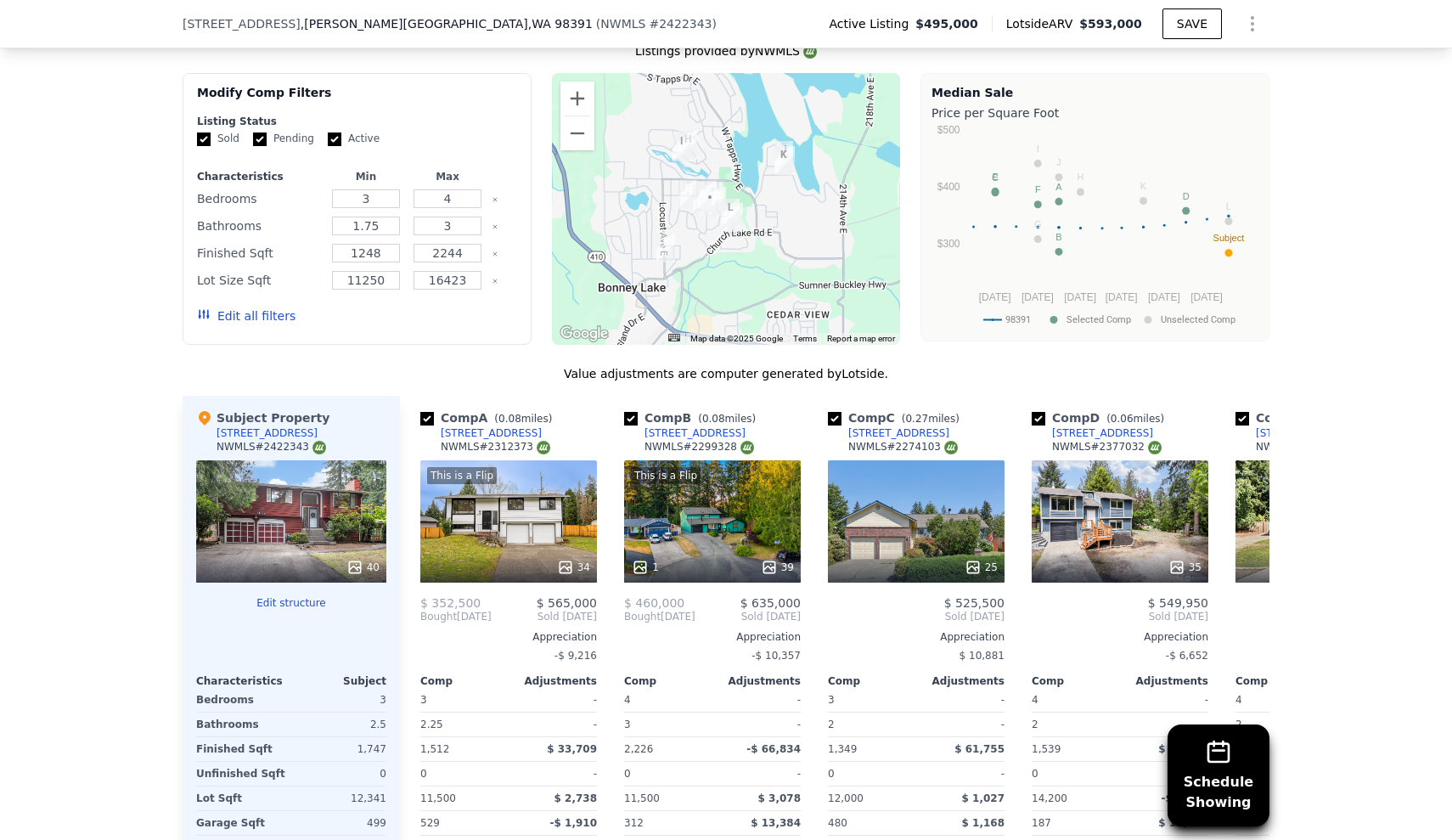
click at [229, 307] on button "Edit all filters" at bounding box center [246, 315] width 98 height 17
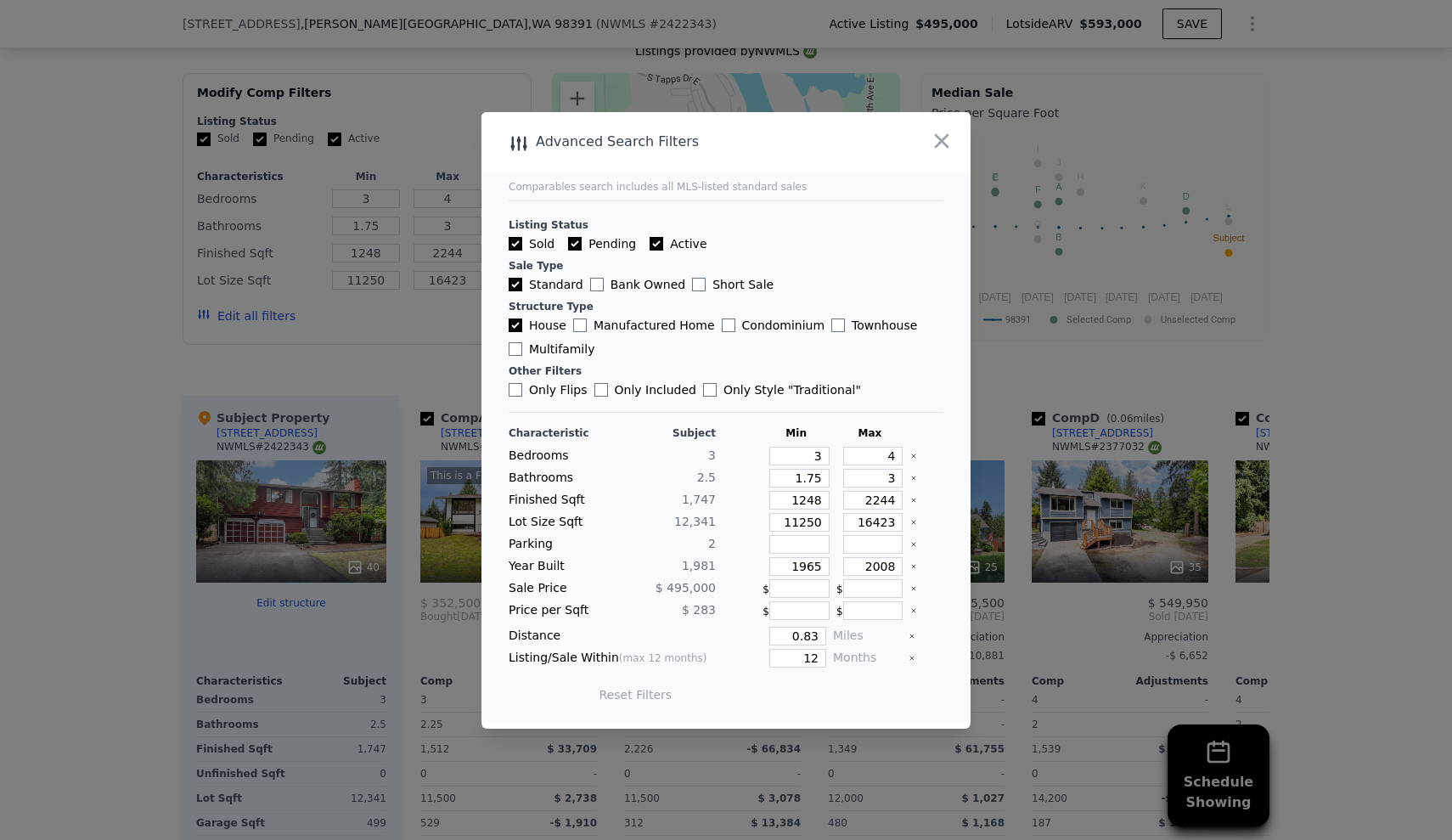
click at [910, 518] on div at bounding box center [926, 522] width 33 height 19
click at [910, 524] on icon "Clear" at bounding box center [913, 522] width 6 height 6
drag, startPoint x: 865, startPoint y: 479, endPoint x: 894, endPoint y: 480, distance: 29.0
click at [894, 480] on div "Bathrooms 2.5 1.75 3" at bounding box center [726, 478] width 435 height 19
click at [885, 479] on input "3" at bounding box center [874, 478] width 60 height 19
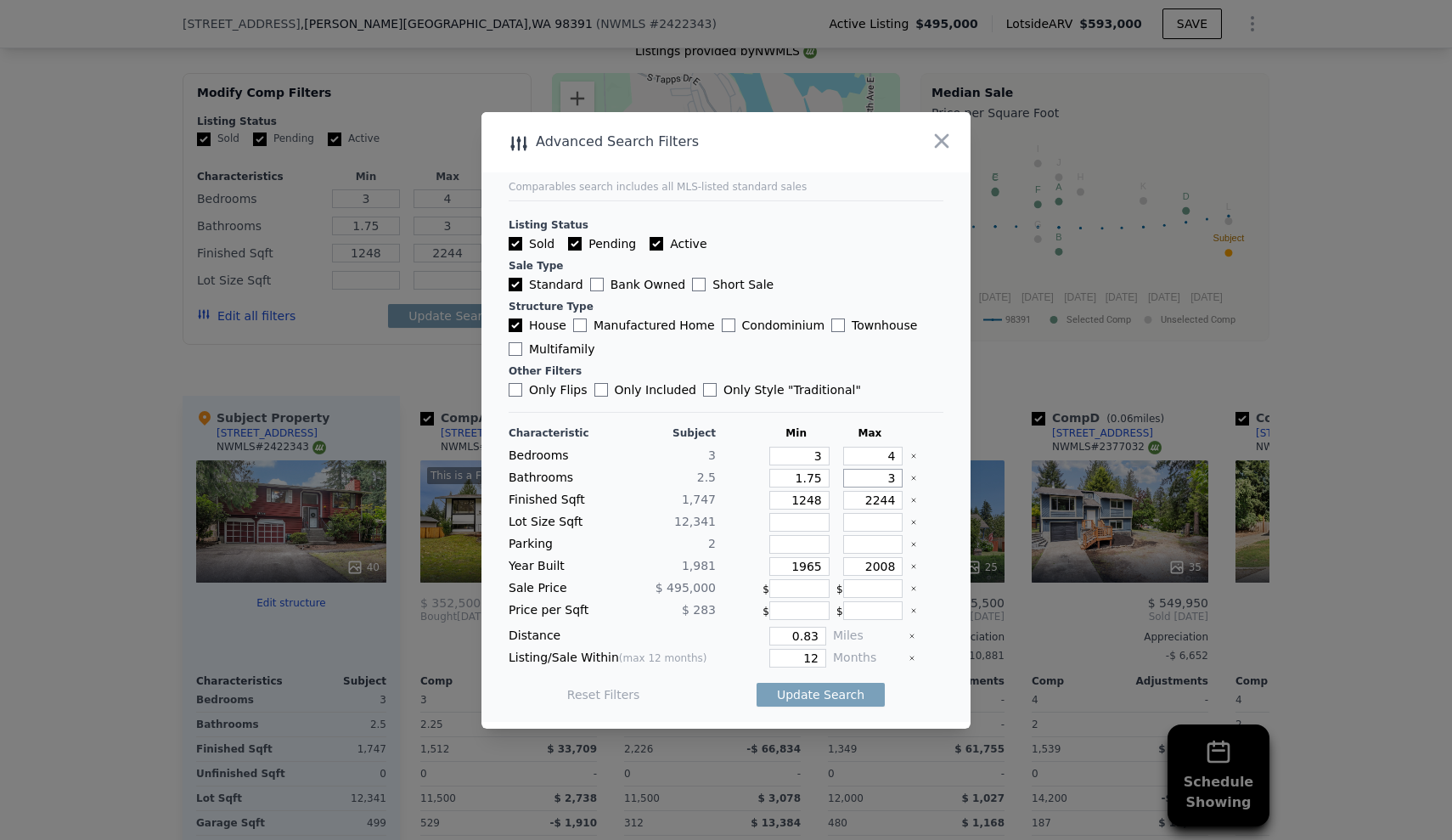
type input "3.5"
click at [912, 565] on icon "Clear" at bounding box center [914, 566] width 4 height 4
drag, startPoint x: 798, startPoint y: 658, endPoint x: 819, endPoint y: 664, distance: 21.8
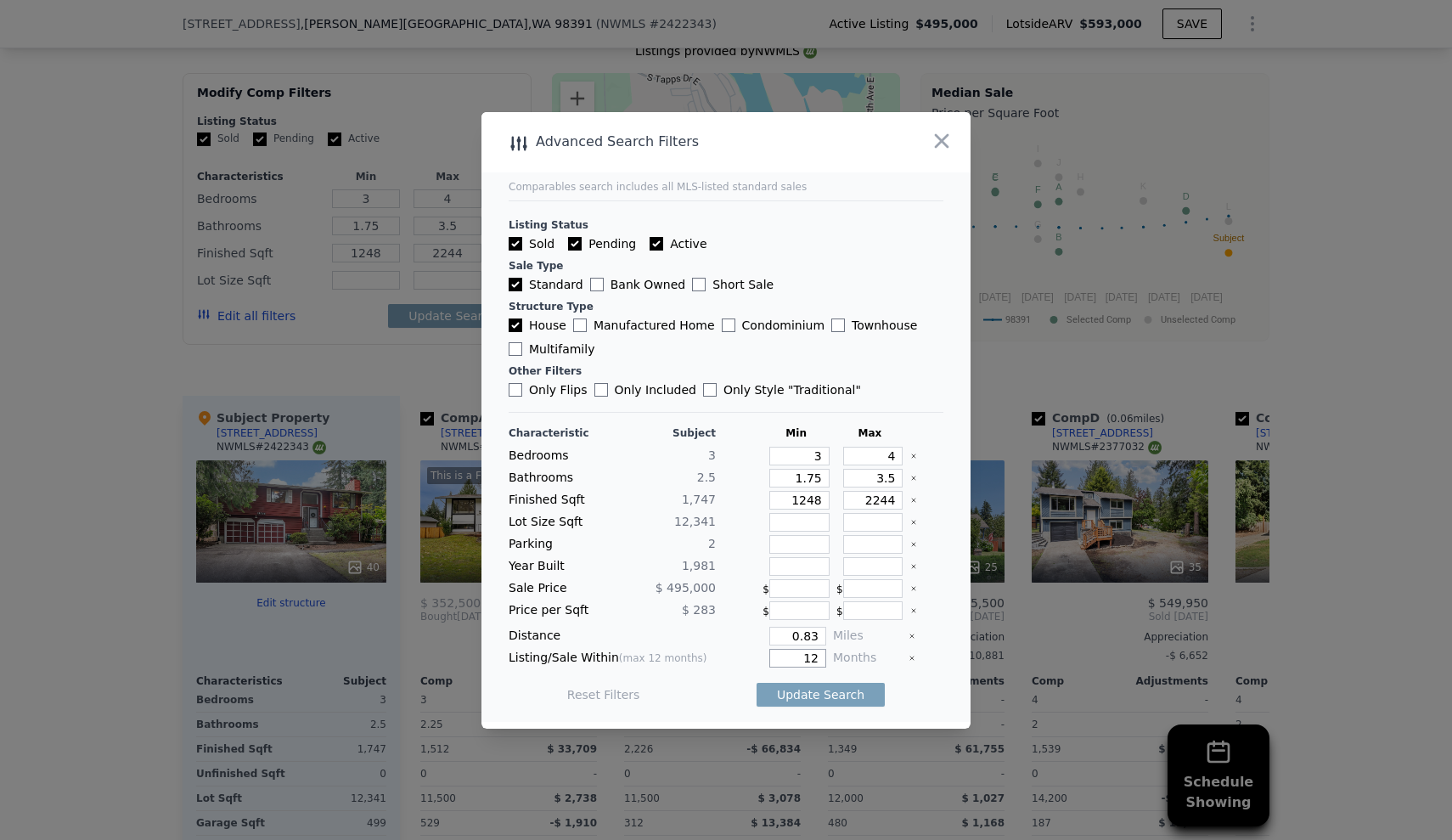
click at [820, 660] on div "Listing/Sale Within (max 12 months) 12 Months" at bounding box center [726, 658] width 435 height 19
type input "6"
click at [827, 691] on button "Update Search" at bounding box center [820, 695] width 128 height 24
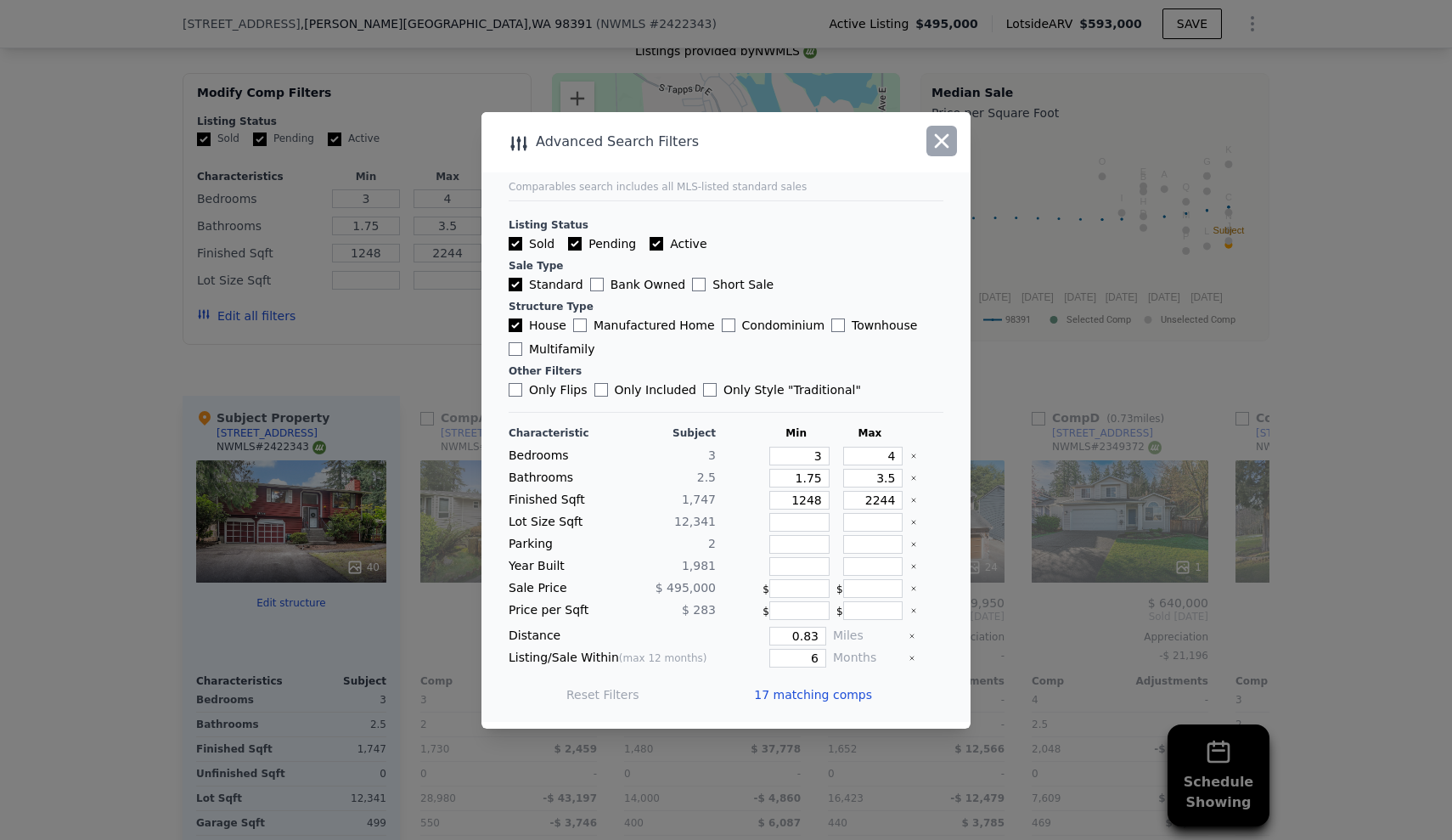
click at [938, 143] on icon "button" at bounding box center [943, 141] width 15 height 15
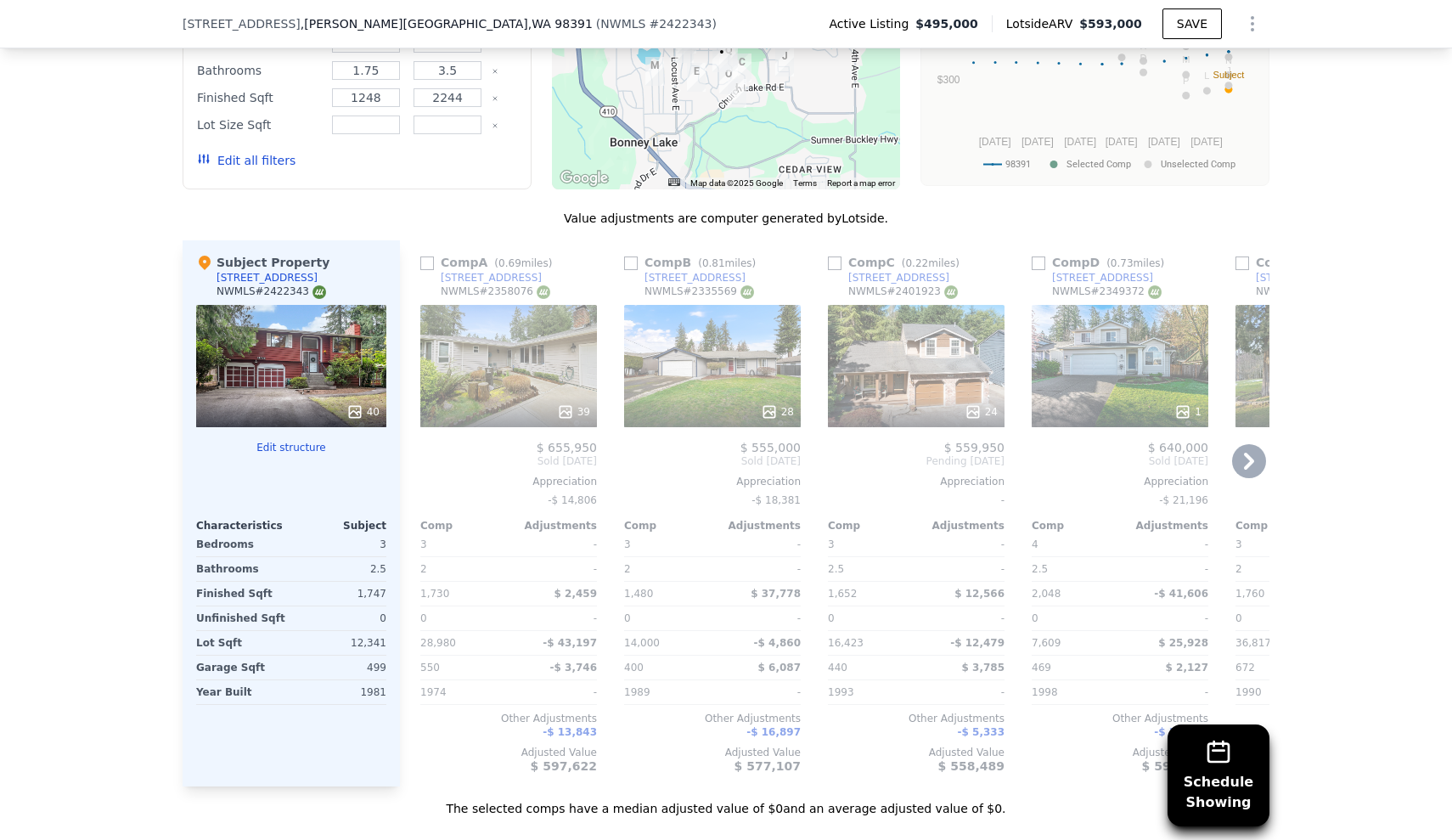
scroll to position [1812, 0]
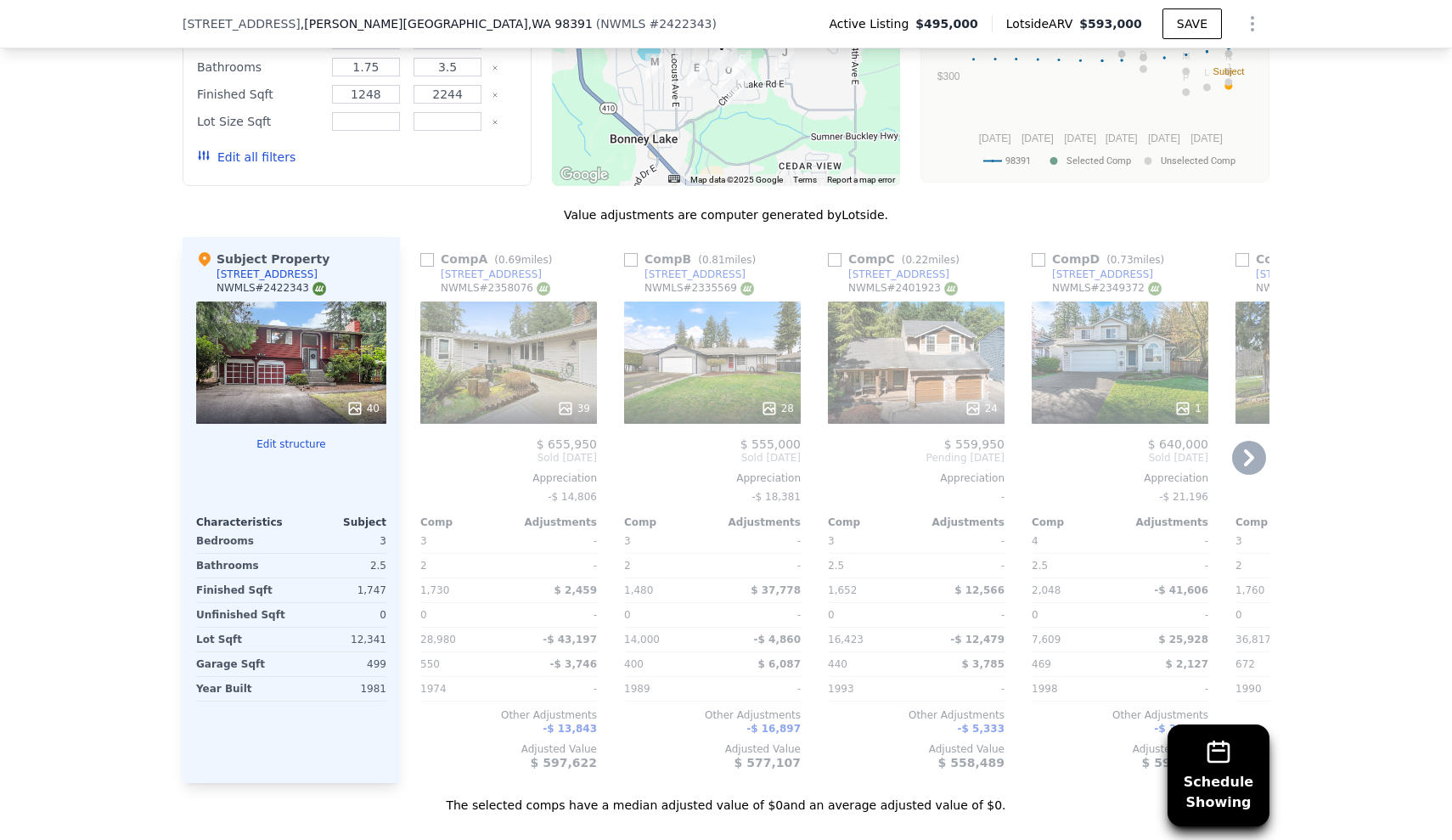
click at [923, 310] on div "24" at bounding box center [916, 363] width 176 height 123
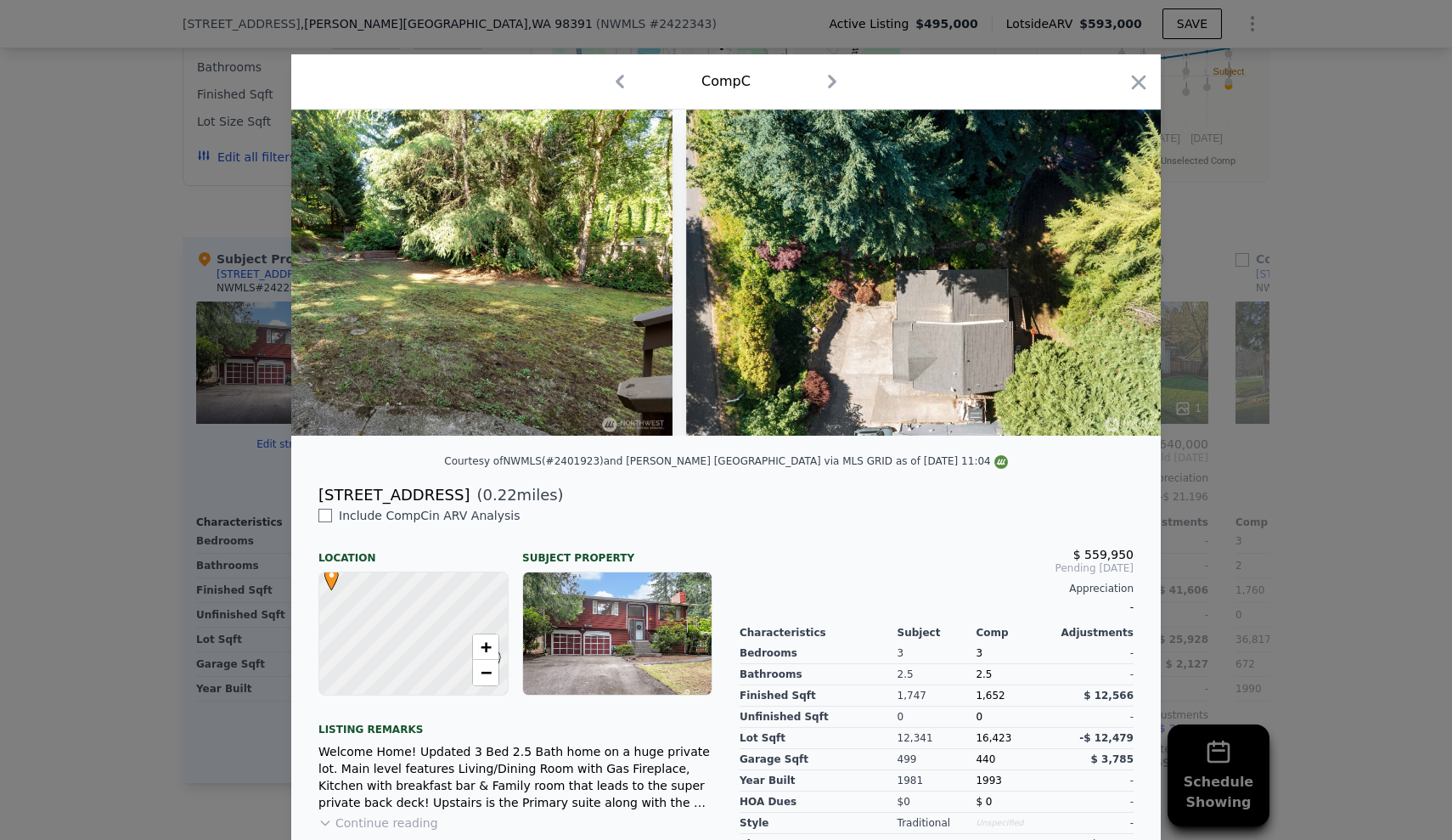
scroll to position [0, 10918]
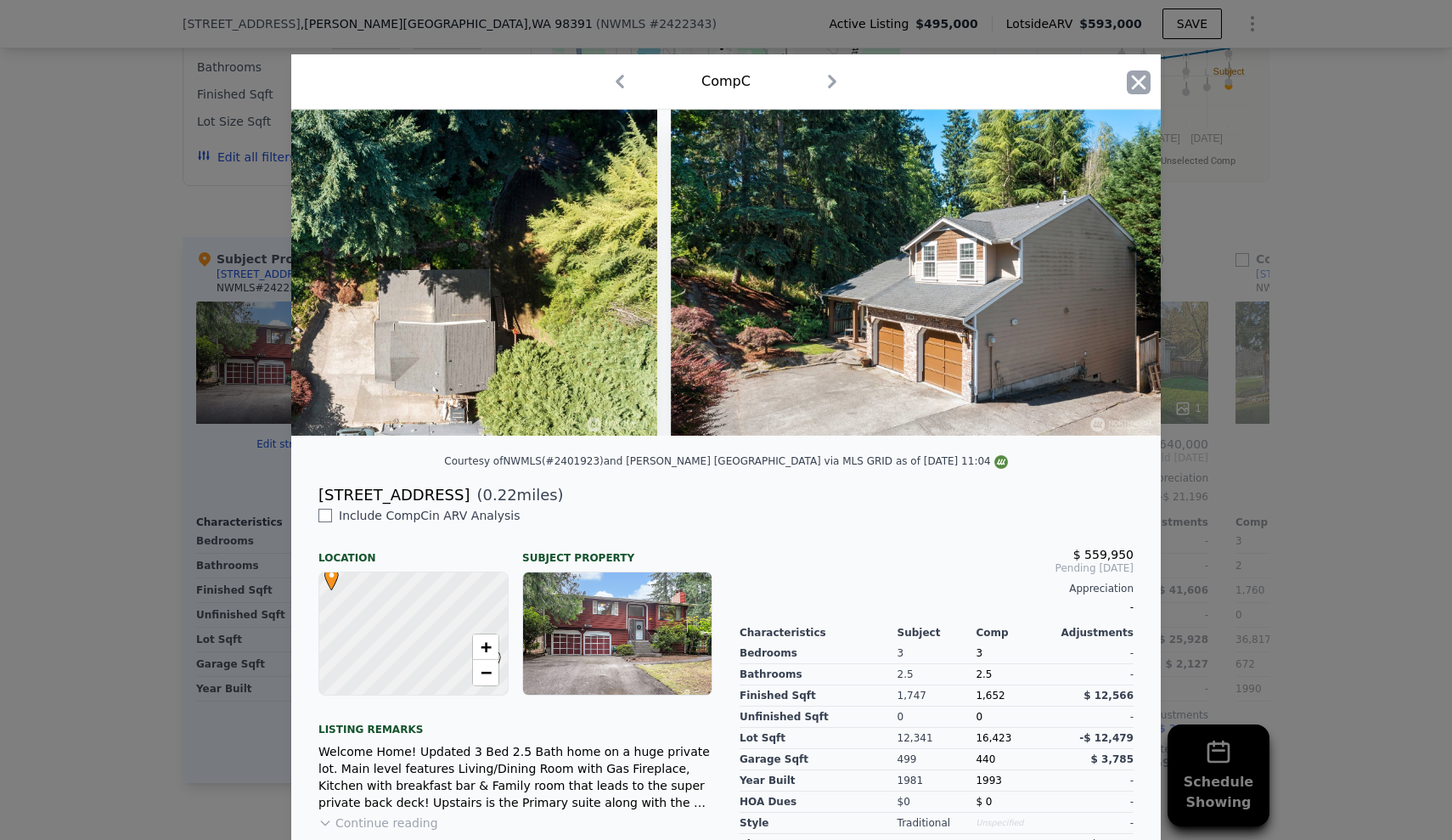
click at [1127, 85] on icon "button" at bounding box center [1139, 83] width 24 height 24
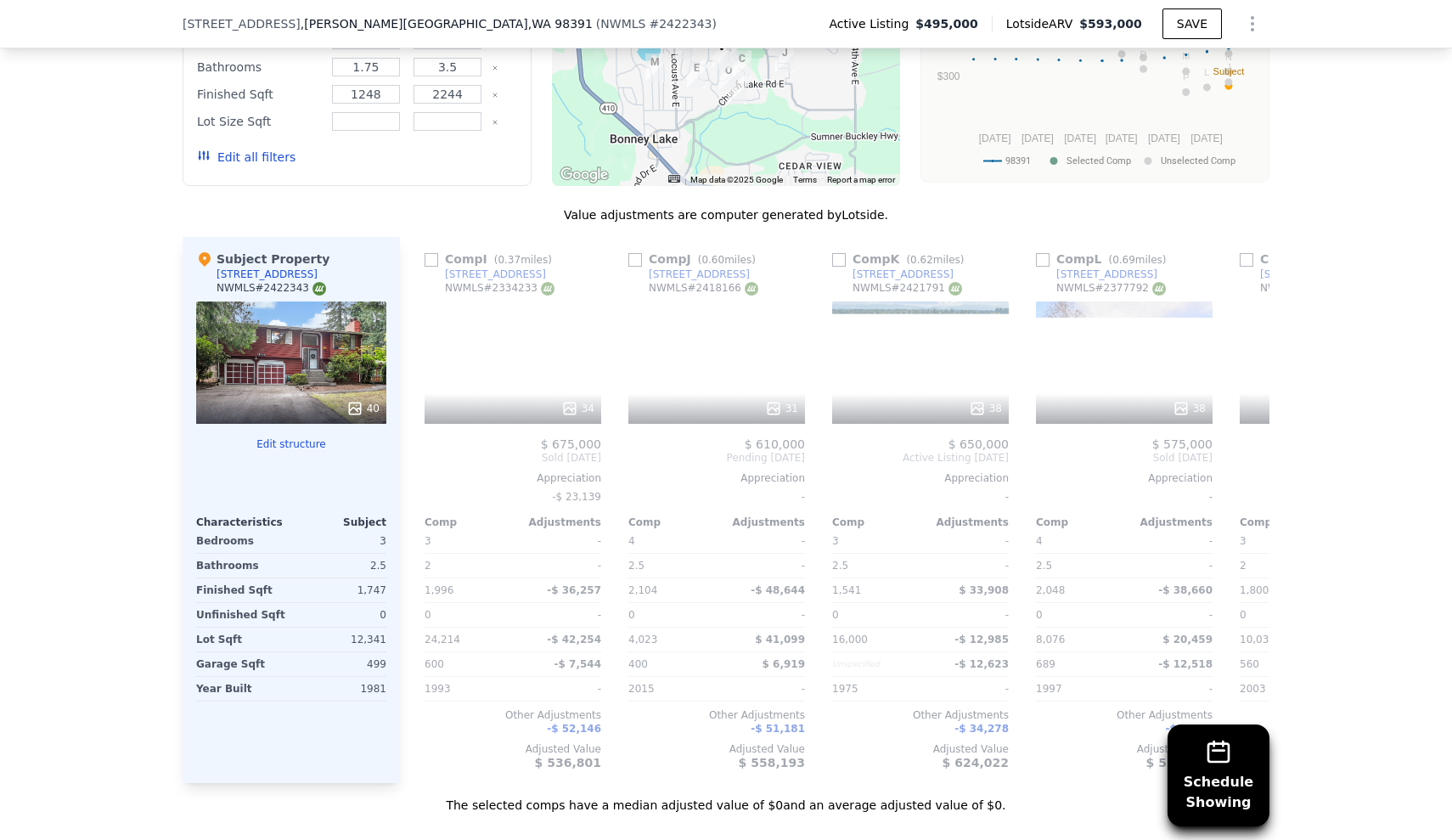
scroll to position [0, 1664]
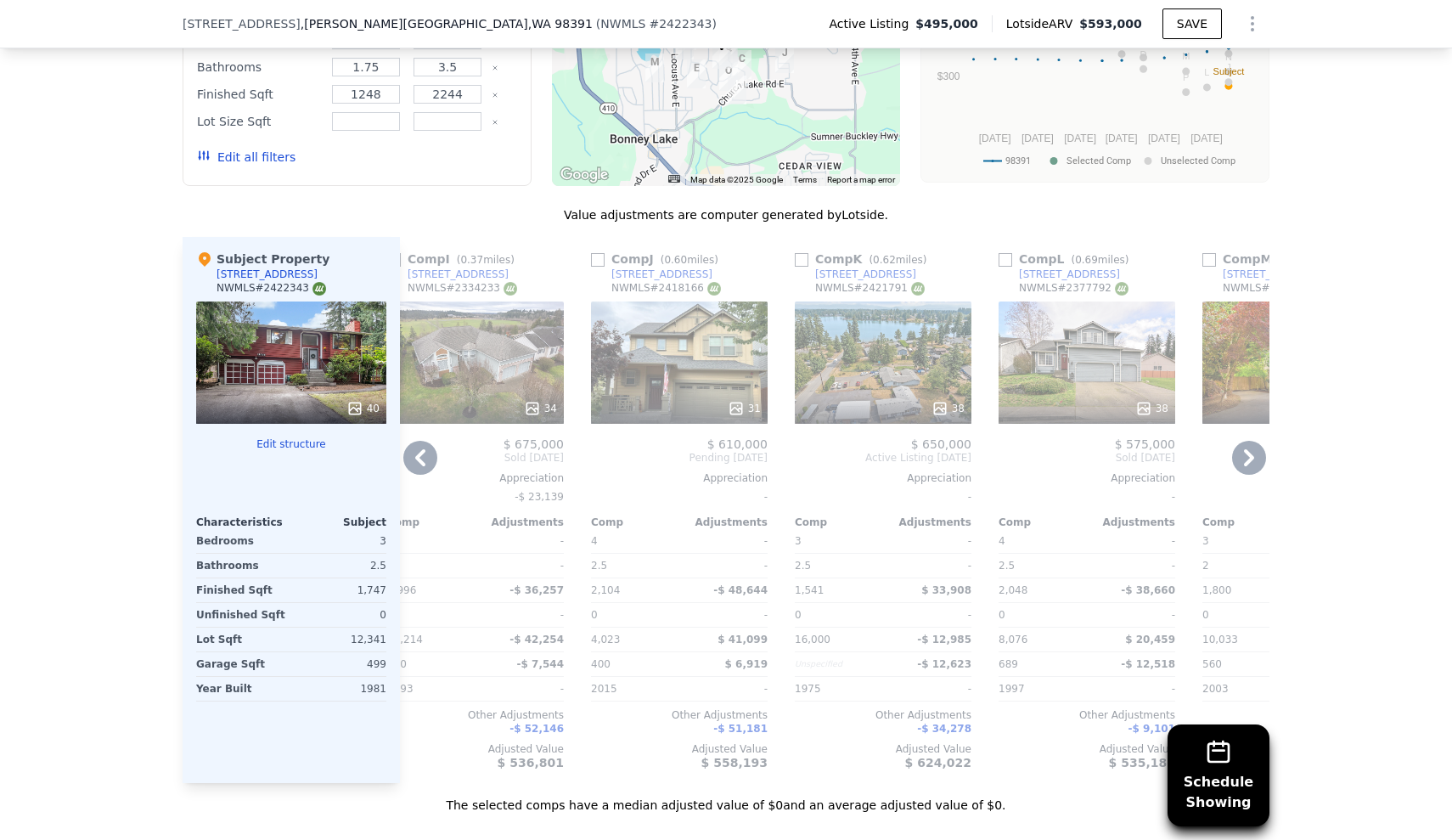
click at [495, 302] on div "34" at bounding box center [476, 363] width 176 height 123
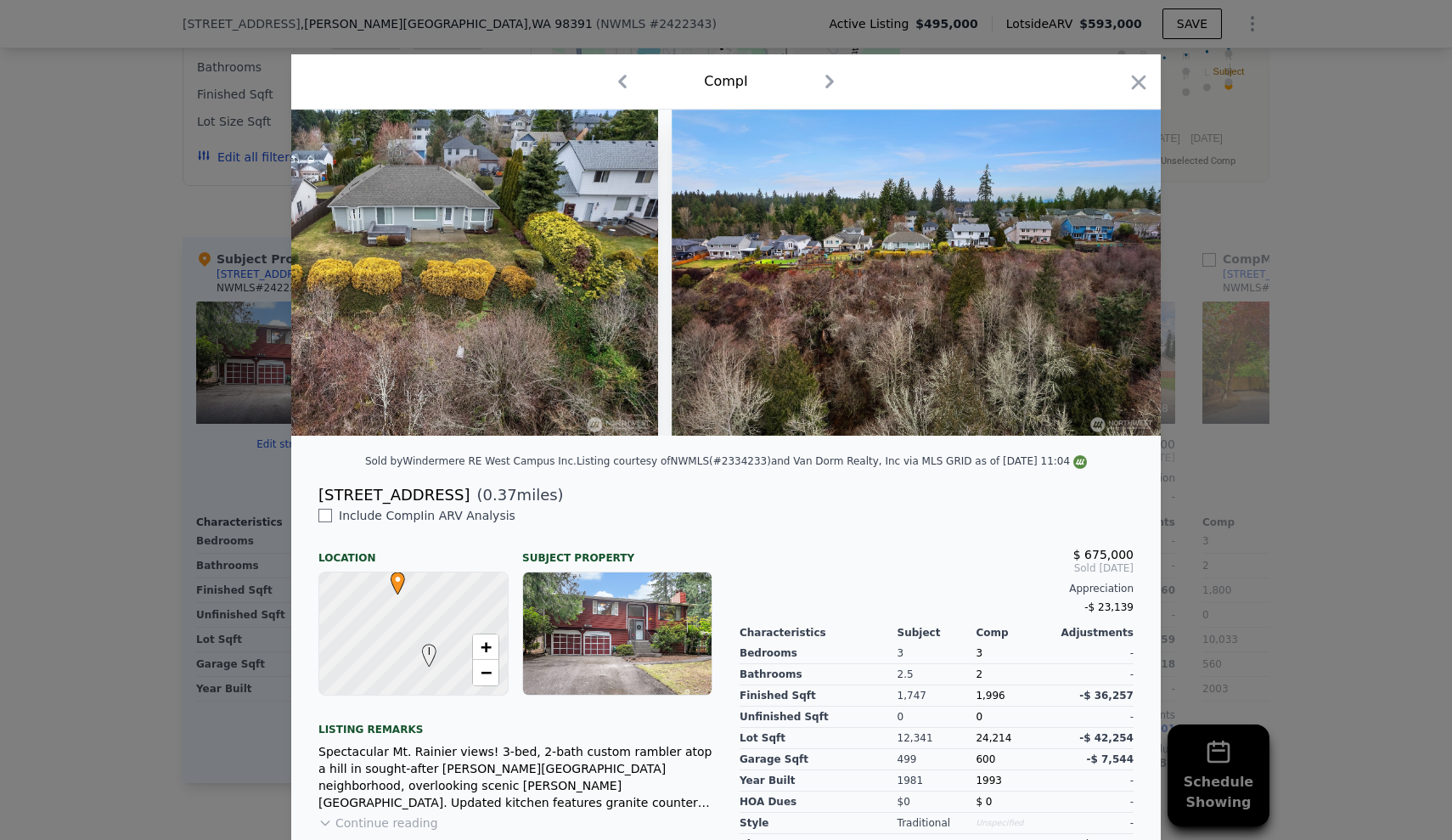
click at [1132, 79] on icon "button" at bounding box center [1139, 83] width 24 height 24
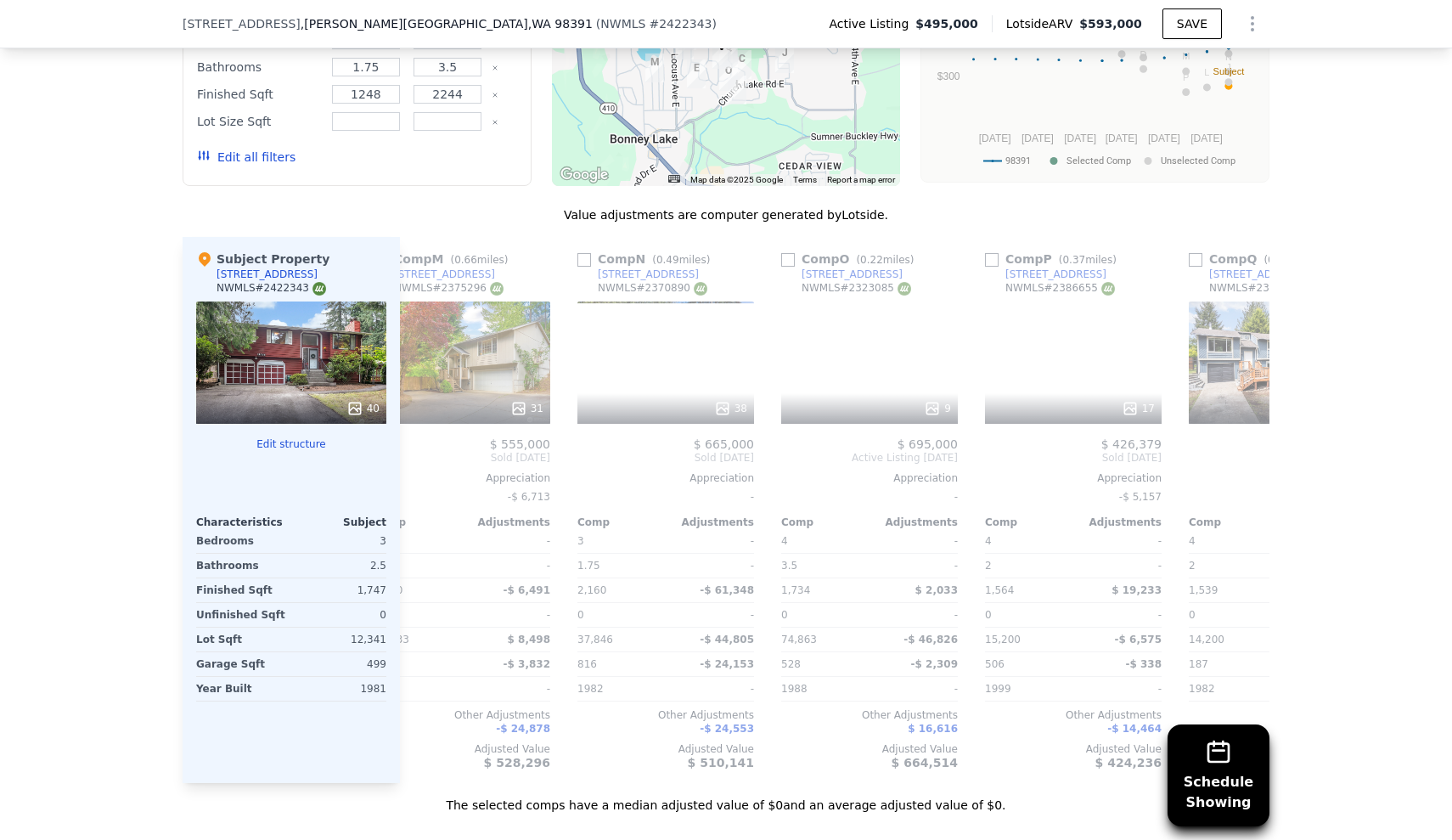
scroll to position [0, 2637]
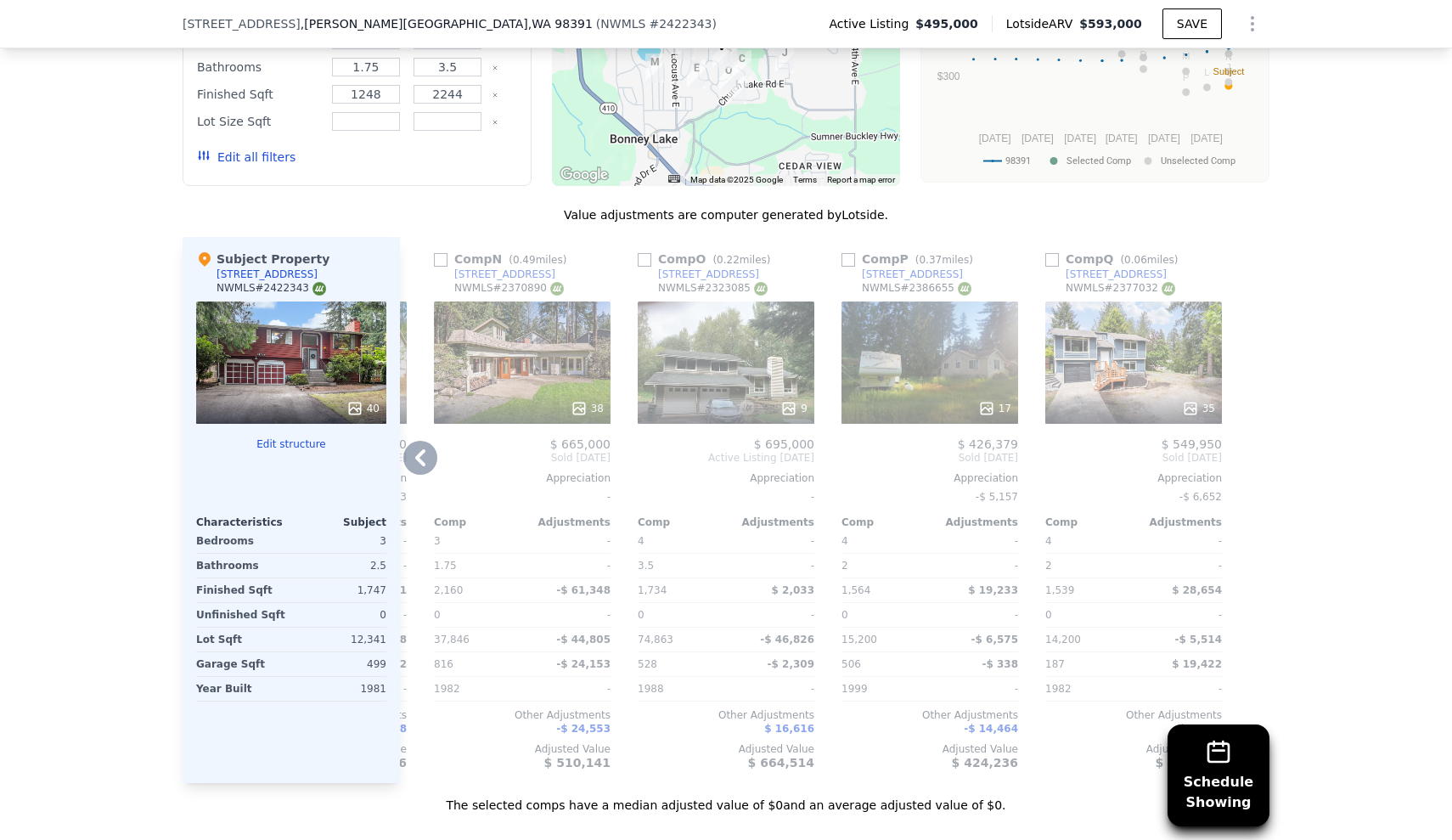
click at [536, 302] on div "38" at bounding box center [522, 363] width 176 height 123
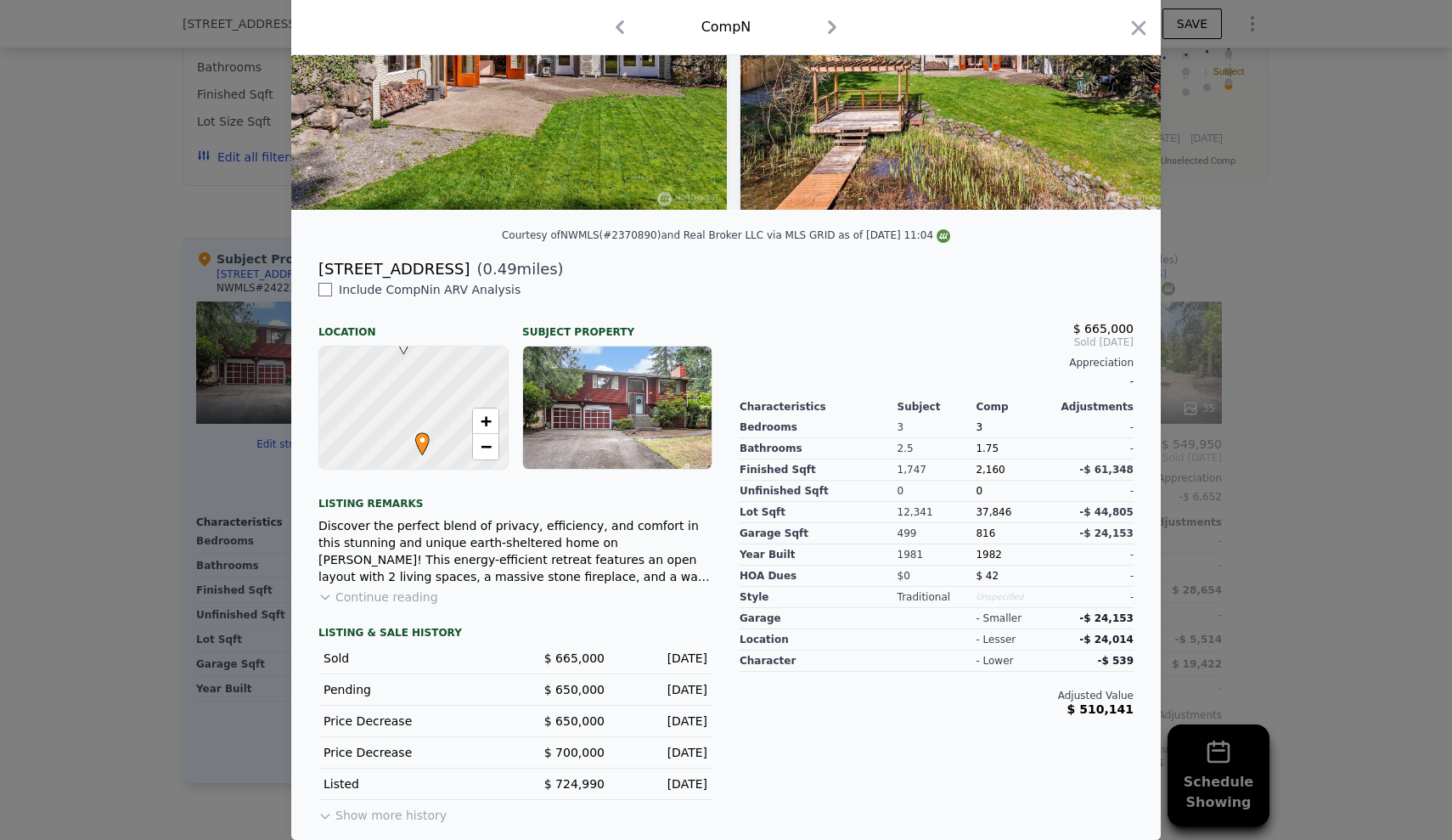
scroll to position [239, 0]
click at [416, 813] on button "Show more history" at bounding box center [382, 812] width 128 height 24
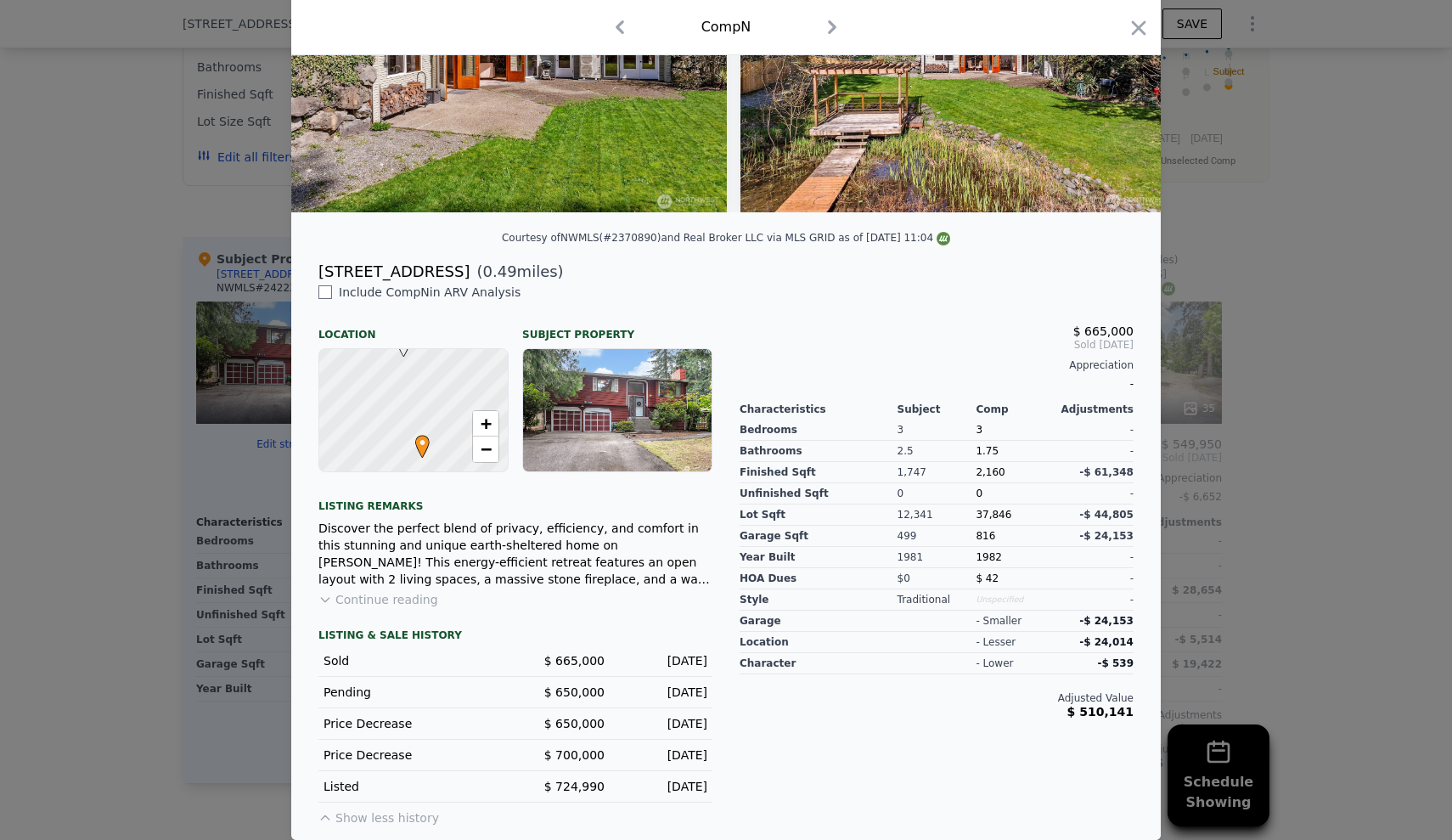
scroll to position [0, 0]
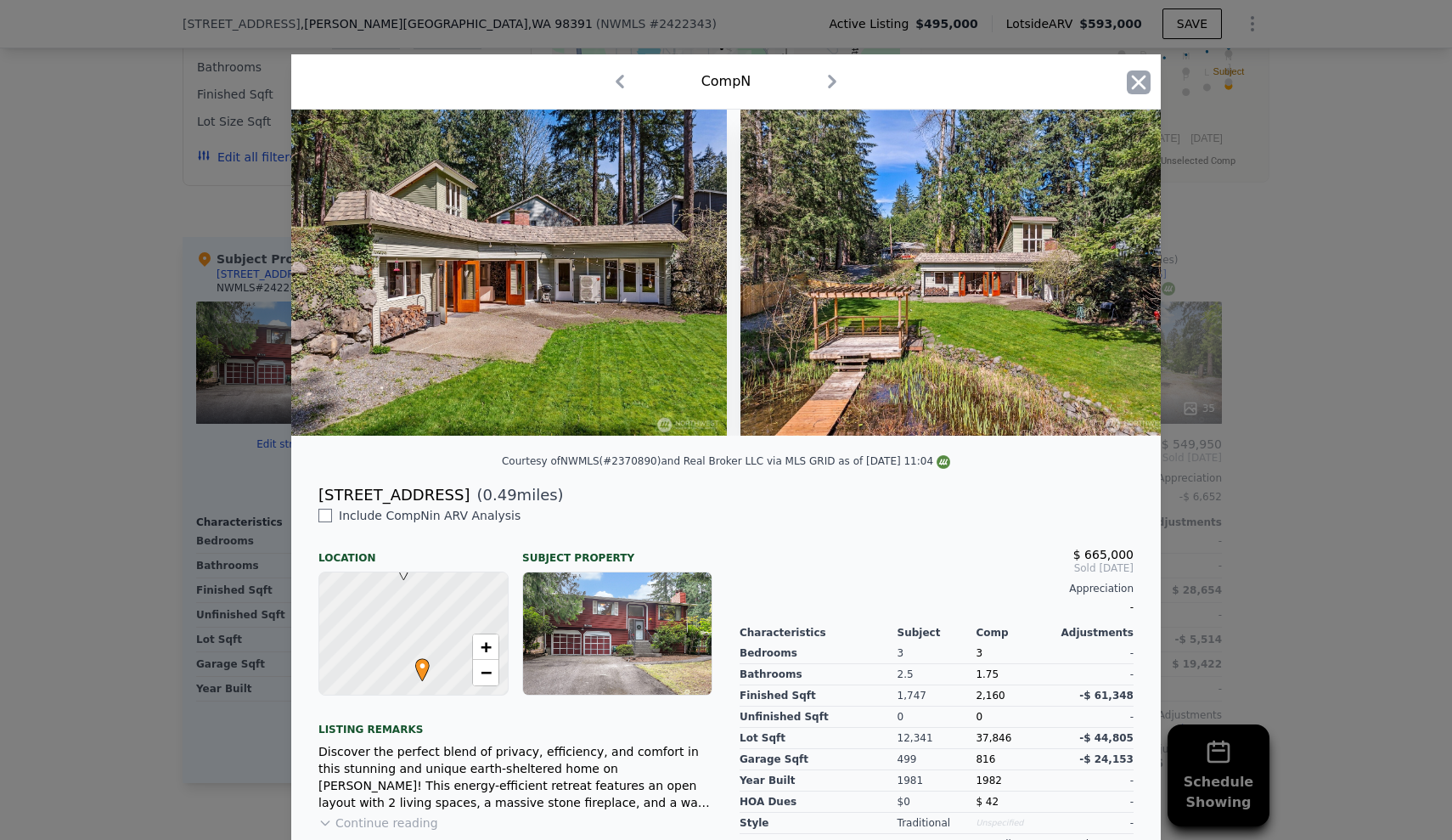
click at [1135, 82] on icon "button" at bounding box center [1139, 82] width 15 height 15
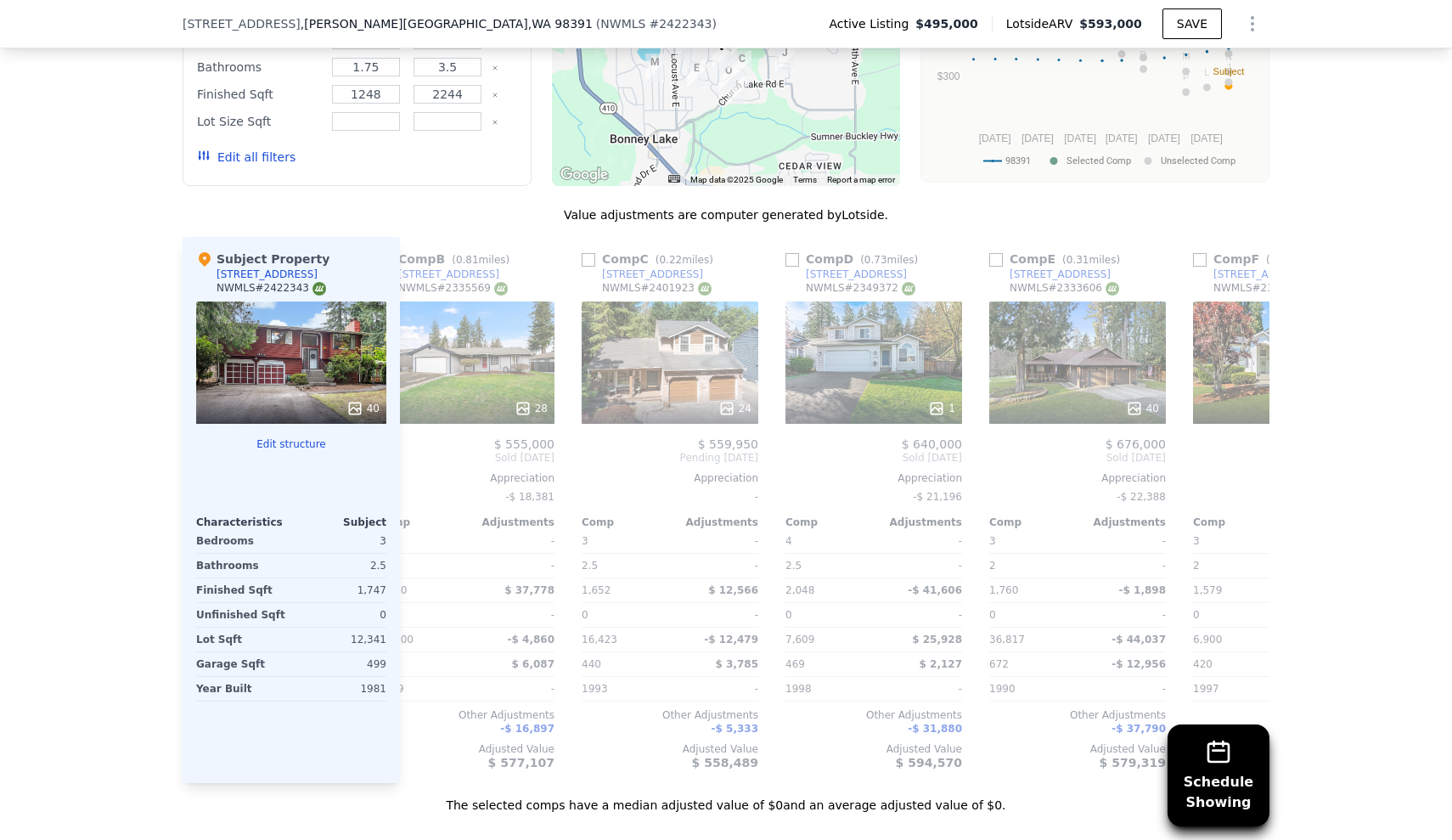
scroll to position [0, 225]
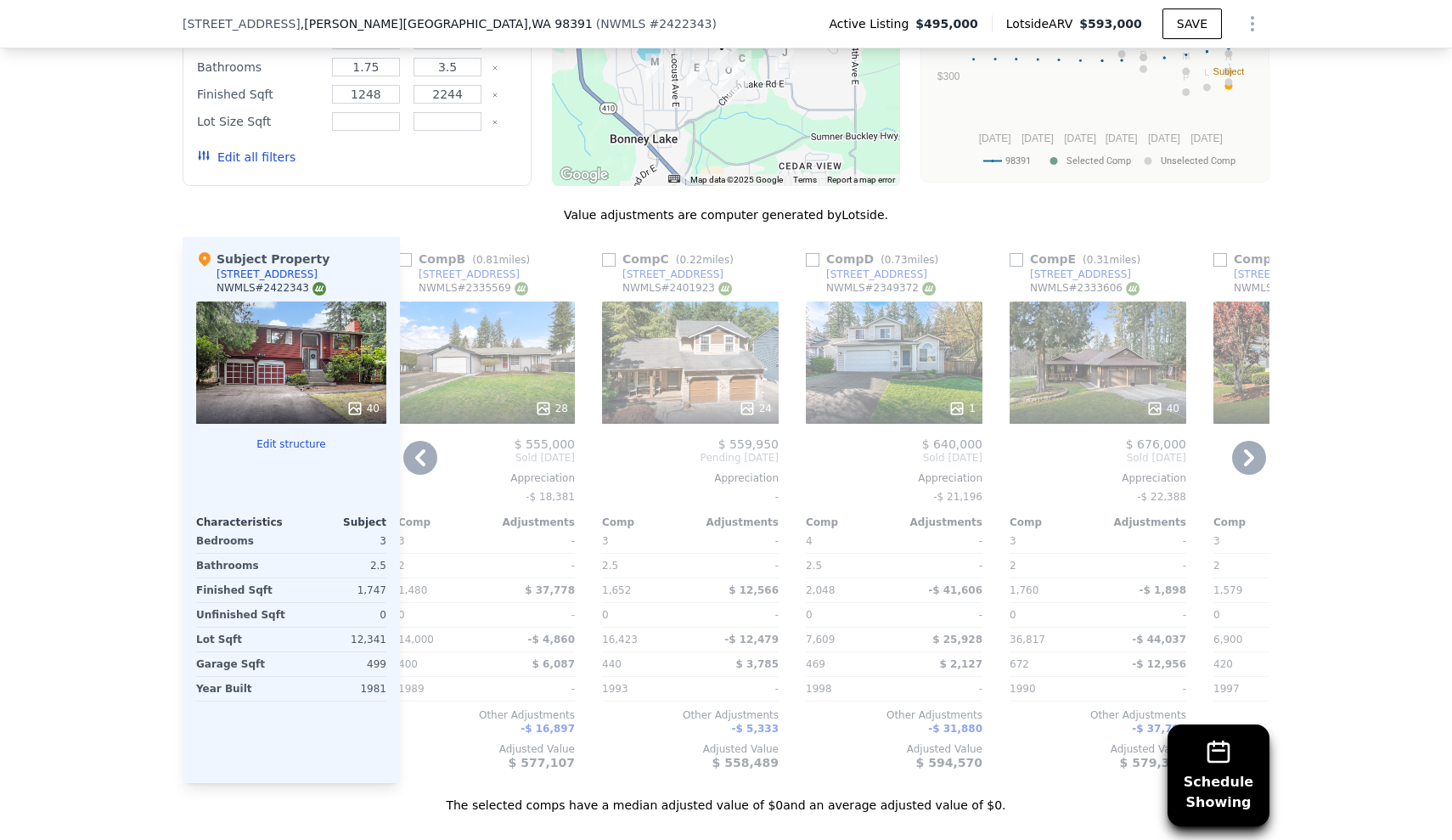
click at [846, 302] on div "1" at bounding box center [895, 363] width 176 height 123
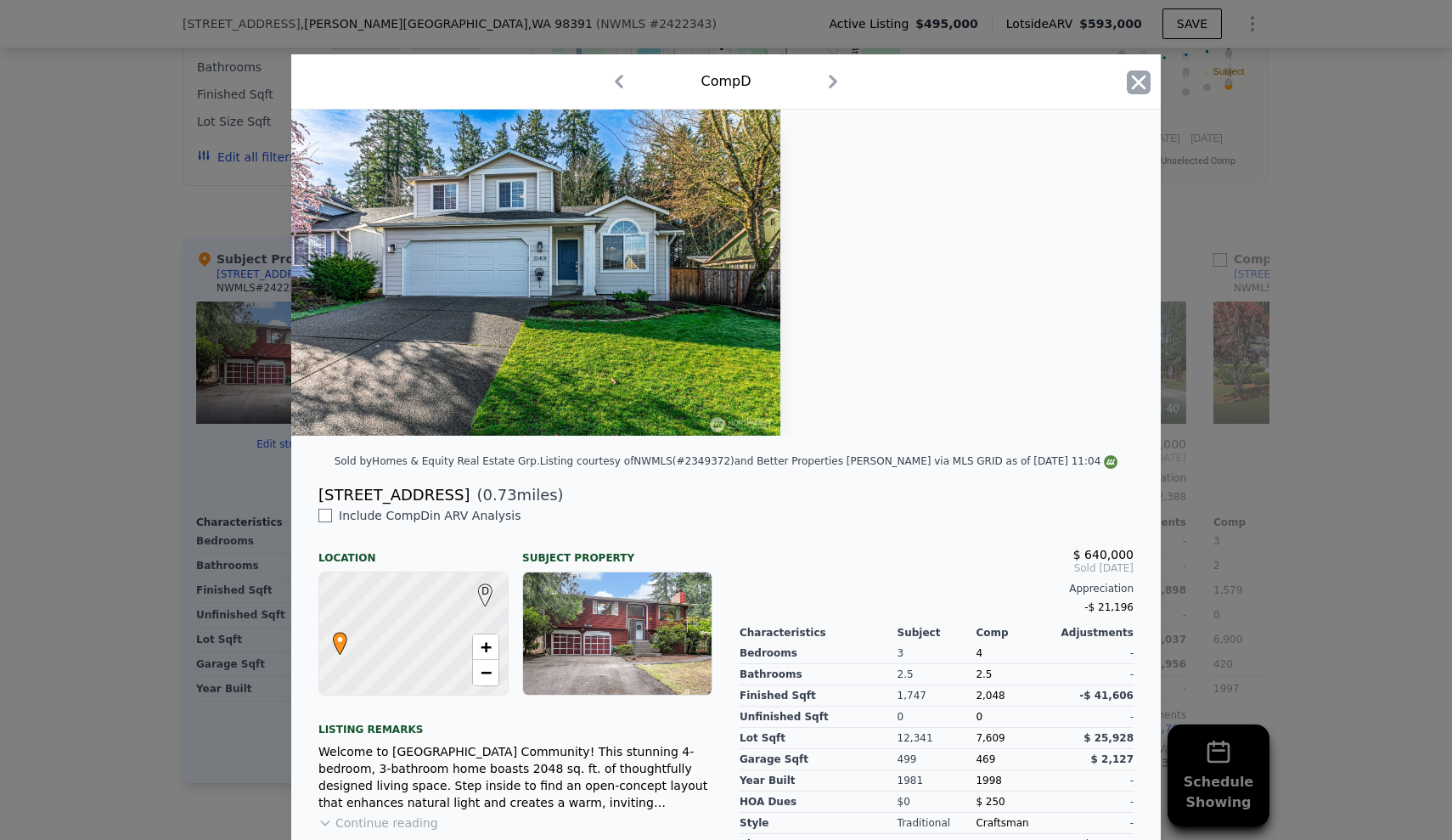
click at [1142, 79] on icon "button" at bounding box center [1139, 83] width 24 height 24
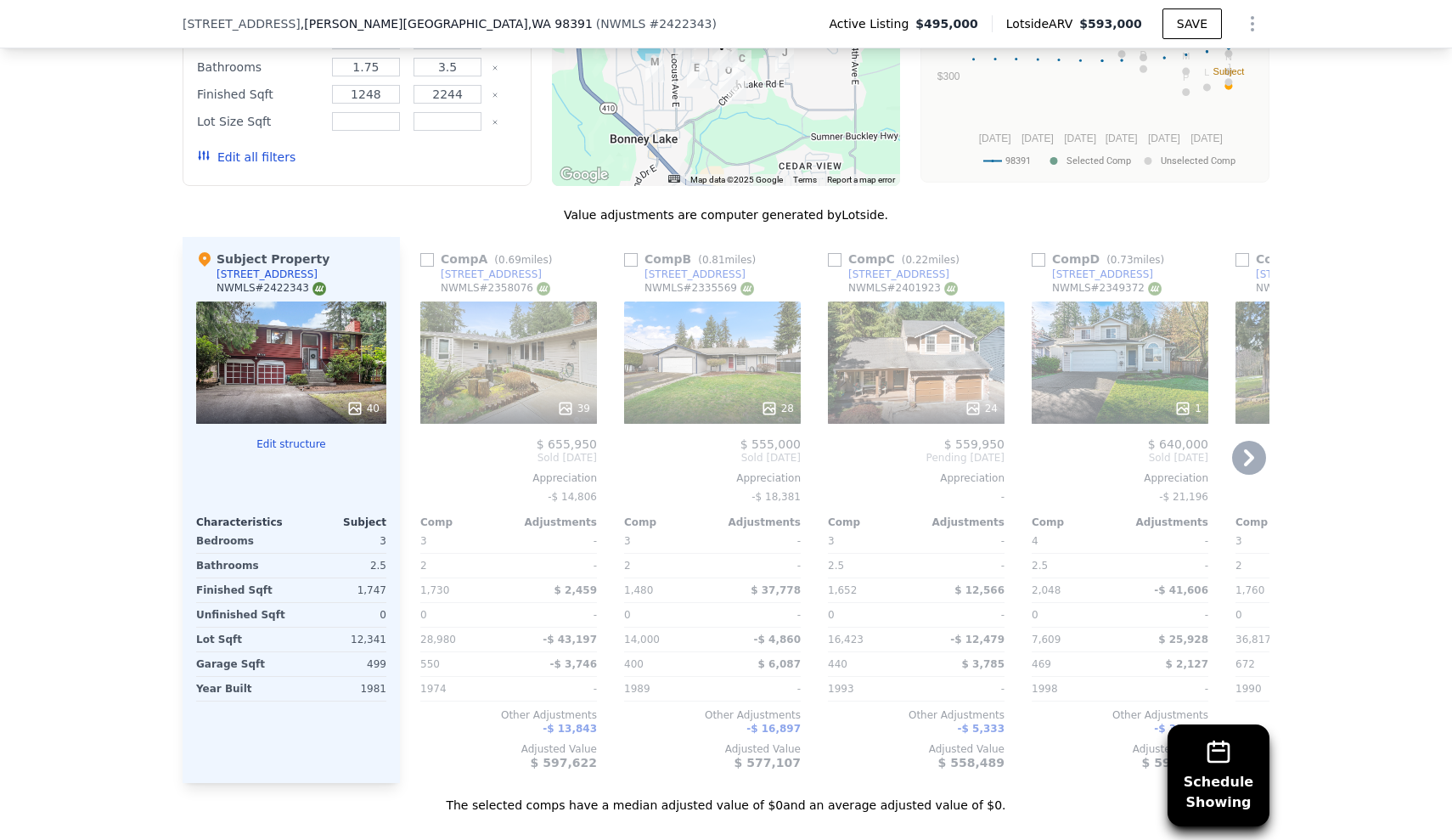
click at [473, 302] on div "39" at bounding box center [508, 363] width 176 height 123
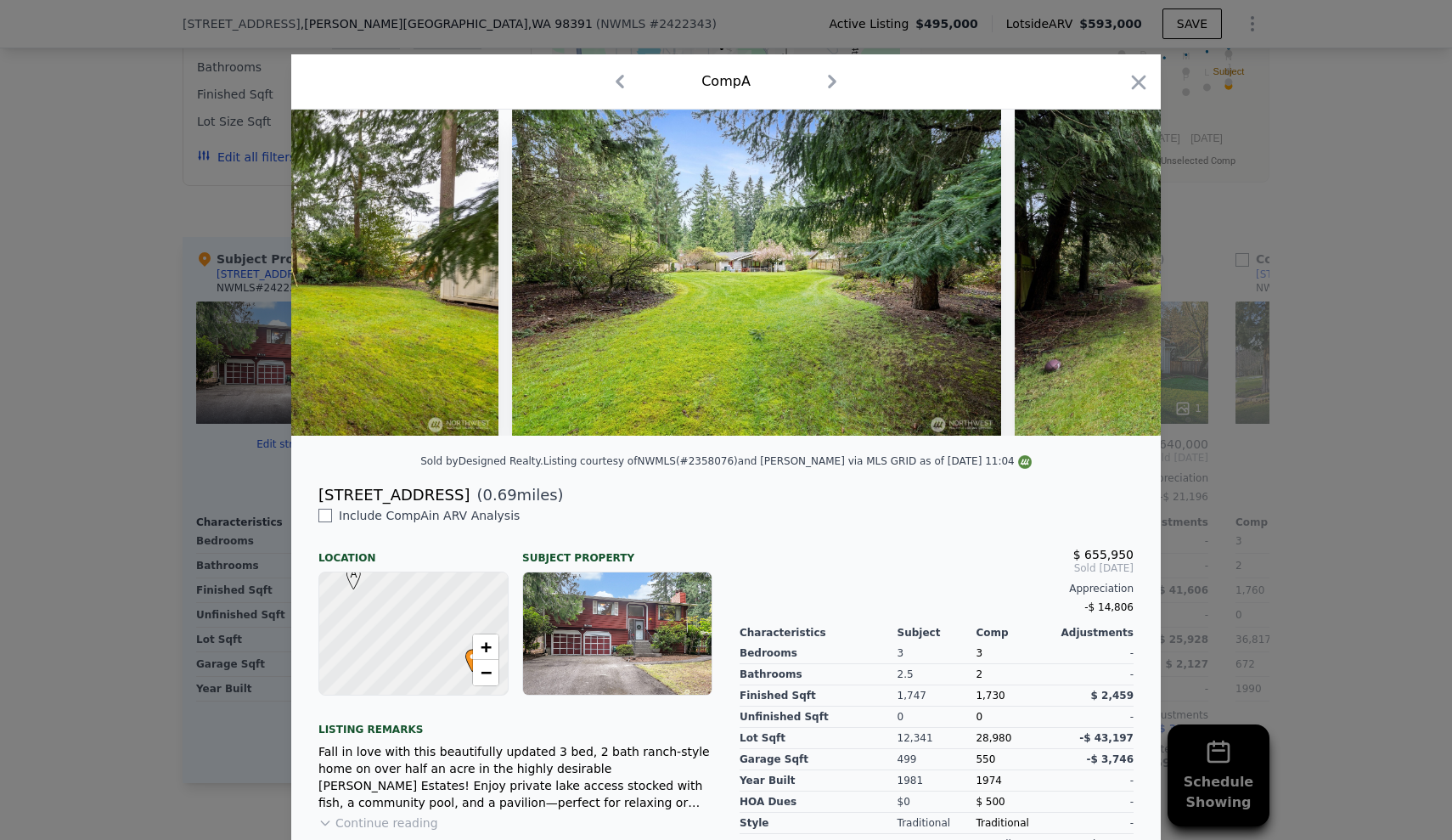
scroll to position [0, 18232]
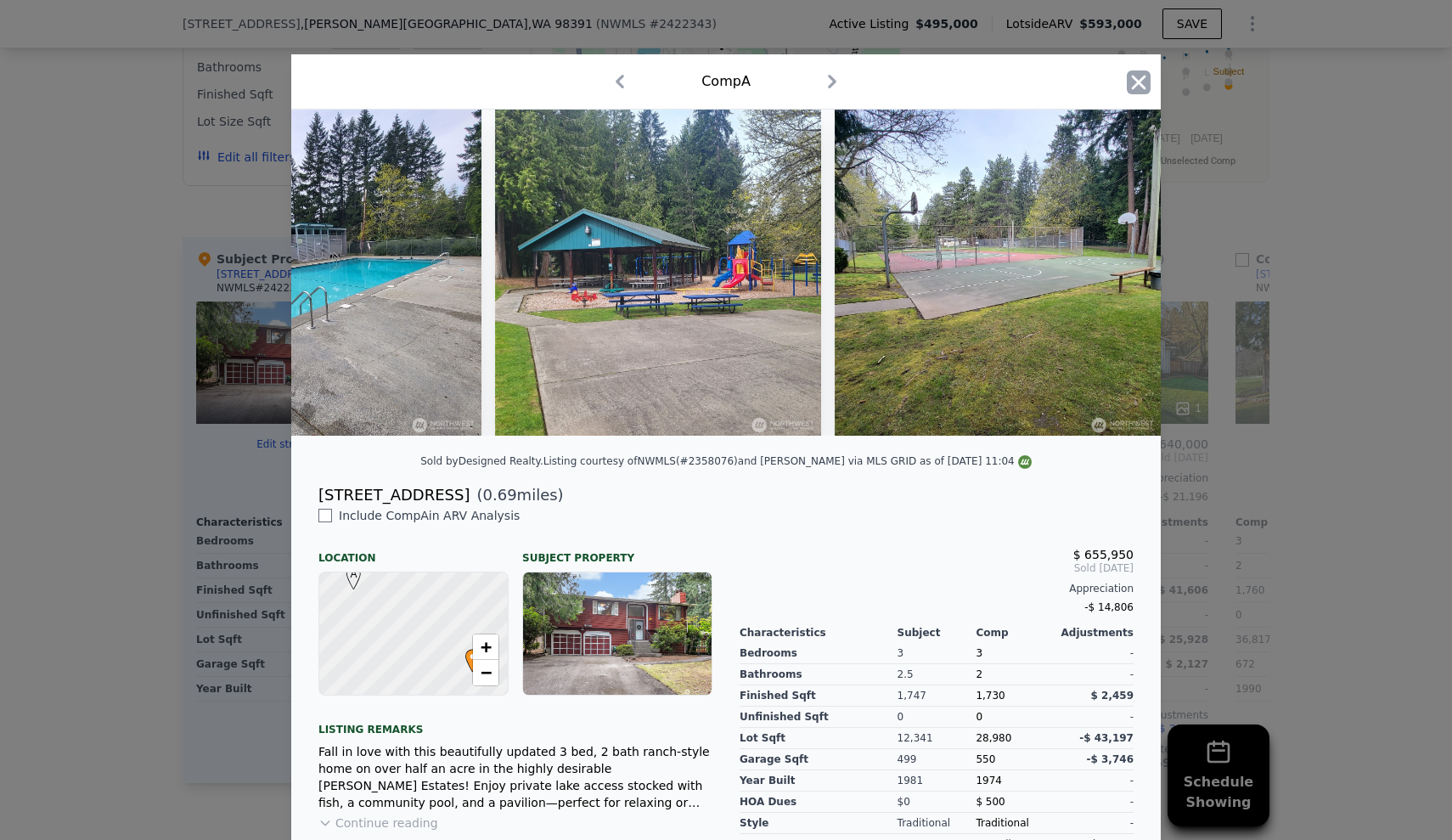
click at [1134, 83] on icon "button" at bounding box center [1139, 82] width 15 height 15
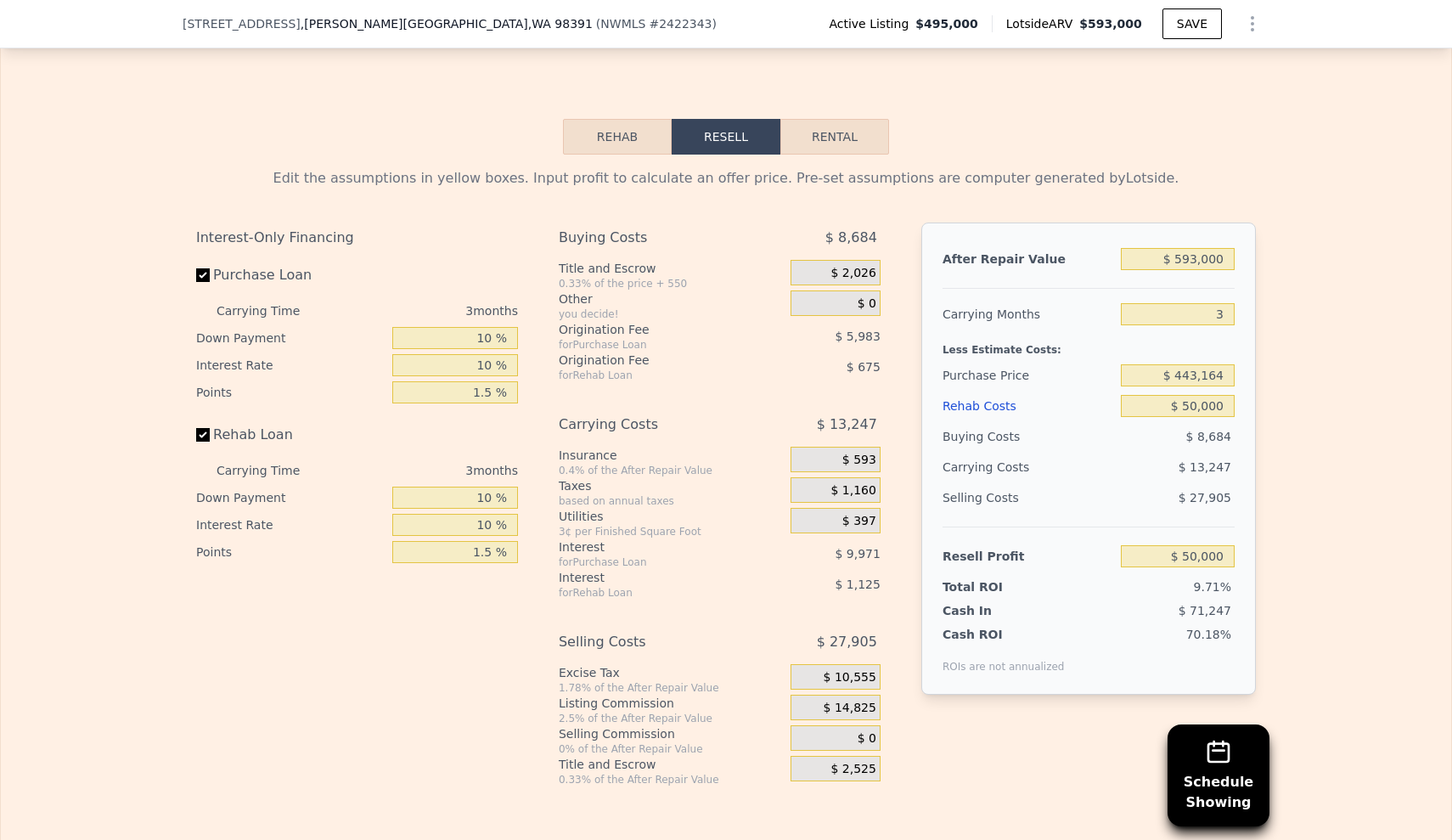
scroll to position [2593, 0]
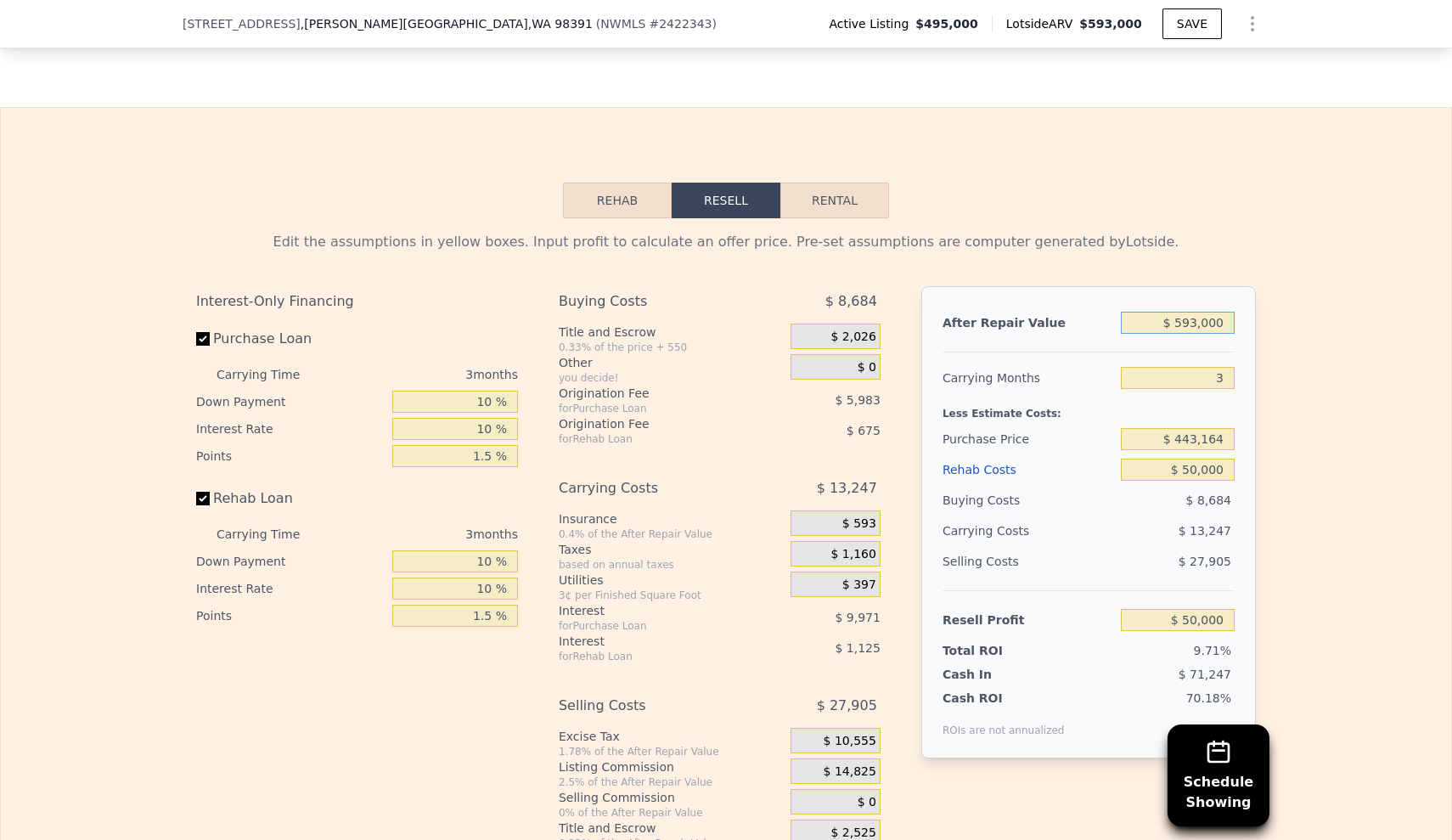
click at [1181, 312] on input "$ 593,000" at bounding box center [1177, 323] width 114 height 22
drag, startPoint x: 1168, startPoint y: 266, endPoint x: 1228, endPoint y: 280, distance: 61.6
click at [1225, 312] on input "$ 593,000" at bounding box center [1177, 323] width 114 height 22
type input "$ 59,000"
type input "-$ 458,832"
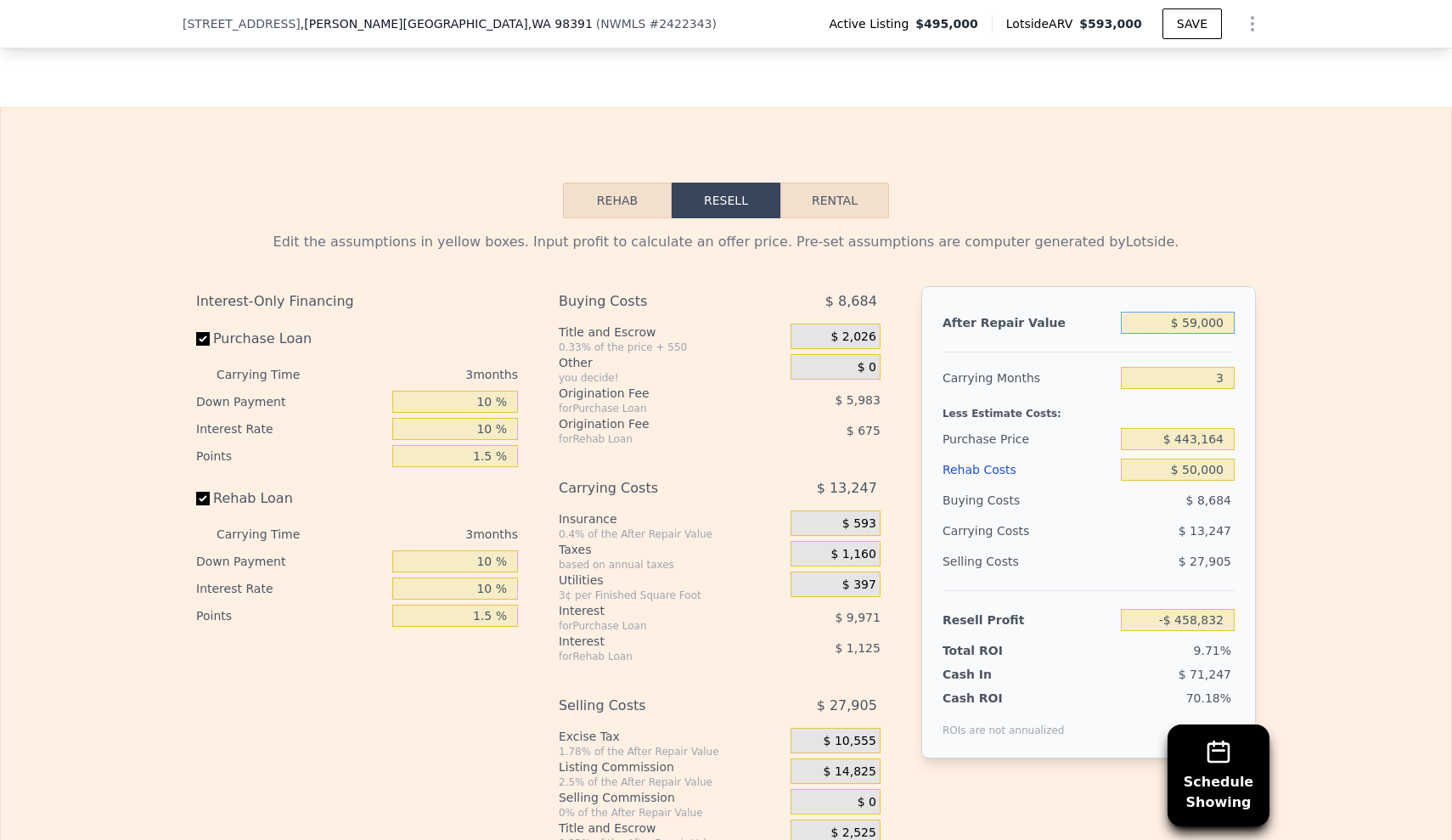
type input "$ 5,000"
type input "-$ 510,288"
type input "$ 000"
type input "-$ 515,052"
type input "$ 6,000"
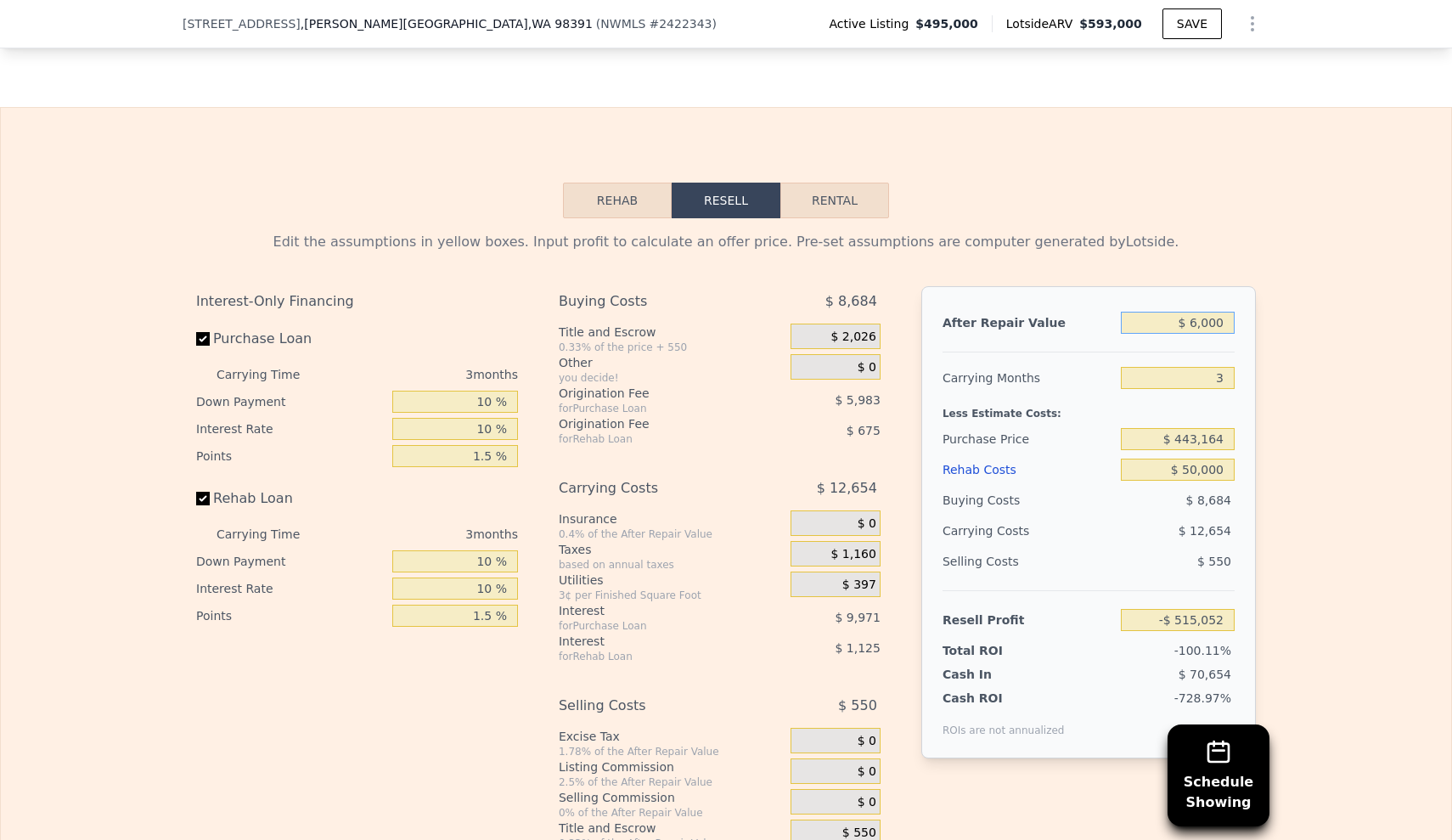
type input "-$ 509,335"
type input "$ 60,000"
type input "-$ 457,880"
type input "$ 600,000"
type input "$ 56,670"
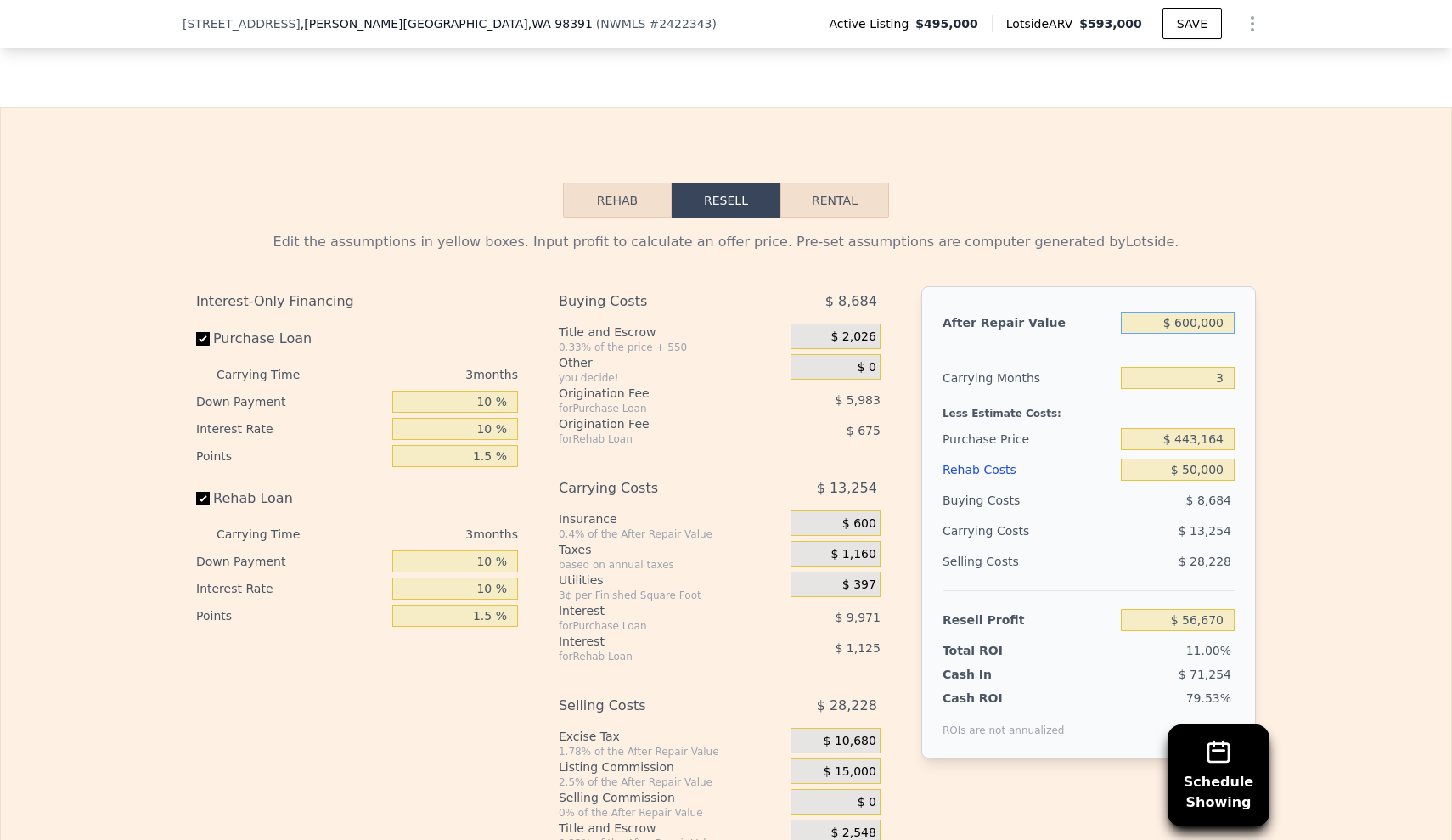
type input "$ 600,000"
click at [1383, 492] on div "Edit the assumptions in yellow boxes. Input profit to calculate an offer price.…" at bounding box center [726, 534] width 1451 height 632
click at [1172, 605] on div "$ 56,670" at bounding box center [1177, 620] width 114 height 31
drag, startPoint x: 1164, startPoint y: 571, endPoint x: 1246, endPoint y: 558, distance: 83.0
click at [1246, 558] on div "After Repair Value $ 600,000 Carrying Months 3 Less Estimate Costs: Purchase Pr…" at bounding box center [1089, 522] width 335 height 472
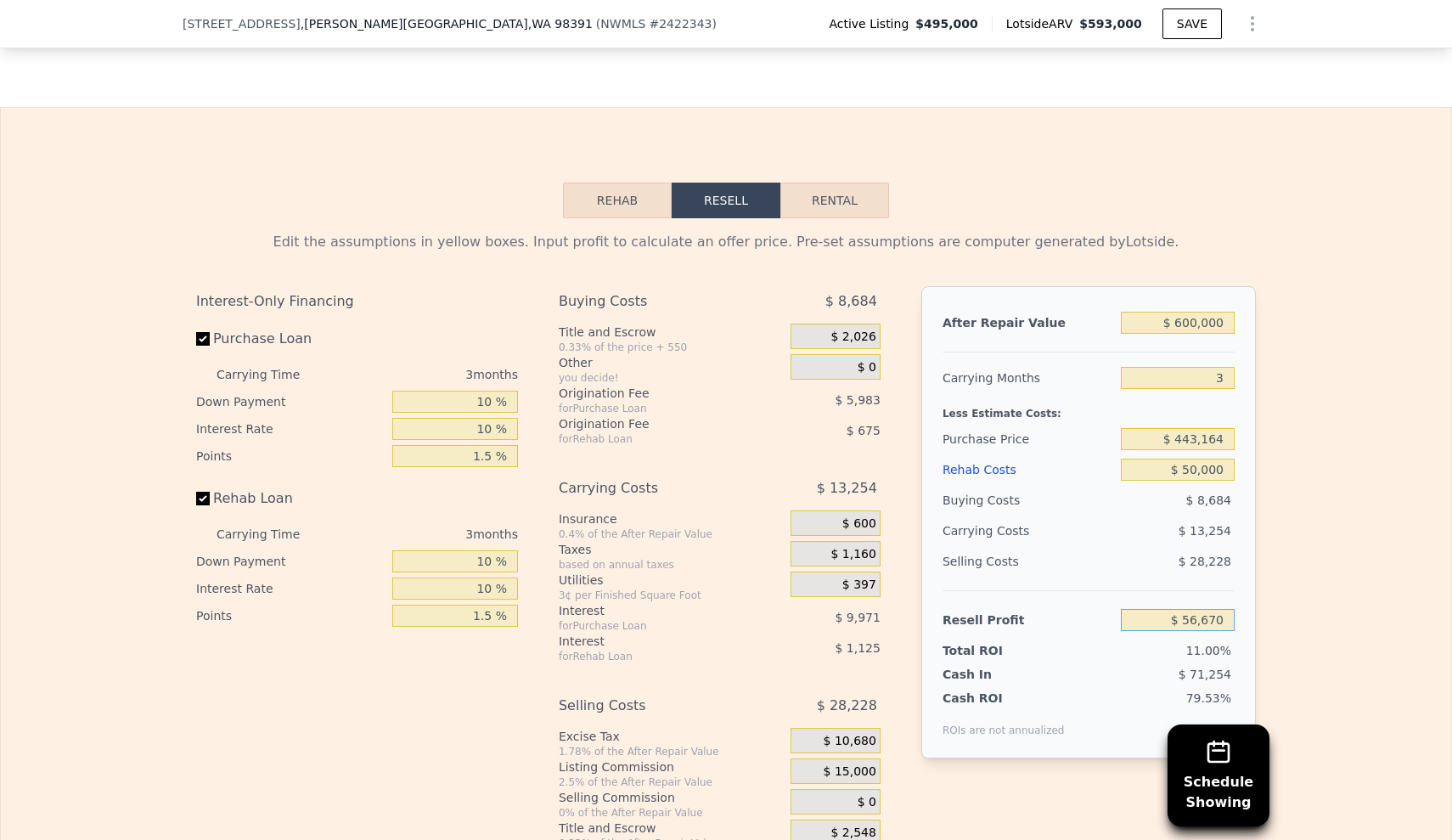
drag, startPoint x: 1226, startPoint y: 563, endPoint x: 1134, endPoint y: 566, distance: 92.0
click at [1134, 609] on input "$ 56,670" at bounding box center [1177, 620] width 114 height 22
type input "$ 40,000"
type input "$ 459,205"
click at [1148, 515] on div "$ 13,254" at bounding box center [1145, 531] width 179 height 31
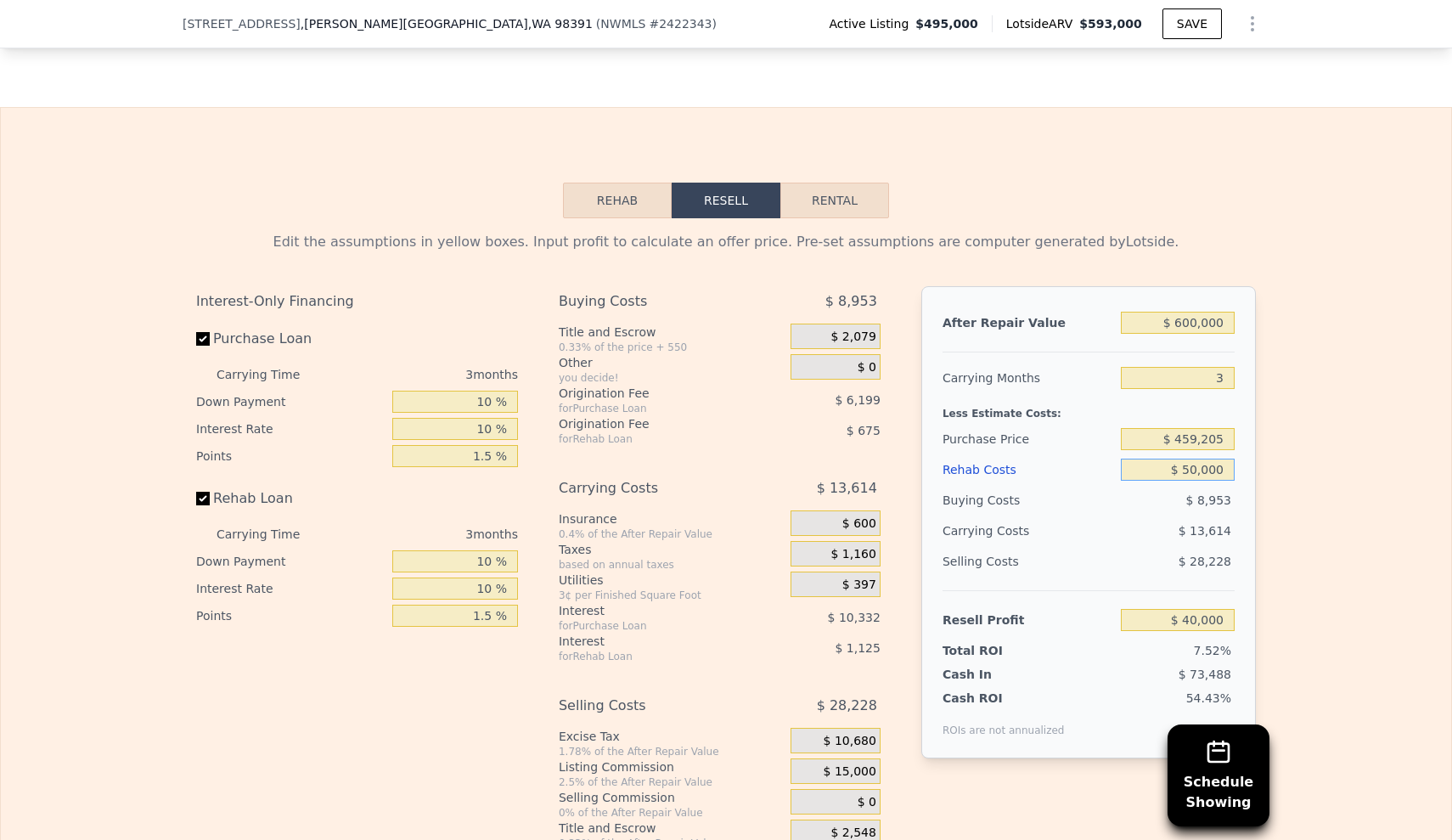
click at [1167, 458] on input "$ 50,000" at bounding box center [1177, 469] width 114 height 22
drag, startPoint x: 1162, startPoint y: 414, endPoint x: 1257, endPoint y: 414, distance: 95.0
click at [1257, 414] on div "Edit the assumptions in yellow boxes. Input profit to calculate an offer price.…" at bounding box center [726, 534] width 1087 height 632
type input "$ 7"
type input "$ 91,793"
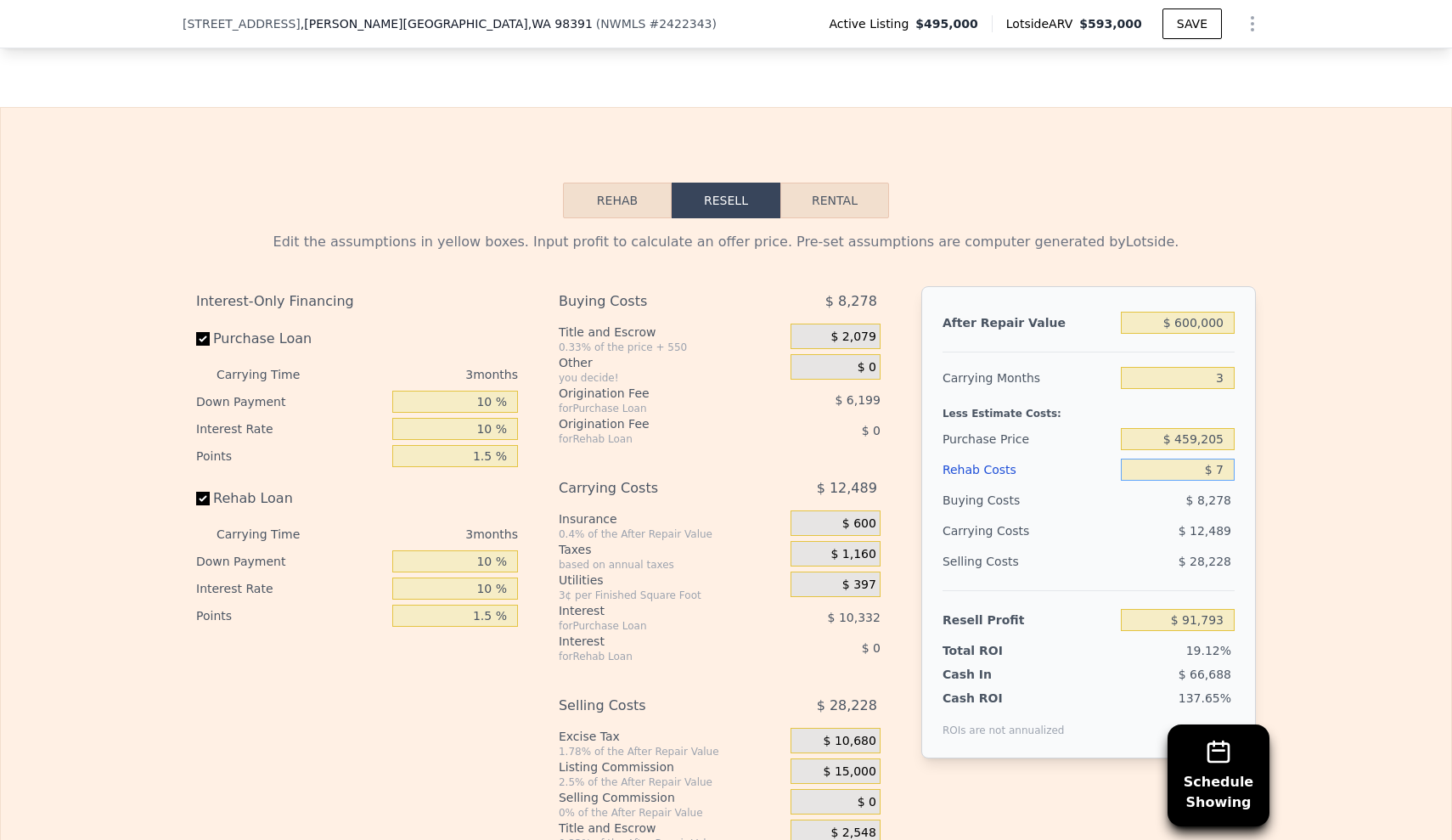
type input "$ 75"
type input "$ 91,721"
type input "$ 750"
type input "$ 91,022"
type input "$ 7,500"
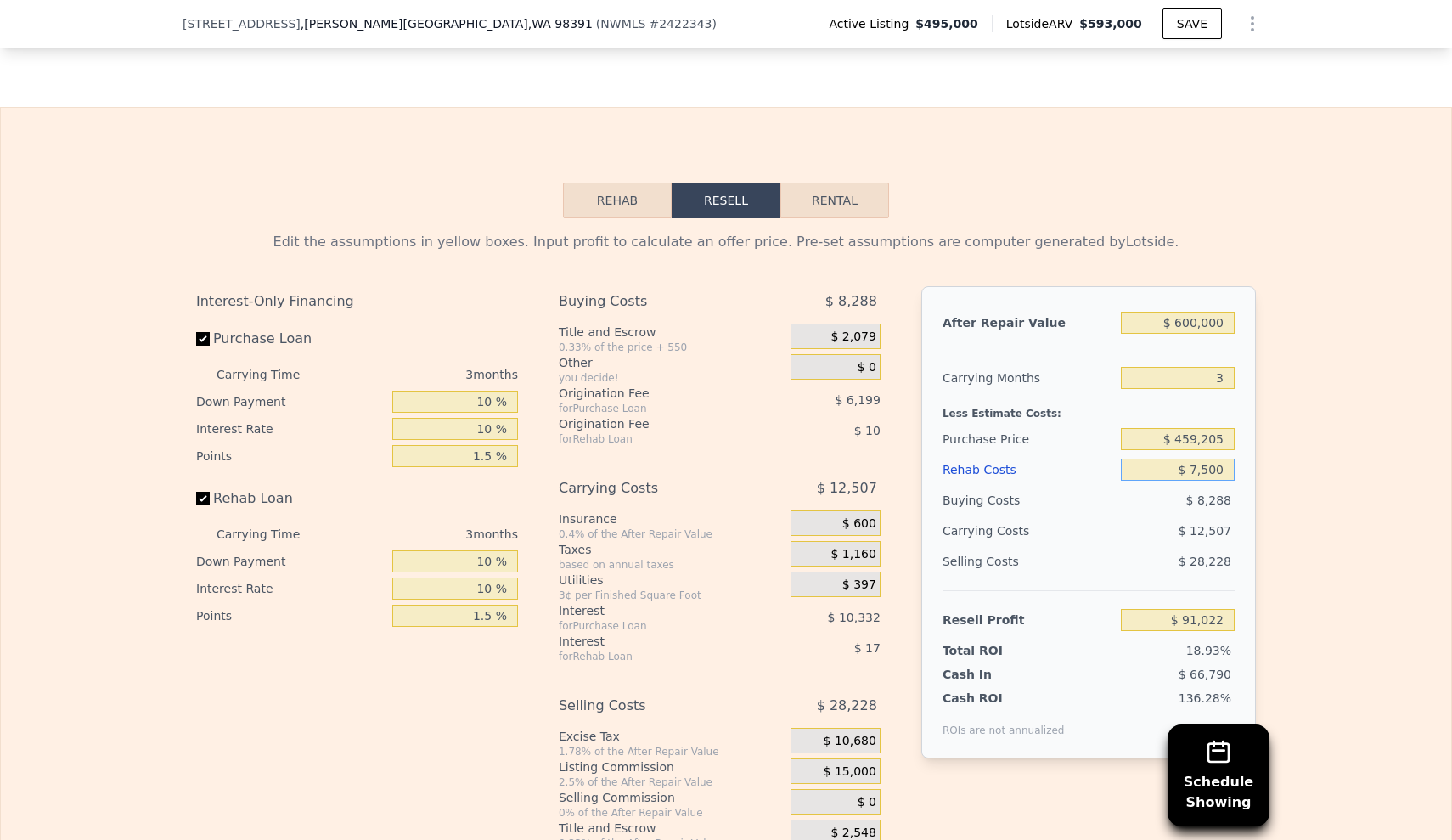
type input "$ 84,031"
type input "$ 75,000"
click at [1370, 528] on div "Edit the assumptions in yellow boxes. Input profit to calculate an offer price.…" at bounding box center [726, 534] width 1451 height 632
drag, startPoint x: 1172, startPoint y: 566, endPoint x: 1226, endPoint y: 568, distance: 54.0
click at [1226, 609] on input "$ 14,098" at bounding box center [1177, 620] width 114 height 22
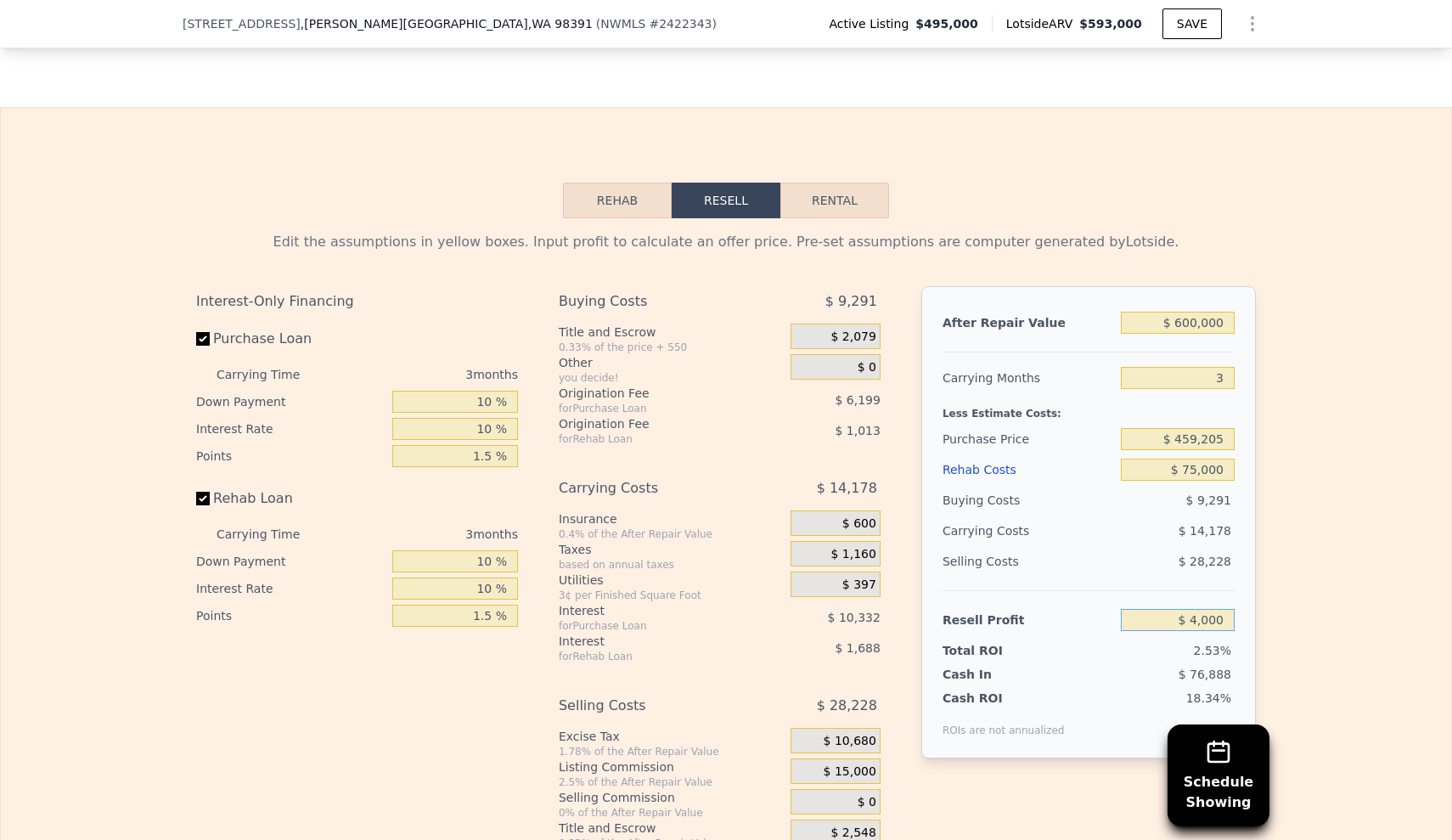
type input "$ 40,000"
type input "$ 434,283"
click at [1238, 489] on div "After Repair Value $ 600,000 Carrying Months 3 Less Estimate Costs: Purchase Pr…" at bounding box center [1089, 522] width 335 height 472
click at [1332, 495] on div "Edit the assumptions in yellow boxes. Input profit to calculate an offer price.…" at bounding box center [726, 534] width 1451 height 632
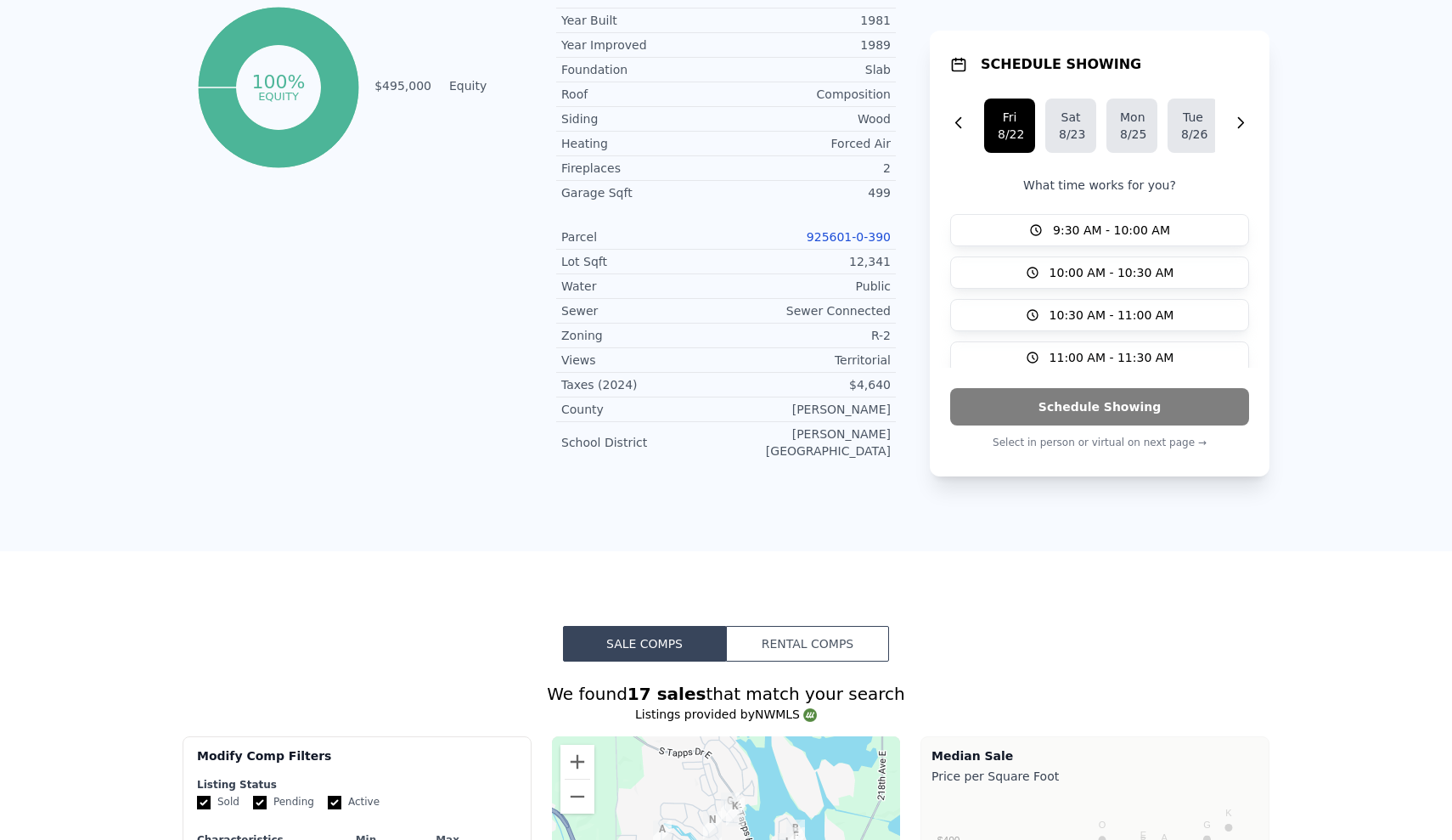
scroll to position [0, 0]
